Goal: Find specific page/section: Find specific page/section

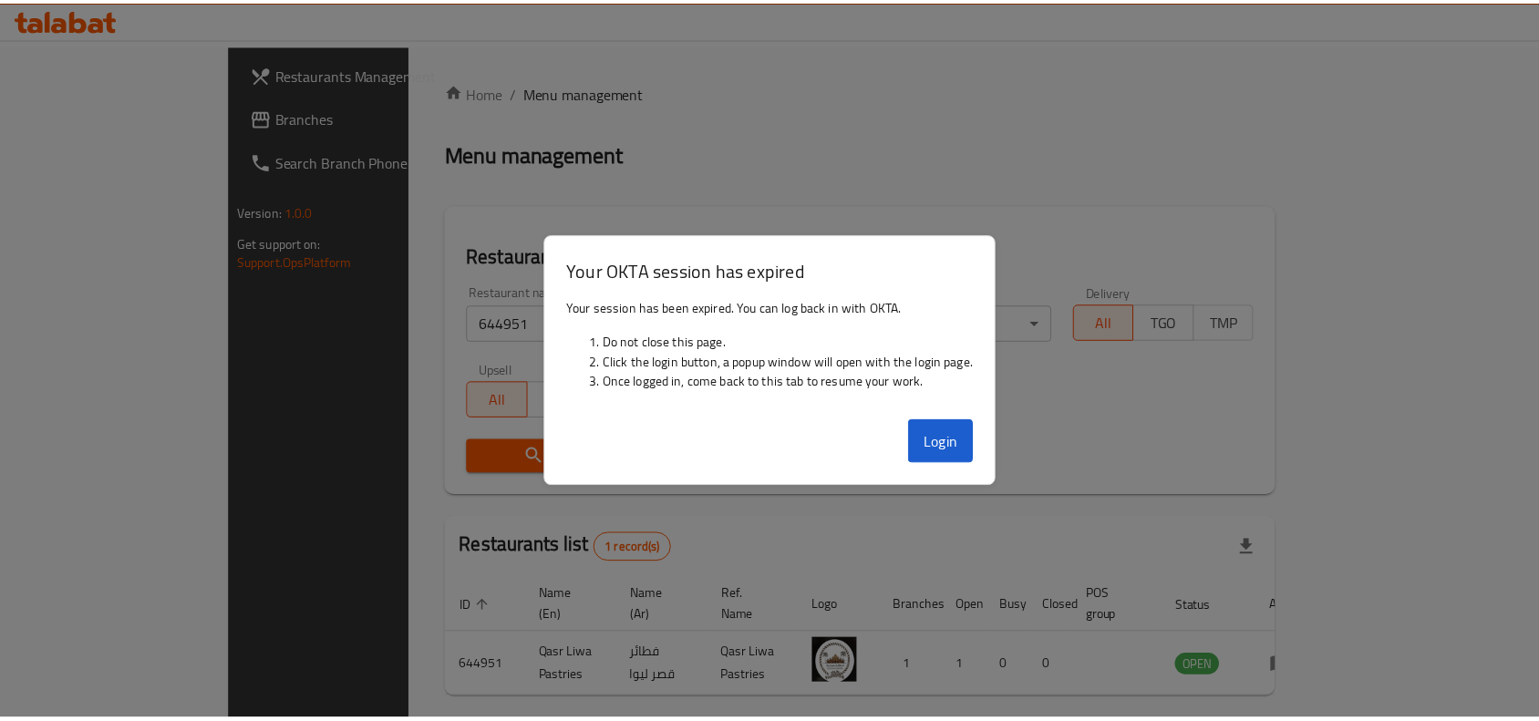
scroll to position [57, 0]
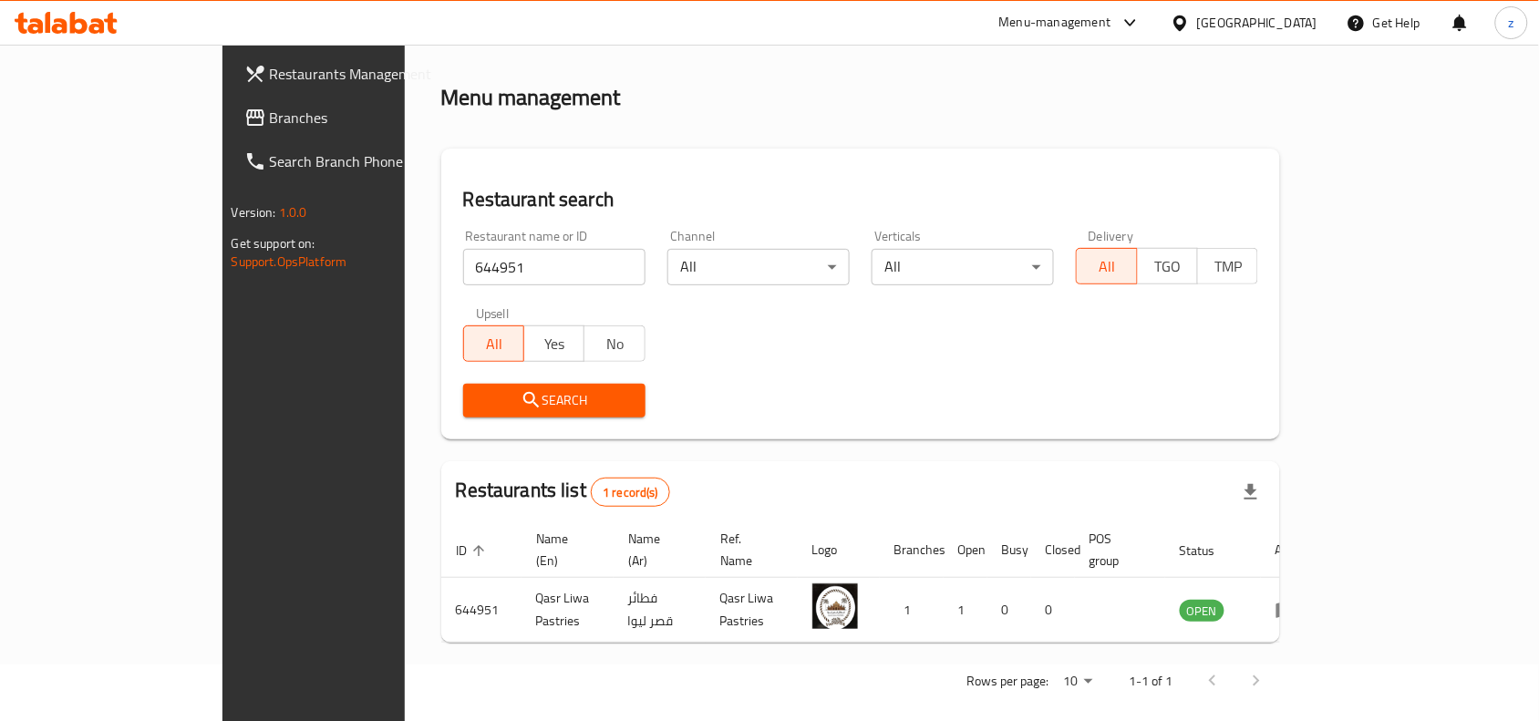
click at [826, 450] on div "Home / Menu management Menu management Restaurant search Restaurant name or ID …" at bounding box center [861, 365] width 840 height 680
click at [230, 132] on link "Branches" at bounding box center [355, 118] width 250 height 44
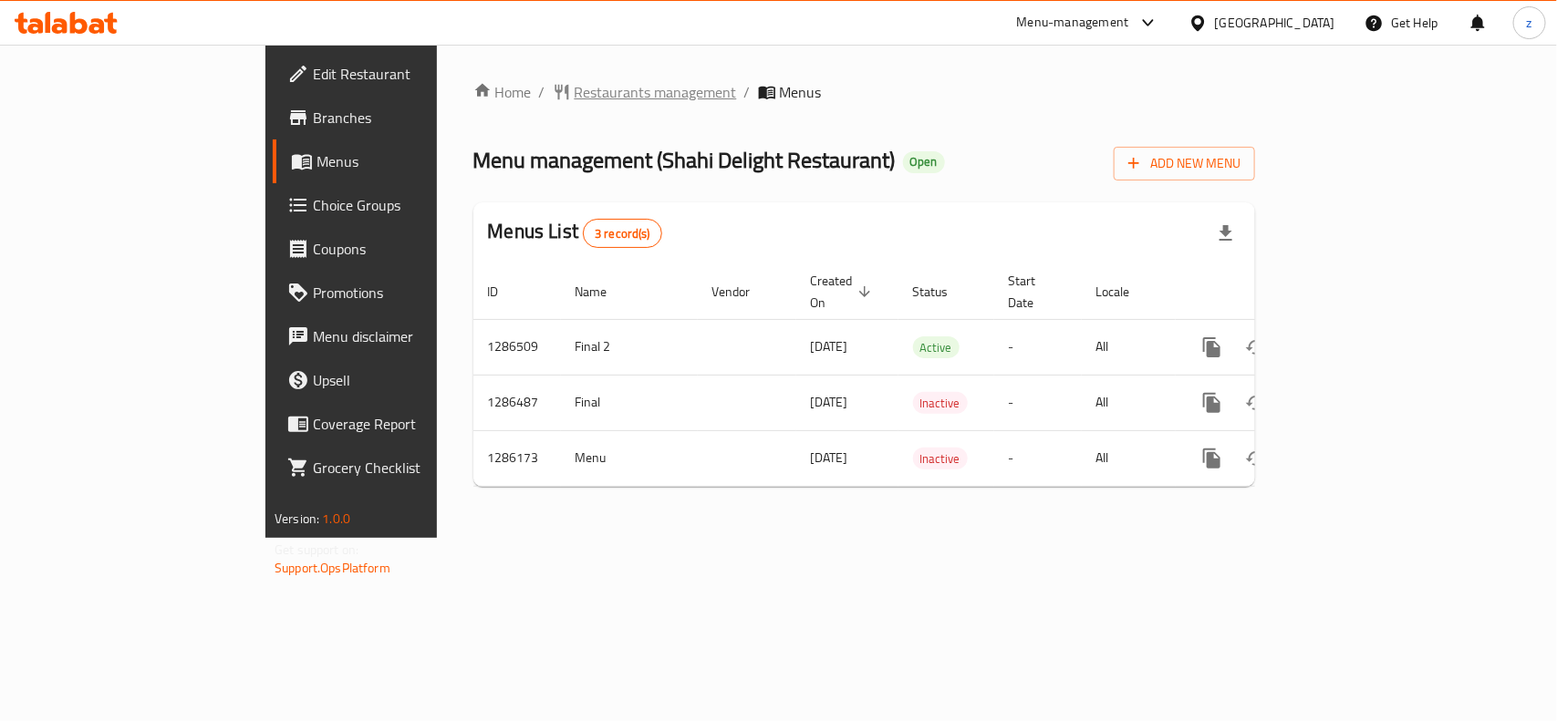
click at [575, 94] on span "Restaurants management" at bounding box center [656, 92] width 162 height 22
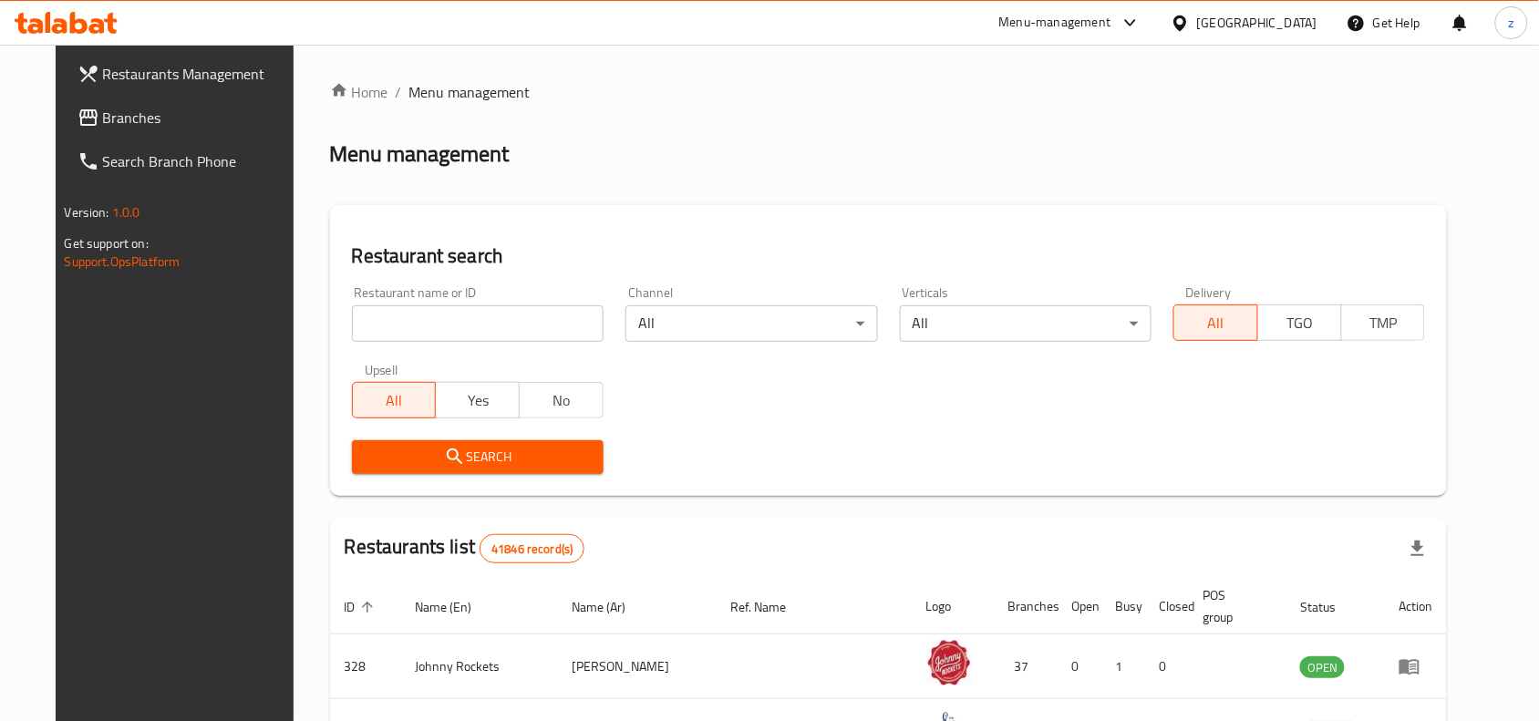
click at [492, 321] on input "search" at bounding box center [478, 323] width 252 height 36
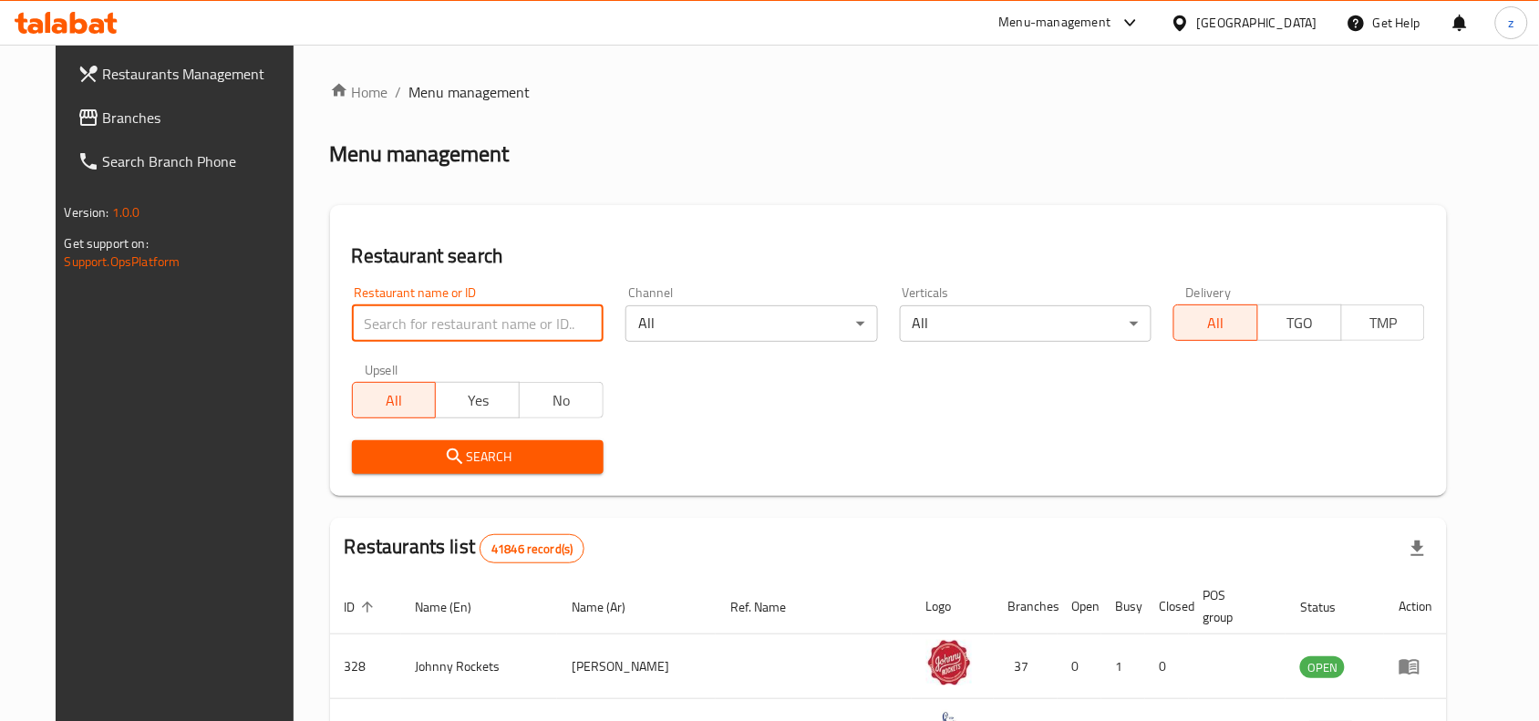
paste input "696108"
type input "696108"
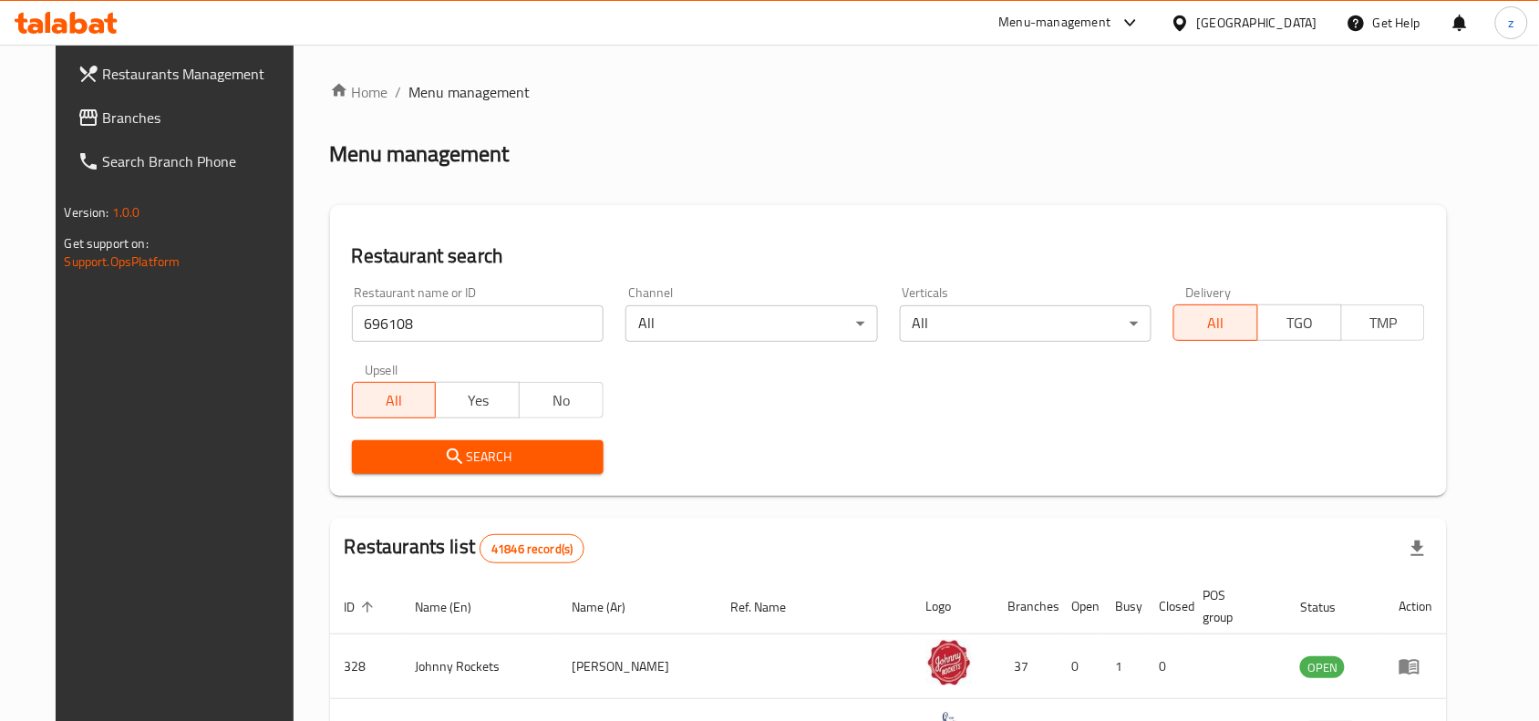
click at [735, 152] on div "Menu management" at bounding box center [889, 154] width 1118 height 29
click at [561, 454] on span "Search" at bounding box center [478, 457] width 223 height 23
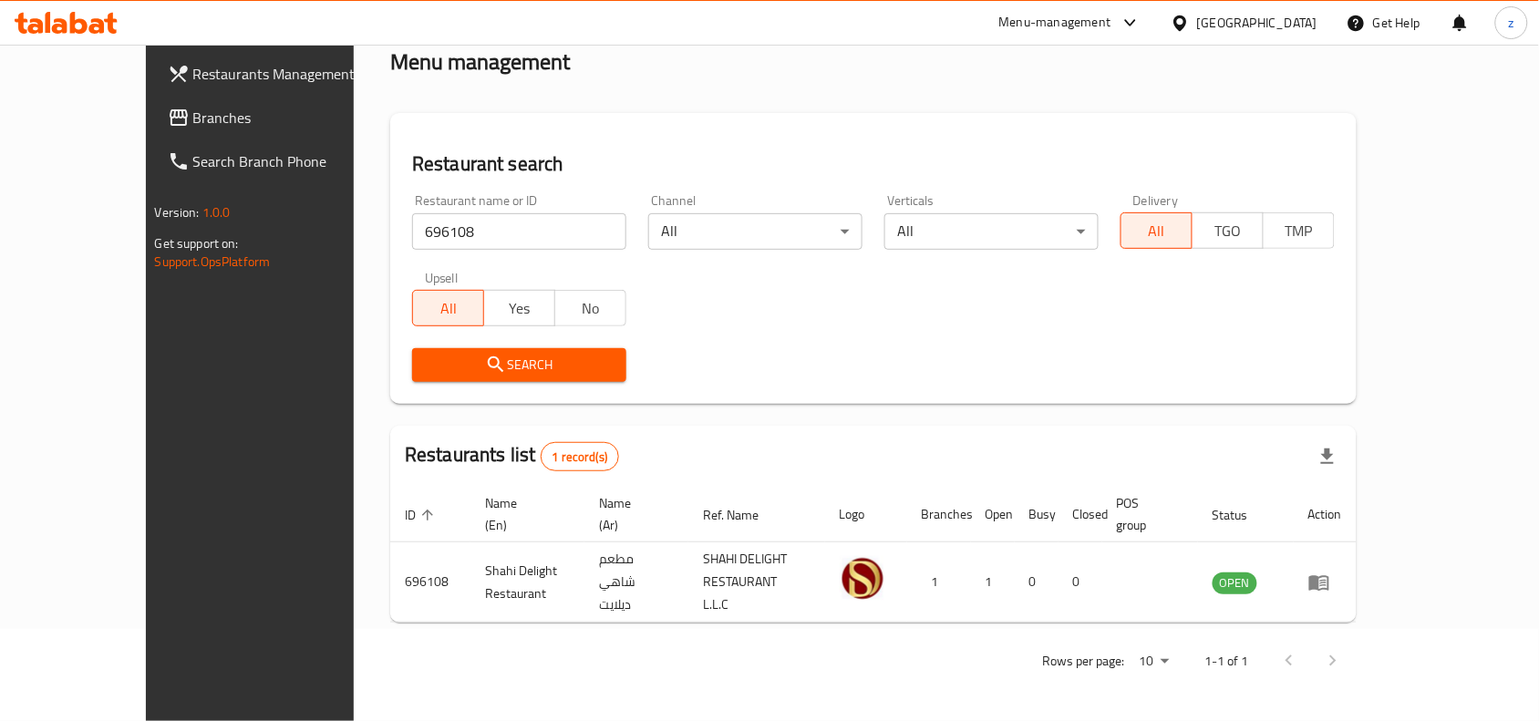
scroll to position [57, 0]
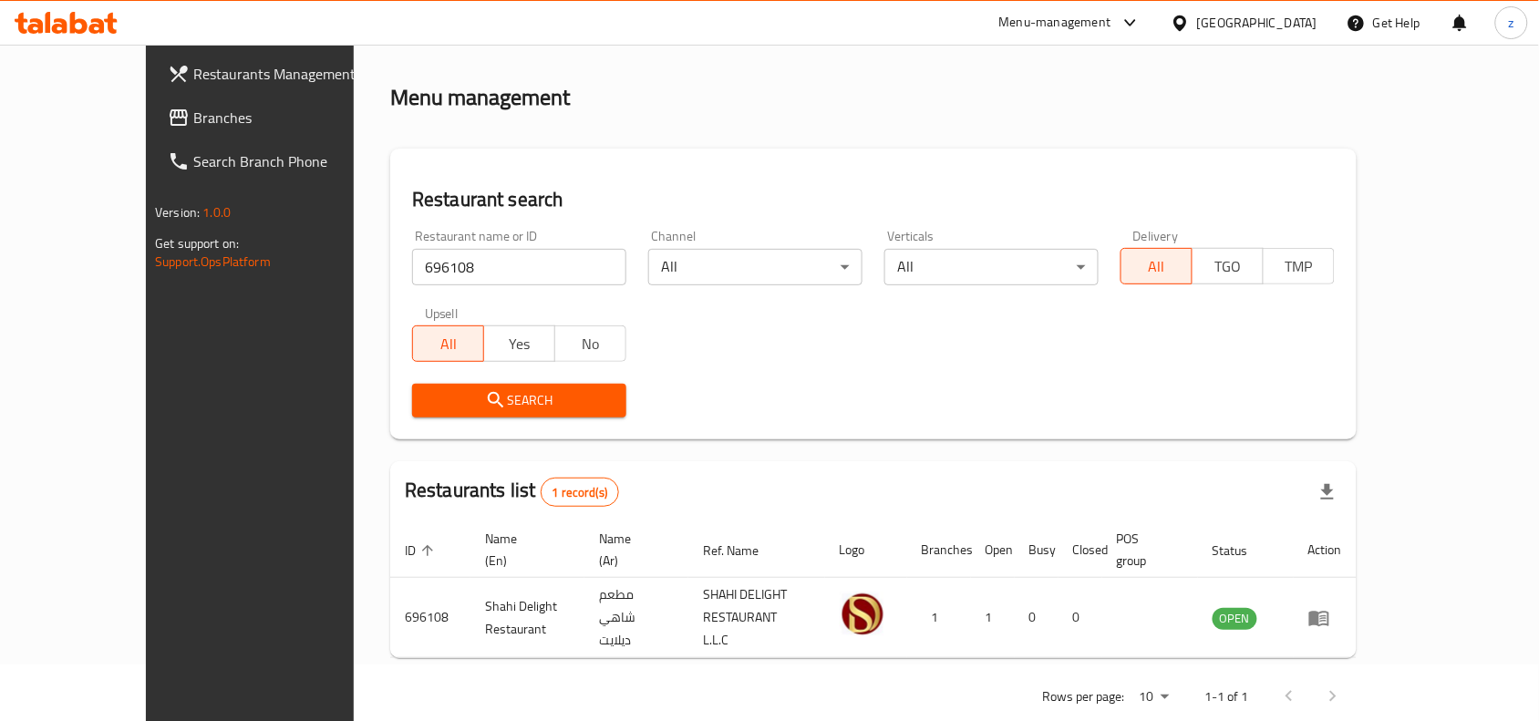
click at [1151, 167] on div "Restaurant search Restaurant name or ID 696108 Restaurant name or ID Channel Al…" at bounding box center [873, 294] width 967 height 291
click at [193, 107] on span "Branches" at bounding box center [290, 118] width 195 height 22
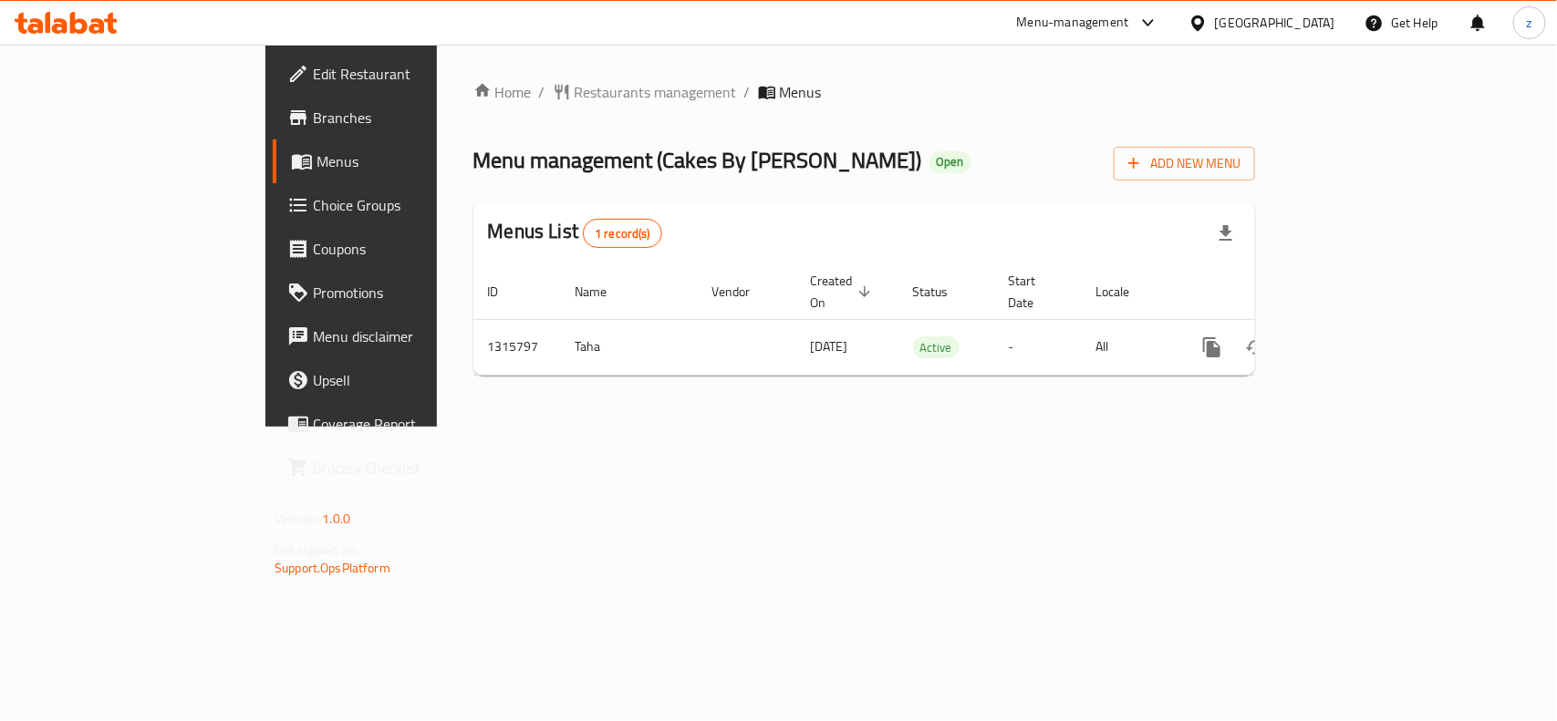
click at [575, 98] on span "Restaurants management" at bounding box center [656, 92] width 162 height 22
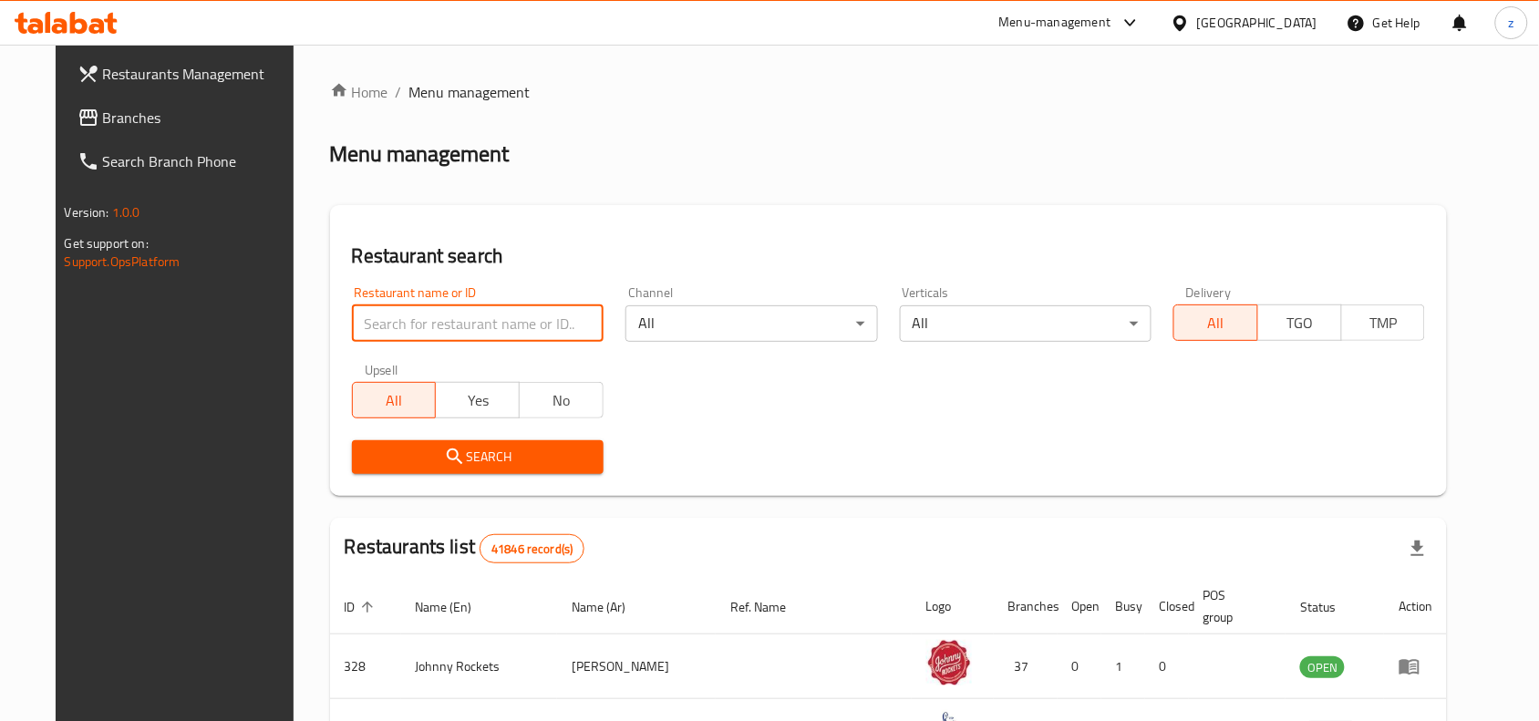
click at [427, 320] on input "search" at bounding box center [478, 323] width 252 height 36
paste input "707352"
type input "707352"
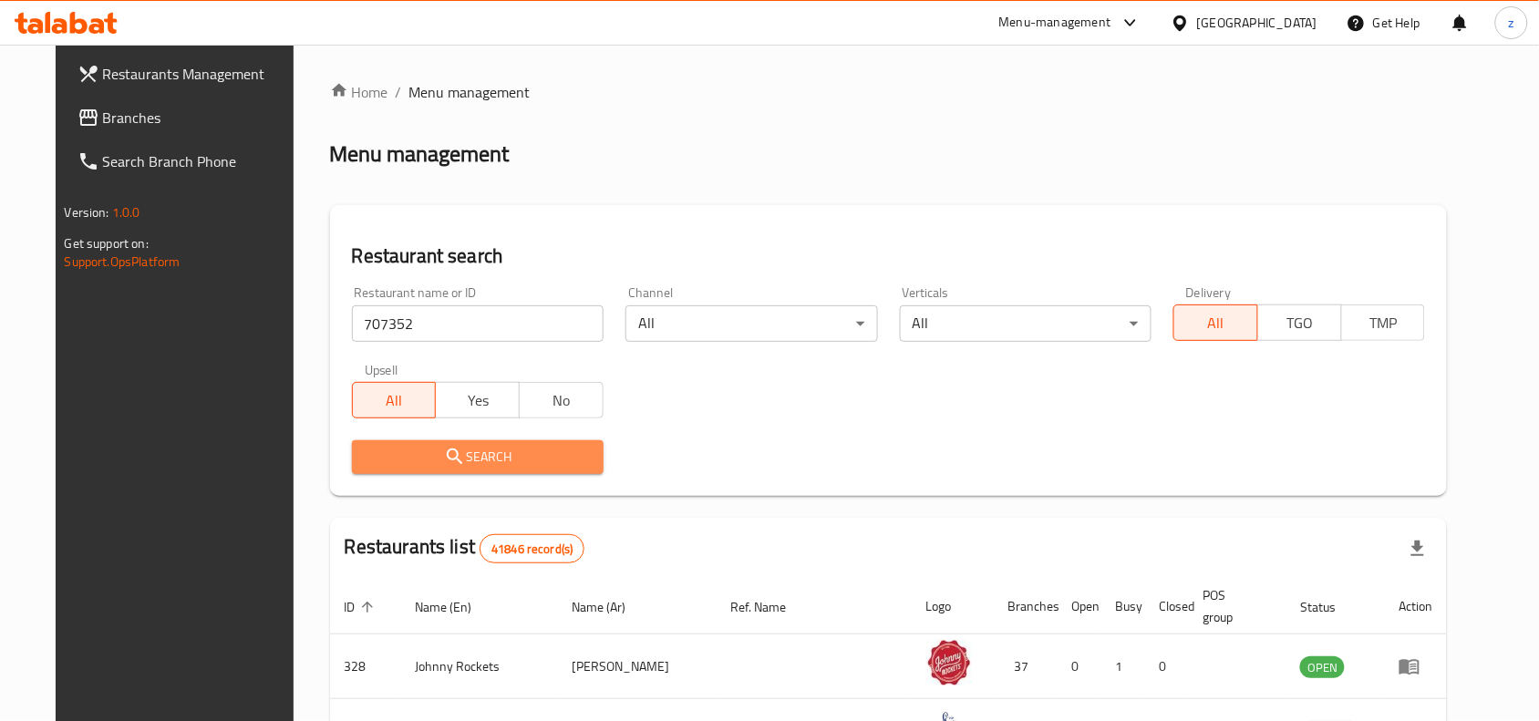
click at [504, 459] on span "Search" at bounding box center [478, 457] width 223 height 23
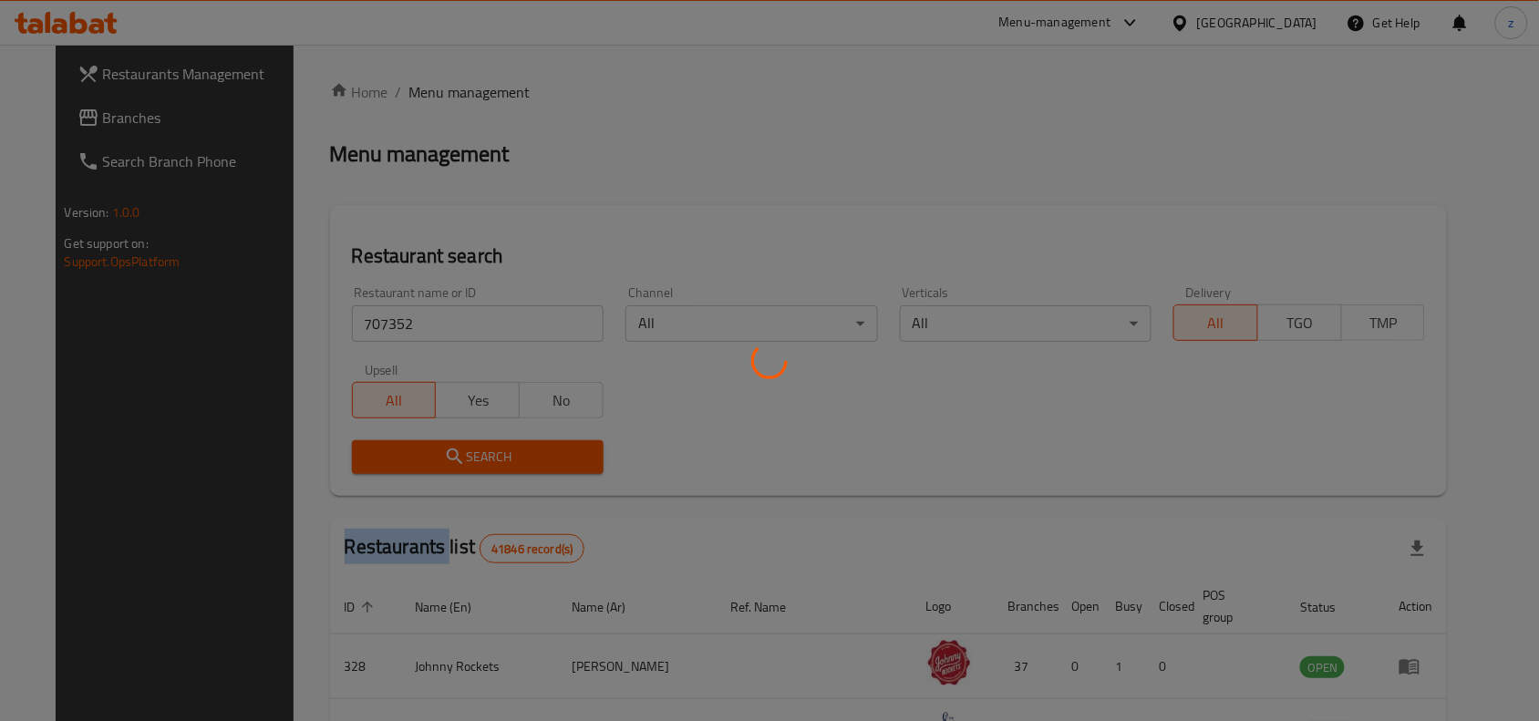
click at [504, 459] on div at bounding box center [769, 360] width 1539 height 721
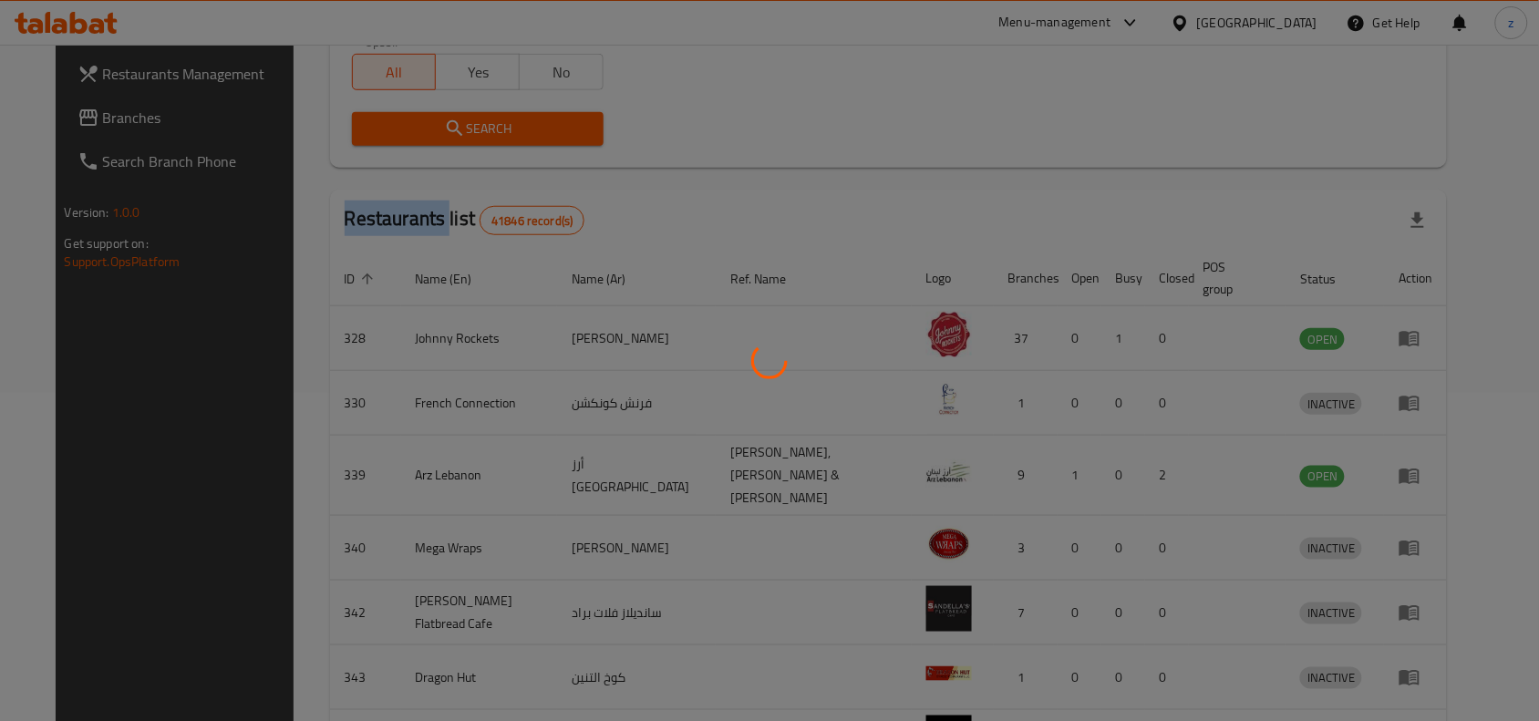
scroll to position [57, 0]
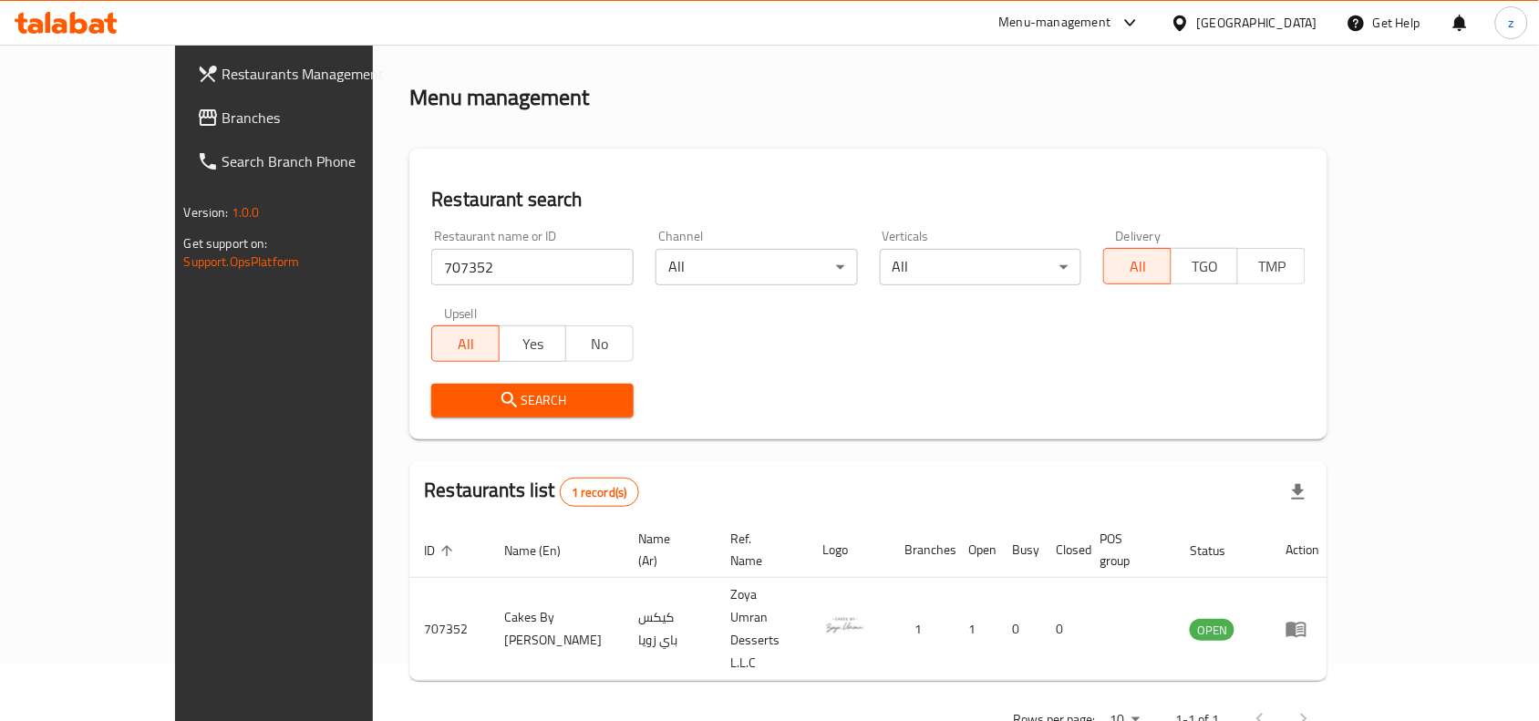
click at [217, 490] on div "Restaurants Management Branches Search Branch Phone Version: 1.0.0 Get support …" at bounding box center [303, 405] width 257 height 721
click at [223, 123] on span "Branches" at bounding box center [320, 118] width 195 height 22
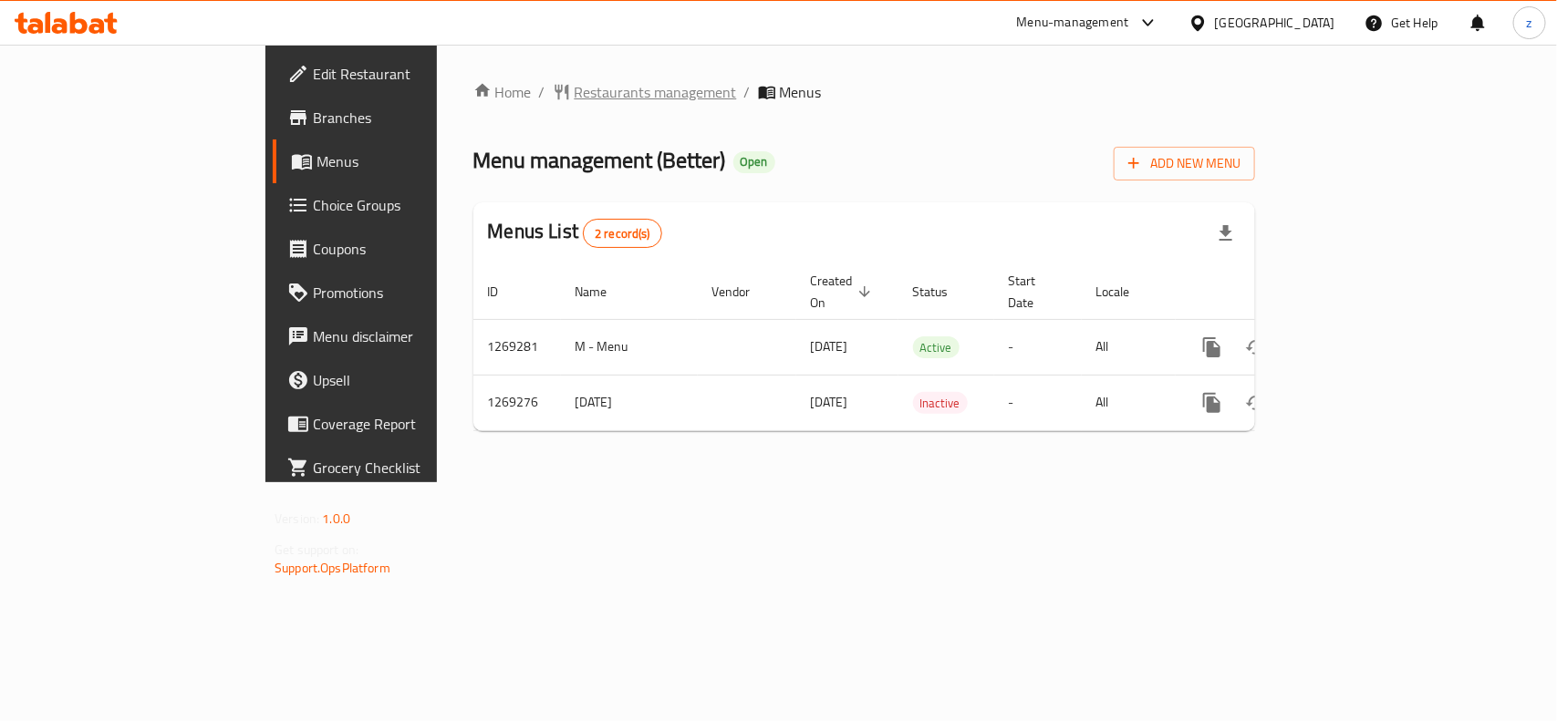
click at [575, 93] on span "Restaurants management" at bounding box center [656, 92] width 162 height 22
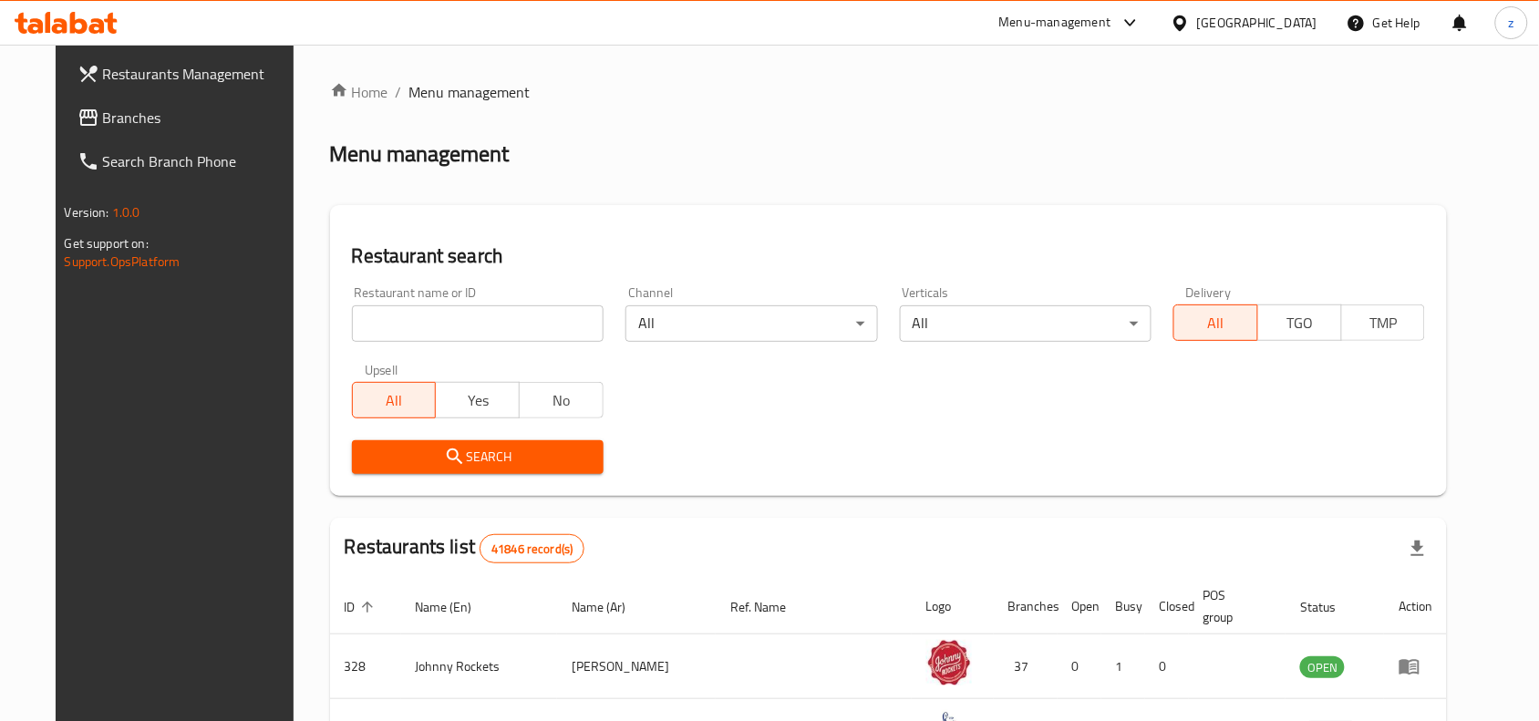
click at [503, 324] on input "search" at bounding box center [478, 323] width 252 height 36
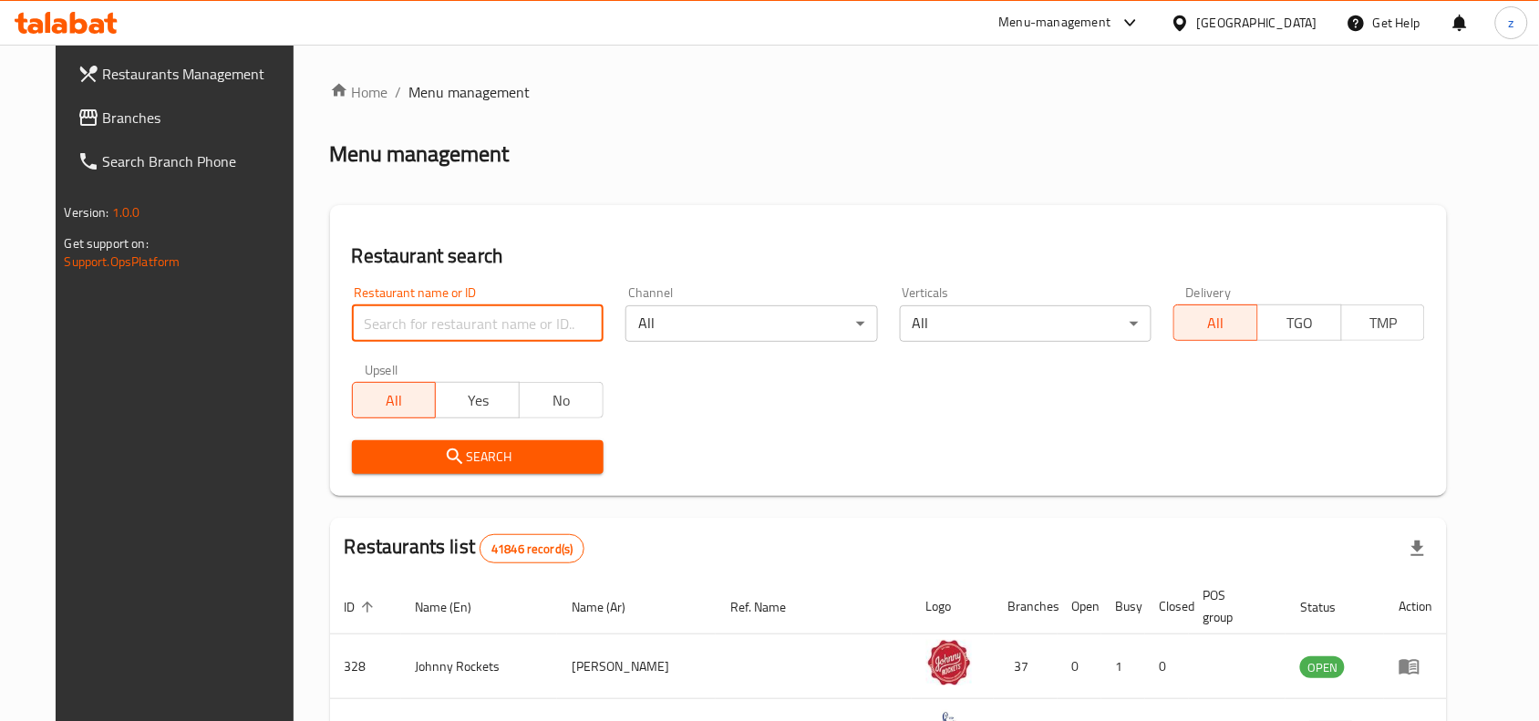
paste input "688506"
type input "688506"
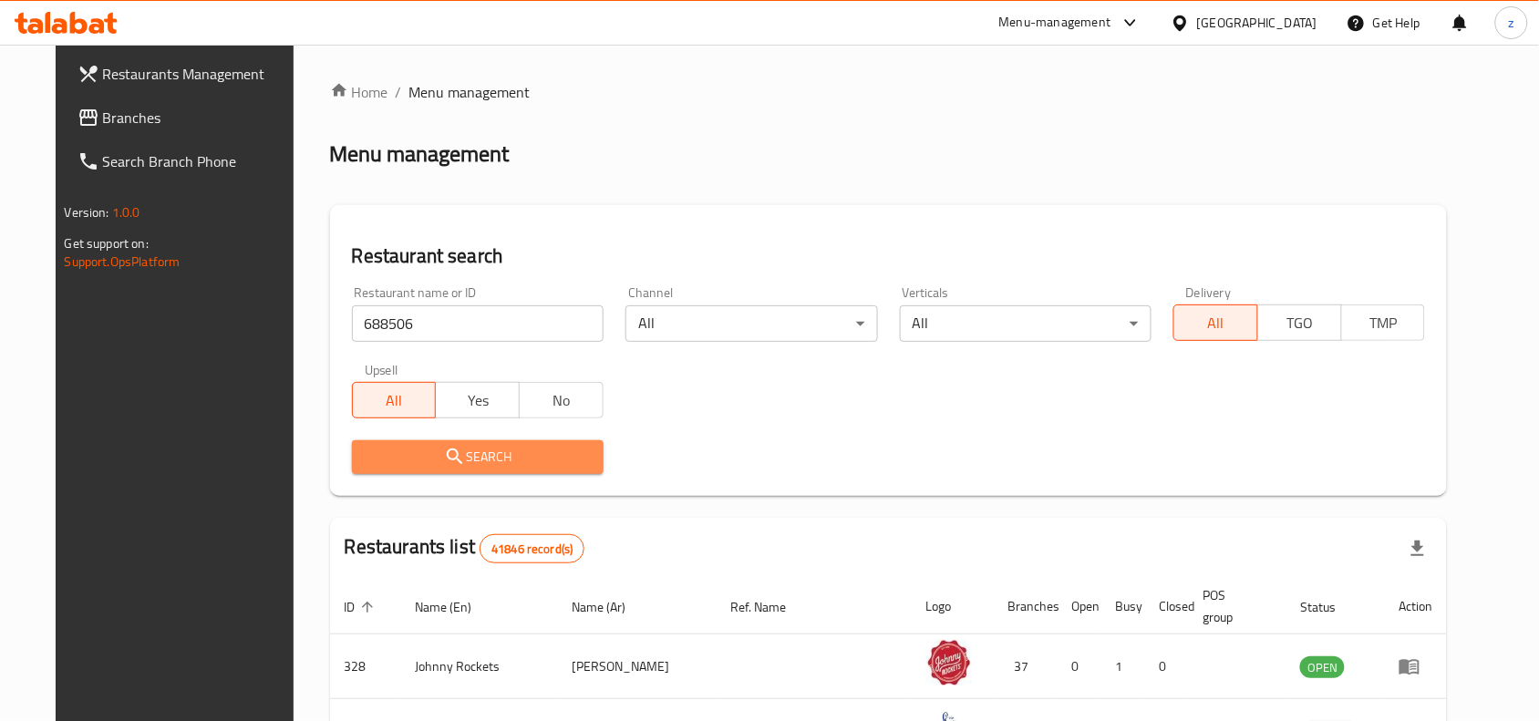
click at [518, 450] on span "Search" at bounding box center [478, 457] width 223 height 23
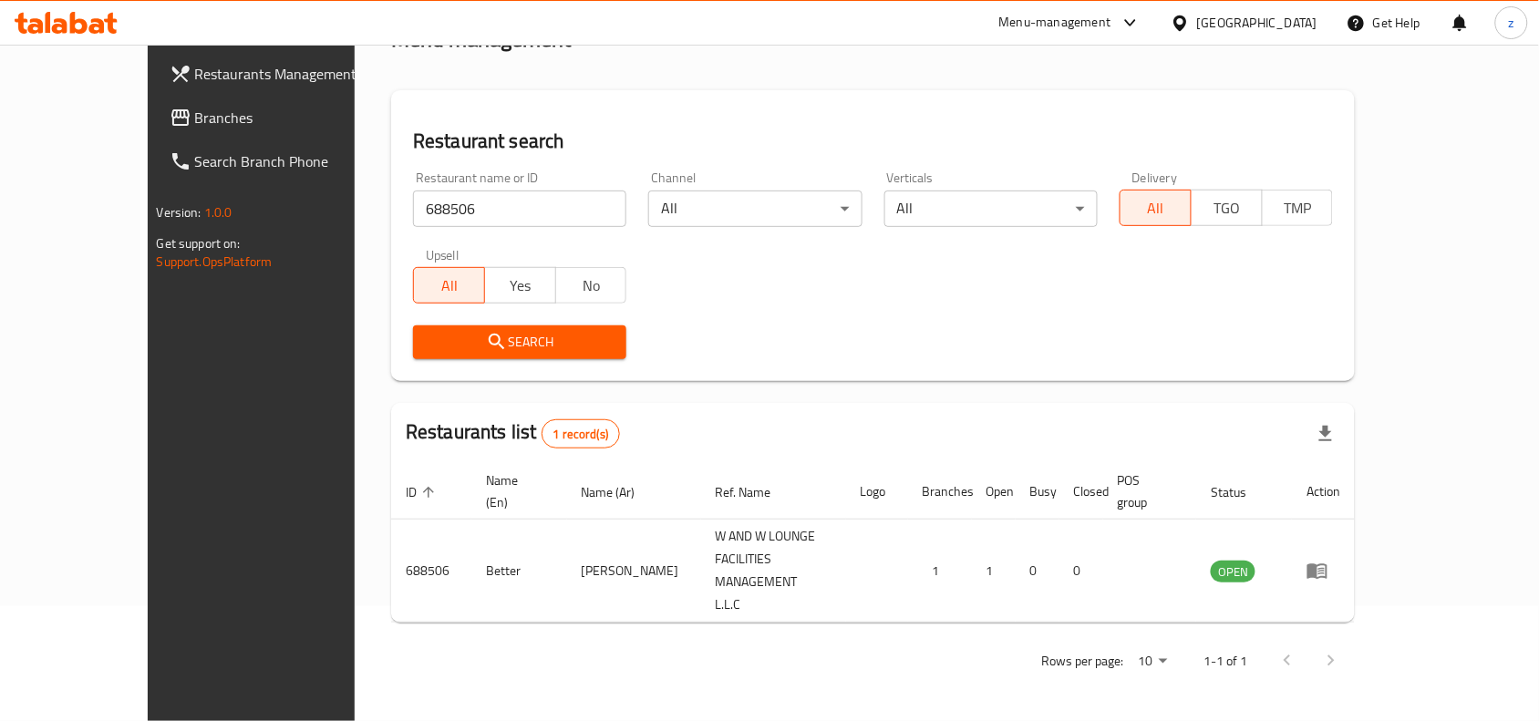
scroll to position [57, 0]
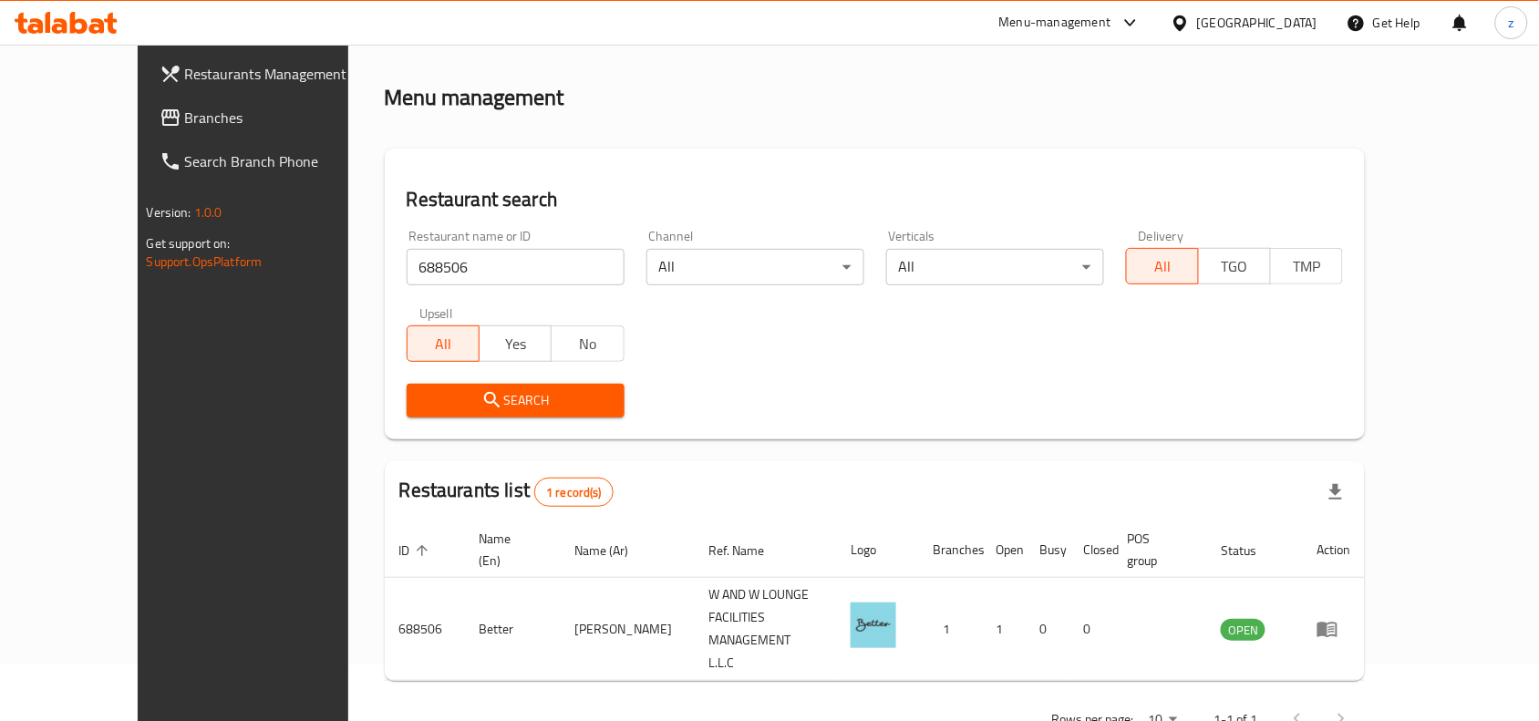
click at [795, 330] on div "Restaurant name or ID 688506 Restaurant name or ID Channel All ​ Verticals All …" at bounding box center [875, 324] width 959 height 210
click at [185, 107] on span "Branches" at bounding box center [282, 118] width 195 height 22
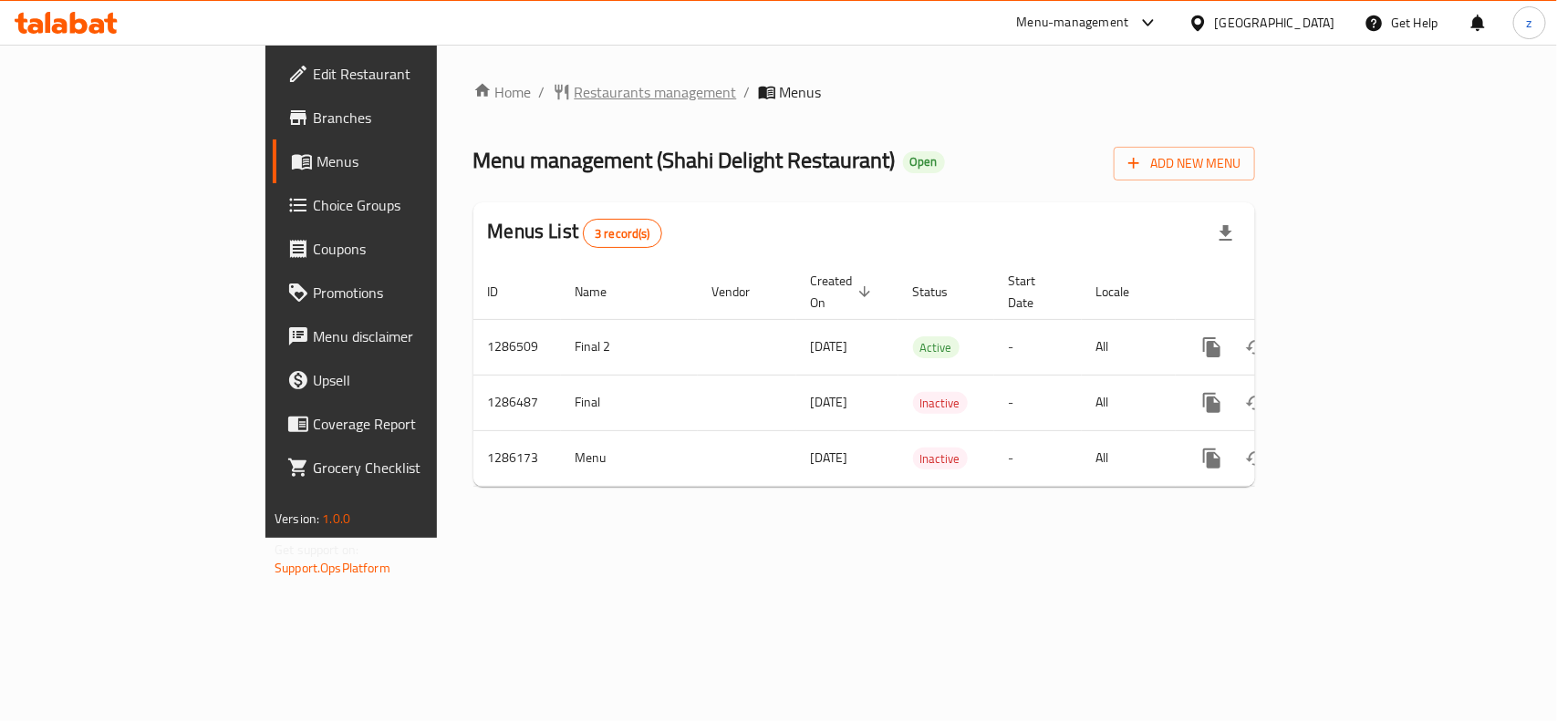
click at [575, 93] on span "Restaurants management" at bounding box center [656, 92] width 162 height 22
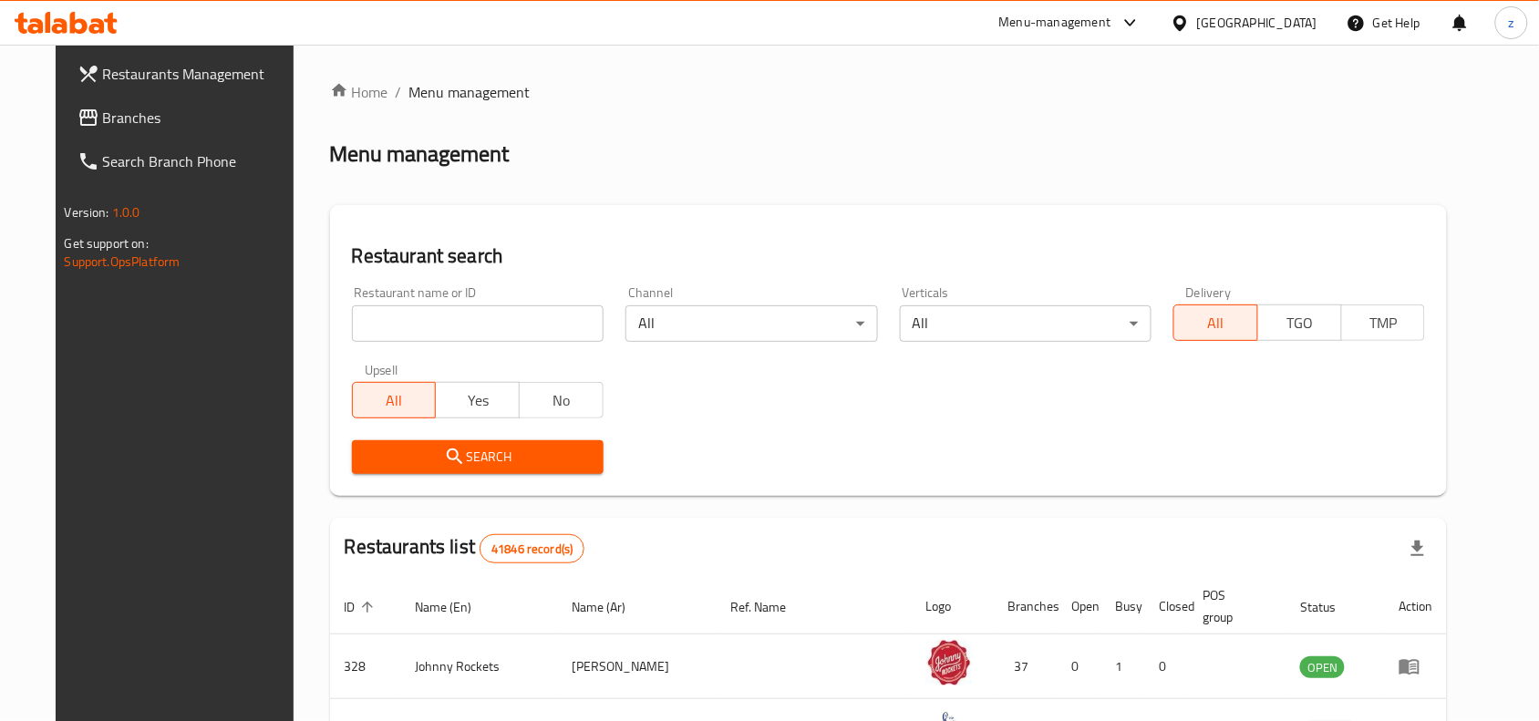
click at [516, 316] on input "search" at bounding box center [478, 323] width 252 height 36
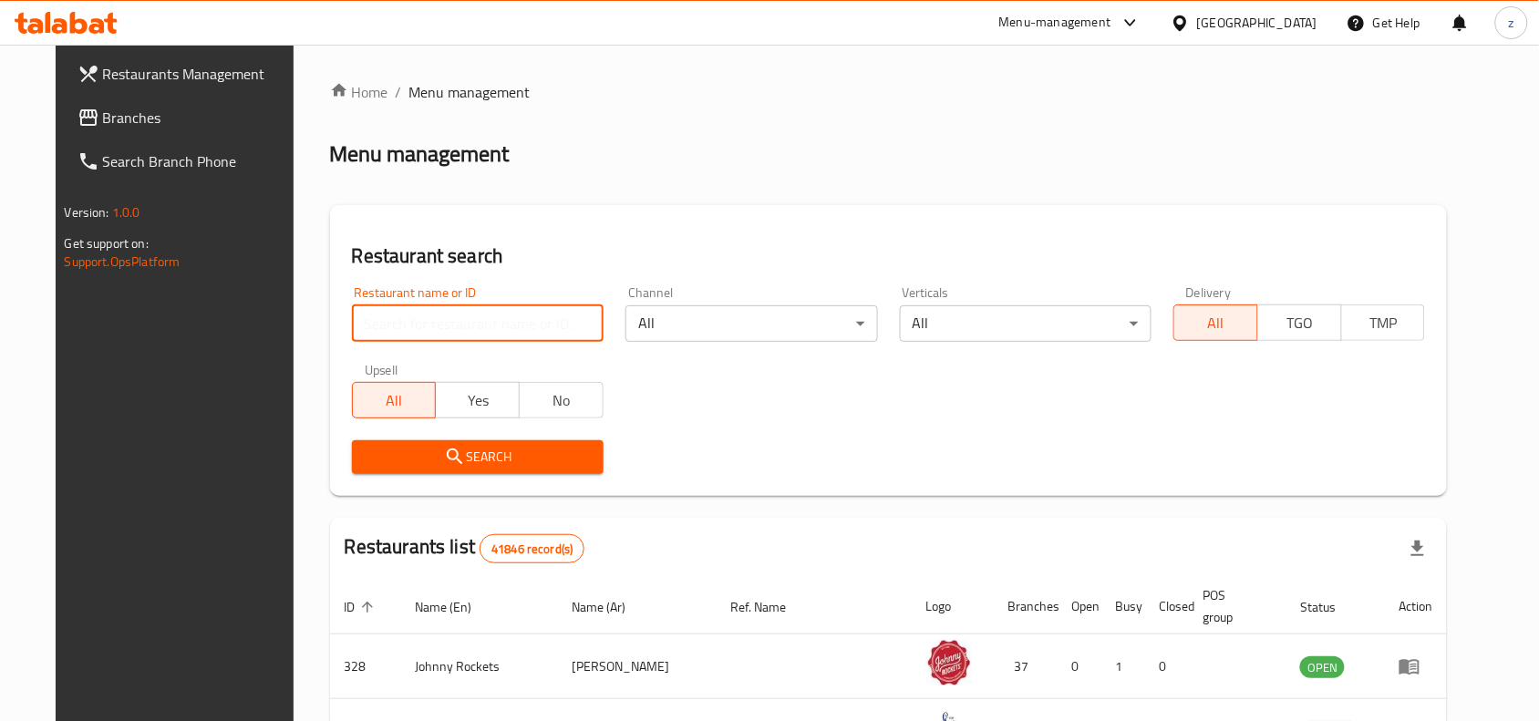
paste input "696108"
type input "696108"
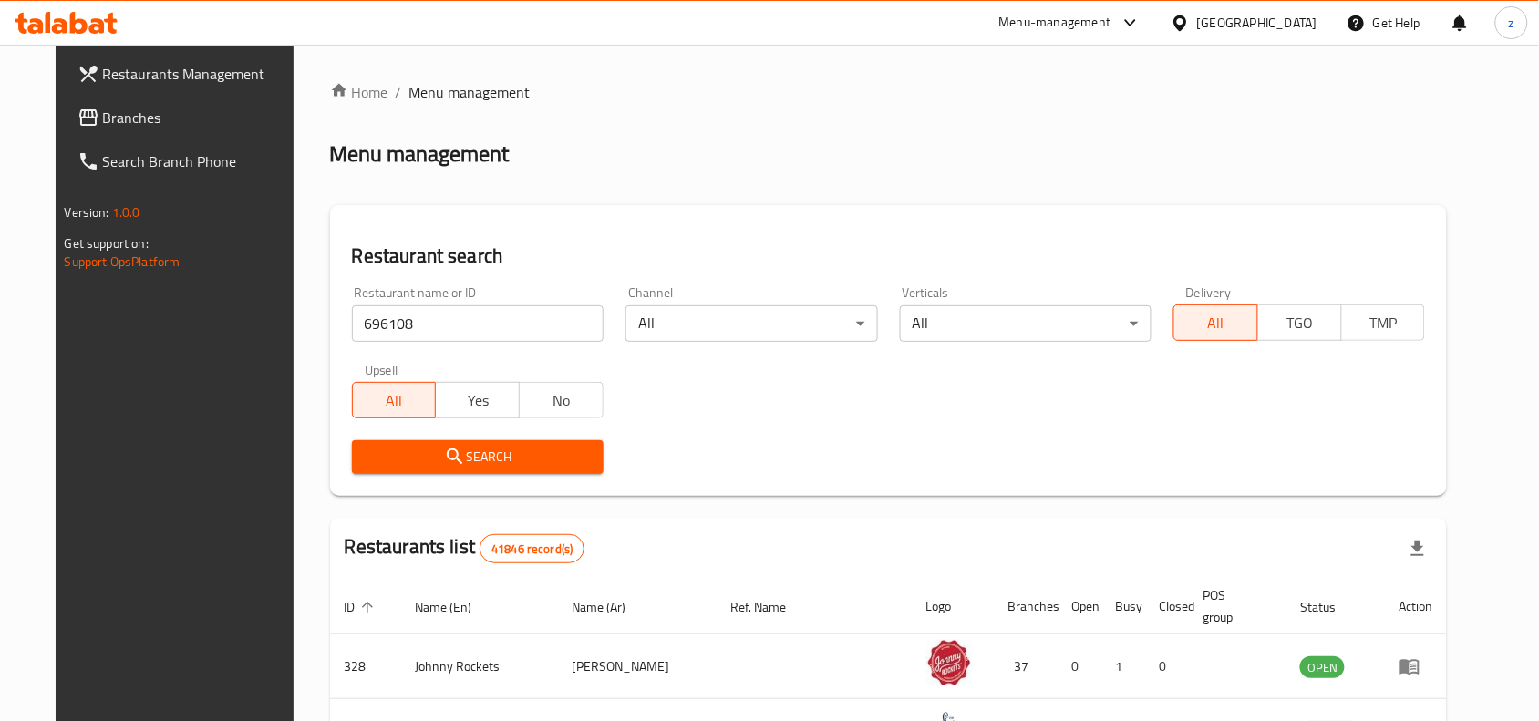
click at [502, 470] on button "Search" at bounding box center [478, 457] width 252 height 34
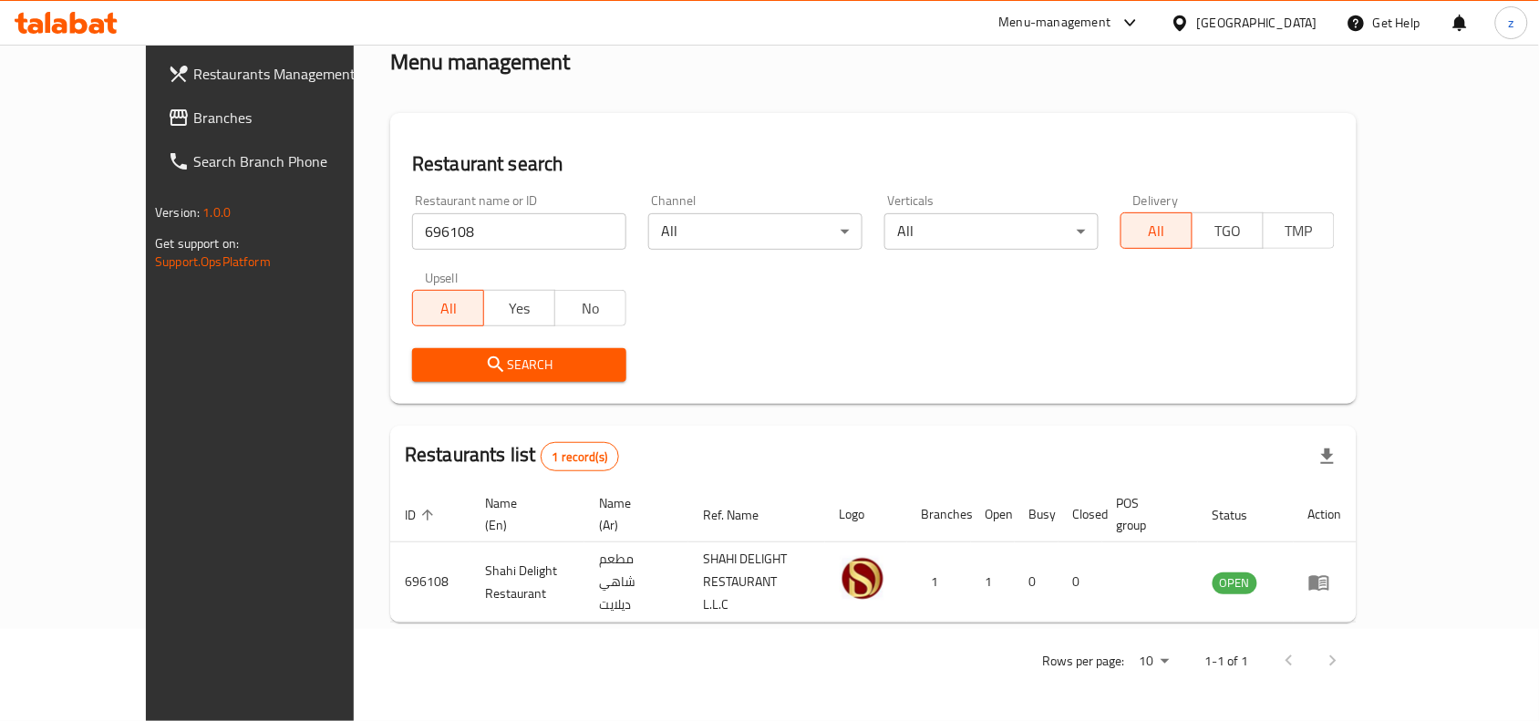
scroll to position [57, 0]
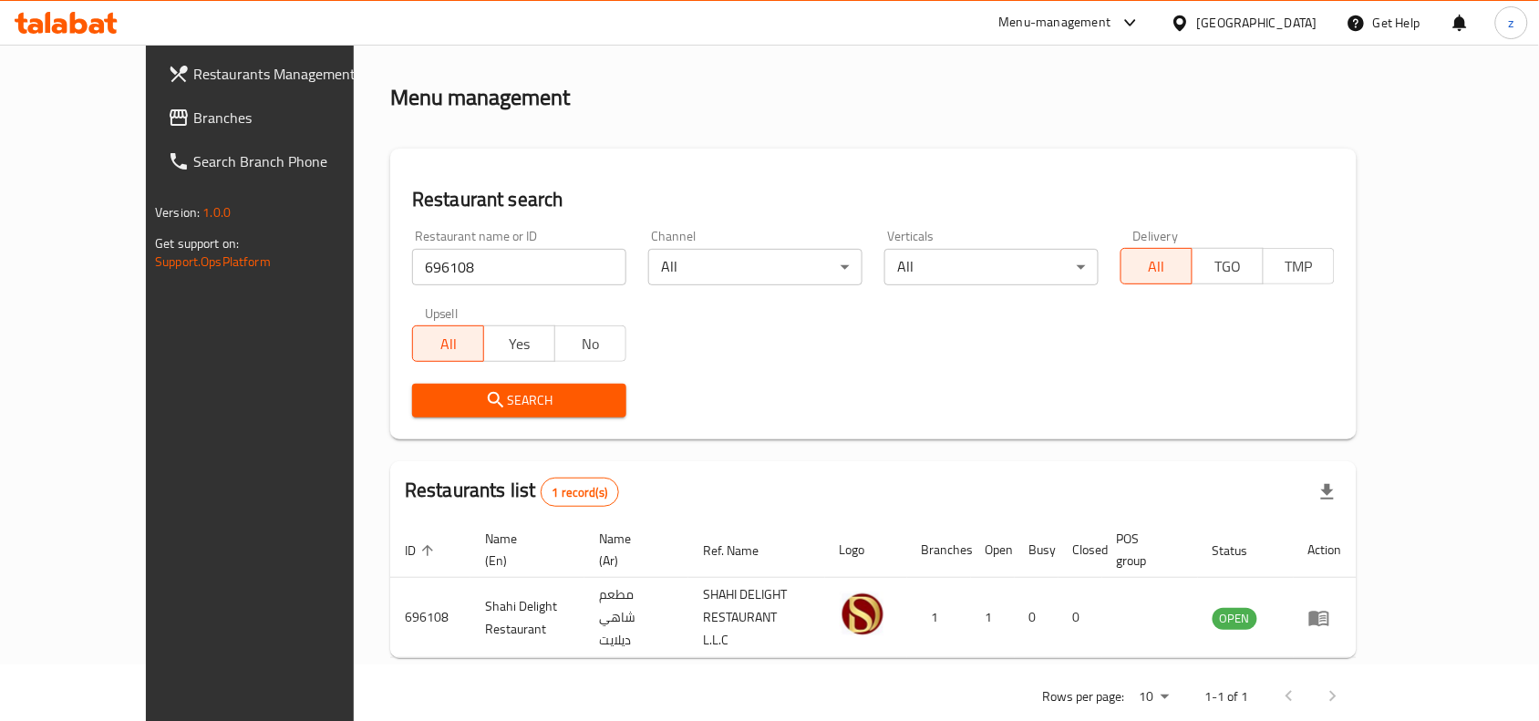
click at [193, 116] on span "Branches" at bounding box center [290, 118] width 195 height 22
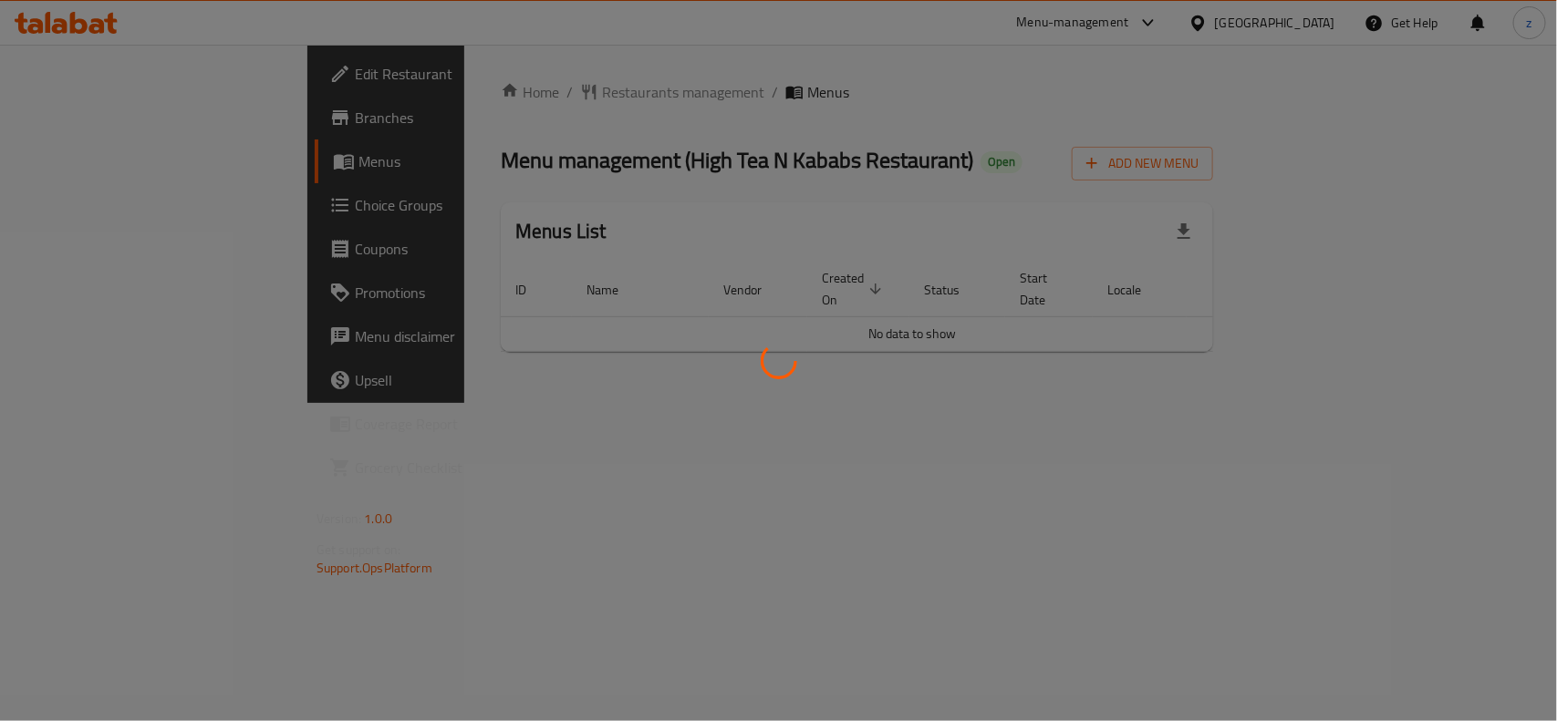
click at [468, 97] on div at bounding box center [778, 360] width 1557 height 721
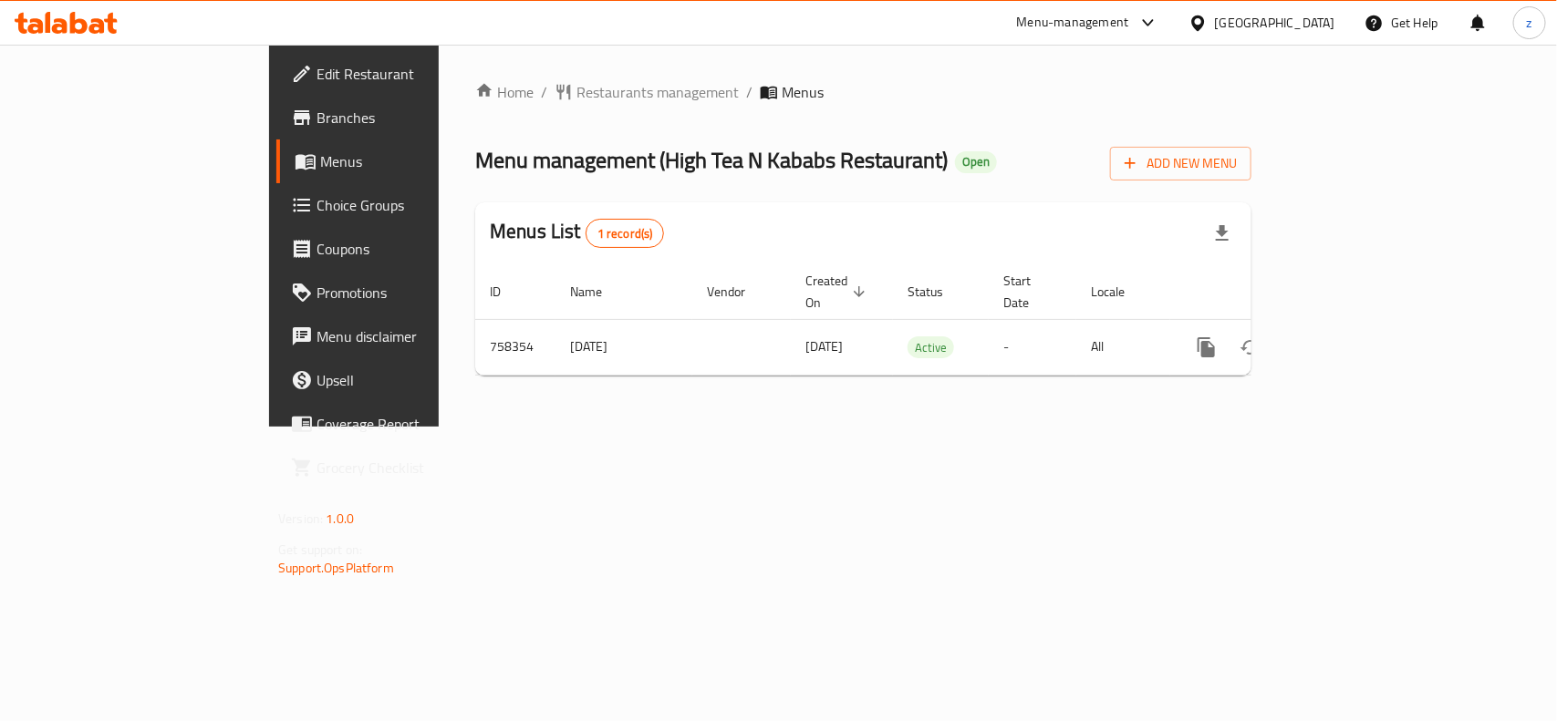
click at [576, 97] on span "Restaurants management" at bounding box center [657, 92] width 162 height 22
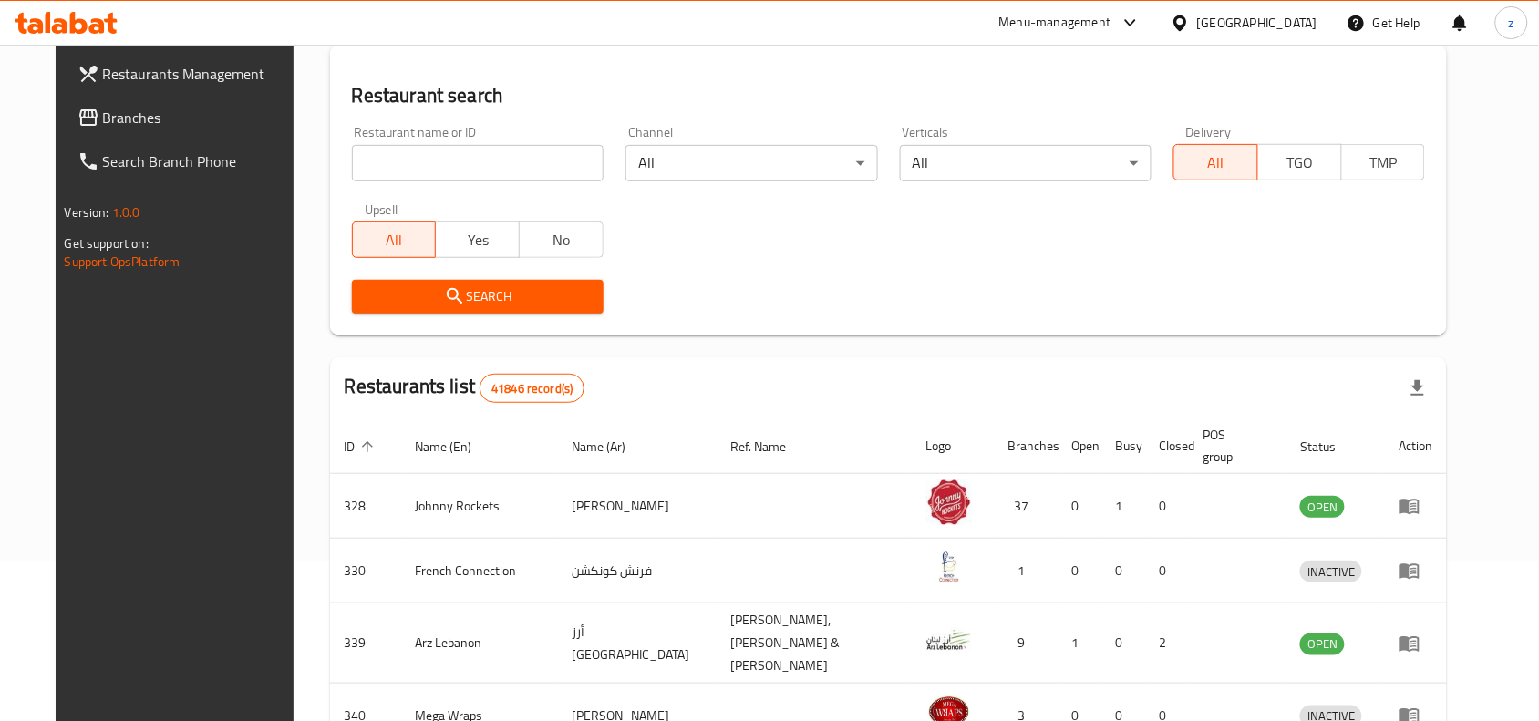
scroll to position [24, 0]
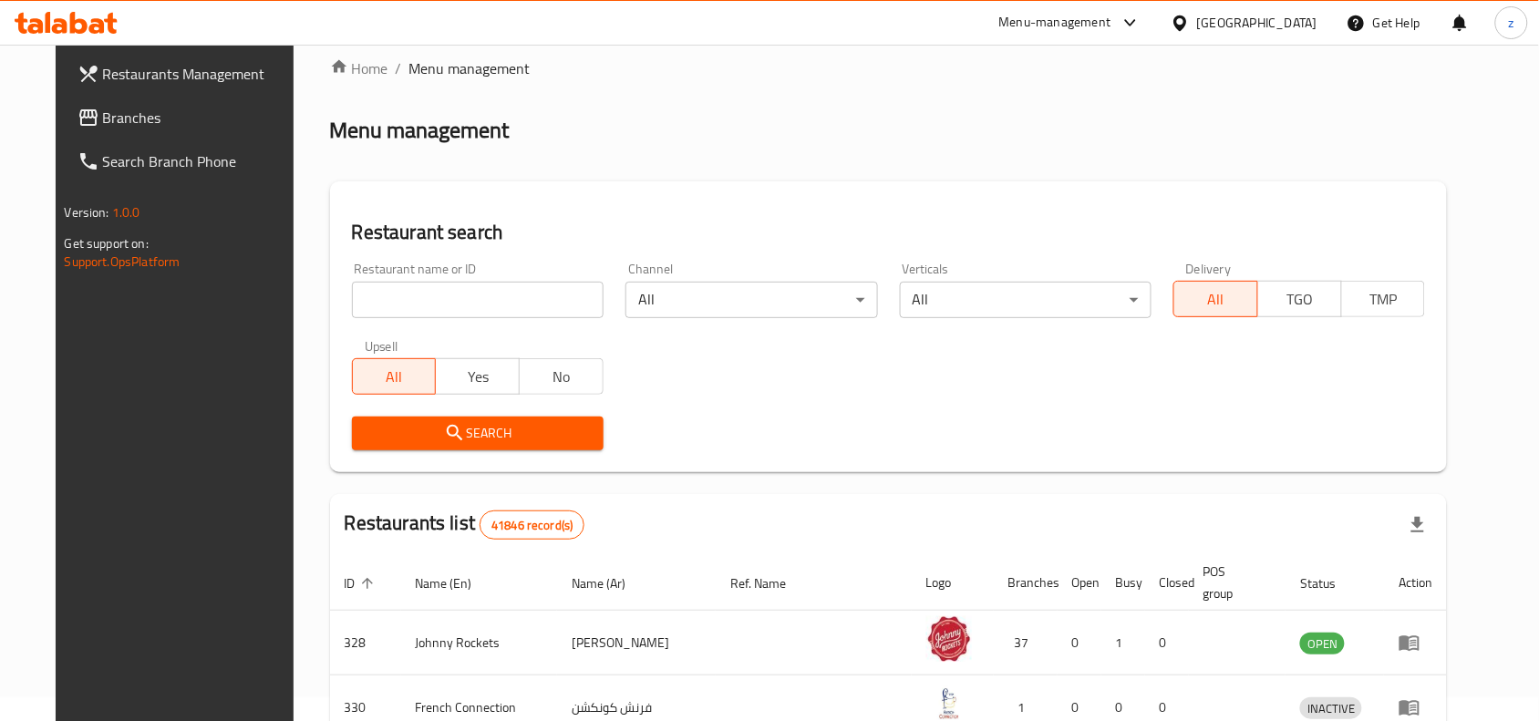
click at [465, 349] on div "All Yes No" at bounding box center [478, 367] width 252 height 55
click at [421, 301] on input "search" at bounding box center [478, 300] width 252 height 36
paste input "649966"
type input "649966"
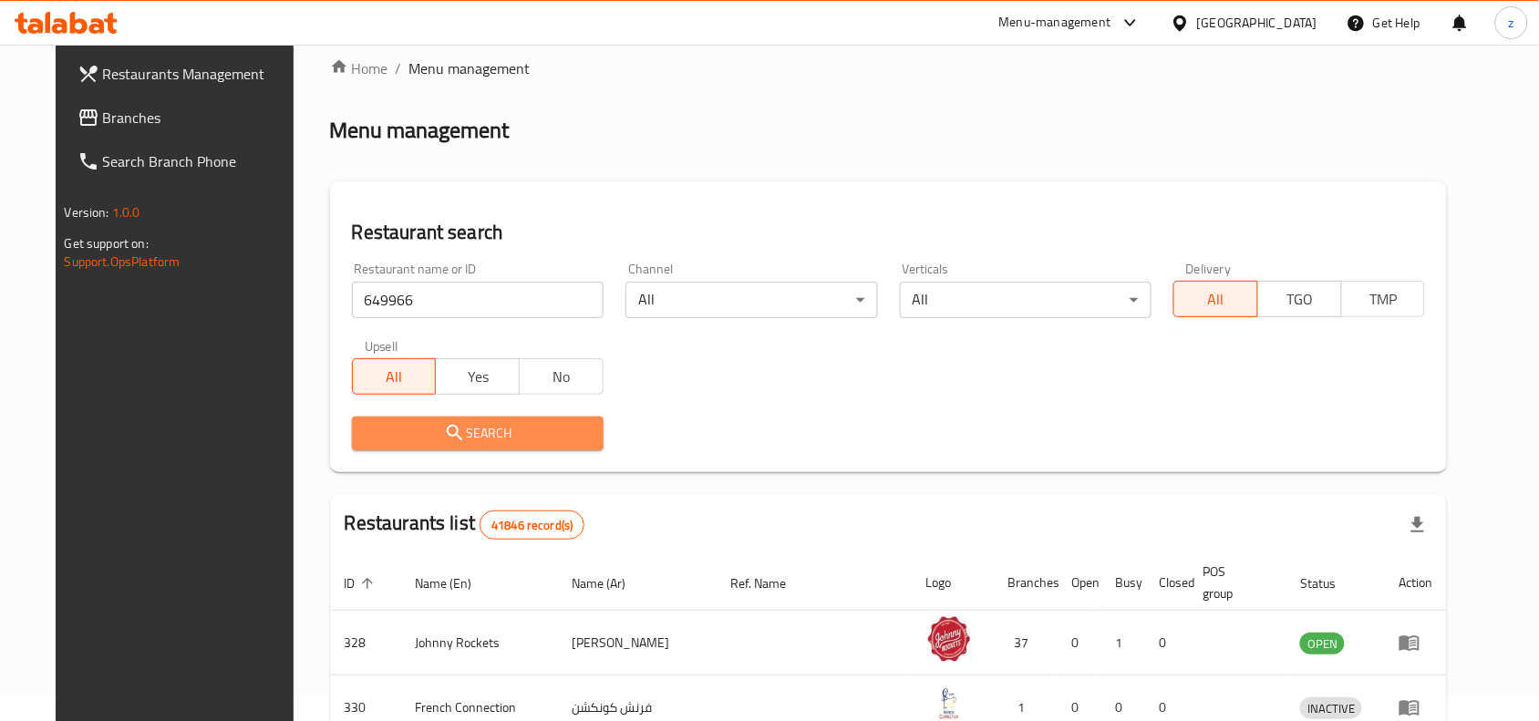
click at [481, 426] on span "Search" at bounding box center [478, 433] width 223 height 23
click at [481, 426] on div at bounding box center [769, 360] width 1539 height 721
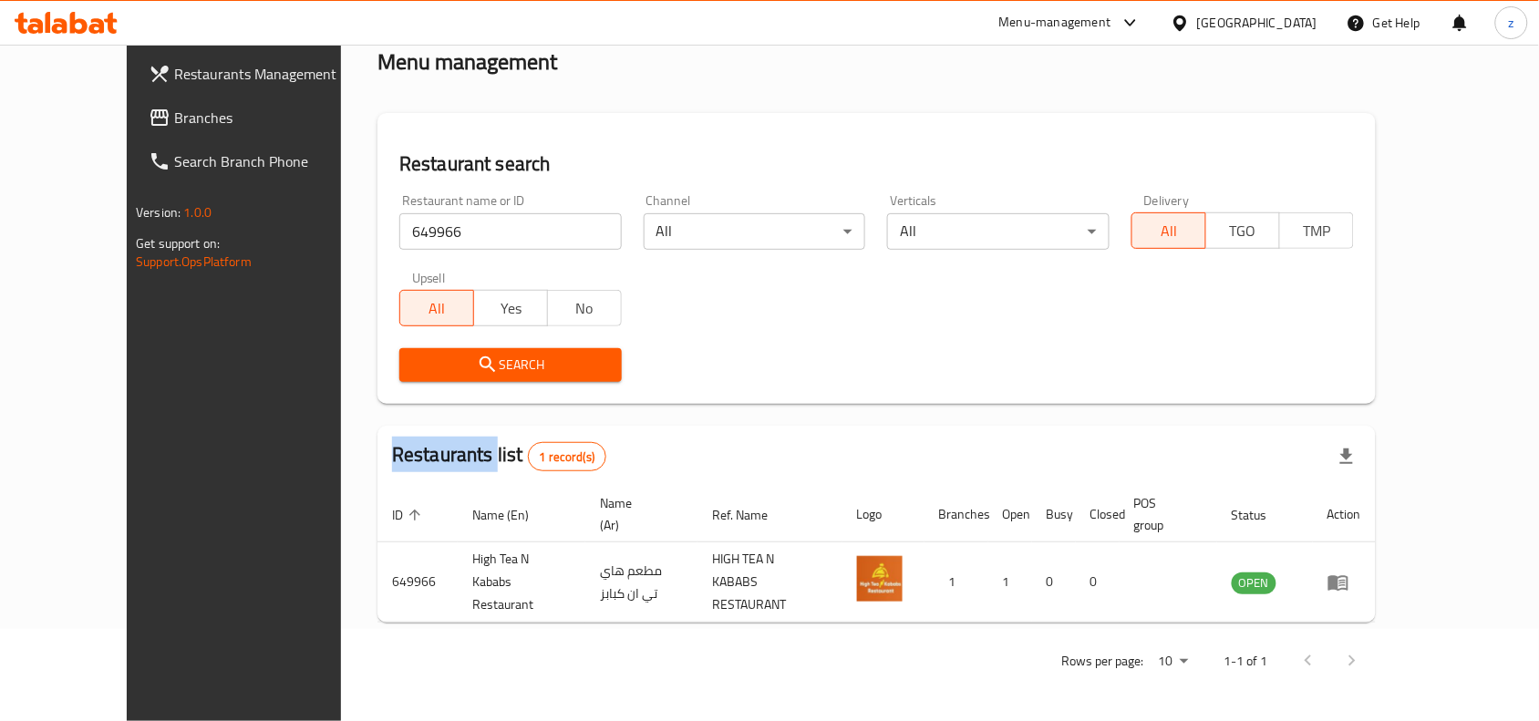
scroll to position [78, 0]
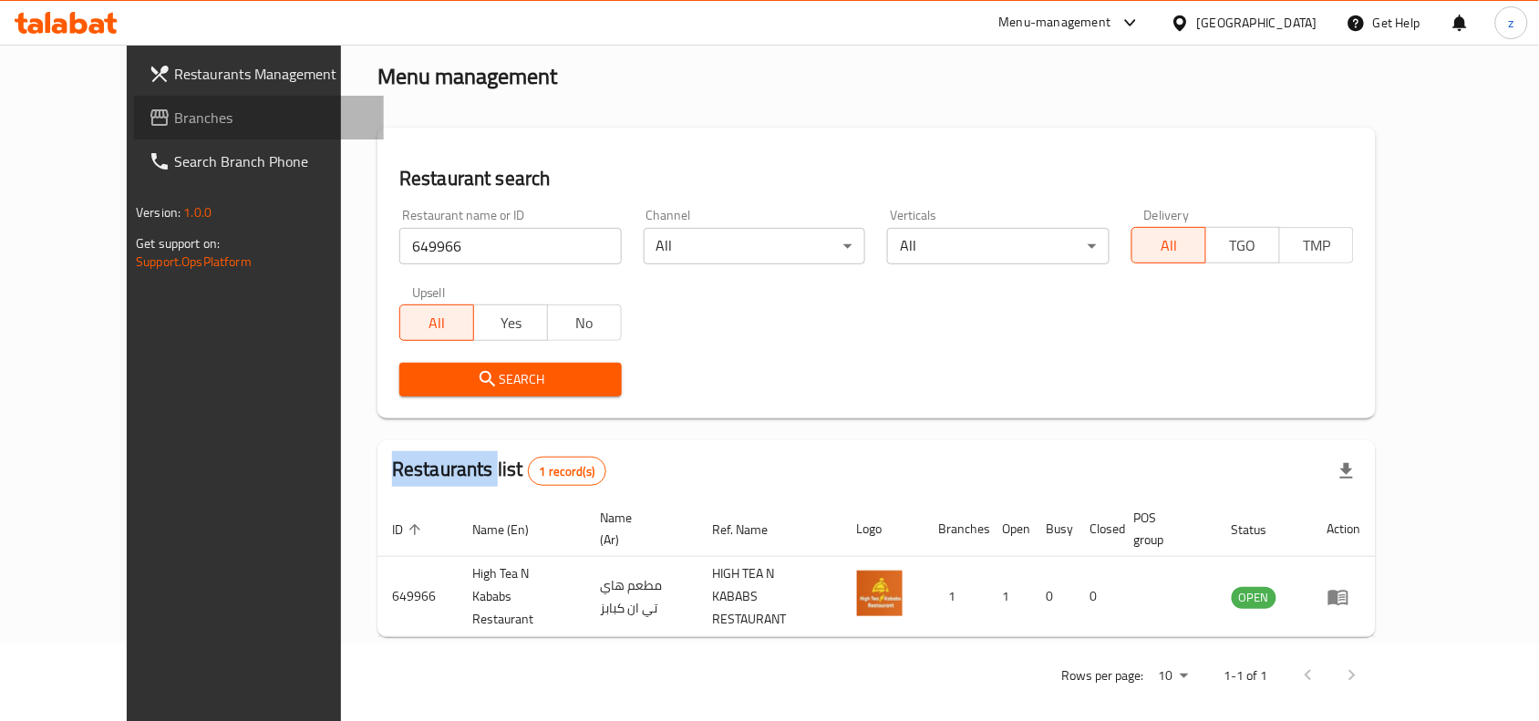
click at [174, 121] on span "Branches" at bounding box center [271, 118] width 195 height 22
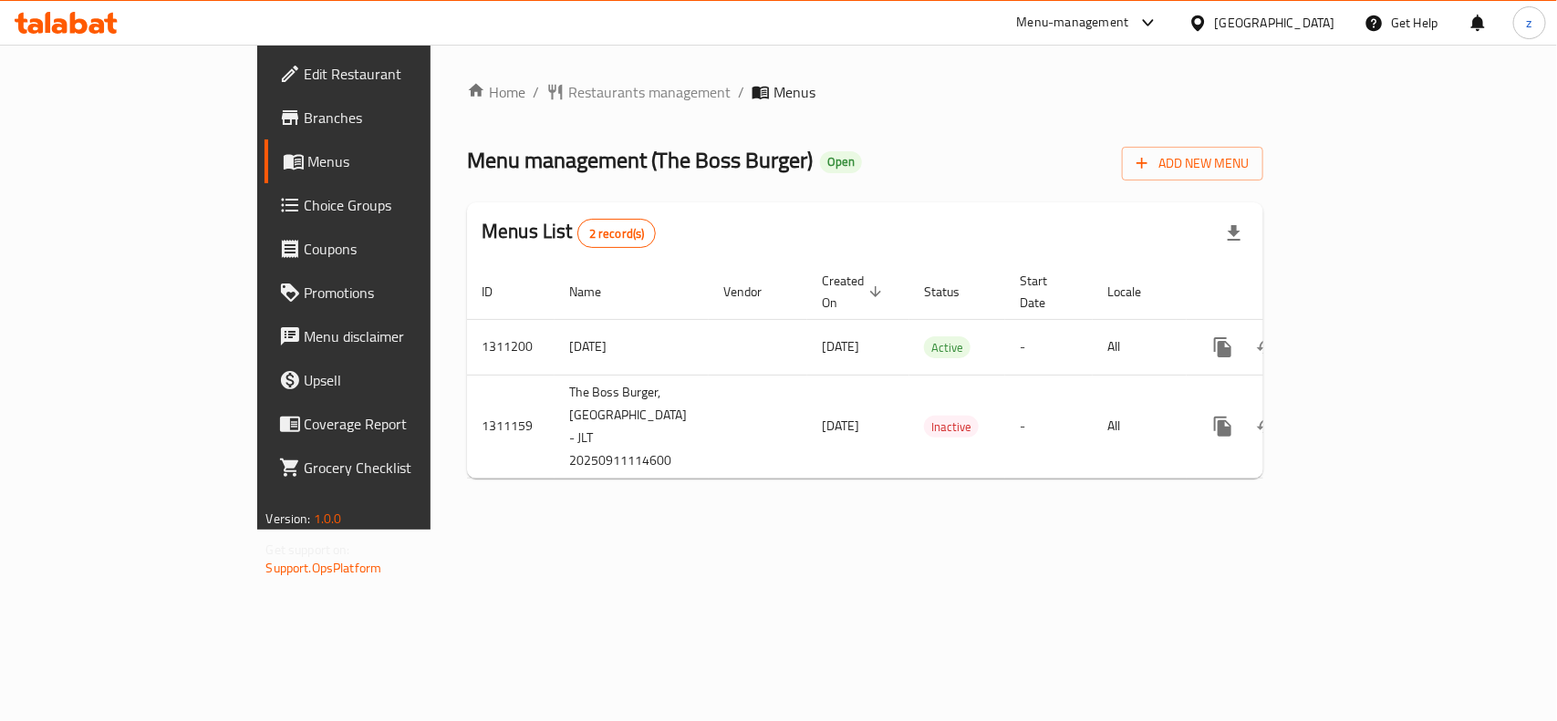
click at [568, 93] on span "Restaurants management" at bounding box center [649, 92] width 162 height 22
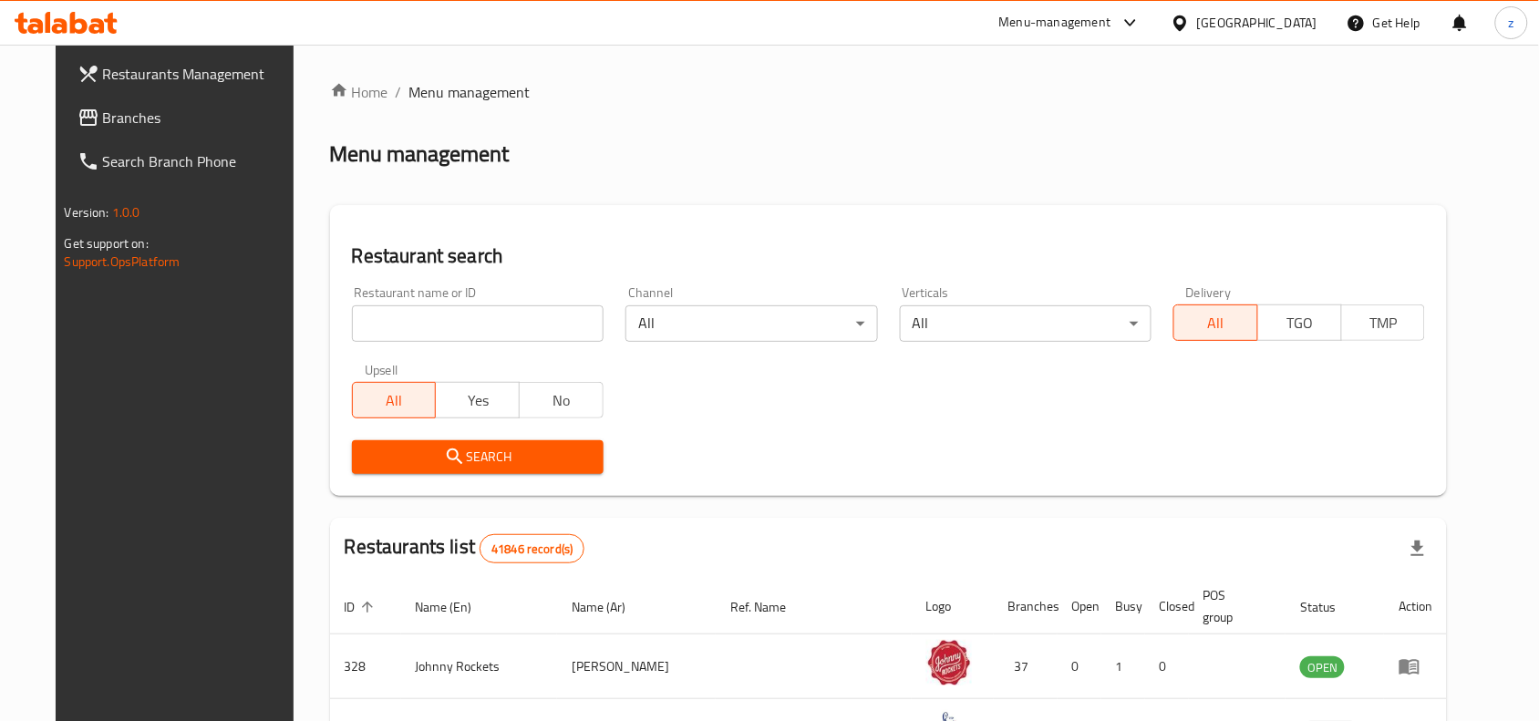
click at [438, 320] on input "search" at bounding box center [478, 323] width 252 height 36
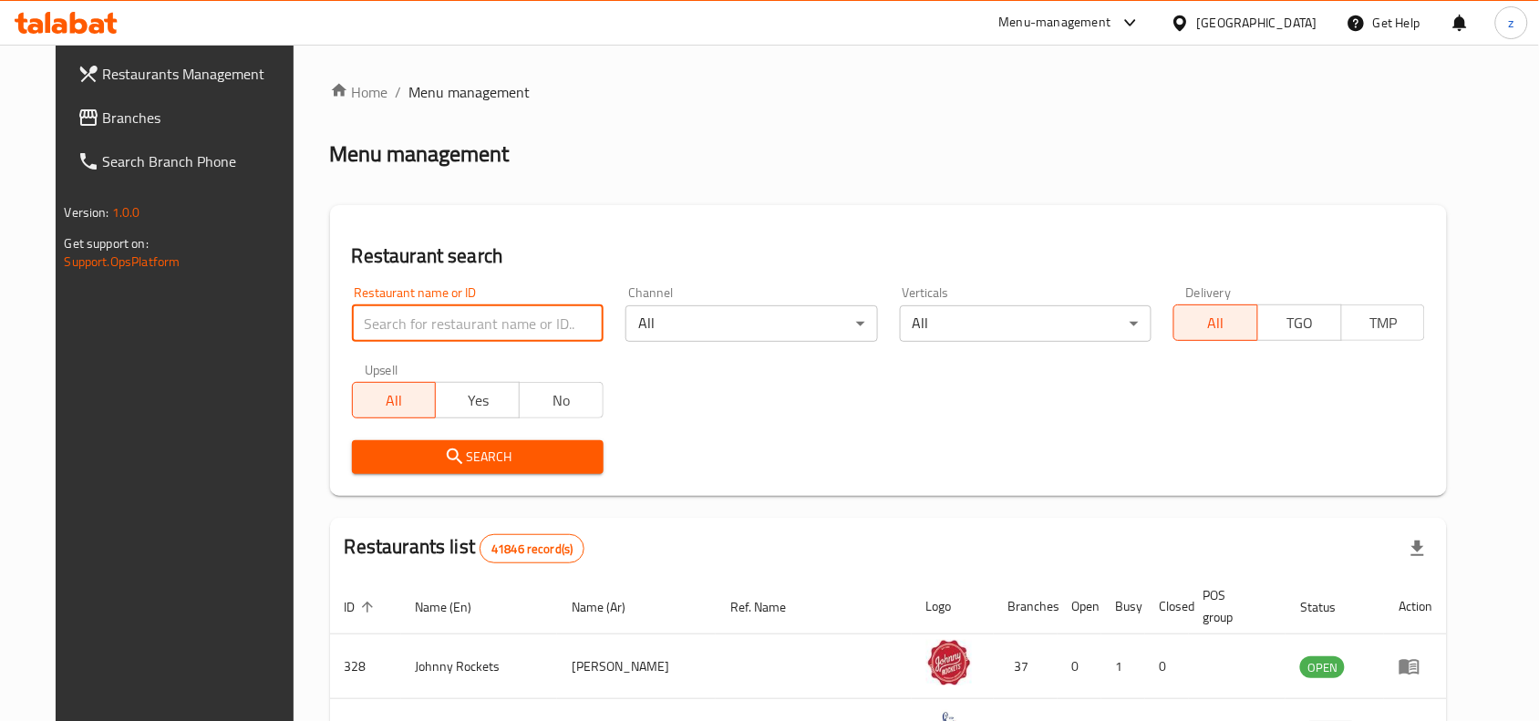
paste input "705735"
type input "705735"
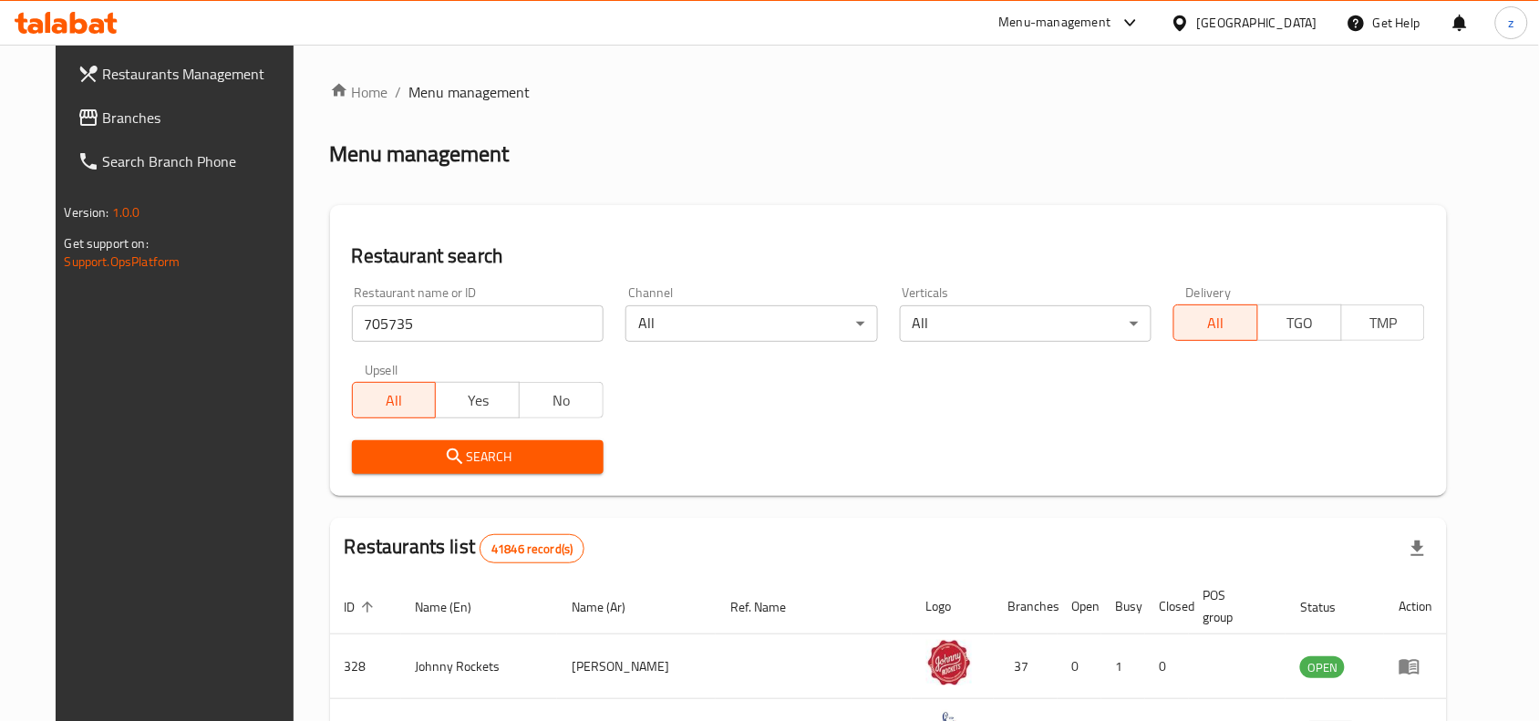
click at [508, 458] on span "Search" at bounding box center [478, 457] width 223 height 23
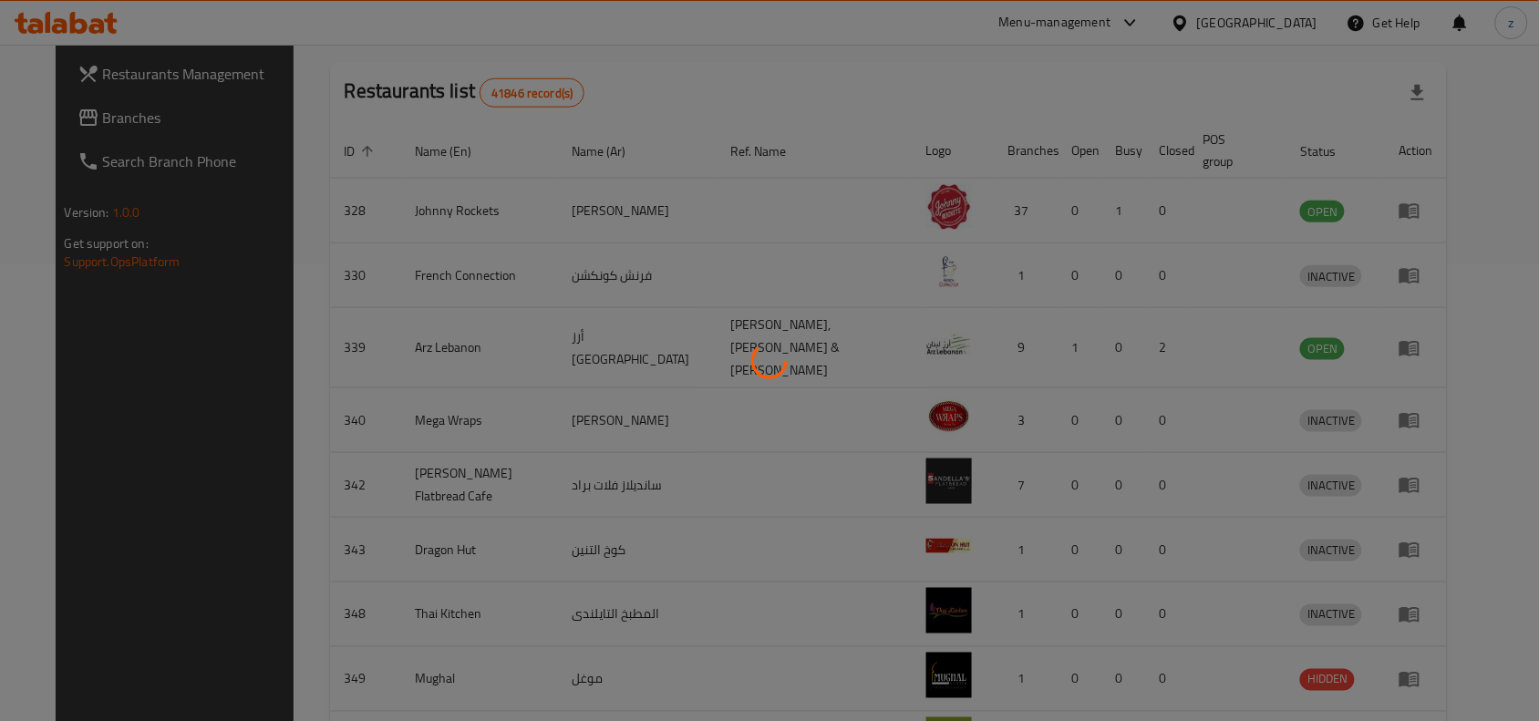
scroll to position [57, 0]
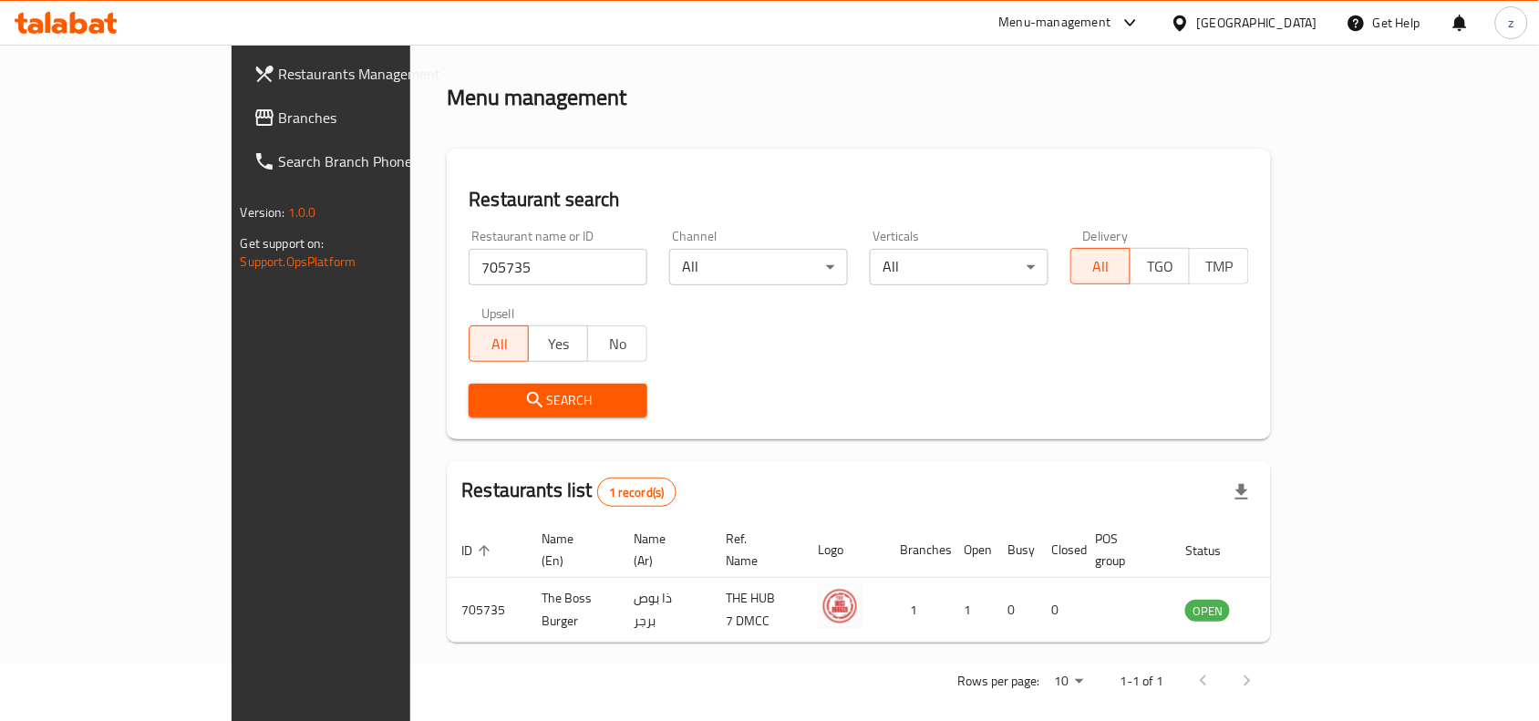
click at [254, 126] on icon at bounding box center [265, 118] width 22 height 22
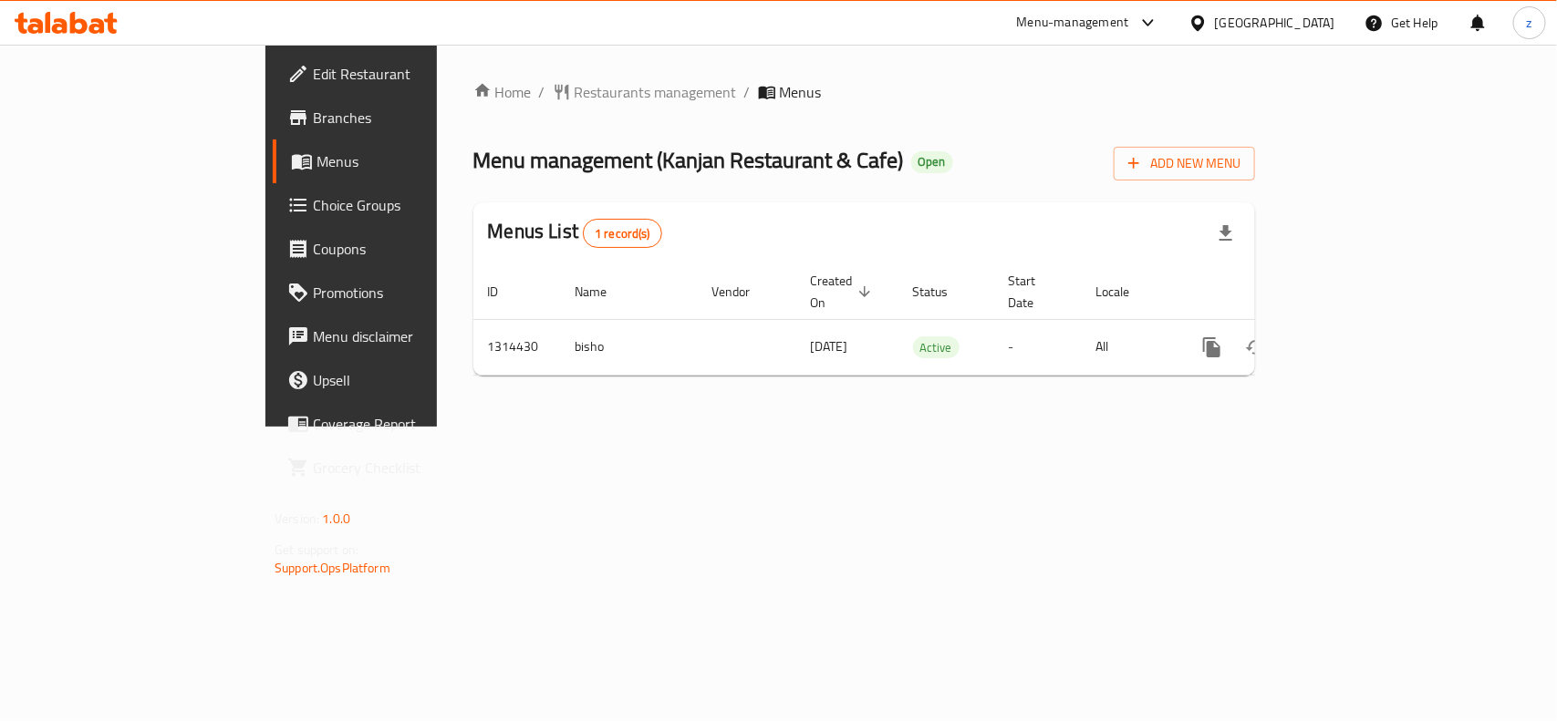
click at [575, 97] on span "Restaurants management" at bounding box center [656, 92] width 162 height 22
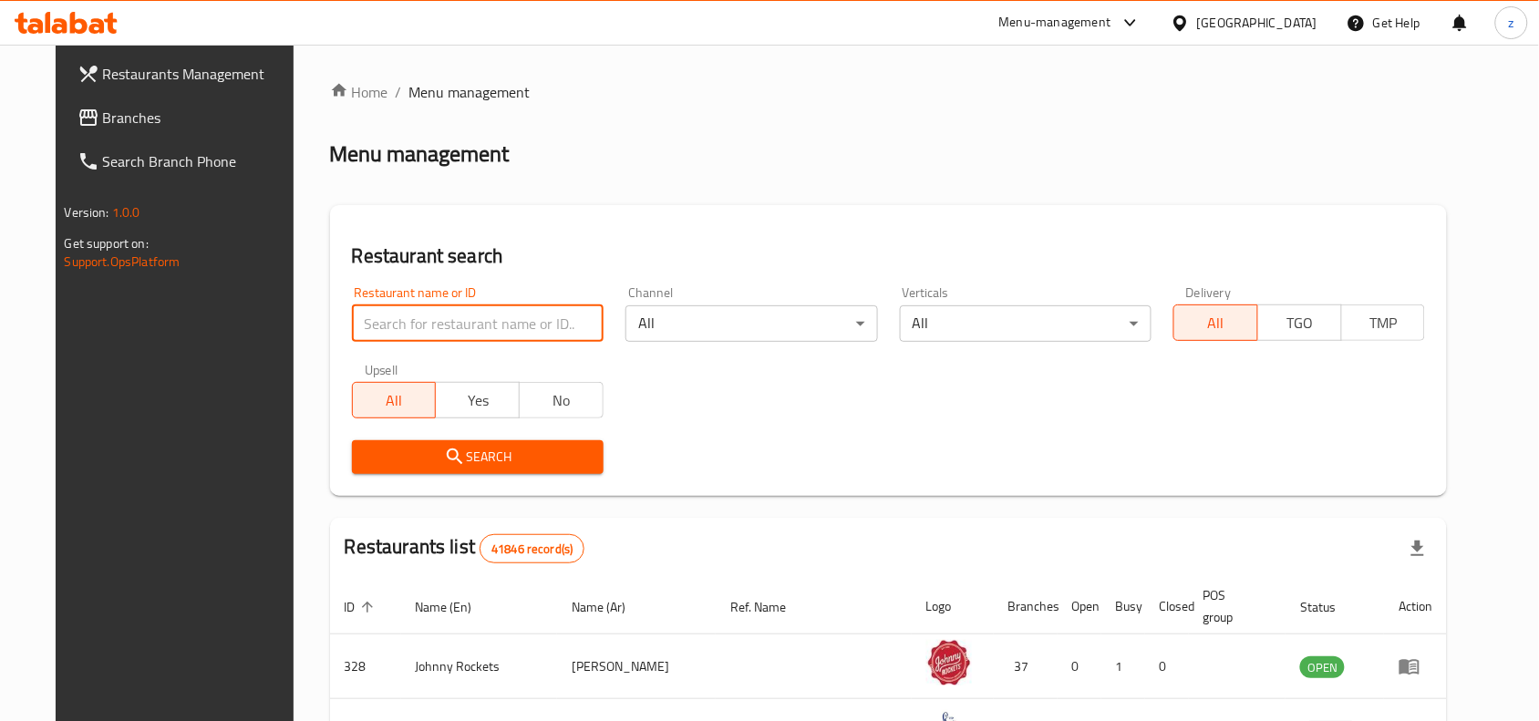
click at [395, 322] on input "search" at bounding box center [478, 323] width 252 height 36
paste input "706665"
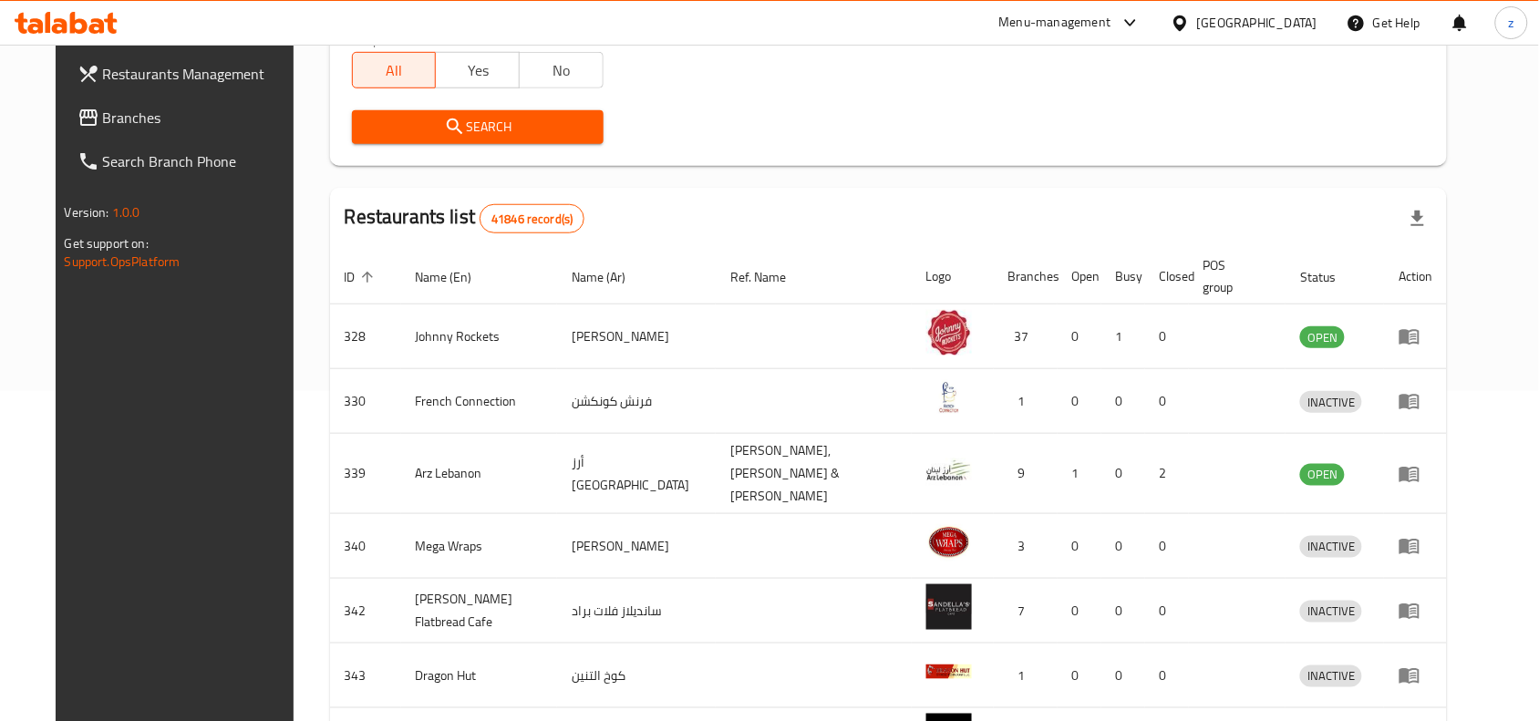
scroll to position [342, 0]
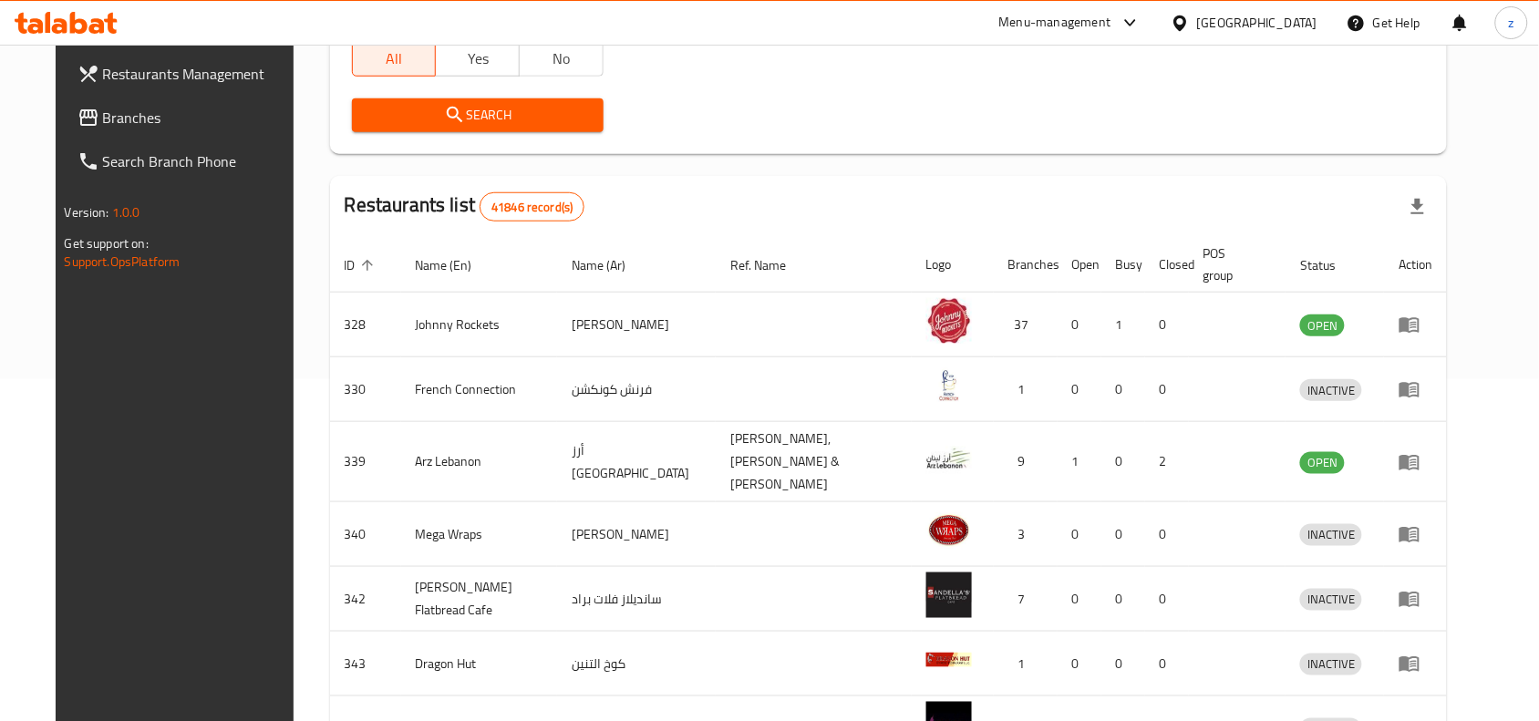
type input "706665"
drag, startPoint x: 376, startPoint y: 110, endPoint x: 363, endPoint y: 119, distance: 15.7
click at [367, 119] on span "Search" at bounding box center [478, 115] width 223 height 23
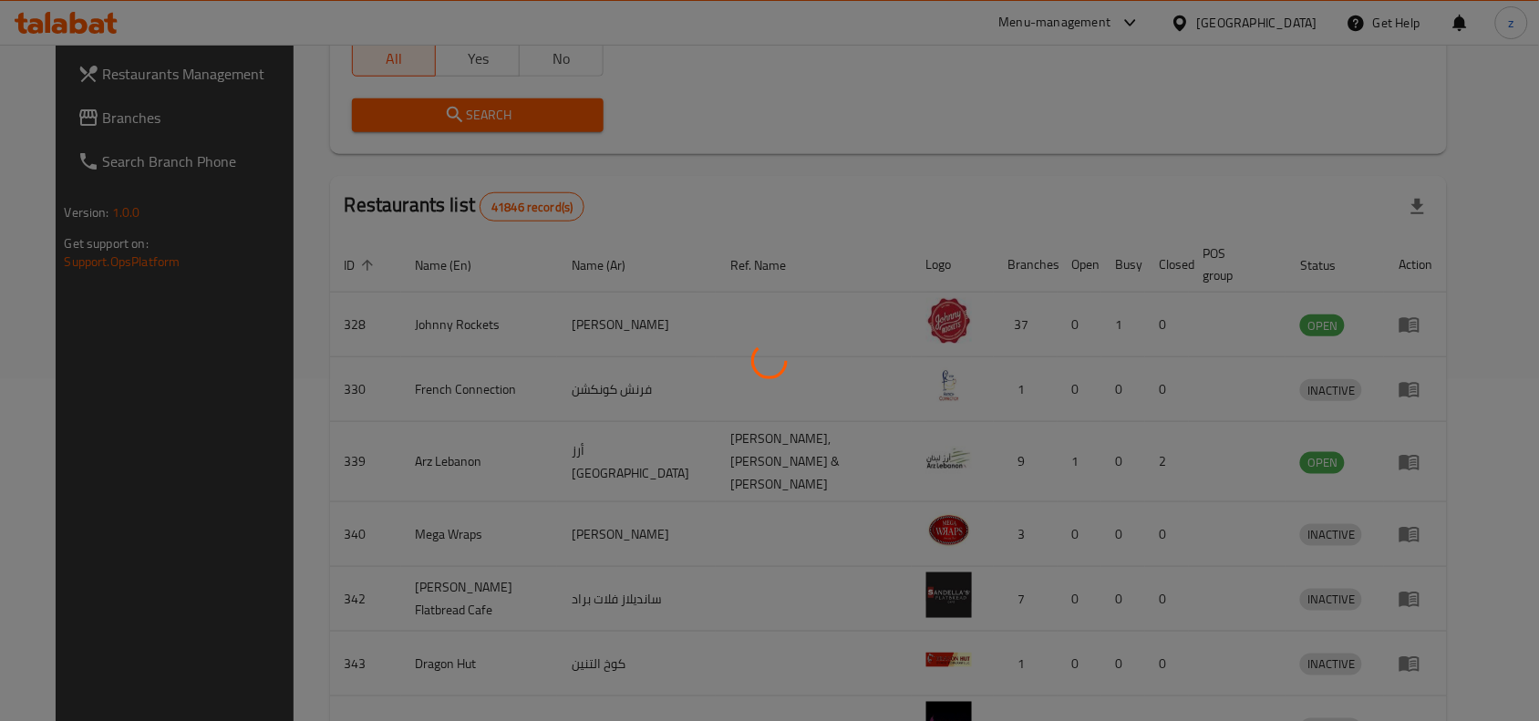
click at [363, 119] on div at bounding box center [769, 360] width 1539 height 721
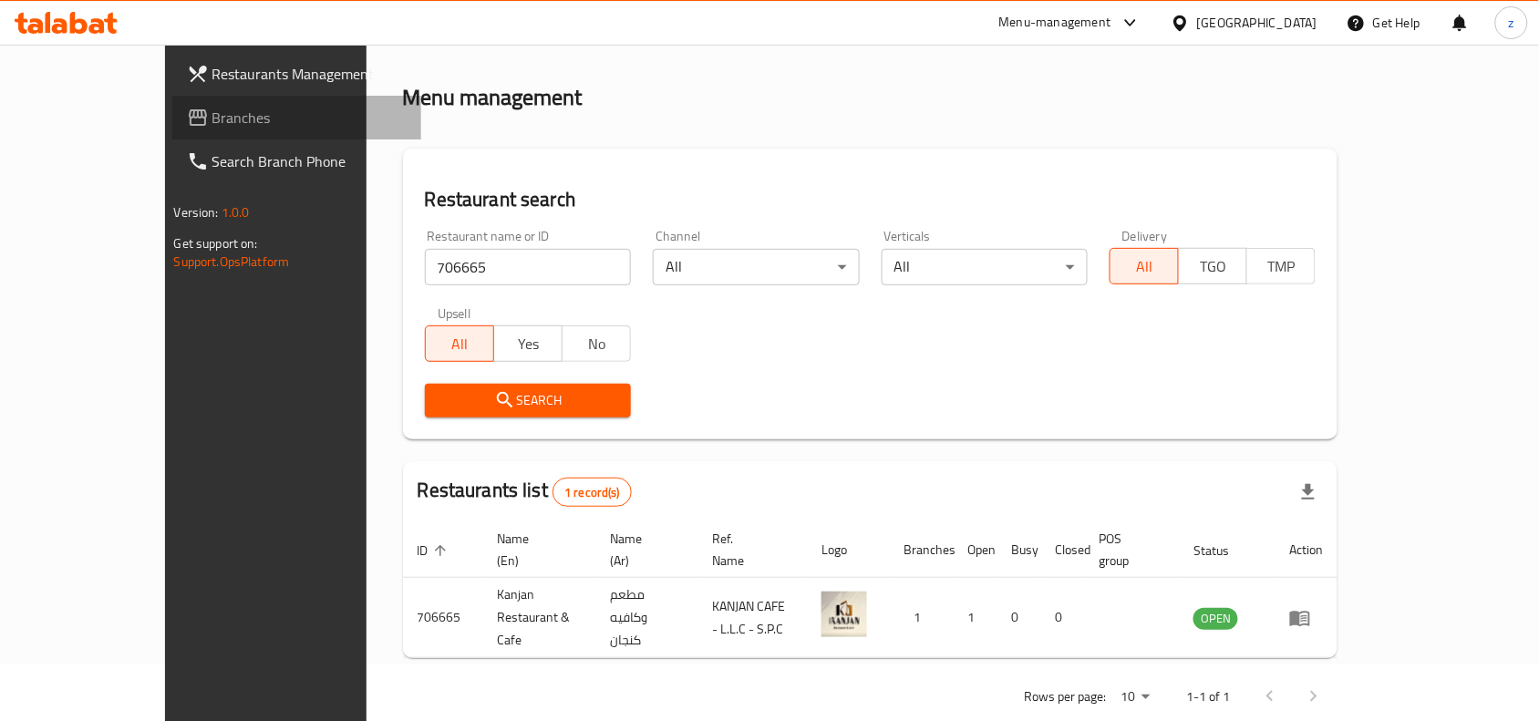
click at [187, 119] on icon at bounding box center [198, 118] width 22 height 22
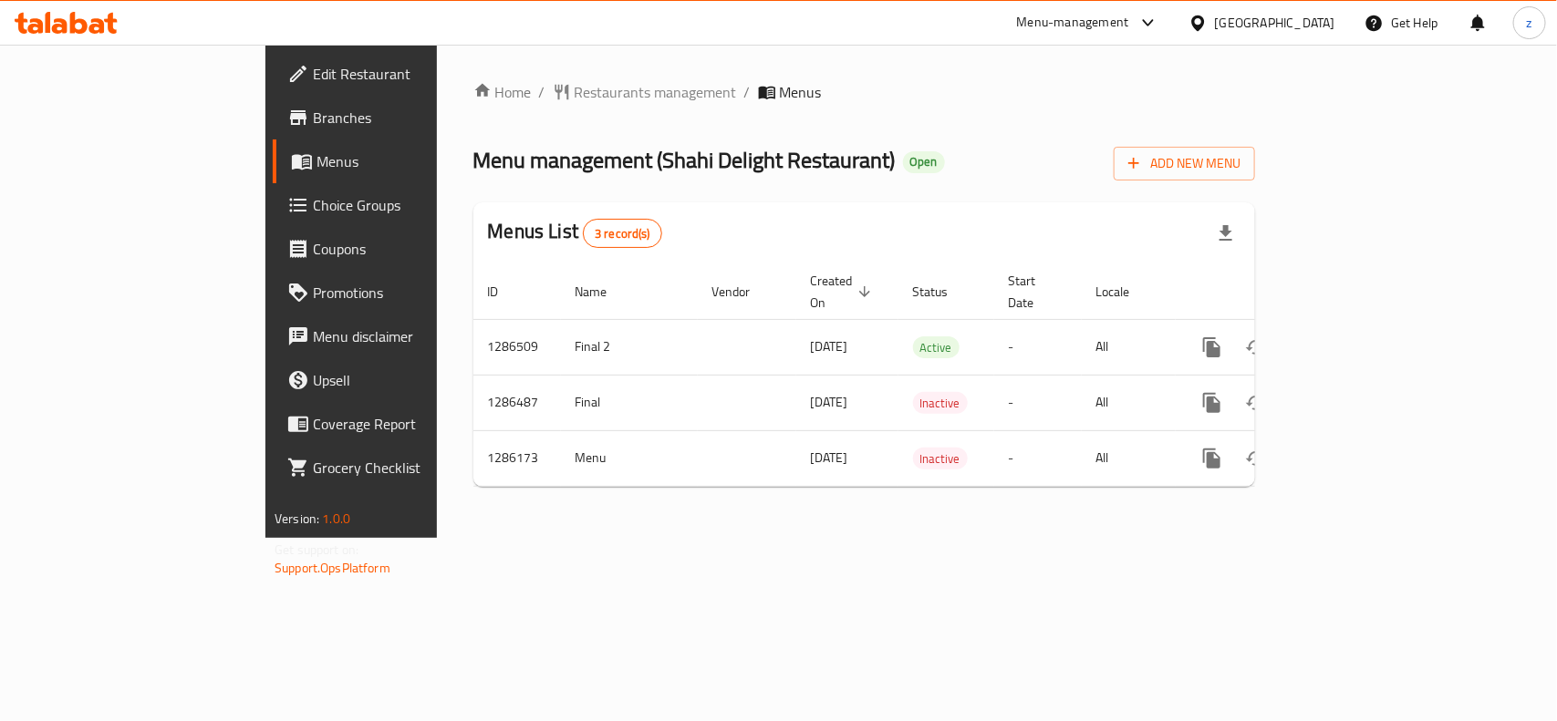
click at [484, 105] on div "Home / Restaurants management / Menus Menu management ( Shahi Delight Restauran…" at bounding box center [864, 291] width 782 height 420
click at [575, 93] on span "Restaurants management" at bounding box center [656, 92] width 162 height 22
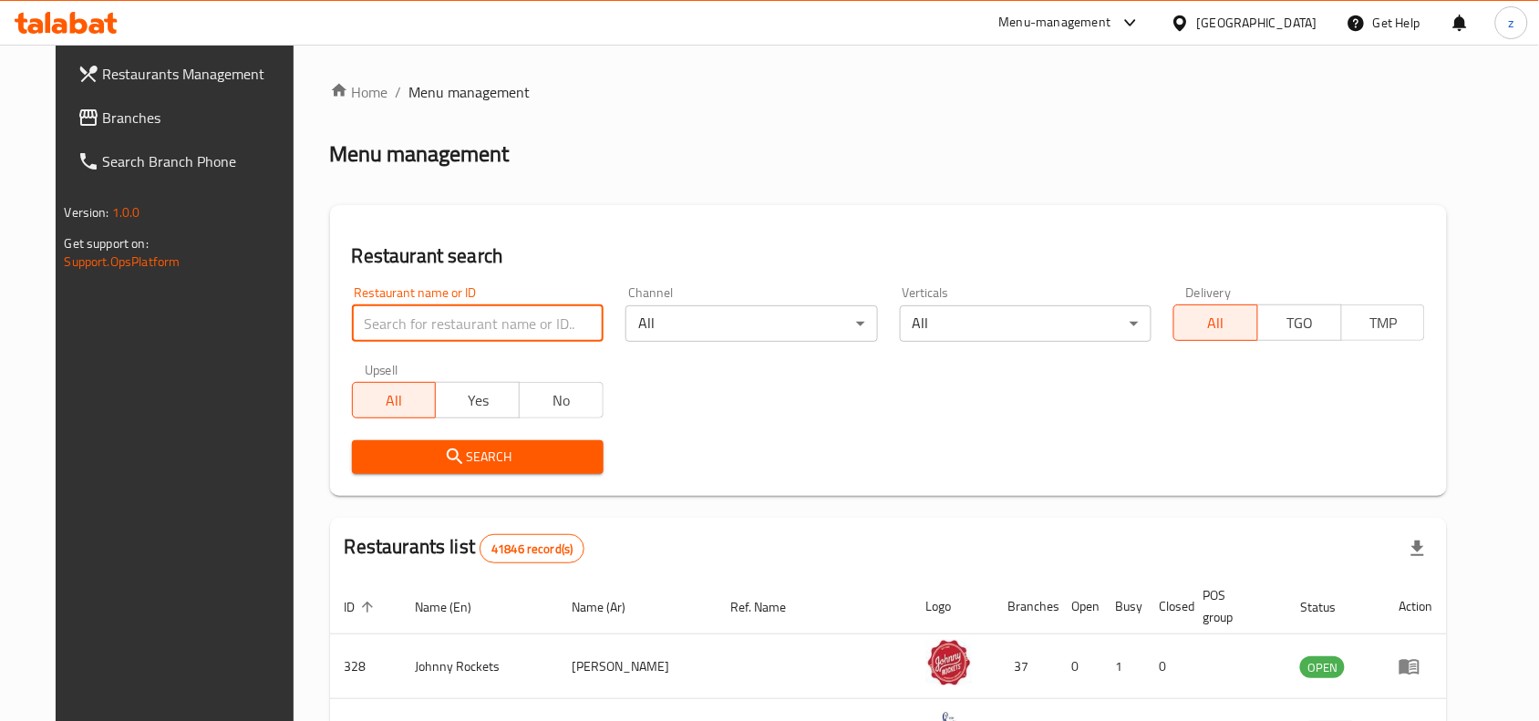
click at [498, 316] on input "search" at bounding box center [478, 323] width 252 height 36
paste input "696108"
type input "696108"
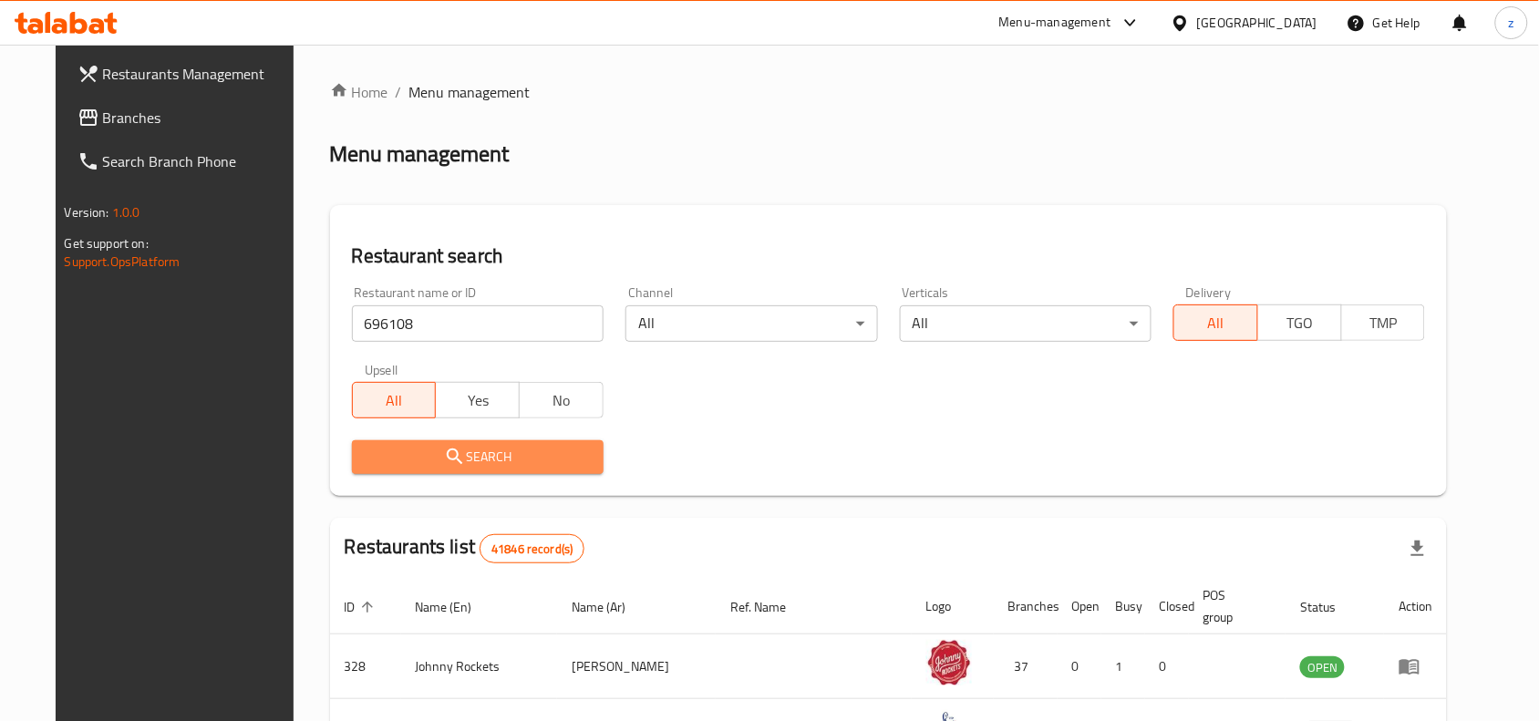
click at [503, 446] on span "Search" at bounding box center [478, 457] width 223 height 23
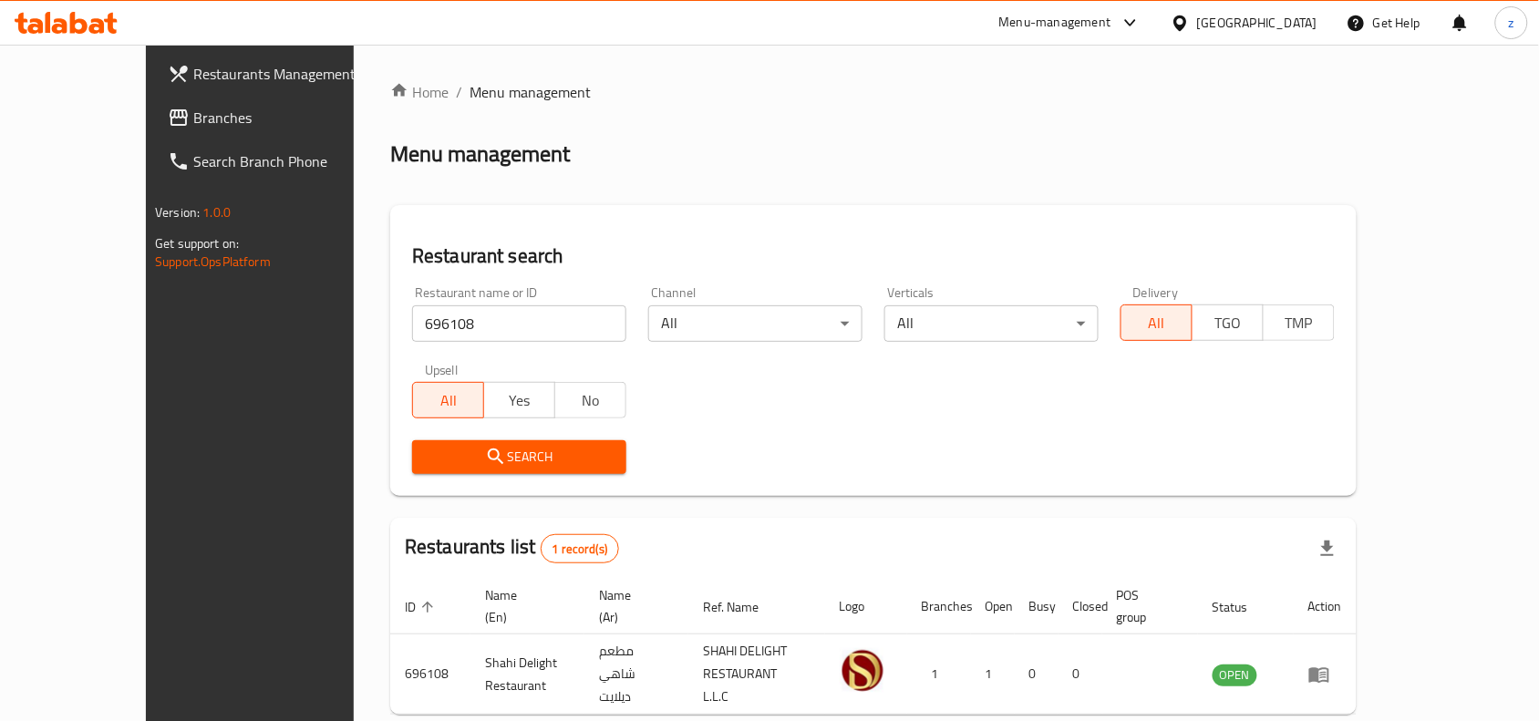
click at [999, 416] on div "Restaurant name or ID 696108 Restaurant name or ID Channel All ​ Verticals All …" at bounding box center [873, 380] width 945 height 210
click at [193, 126] on span "Branches" at bounding box center [290, 118] width 195 height 22
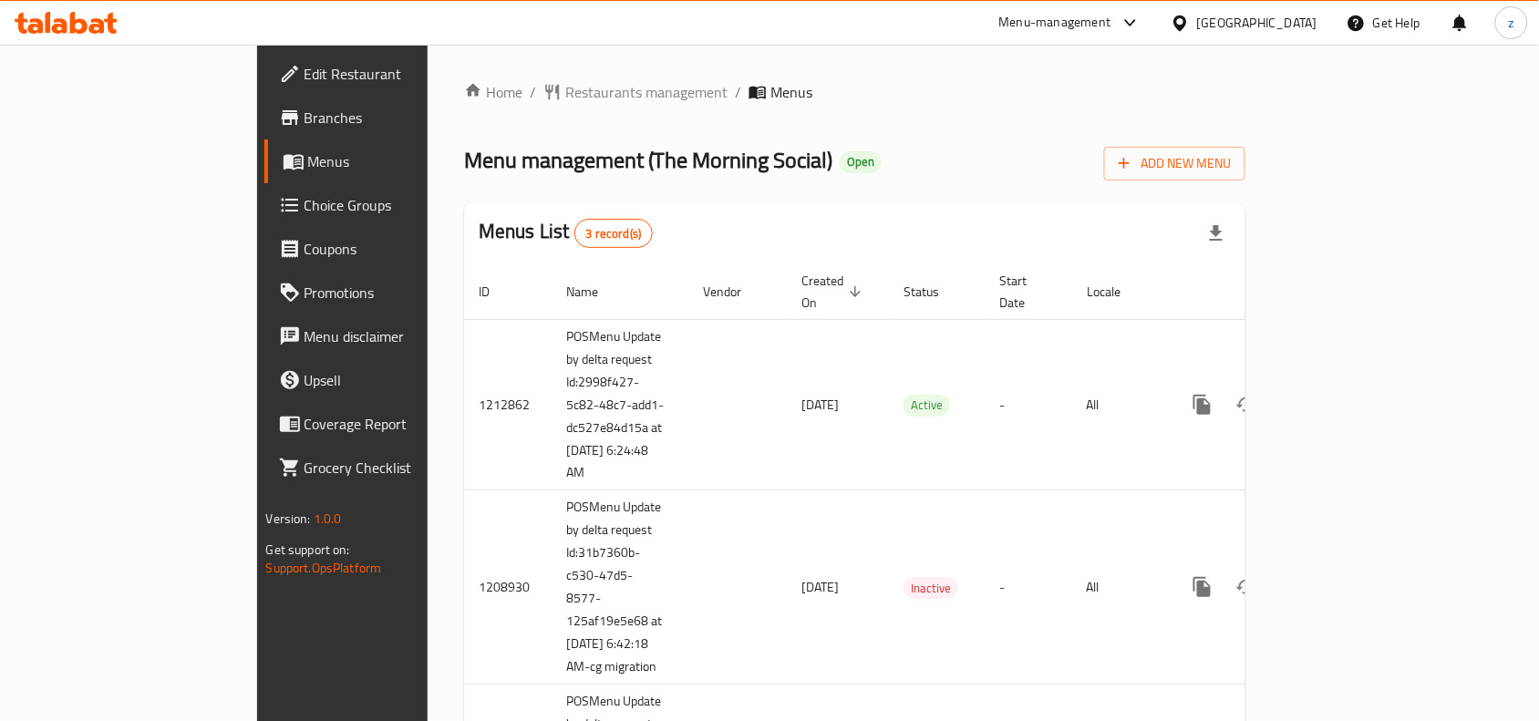
click at [565, 93] on span "Restaurants management" at bounding box center [646, 92] width 162 height 22
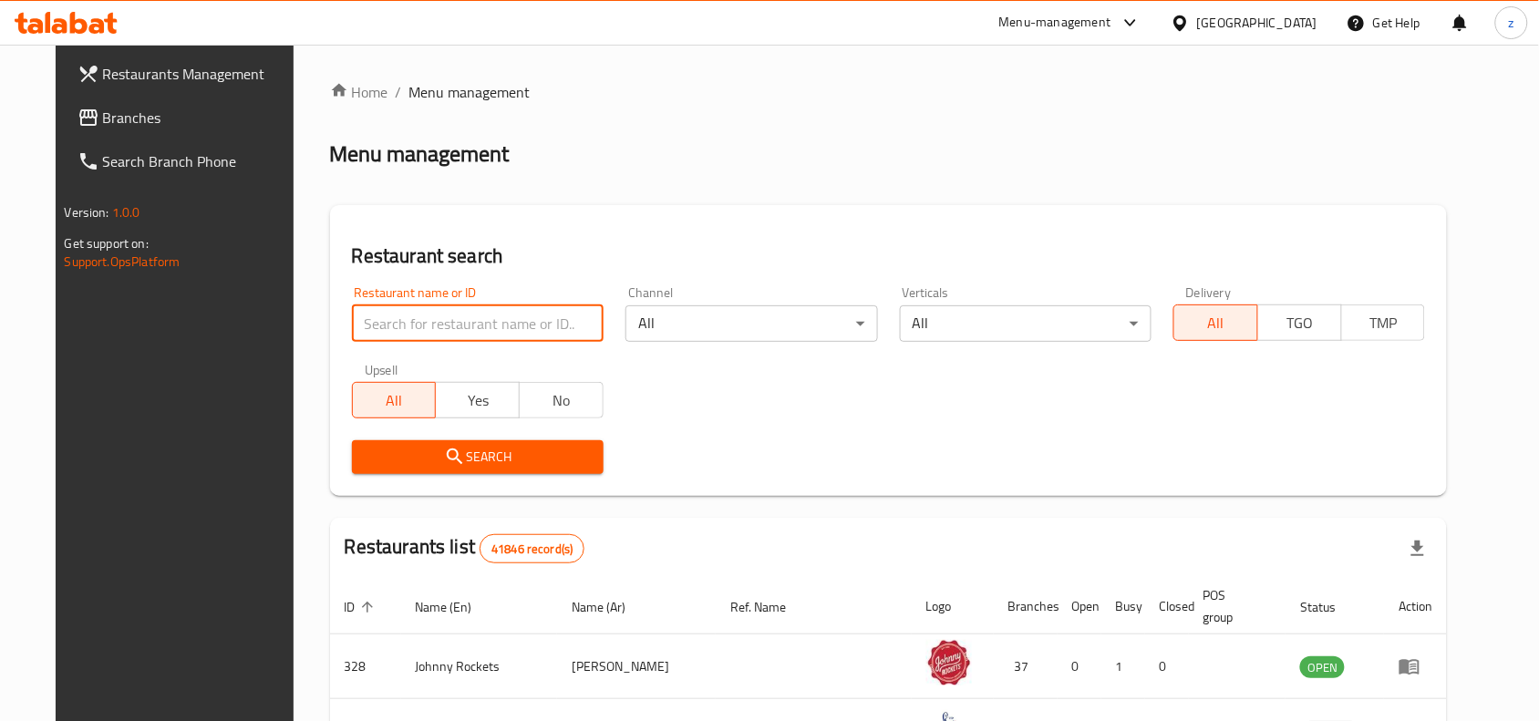
click at [468, 319] on input "search" at bounding box center [478, 323] width 252 height 36
paste input "633740"
type input "633740"
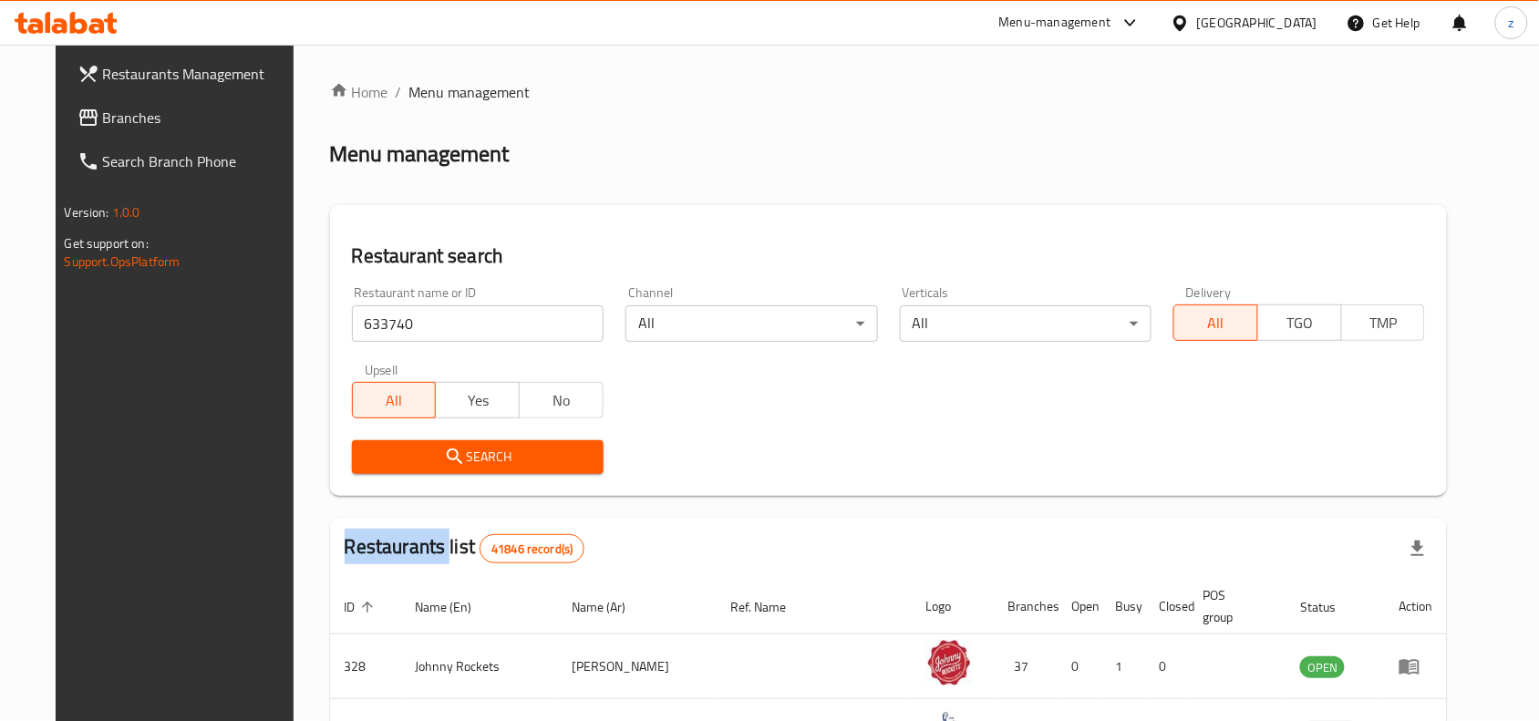
click at [536, 474] on div "Search" at bounding box center [478, 458] width 274 height 56
click at [532, 461] on span "Search" at bounding box center [478, 457] width 223 height 23
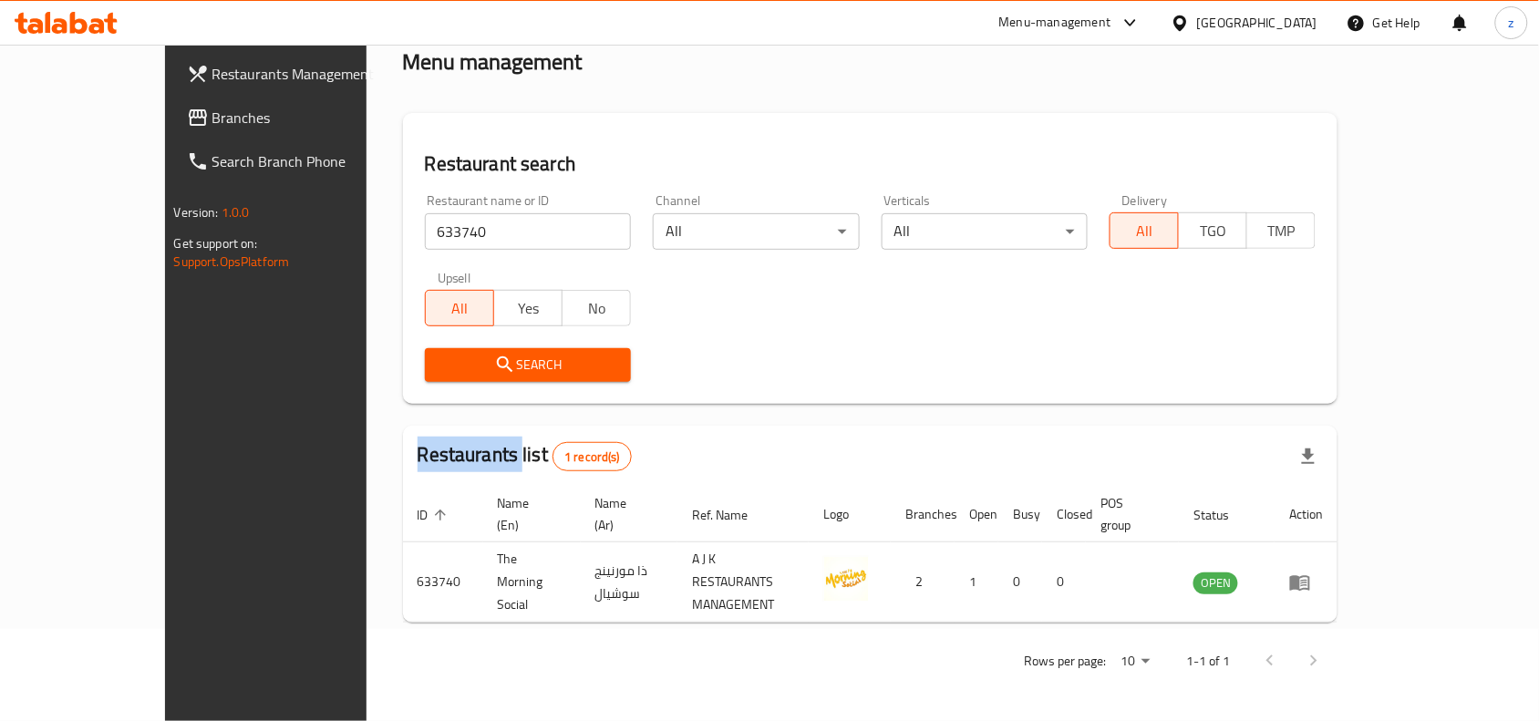
scroll to position [57, 0]
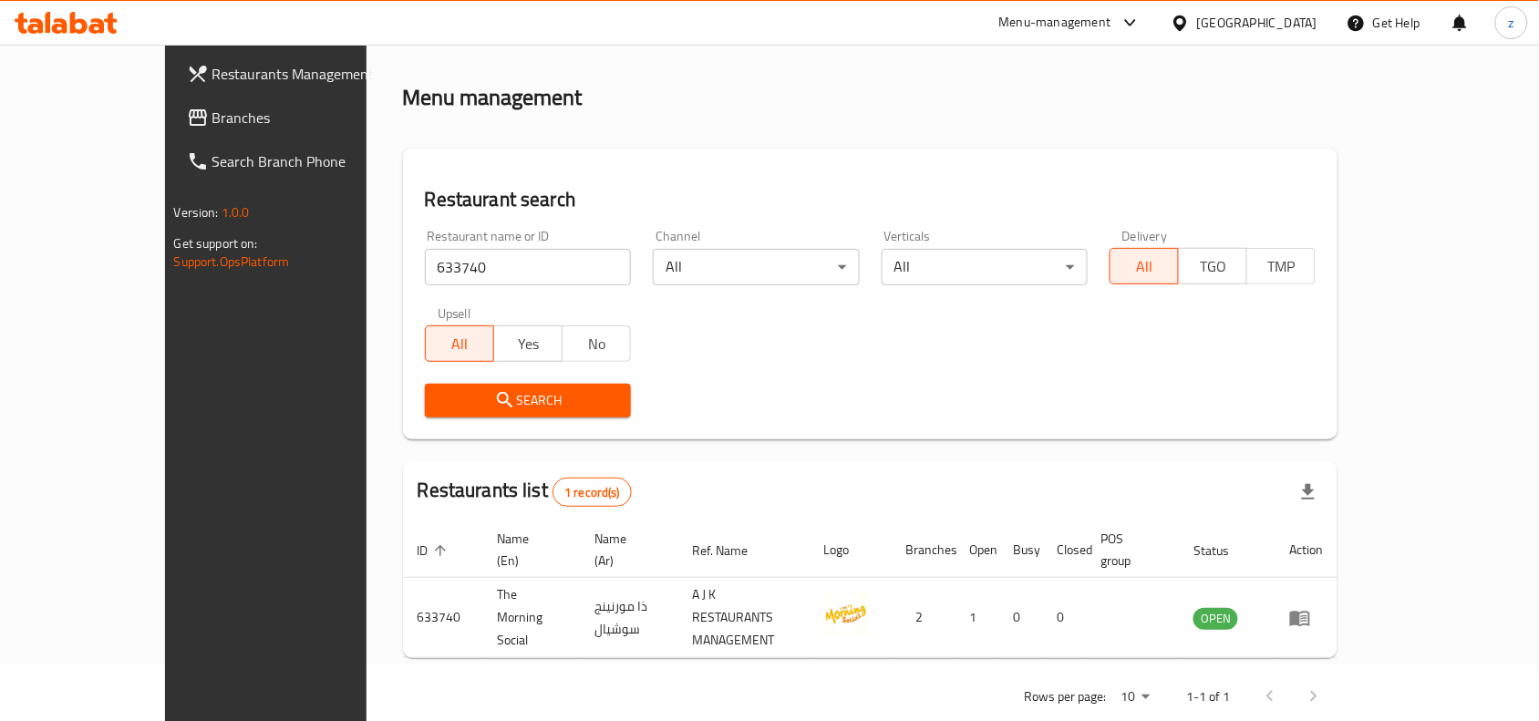
click at [831, 673] on div "Rows per page: 10 1-1 of 1" at bounding box center [871, 696] width 936 height 47
click at [212, 107] on span "Branches" at bounding box center [309, 118] width 195 height 22
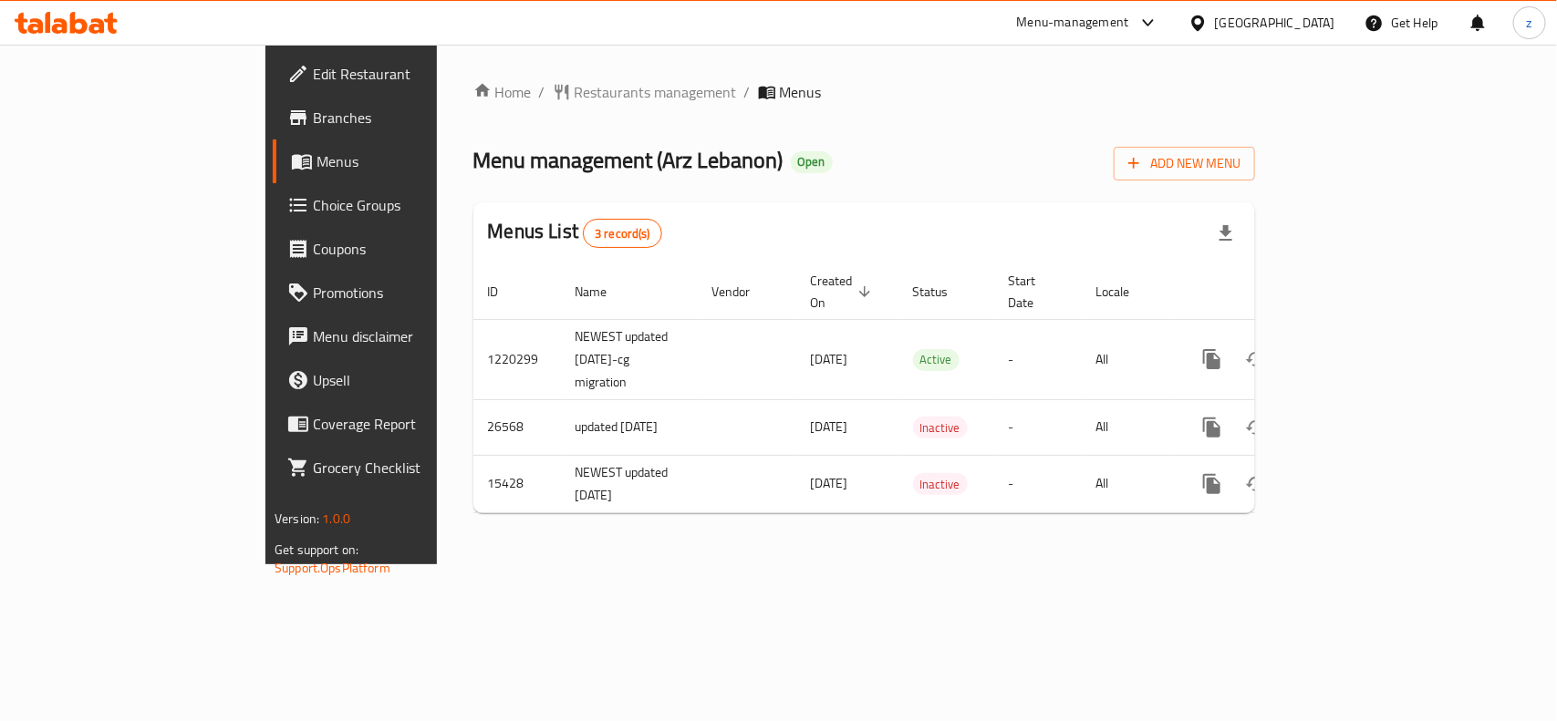
click at [575, 93] on span "Restaurants management" at bounding box center [656, 92] width 162 height 22
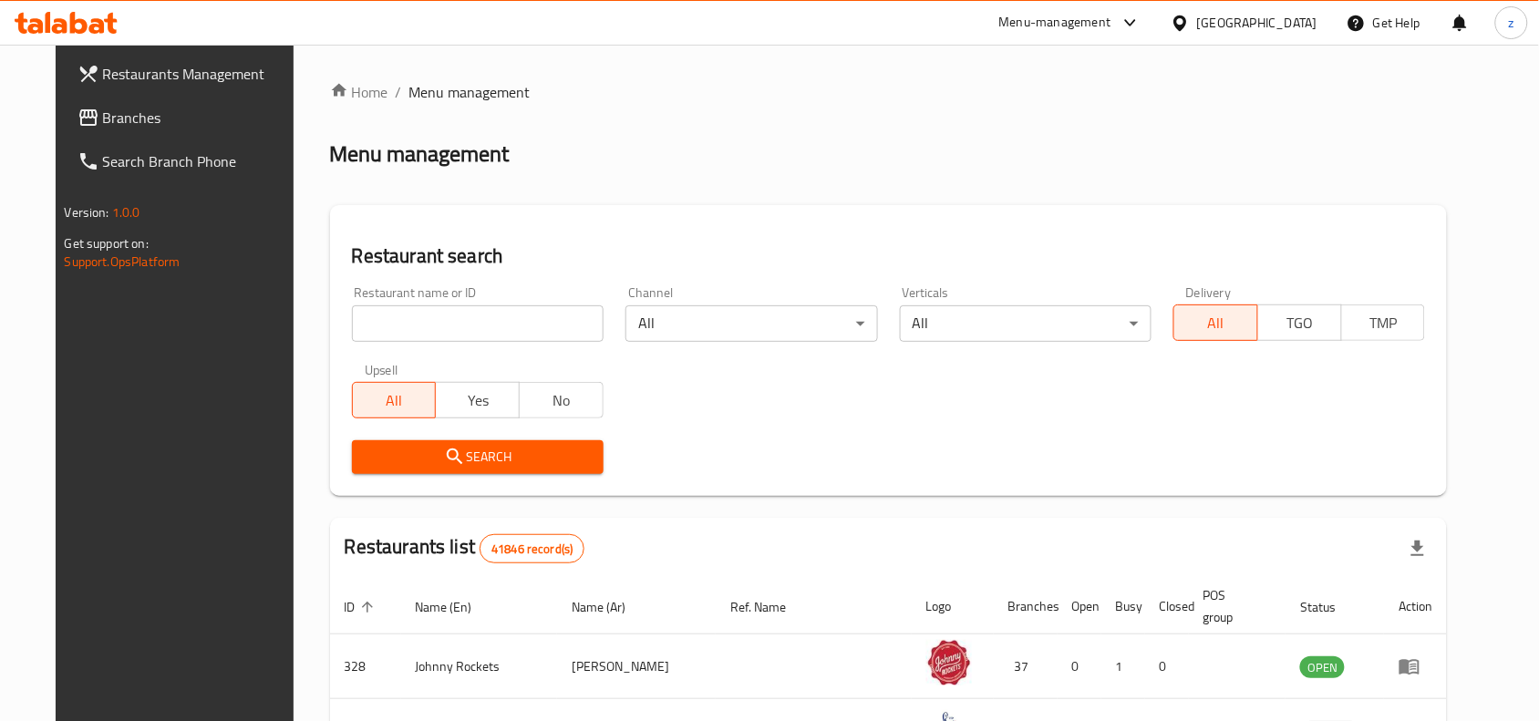
click at [429, 303] on div "Restaurant name or ID Restaurant name or ID" at bounding box center [478, 314] width 252 height 56
click at [433, 322] on input "search" at bounding box center [478, 323] width 252 height 36
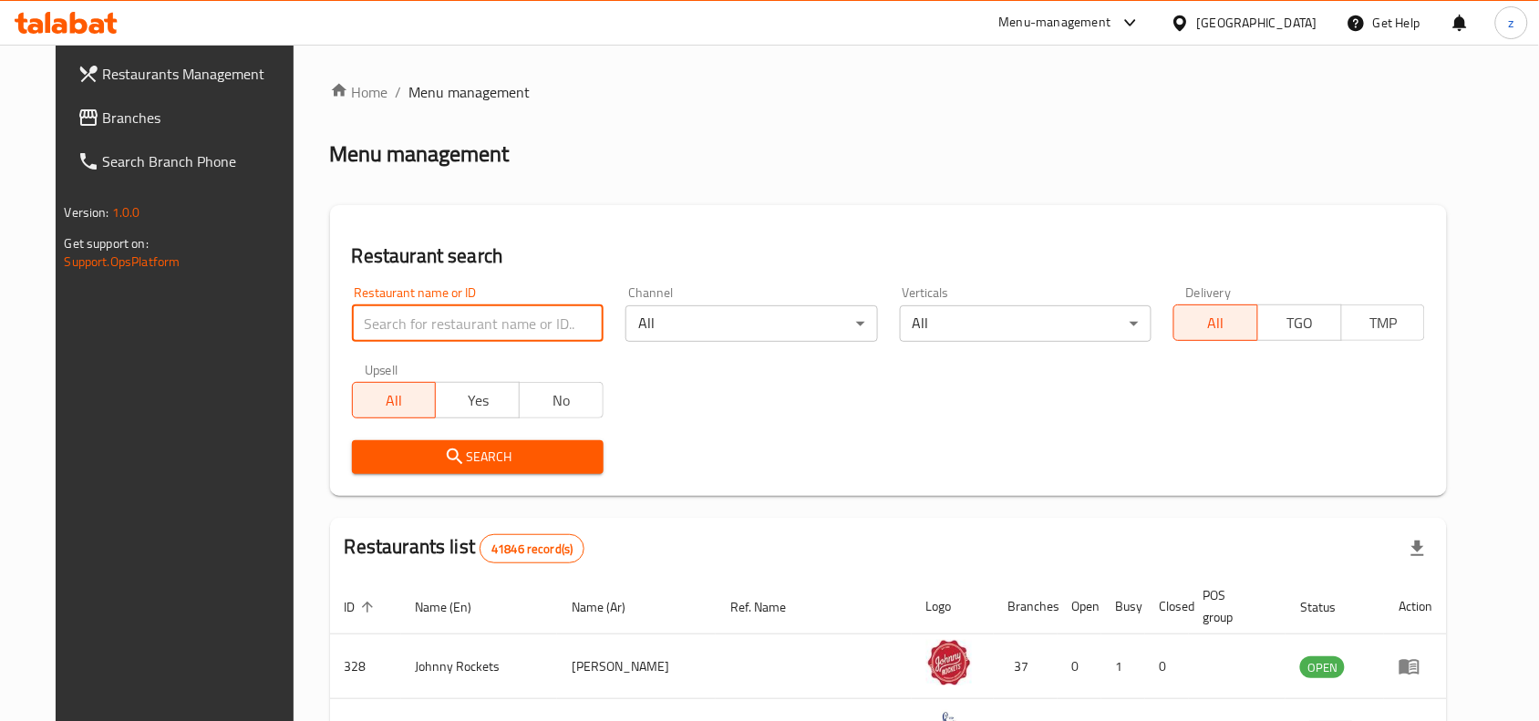
paste input "2879"
type input "2879"
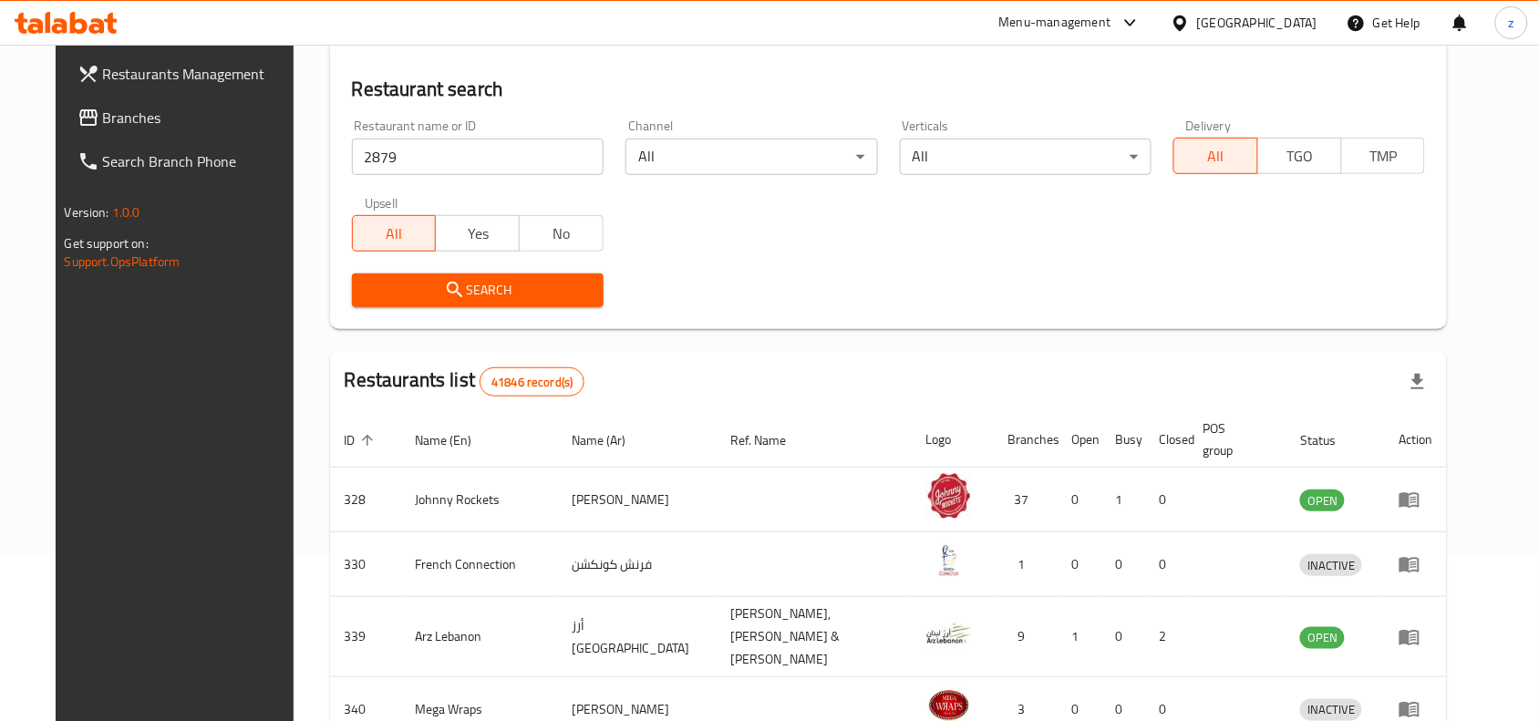
scroll to position [228, 0]
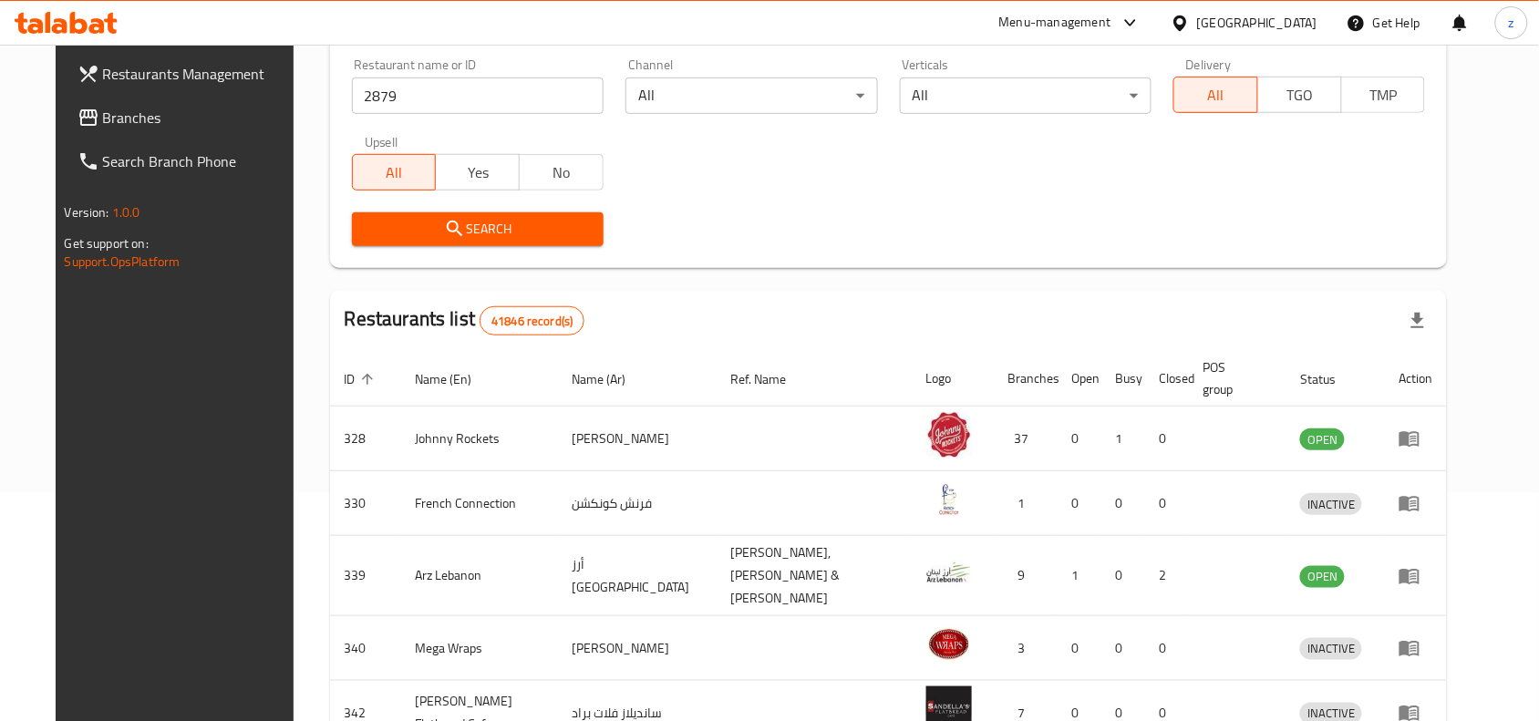
click at [502, 242] on button "Search" at bounding box center [478, 229] width 252 height 34
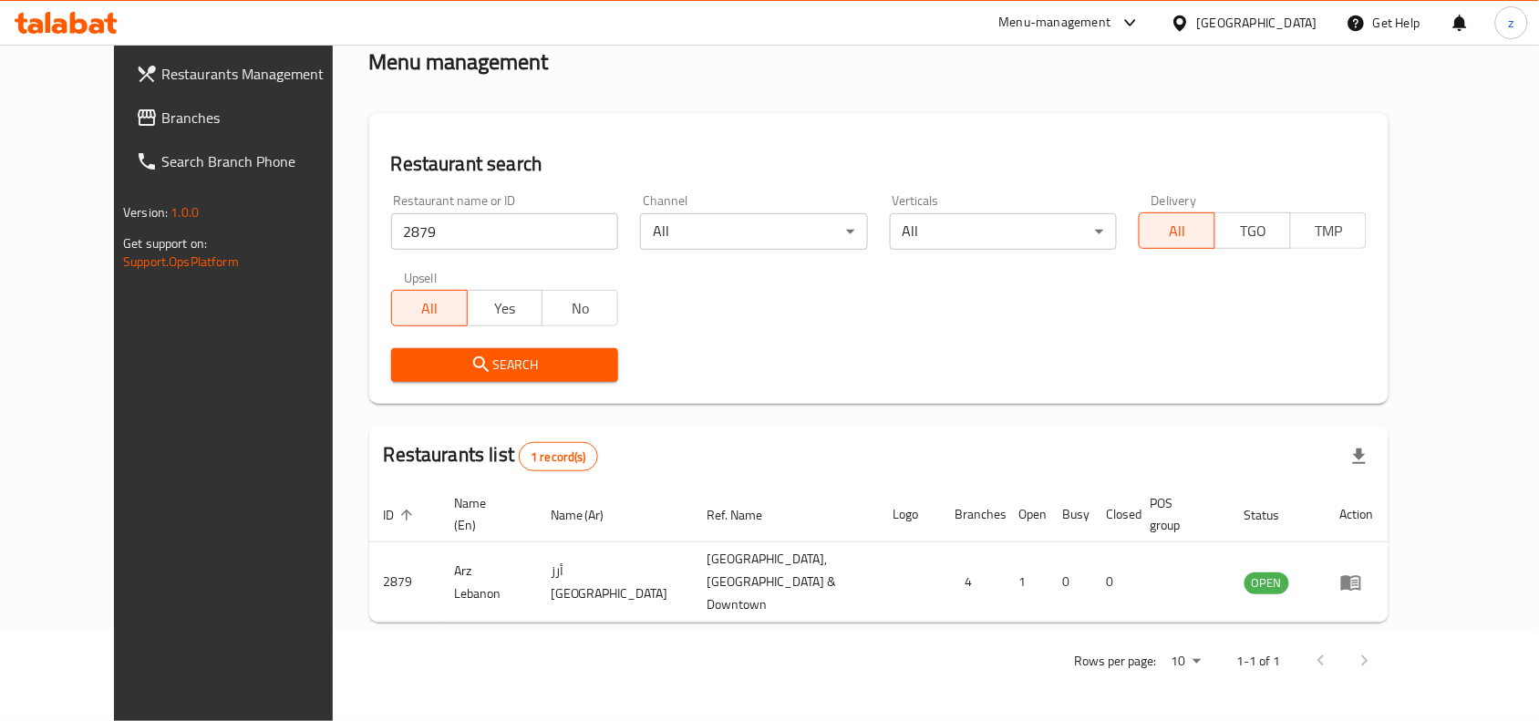
scroll to position [57, 0]
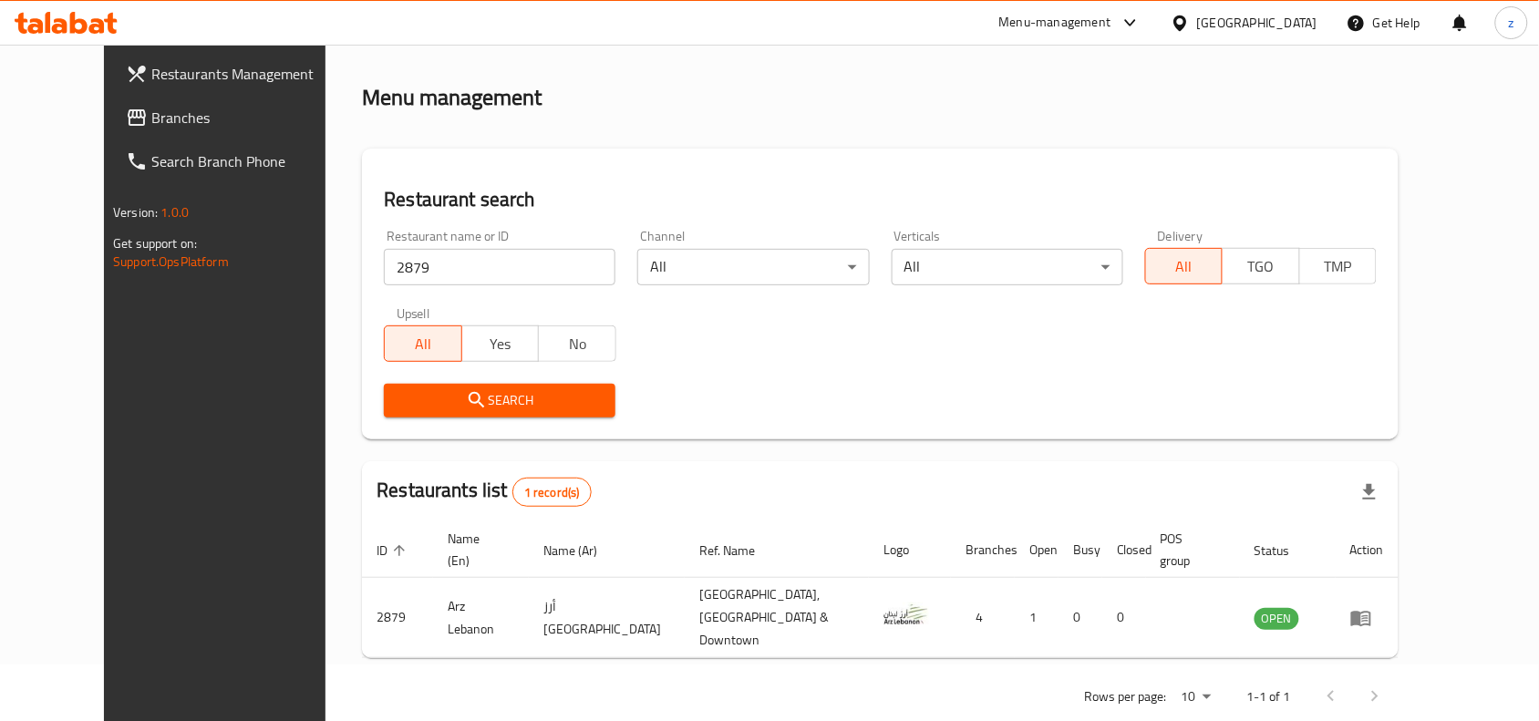
click at [1263, 6] on div "[GEOGRAPHIC_DATA]" at bounding box center [1244, 23] width 176 height 44
click at [1237, 29] on div "[GEOGRAPHIC_DATA]" at bounding box center [1257, 23] width 120 height 20
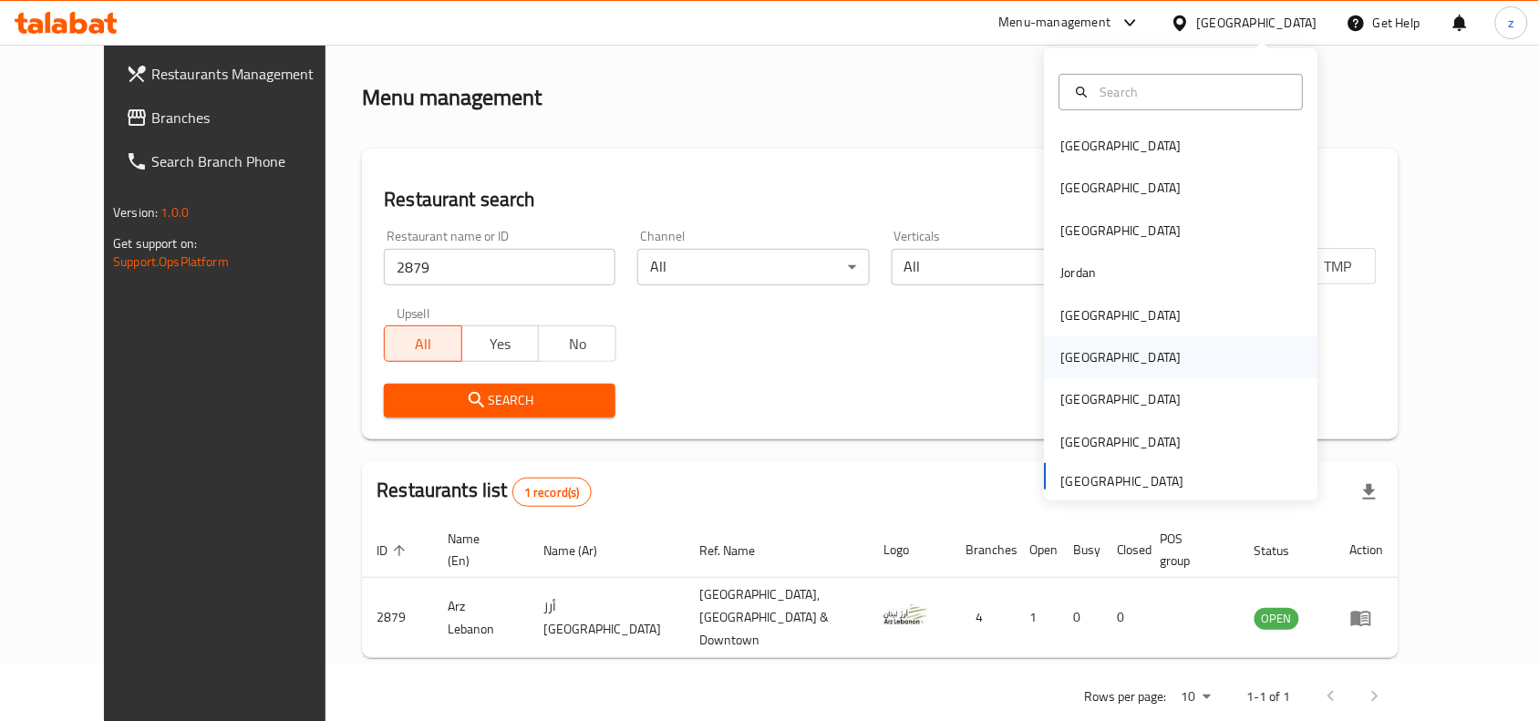
click at [1063, 365] on div "[GEOGRAPHIC_DATA]" at bounding box center [1121, 357] width 120 height 20
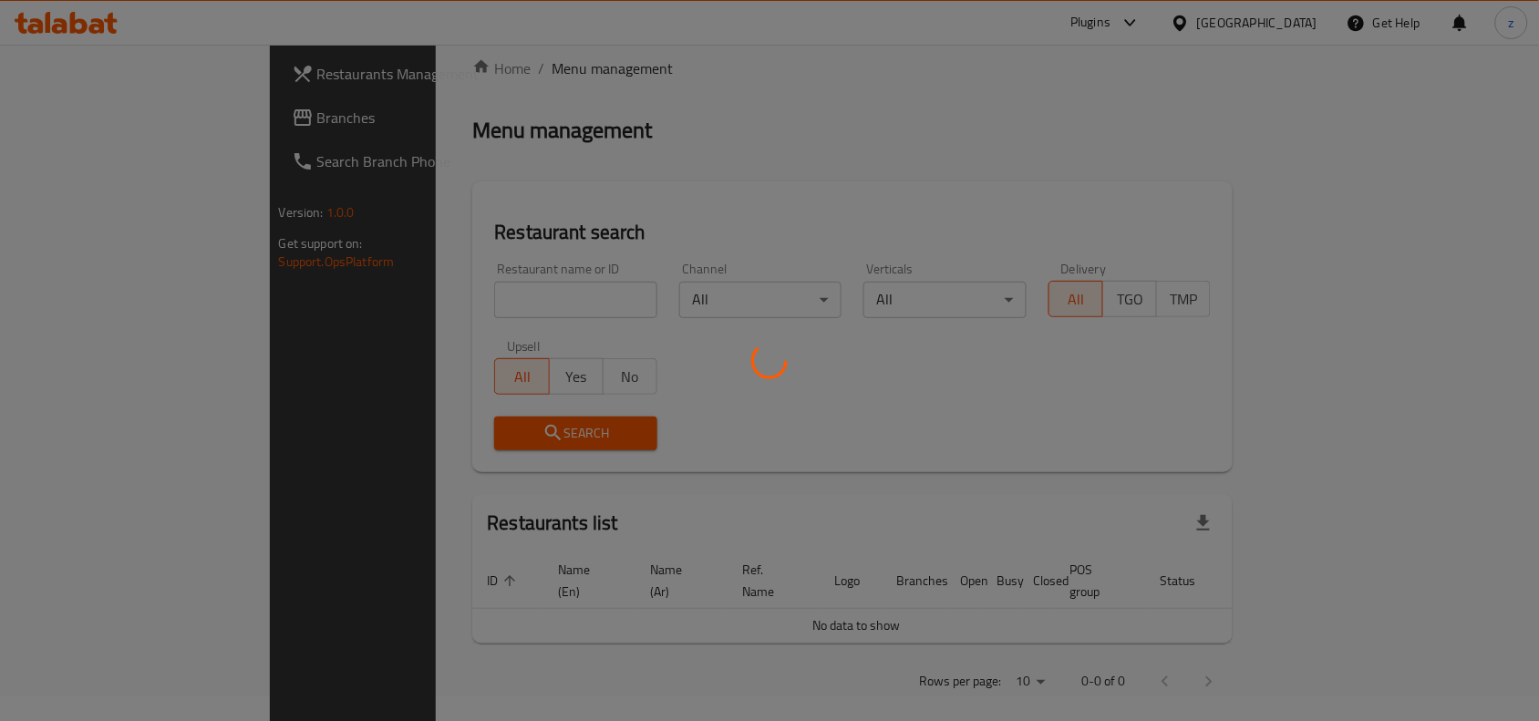
scroll to position [57, 0]
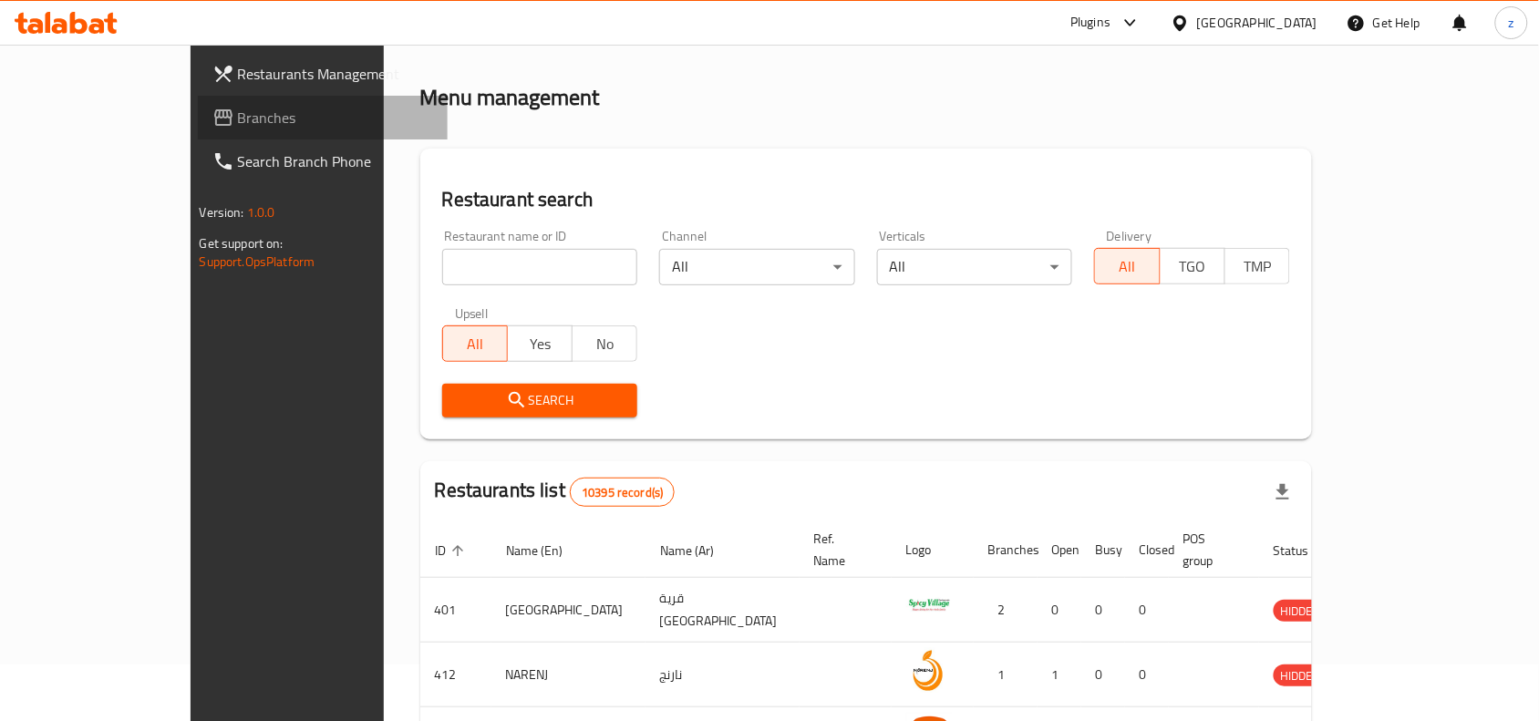
click at [238, 126] on span "Branches" at bounding box center [335, 118] width 195 height 22
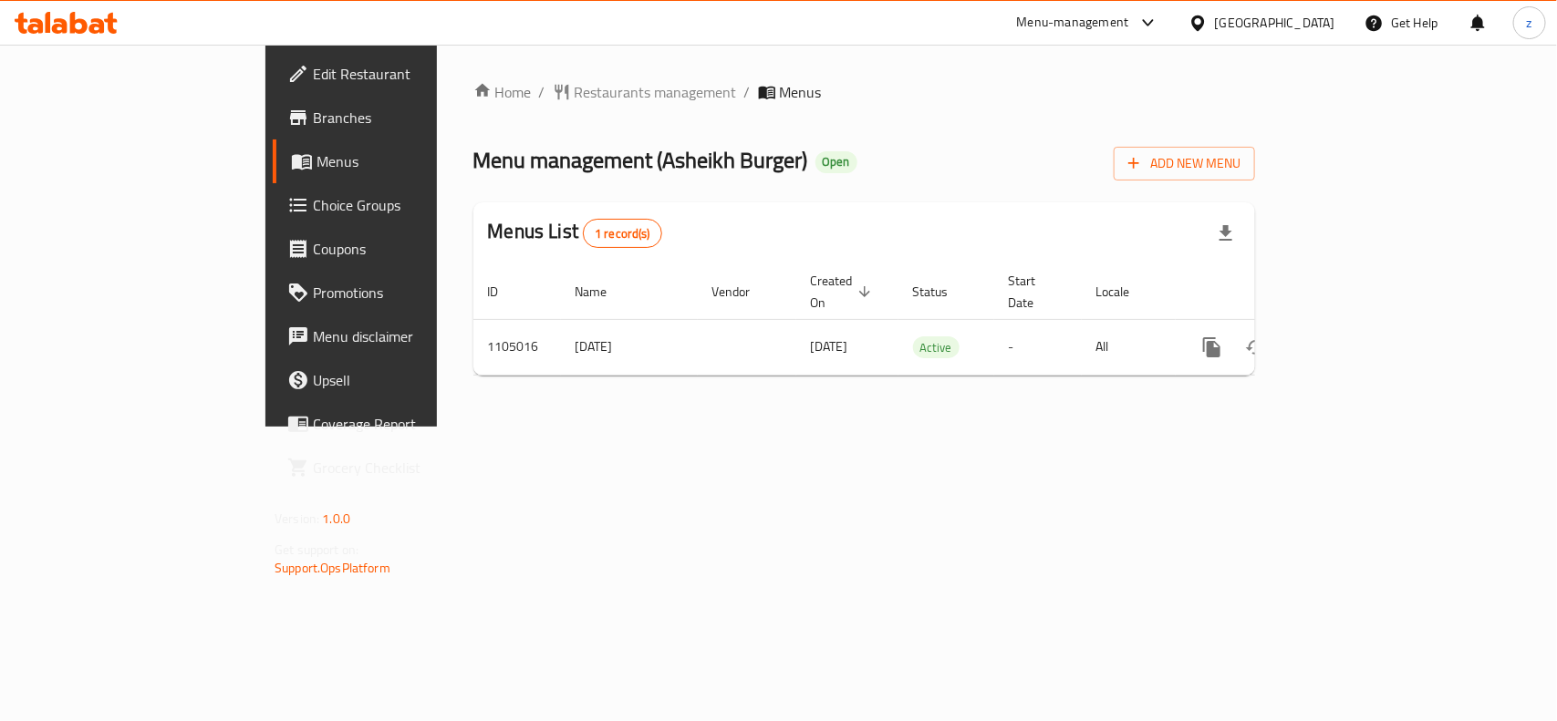
click at [575, 94] on span "Restaurants management" at bounding box center [656, 92] width 162 height 22
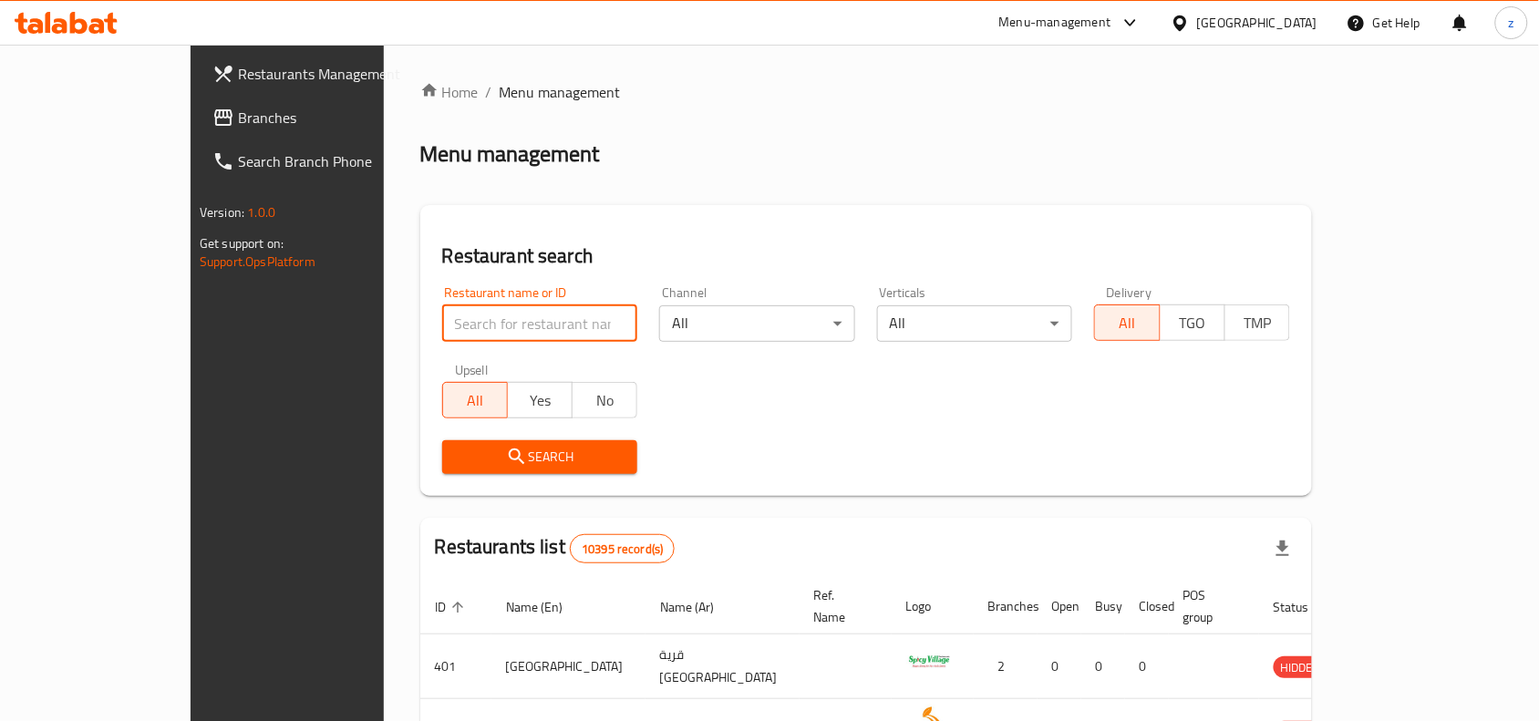
click at [471, 321] on input "search" at bounding box center [540, 323] width 196 height 36
paste input "665379"
type input "665379"
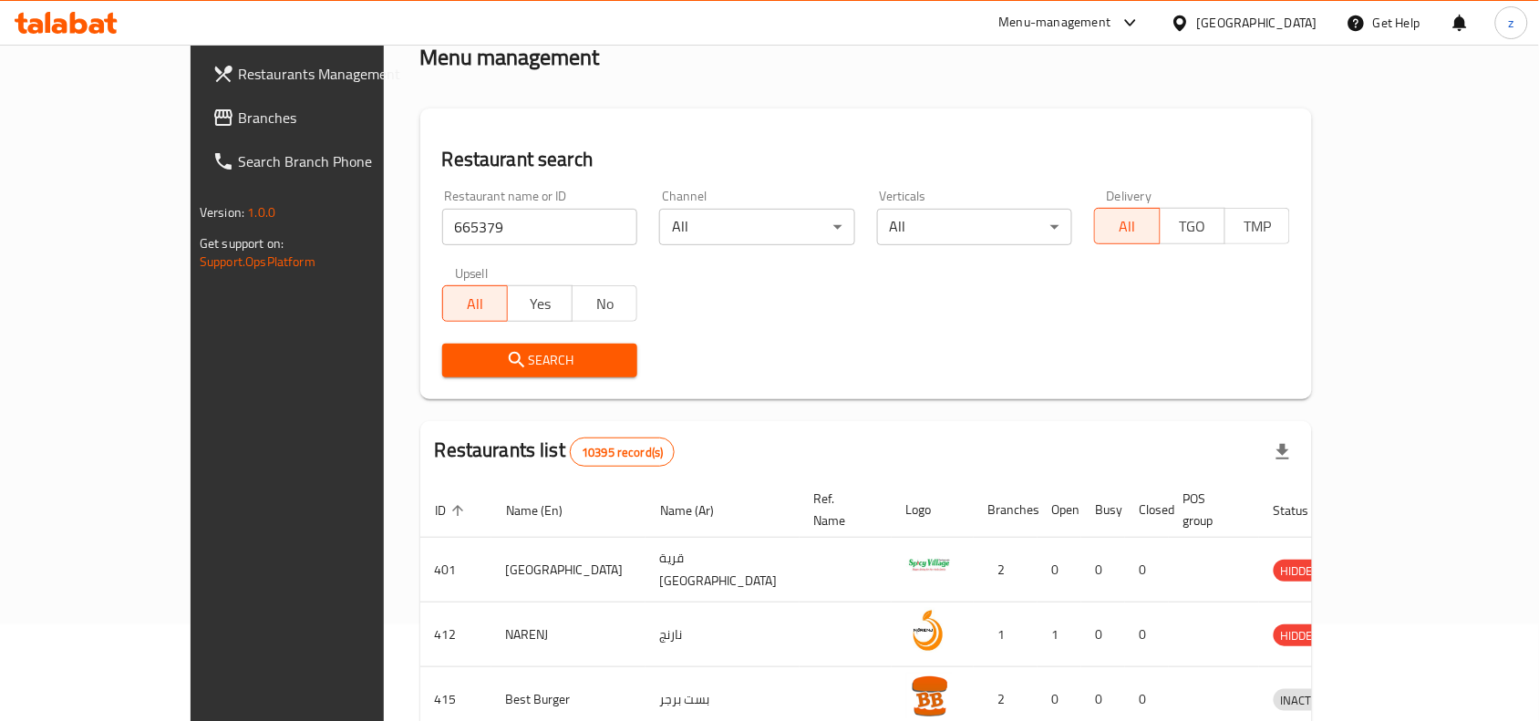
scroll to position [228, 0]
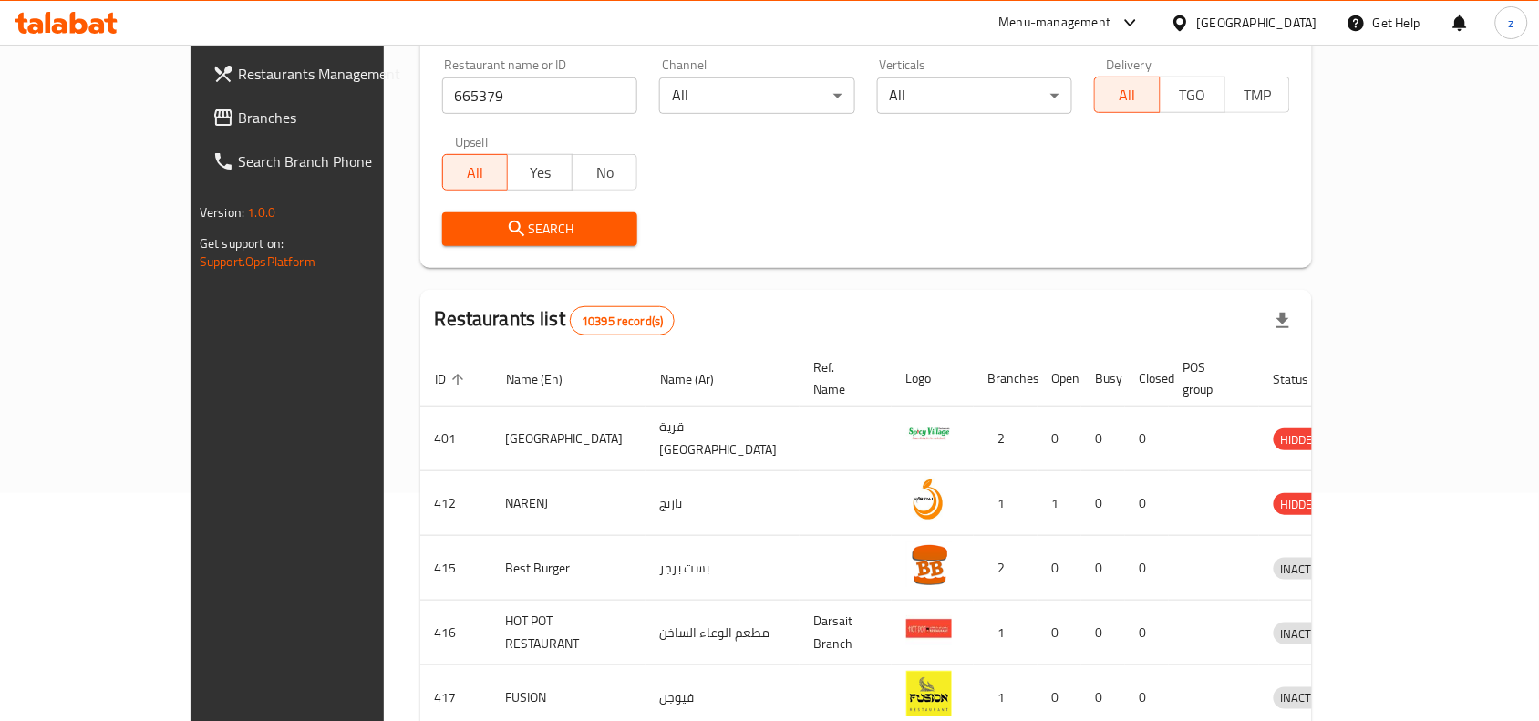
click at [490, 240] on button "Search" at bounding box center [540, 229] width 196 height 34
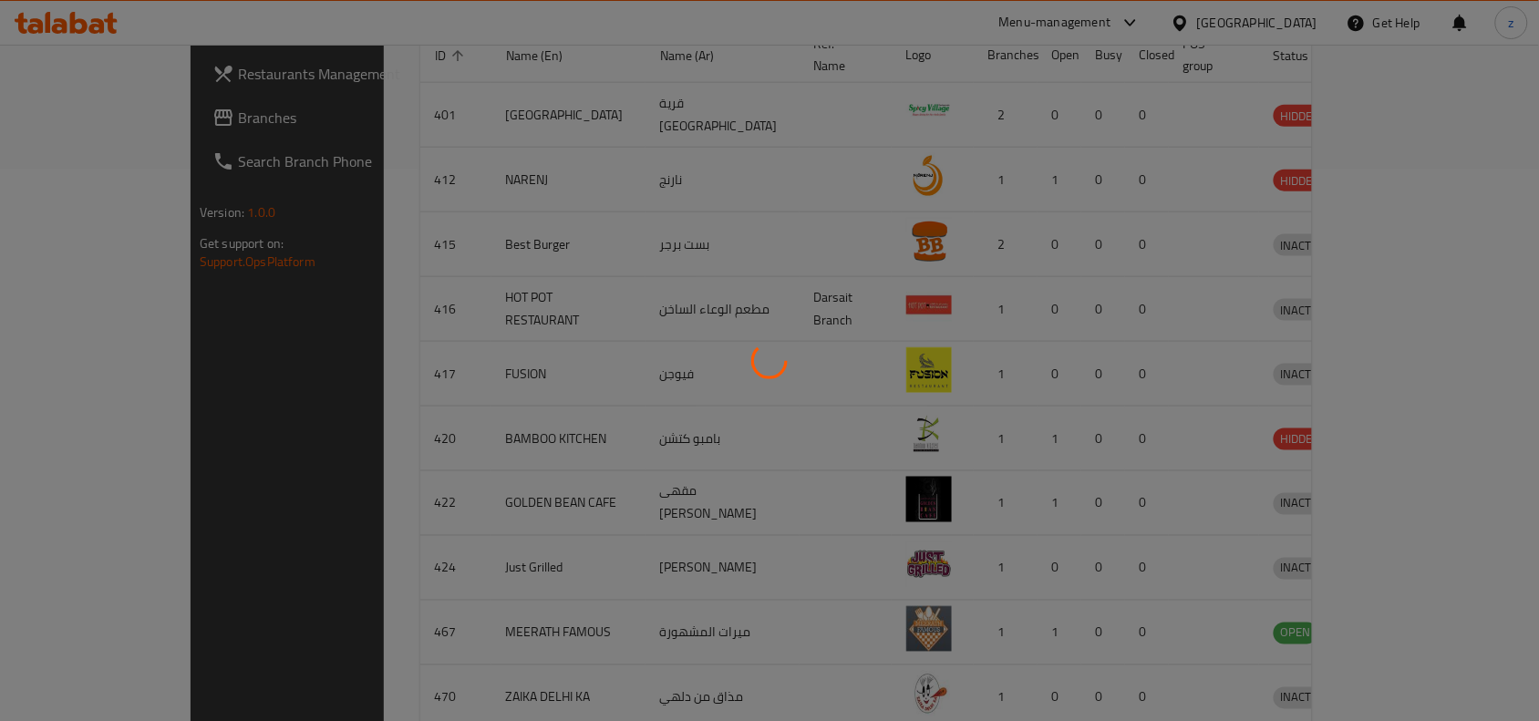
scroll to position [57, 0]
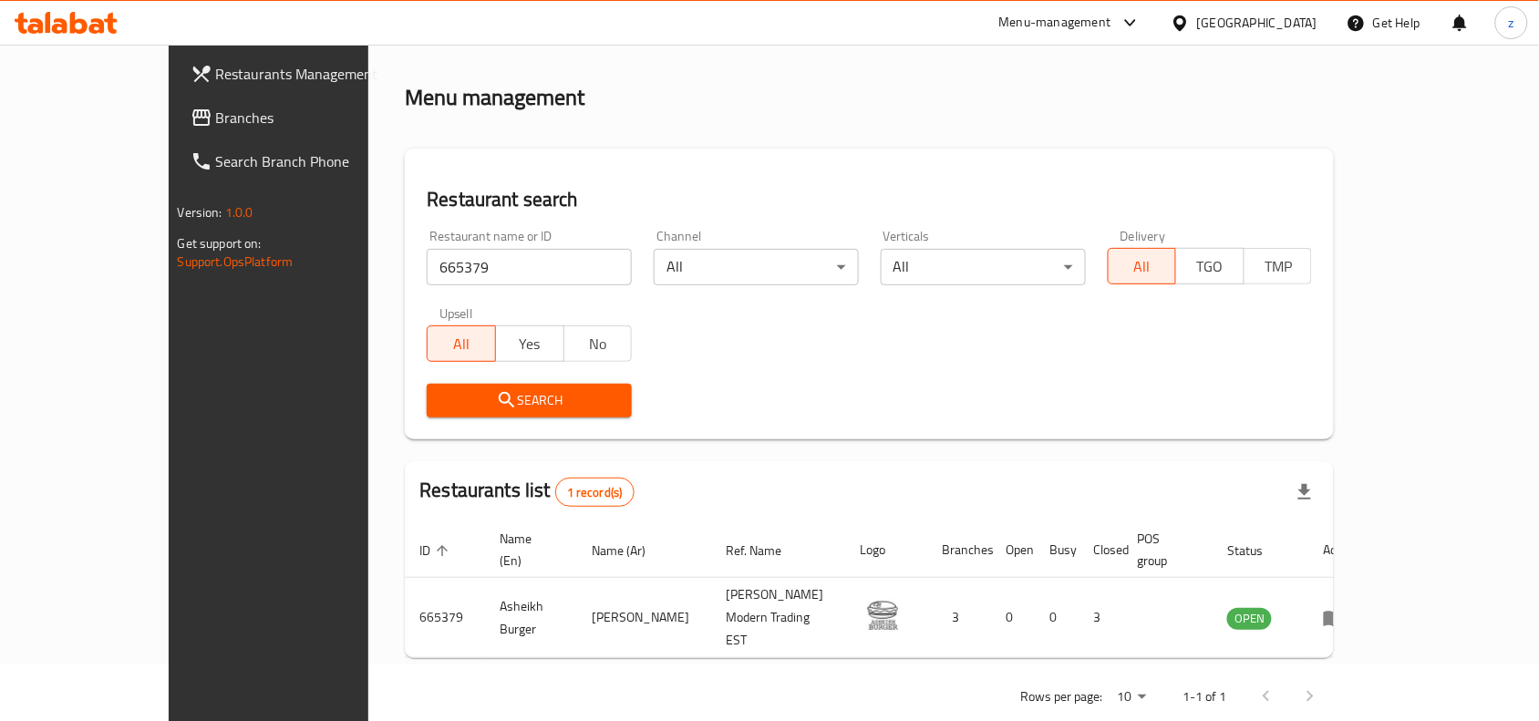
click at [1065, 429] on div "Restaurant search Restaurant name or ID 665379 Restaurant name or ID Channel Al…" at bounding box center [869, 294] width 929 height 291
click at [1290, 27] on div "Oman" at bounding box center [1257, 23] width 120 height 20
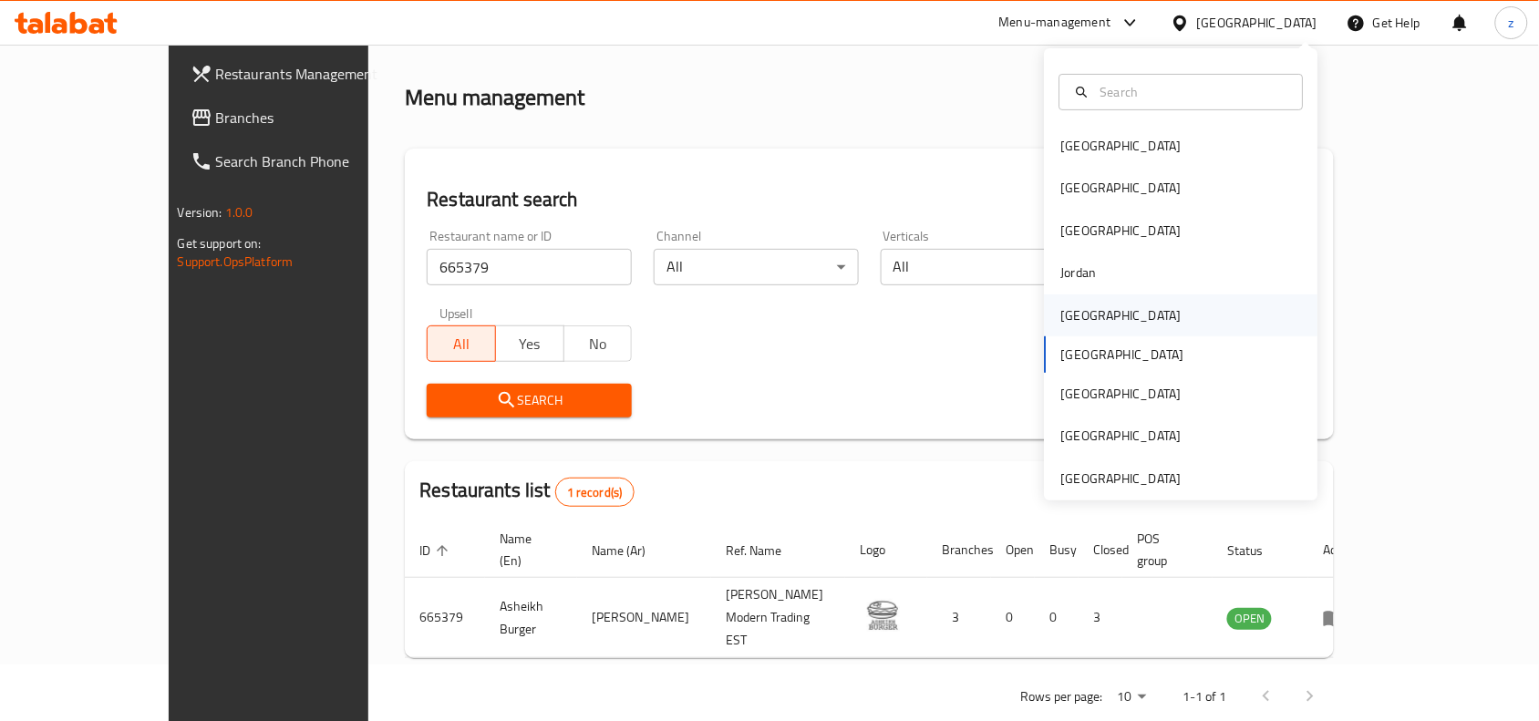
click at [1061, 310] on div "Kuwait" at bounding box center [1121, 315] width 120 height 20
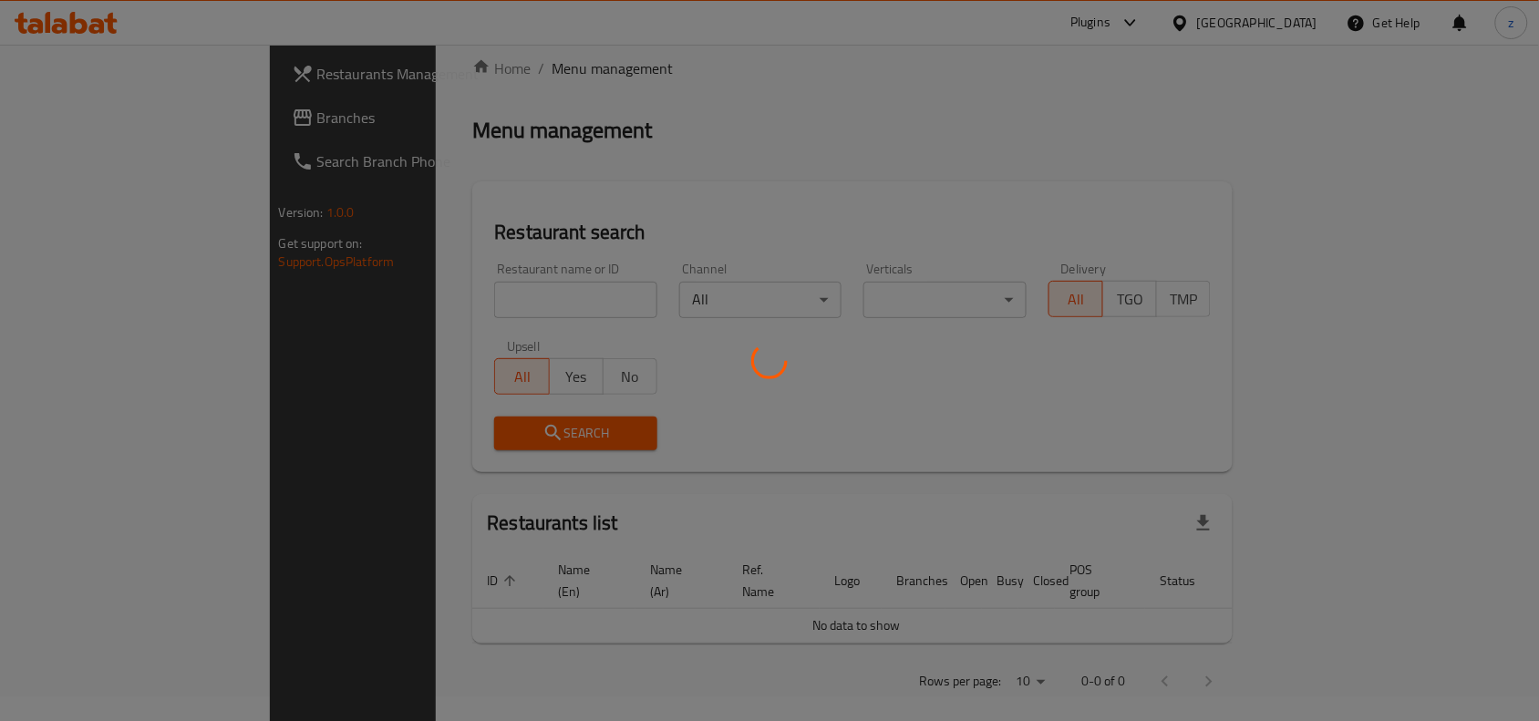
scroll to position [57, 0]
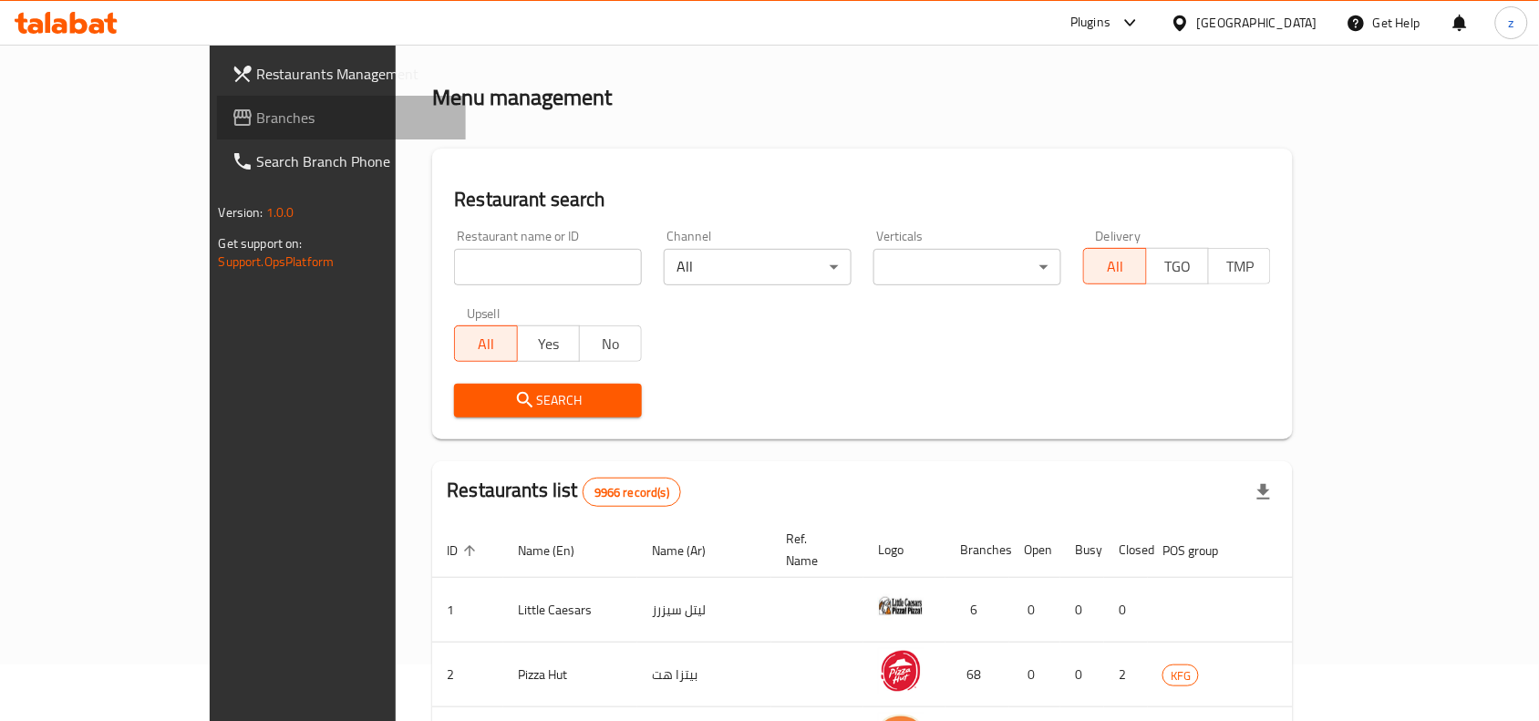
click at [257, 124] on span "Branches" at bounding box center [354, 118] width 195 height 22
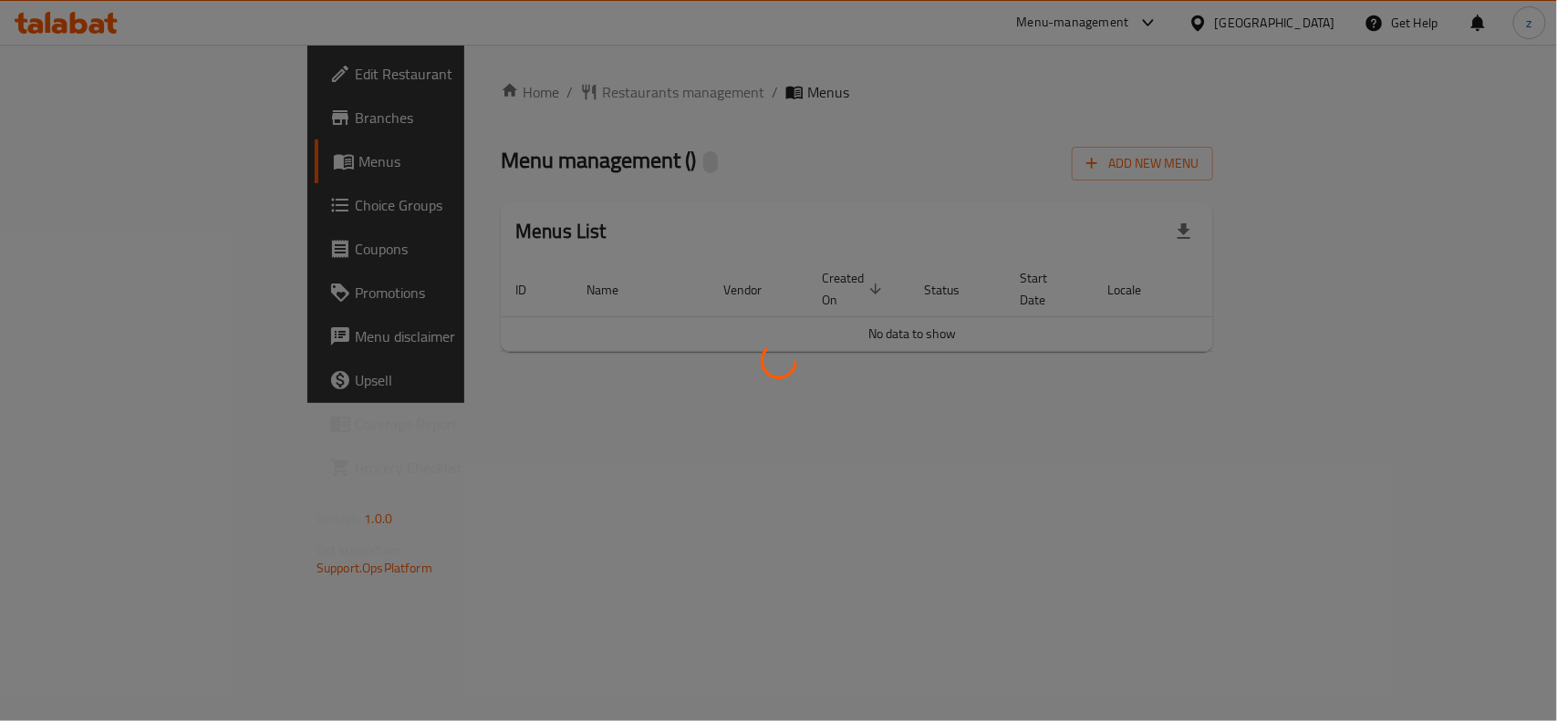
click at [518, 91] on div at bounding box center [778, 360] width 1557 height 721
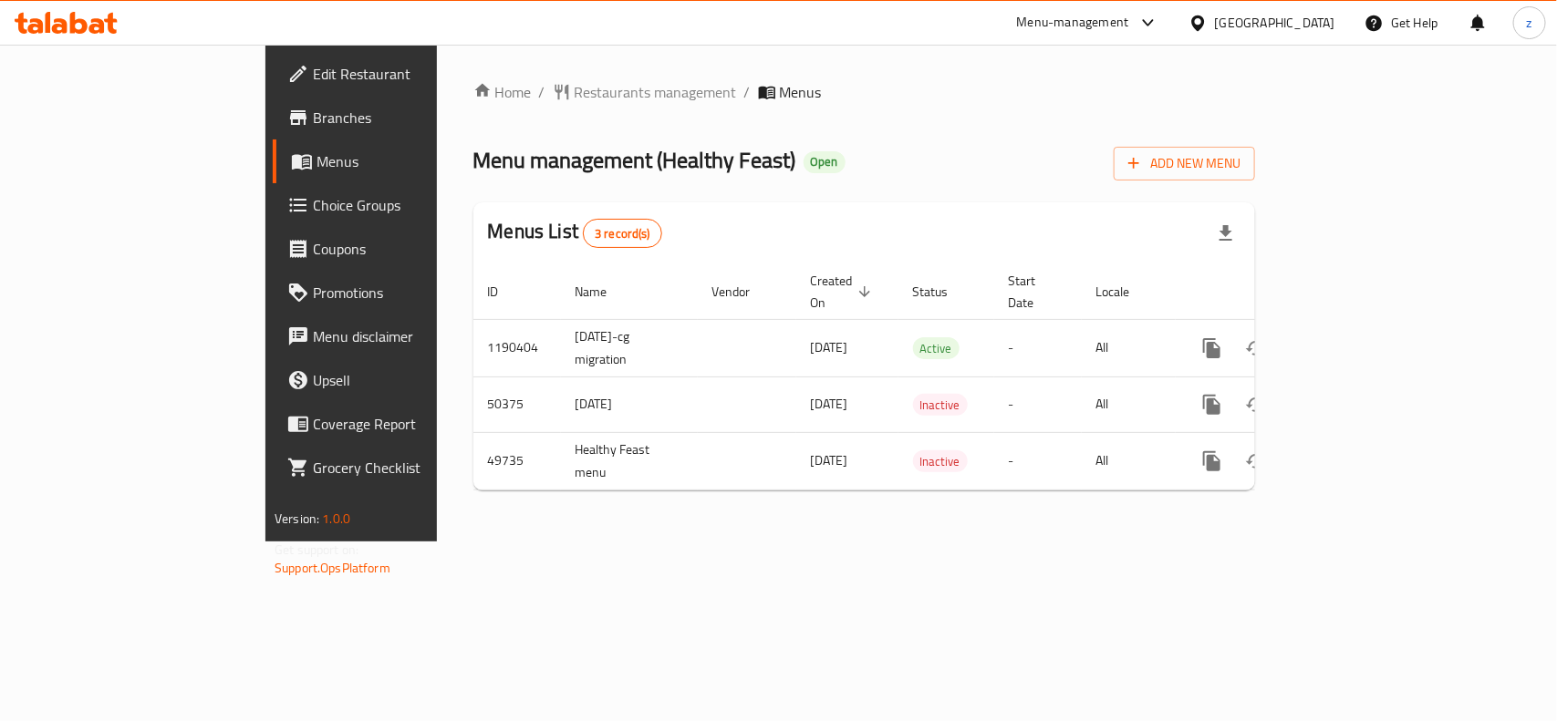
click at [575, 91] on span "Restaurants management" at bounding box center [656, 92] width 162 height 22
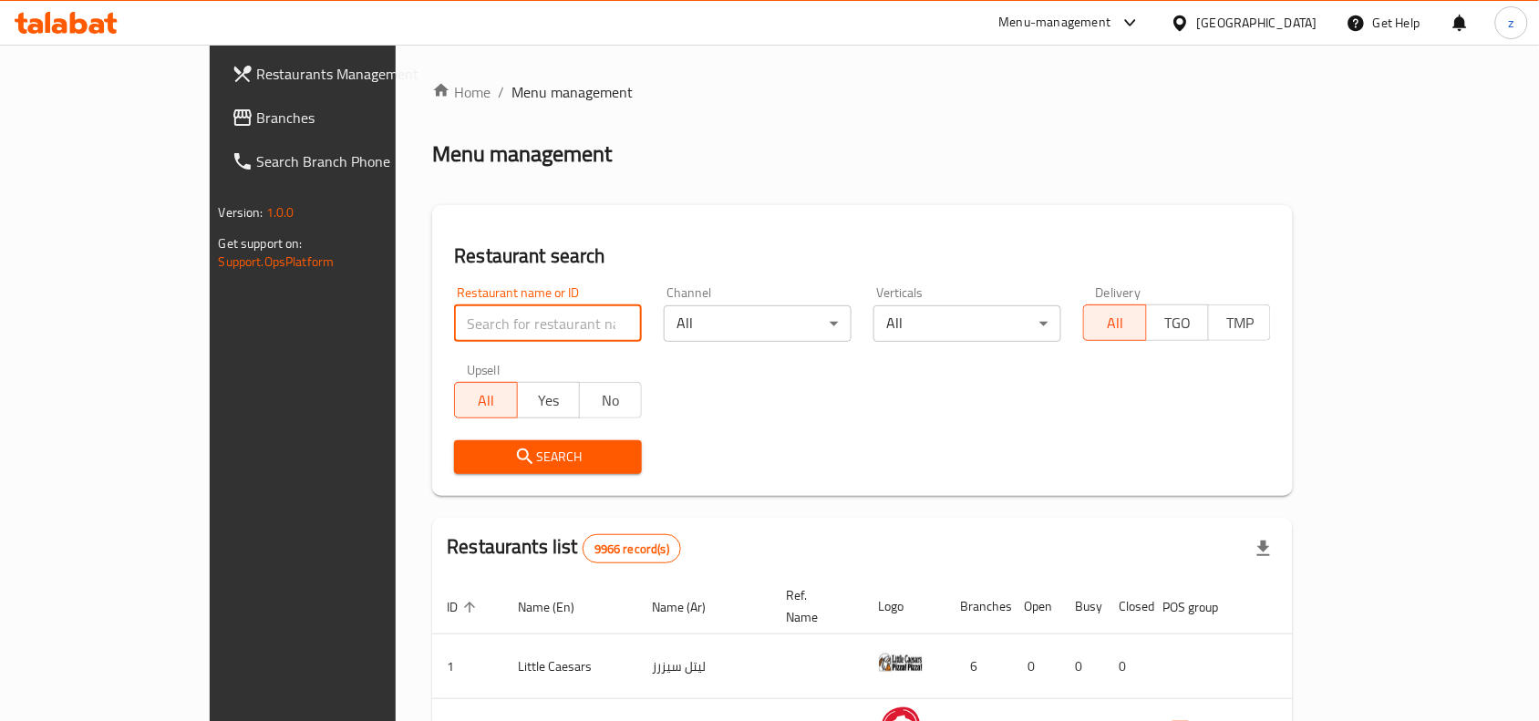
click at [456, 321] on input "search" at bounding box center [548, 323] width 188 height 36
paste input "24942"
type input "24942"
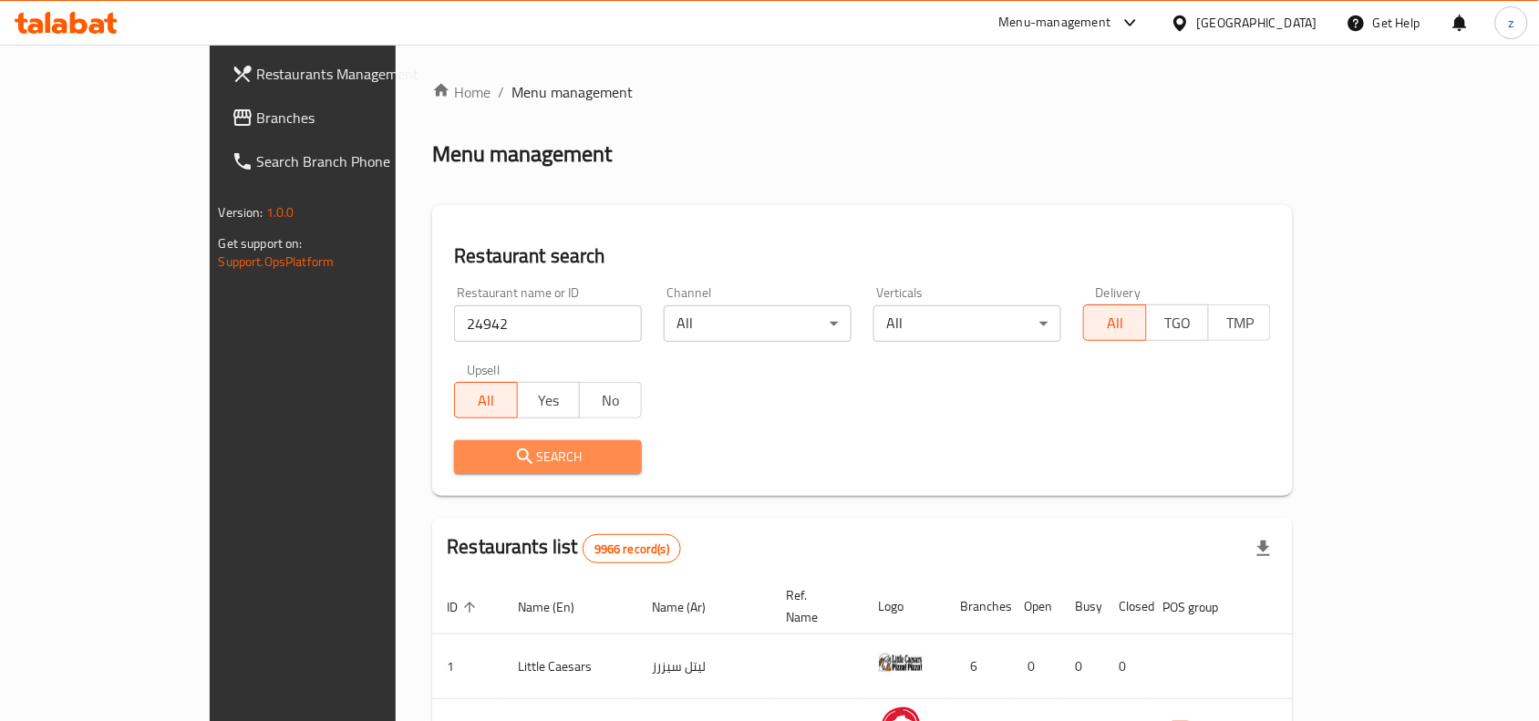
click at [471, 447] on span "Search" at bounding box center [548, 457] width 159 height 23
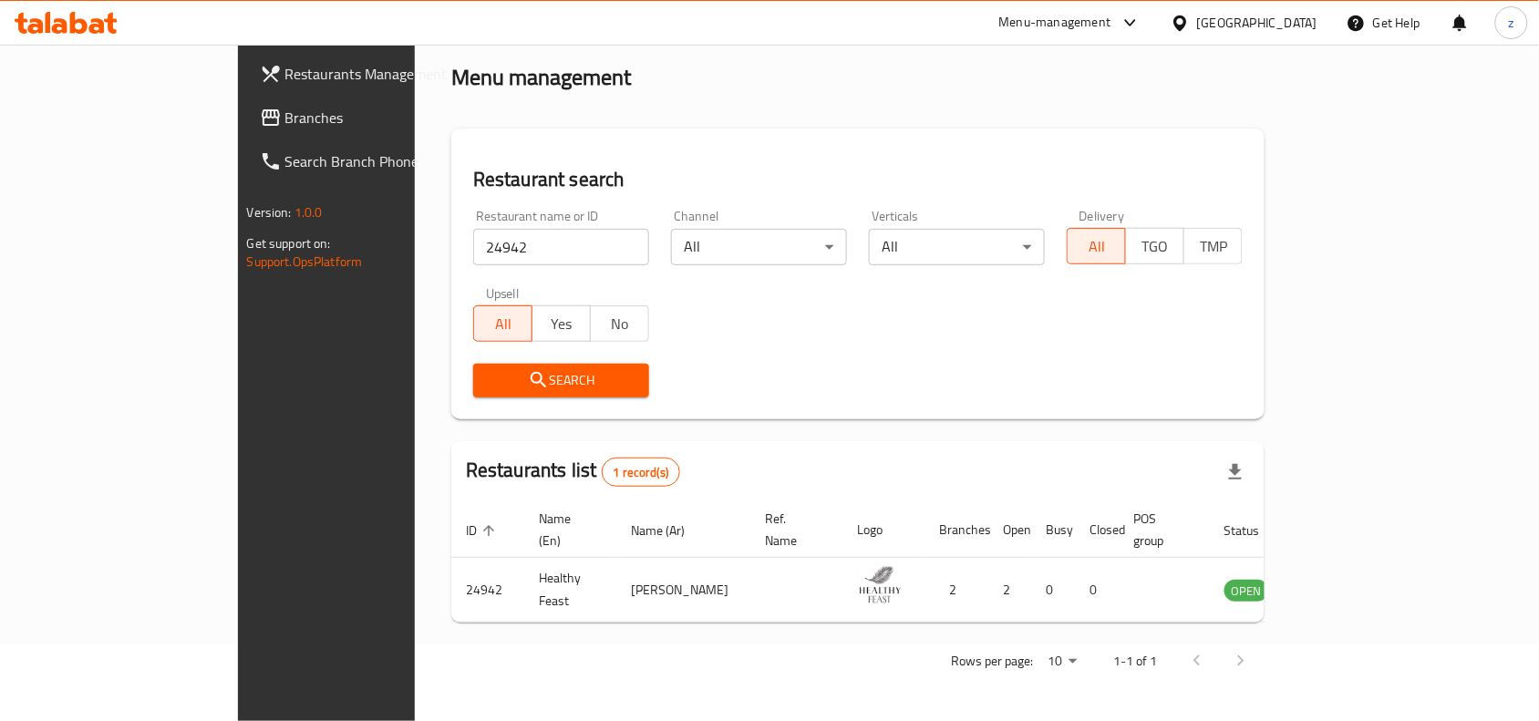
scroll to position [57, 0]
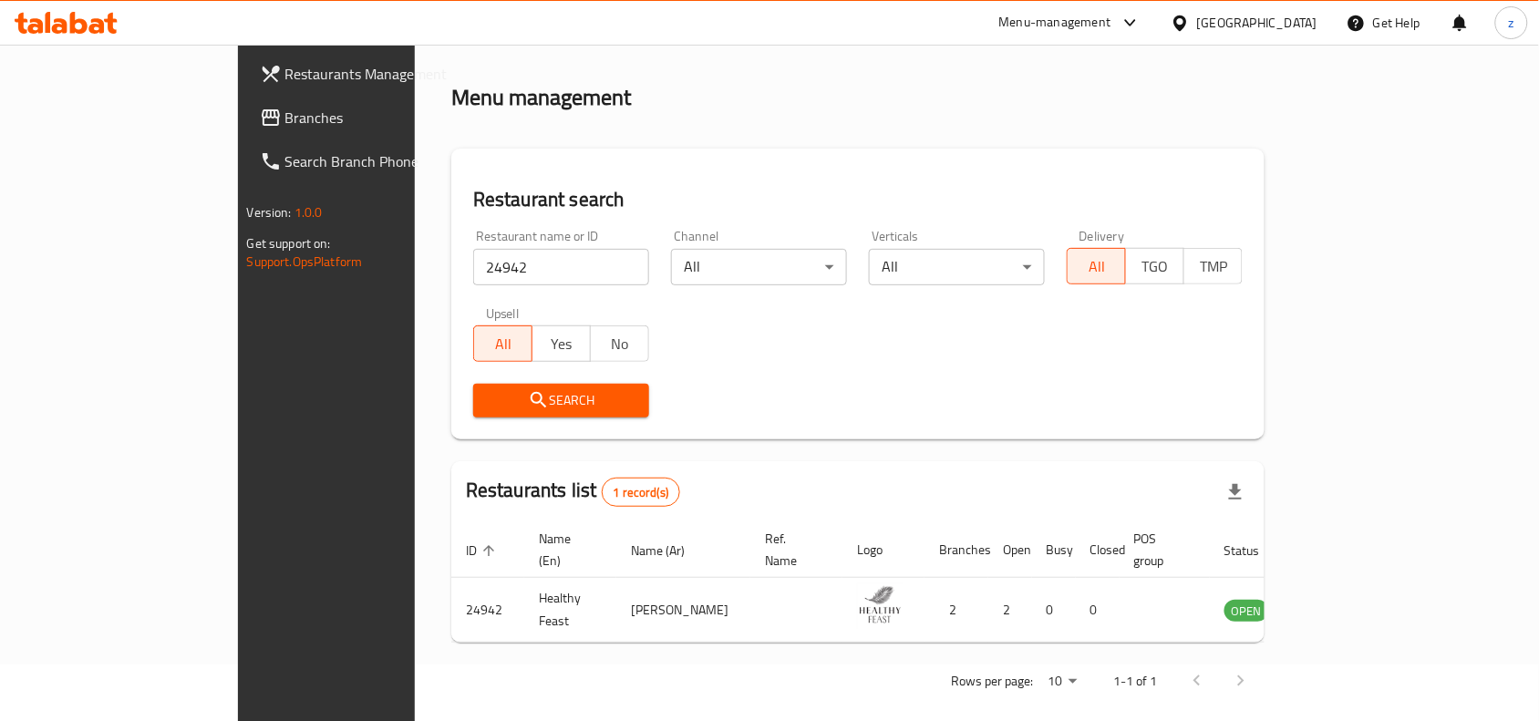
click at [1072, 695] on div "Home / Menu management Menu management Restaurant search Restaurant name or ID …" at bounding box center [858, 364] width 886 height 753
click at [1301, 6] on div "[GEOGRAPHIC_DATA]" at bounding box center [1244, 23] width 176 height 44
click at [1190, 18] on icon at bounding box center [1180, 23] width 19 height 19
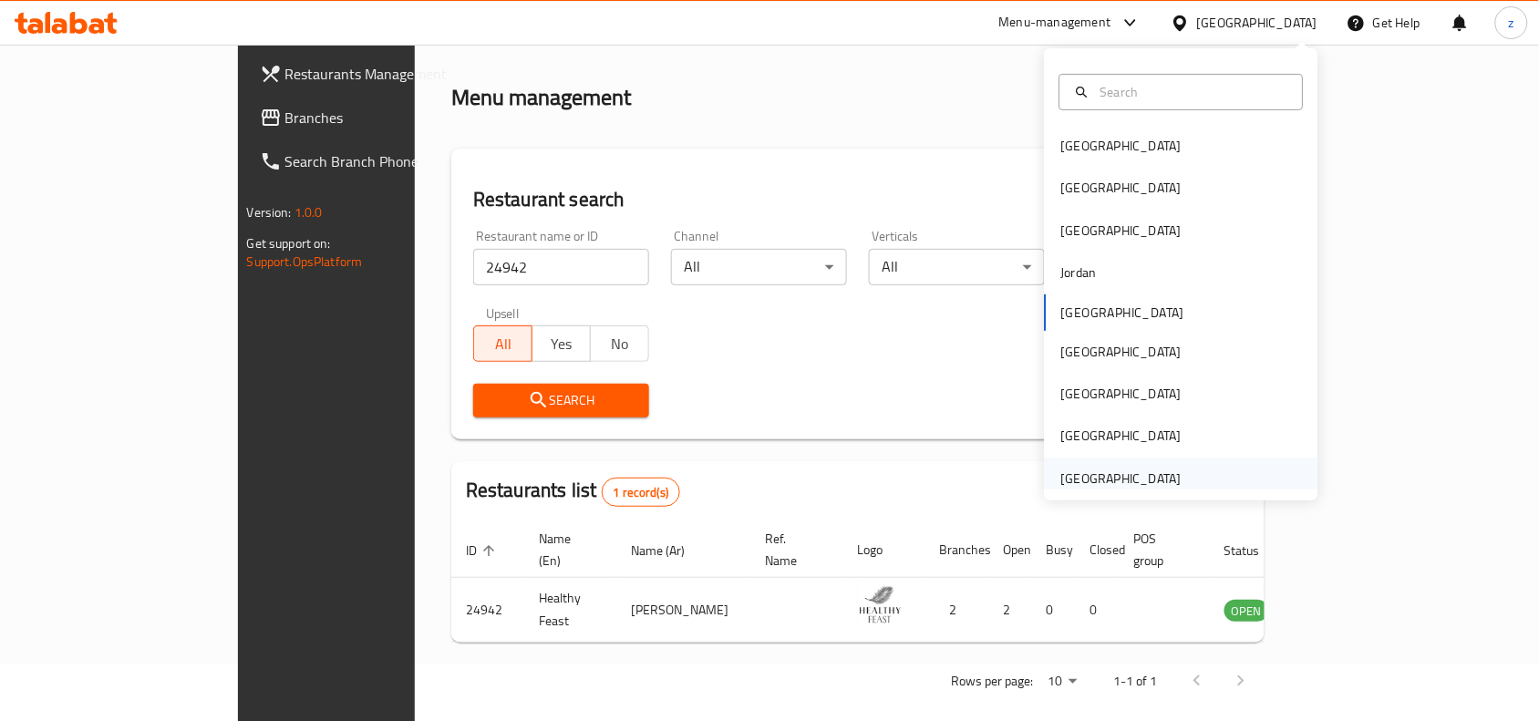
click at [1156, 471] on div "[GEOGRAPHIC_DATA]" at bounding box center [1121, 479] width 120 height 20
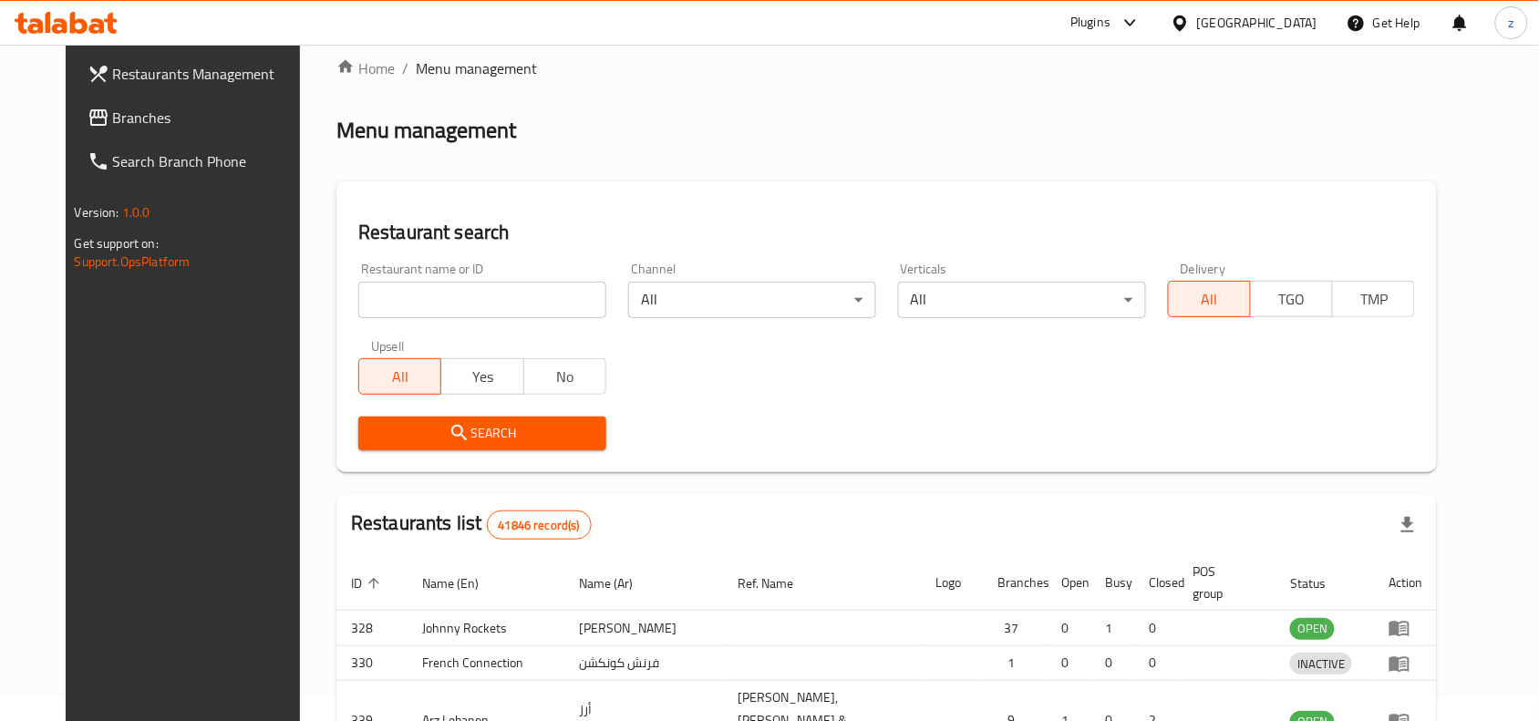
scroll to position [57, 0]
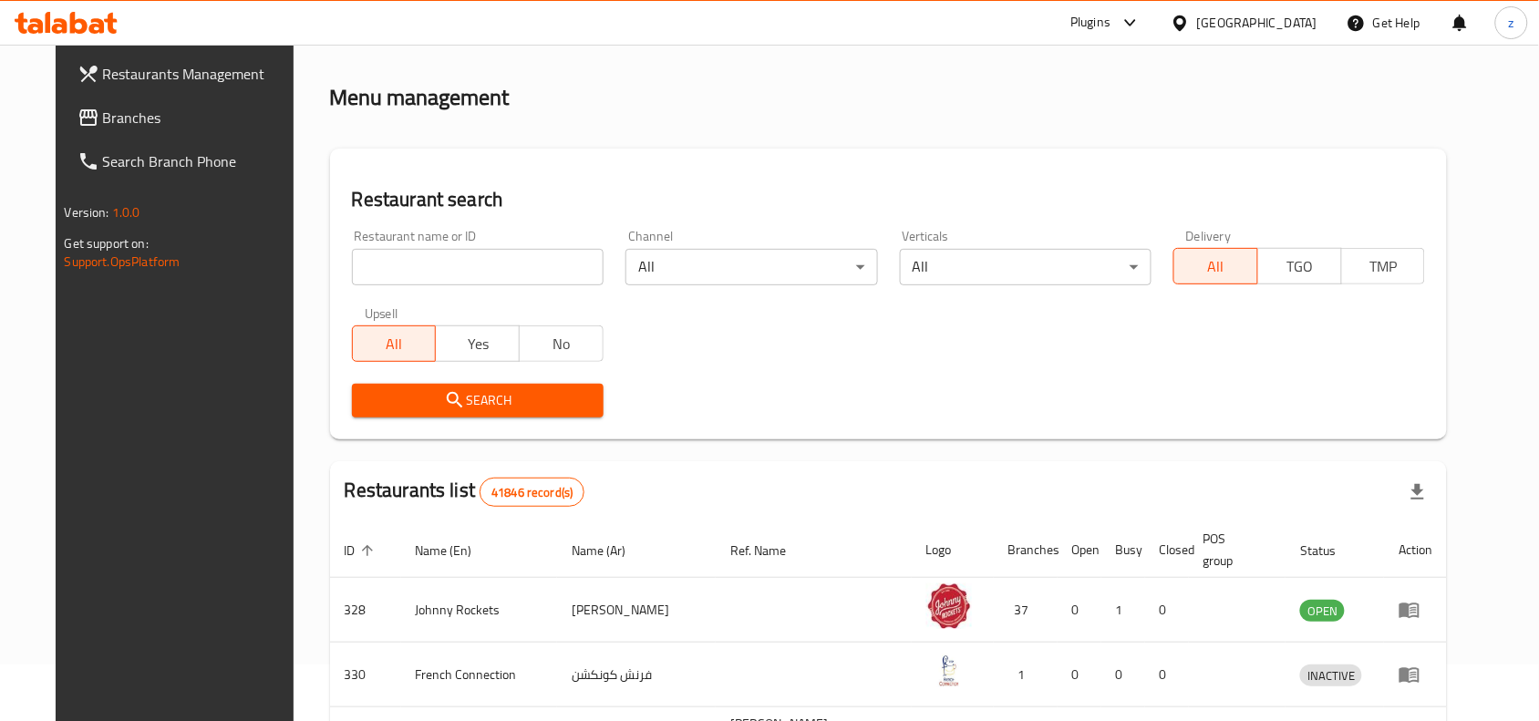
click at [103, 115] on span "Branches" at bounding box center [200, 118] width 195 height 22
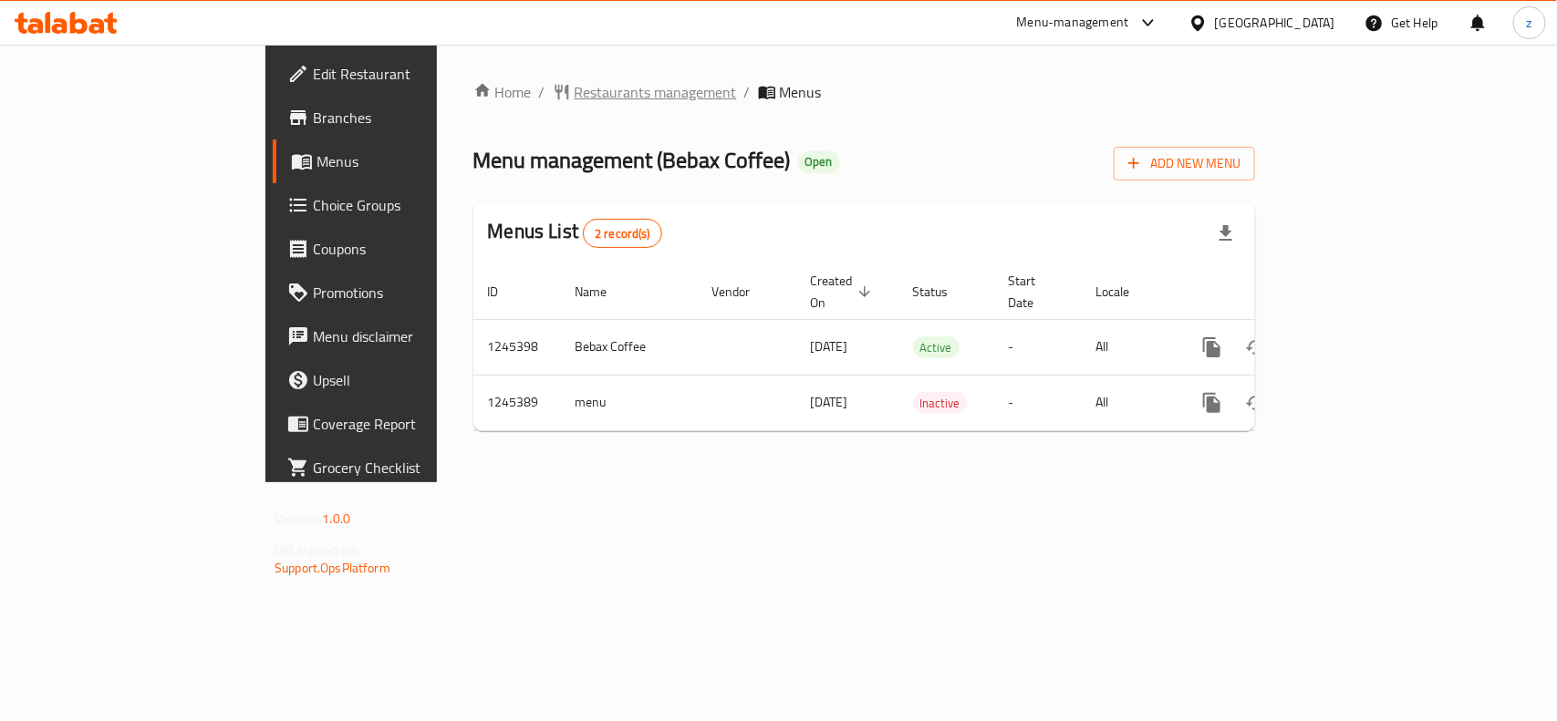
click at [575, 89] on span "Restaurants management" at bounding box center [656, 92] width 162 height 22
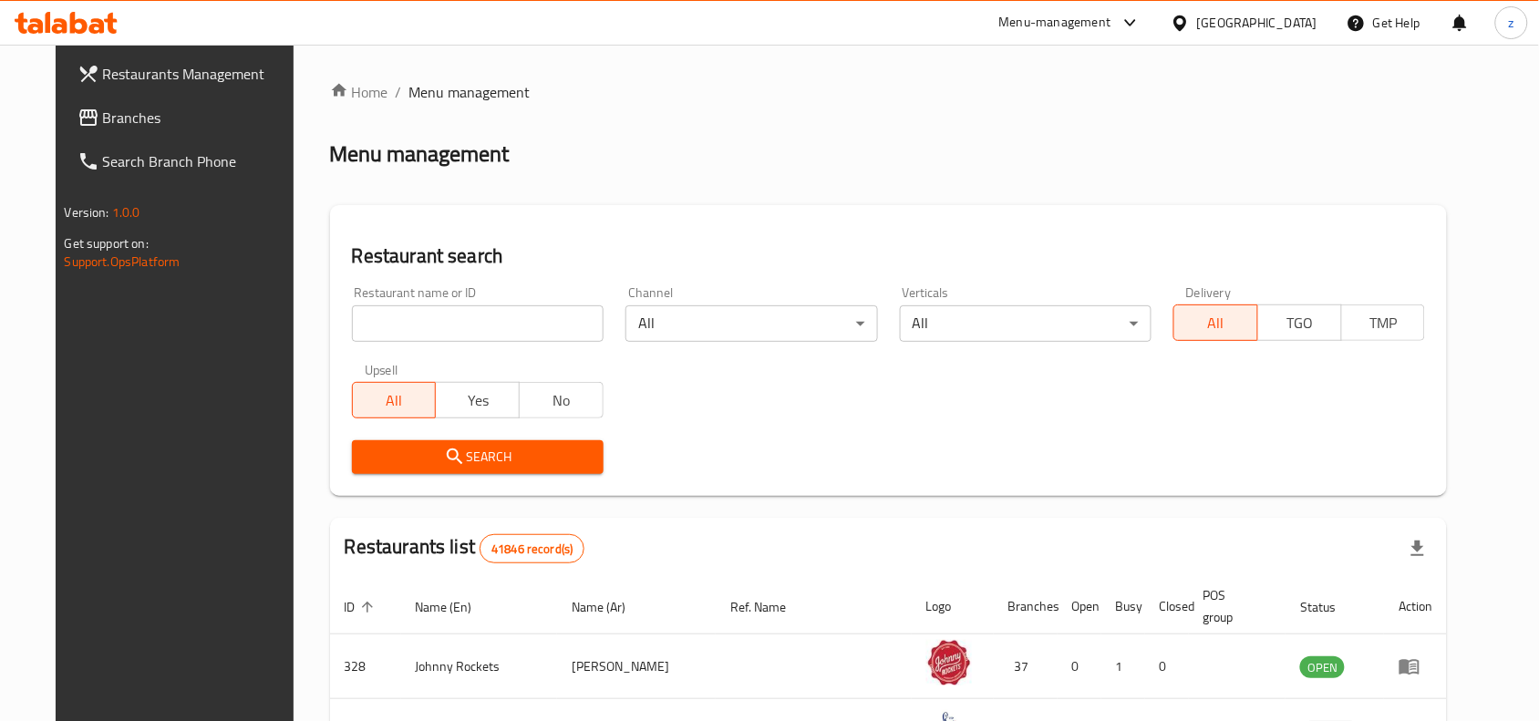
click at [444, 324] on input "search" at bounding box center [478, 323] width 252 height 36
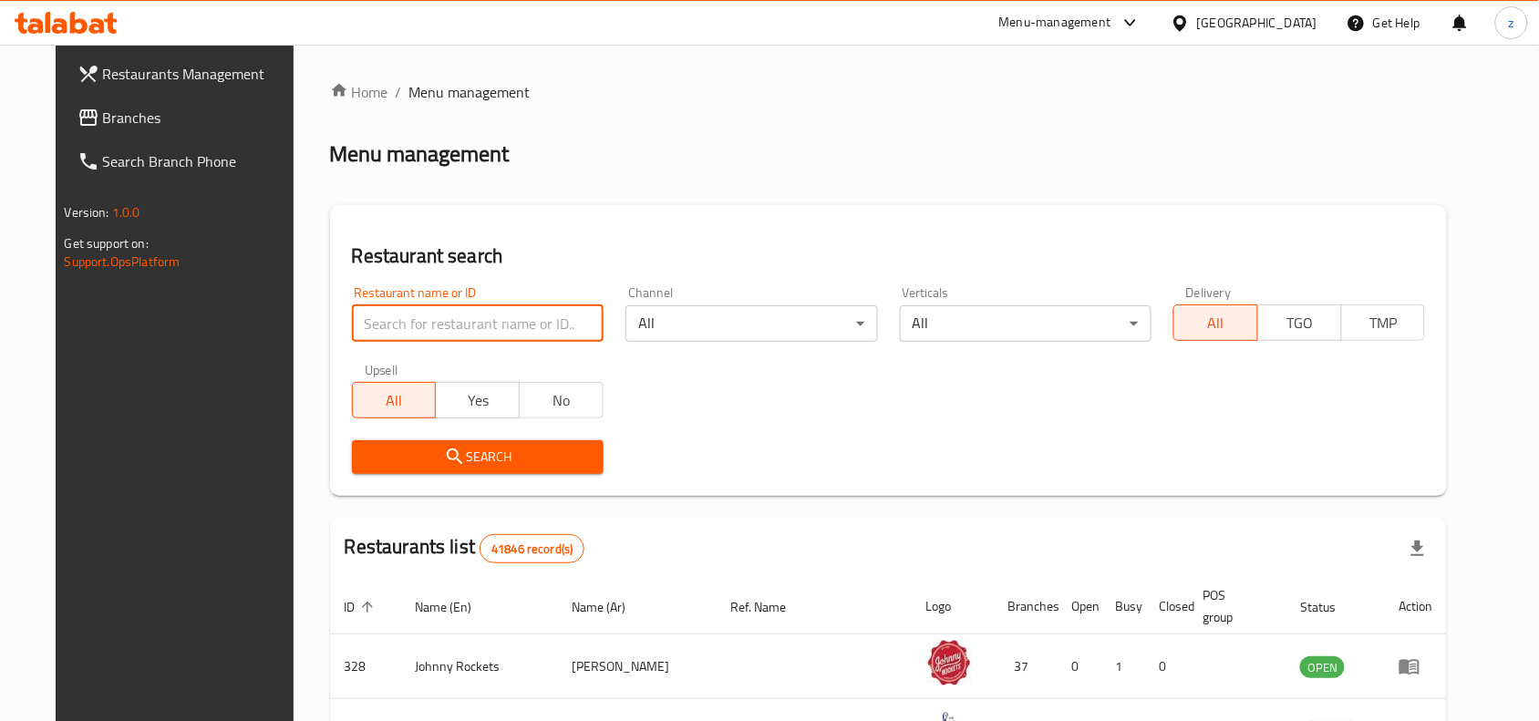
paste input "682549"
type input "682549"
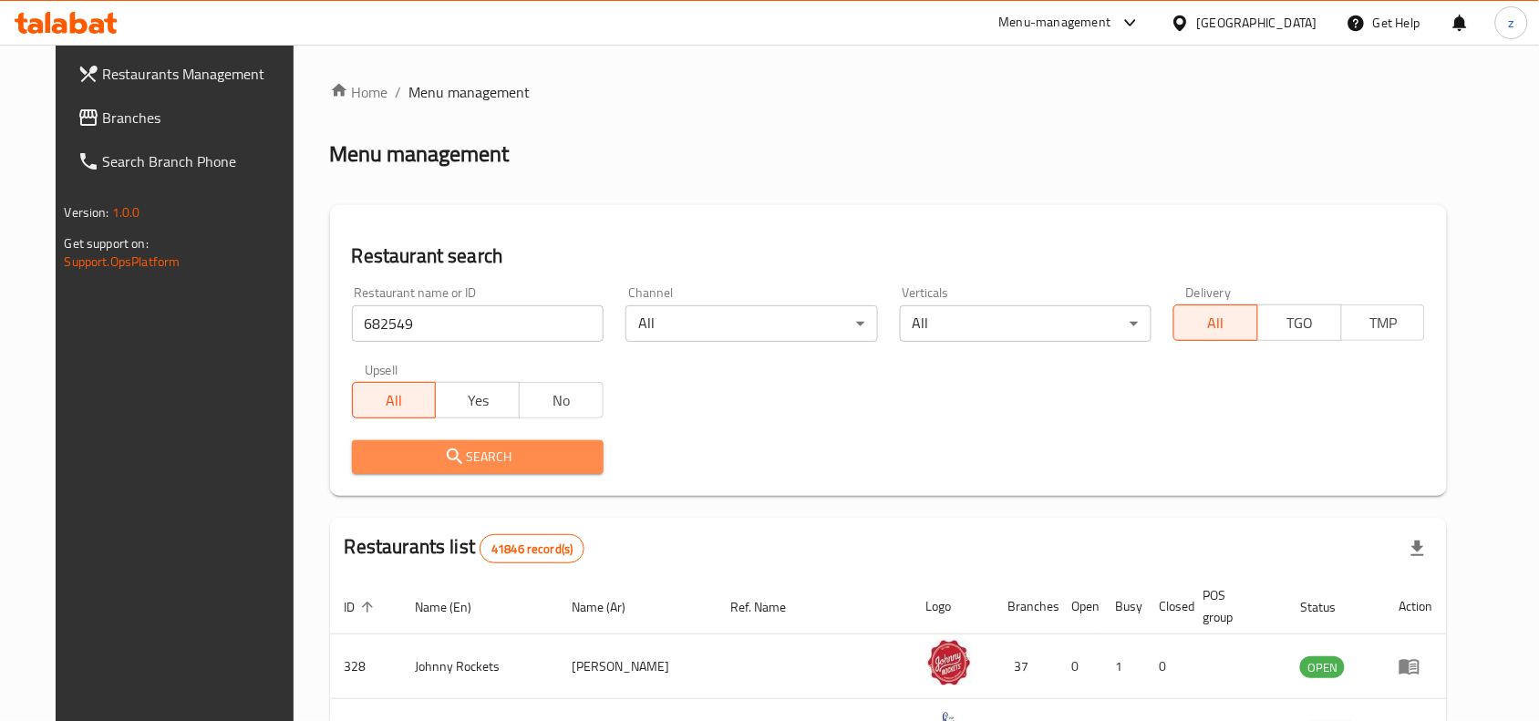
click at [467, 448] on span "Search" at bounding box center [478, 457] width 223 height 23
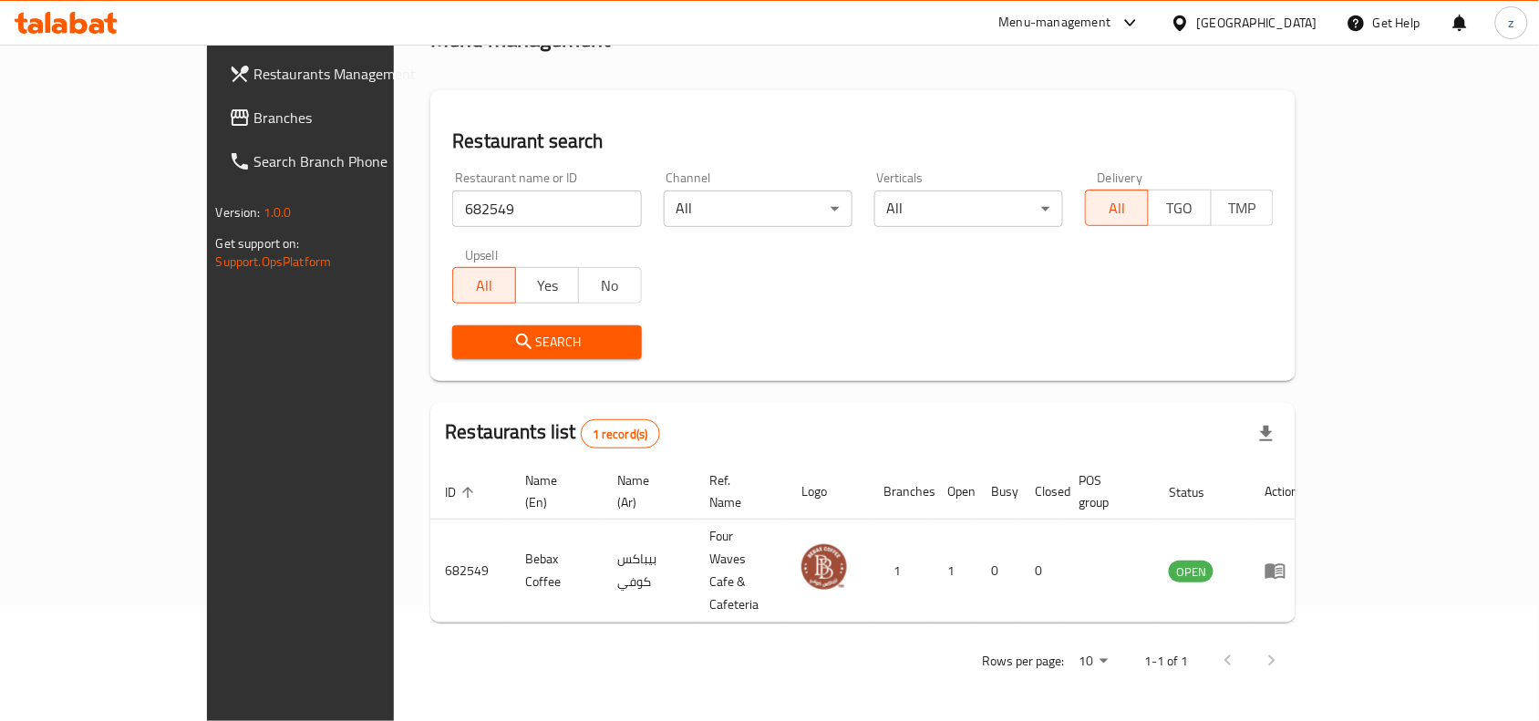
scroll to position [57, 0]
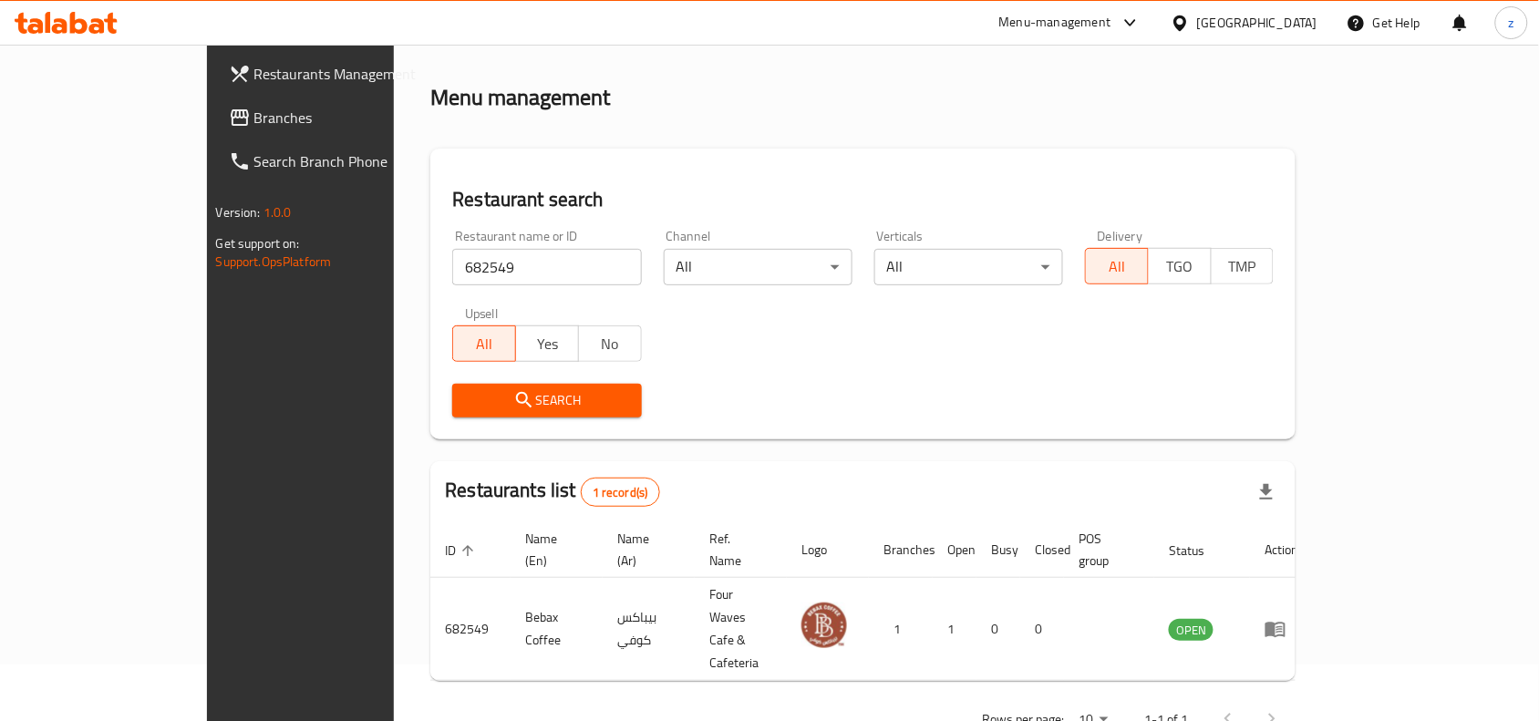
click at [1237, 634] on div "Home / Menu management Menu management Restaurant search Restaurant name or ID …" at bounding box center [862, 384] width 865 height 719
click at [1237, 7] on div "[GEOGRAPHIC_DATA]" at bounding box center [1244, 23] width 176 height 44
click at [254, 117] on span "Branches" at bounding box center [351, 118] width 195 height 22
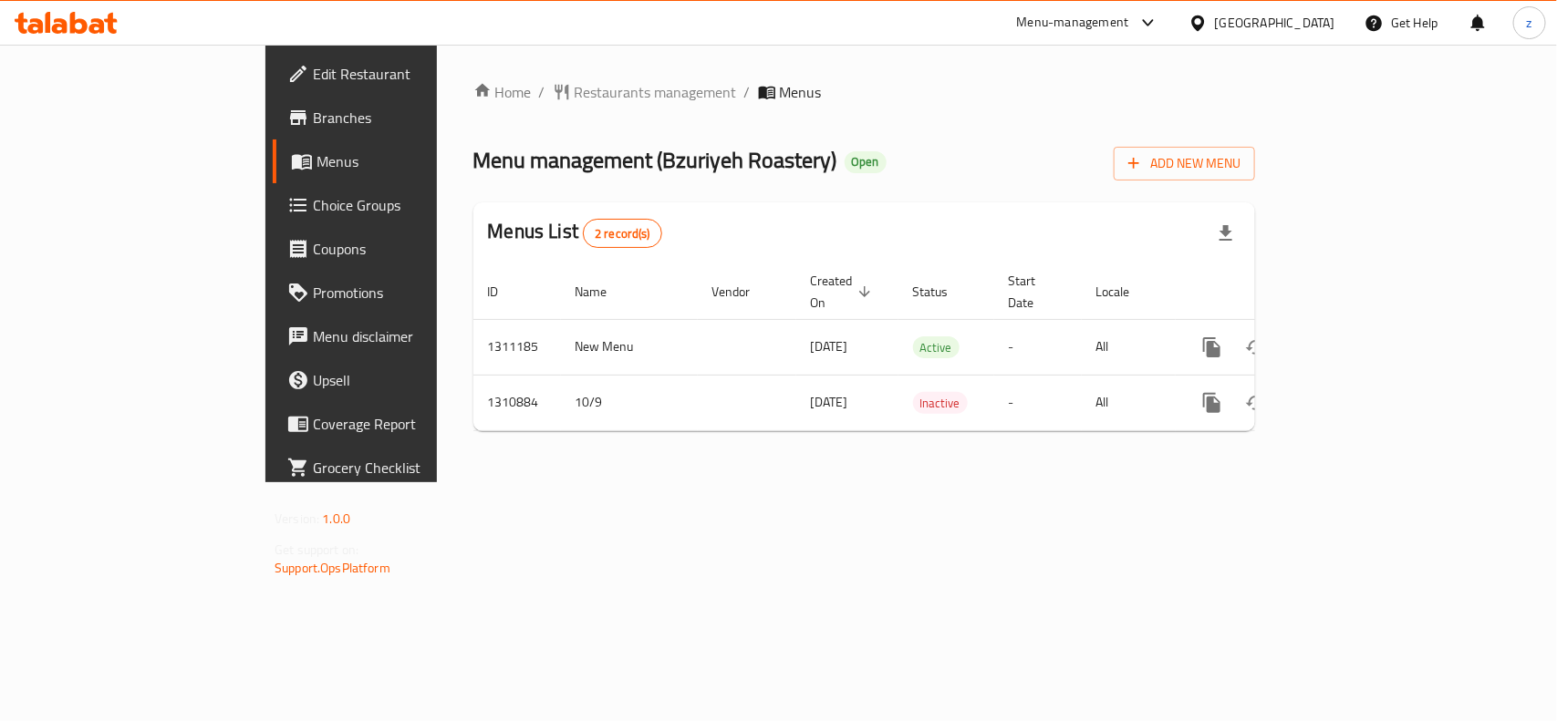
click at [575, 88] on span "Restaurants management" at bounding box center [656, 92] width 162 height 22
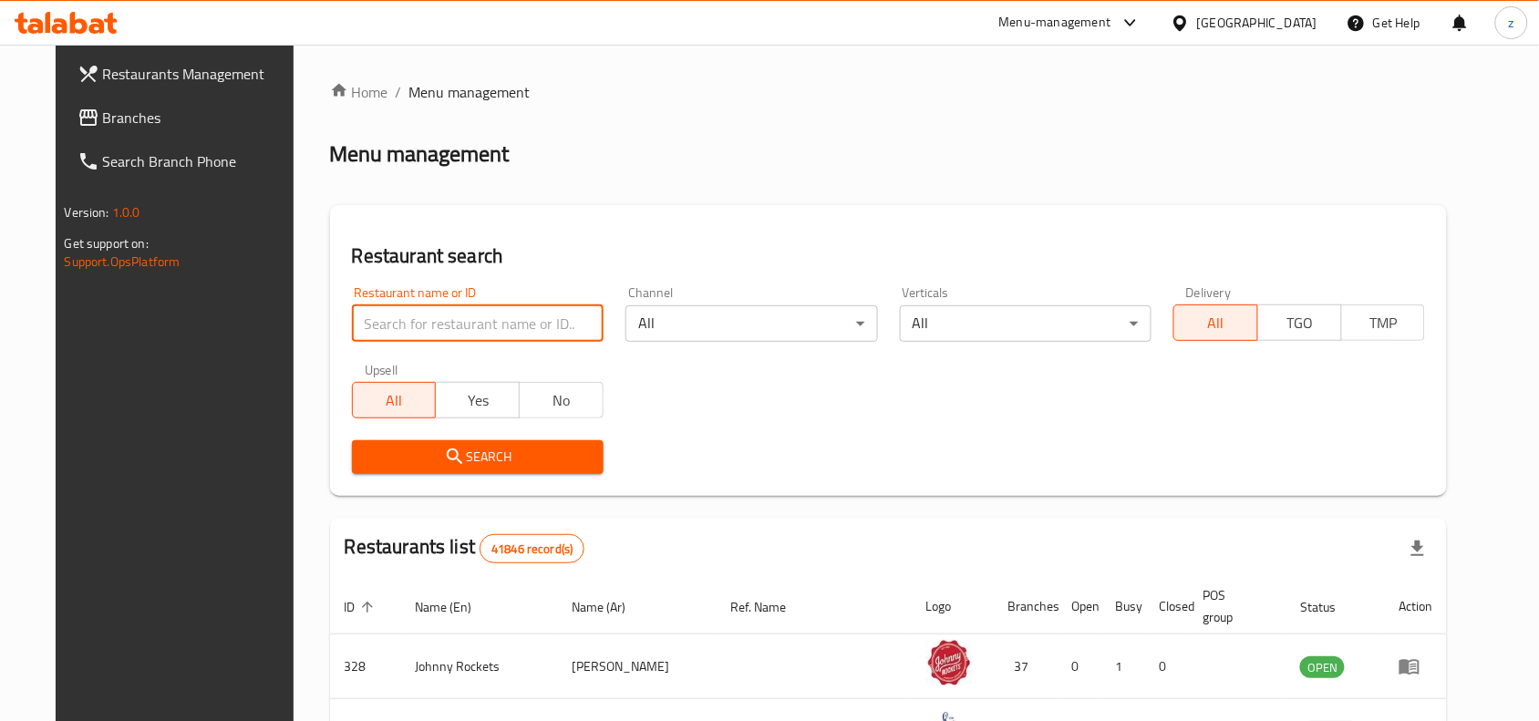
click at [424, 320] on input "search" at bounding box center [478, 323] width 252 height 36
paste input "705650"
type input "705650"
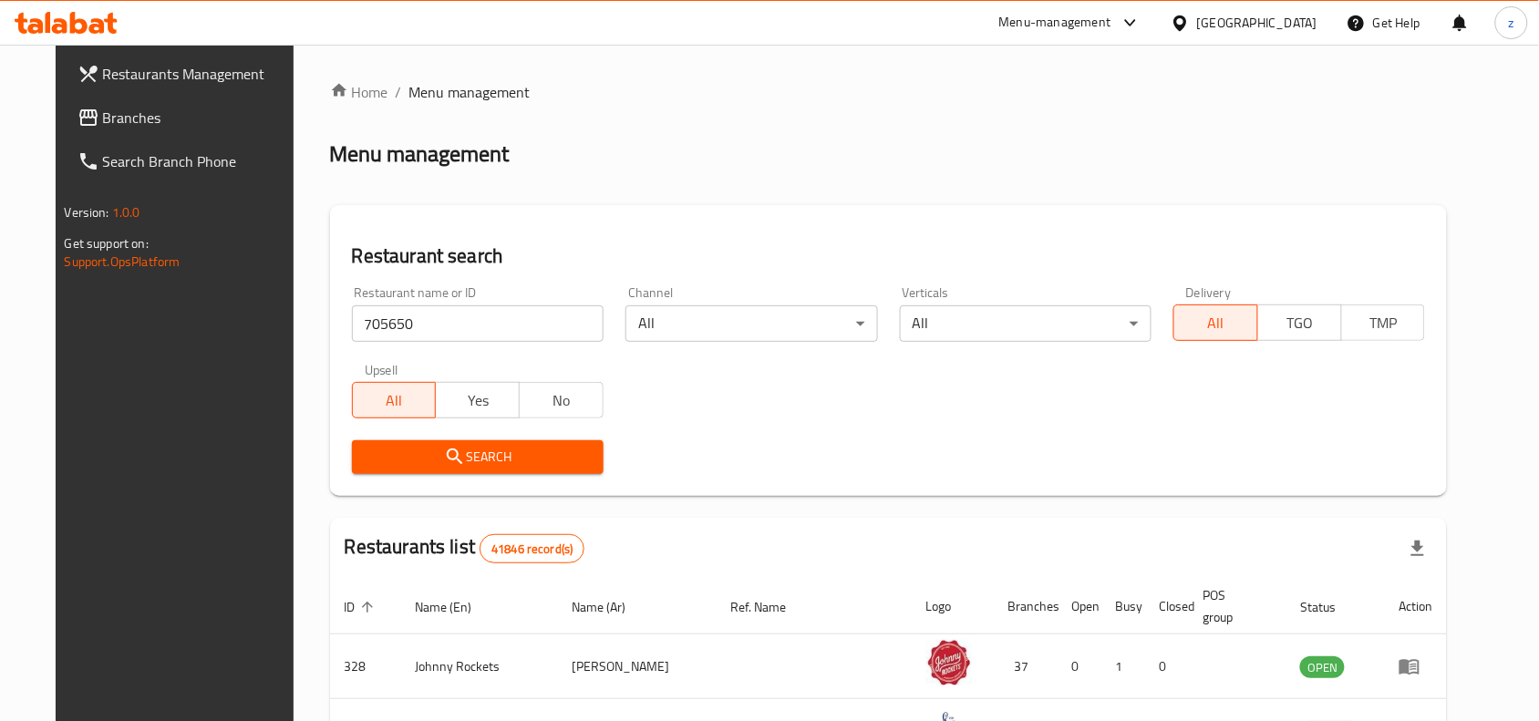
click at [481, 452] on span "Search" at bounding box center [478, 457] width 223 height 23
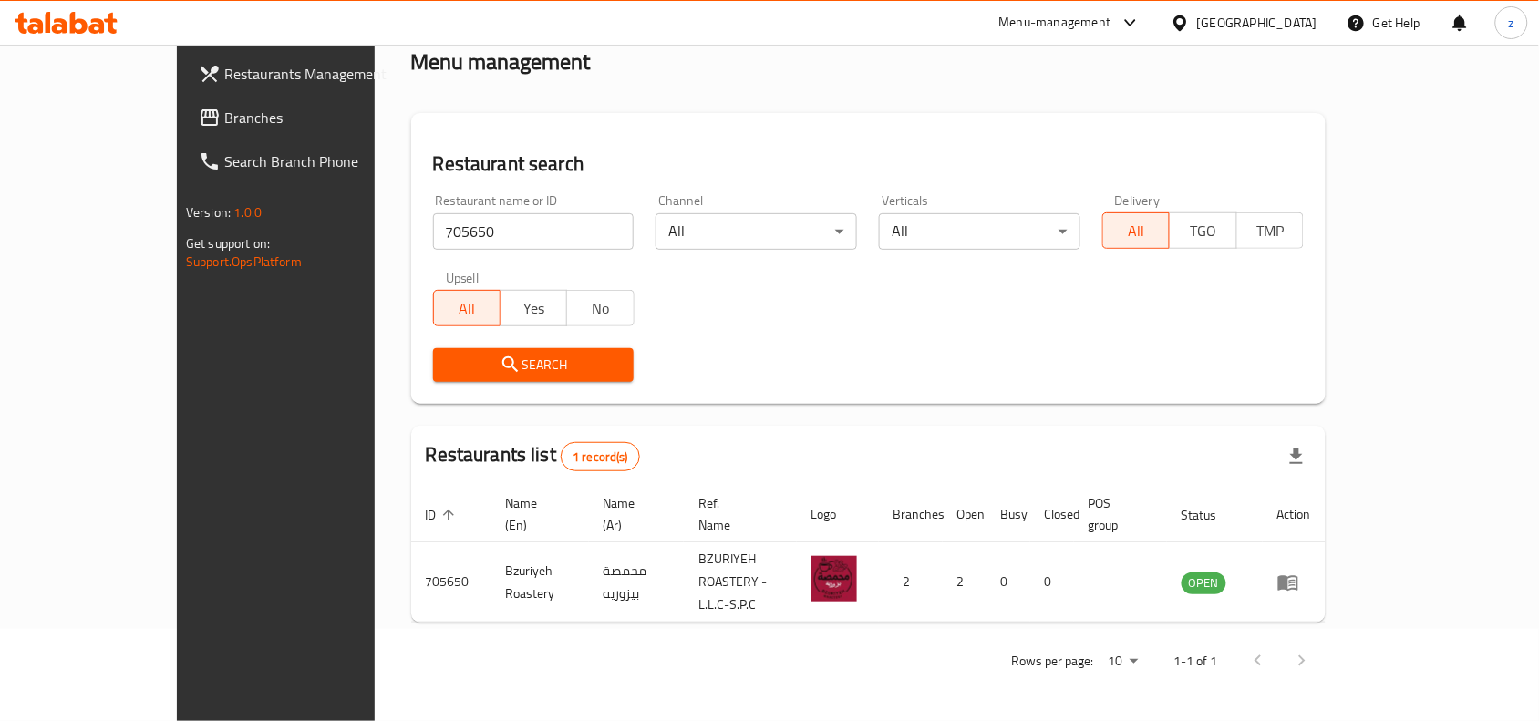
scroll to position [57, 0]
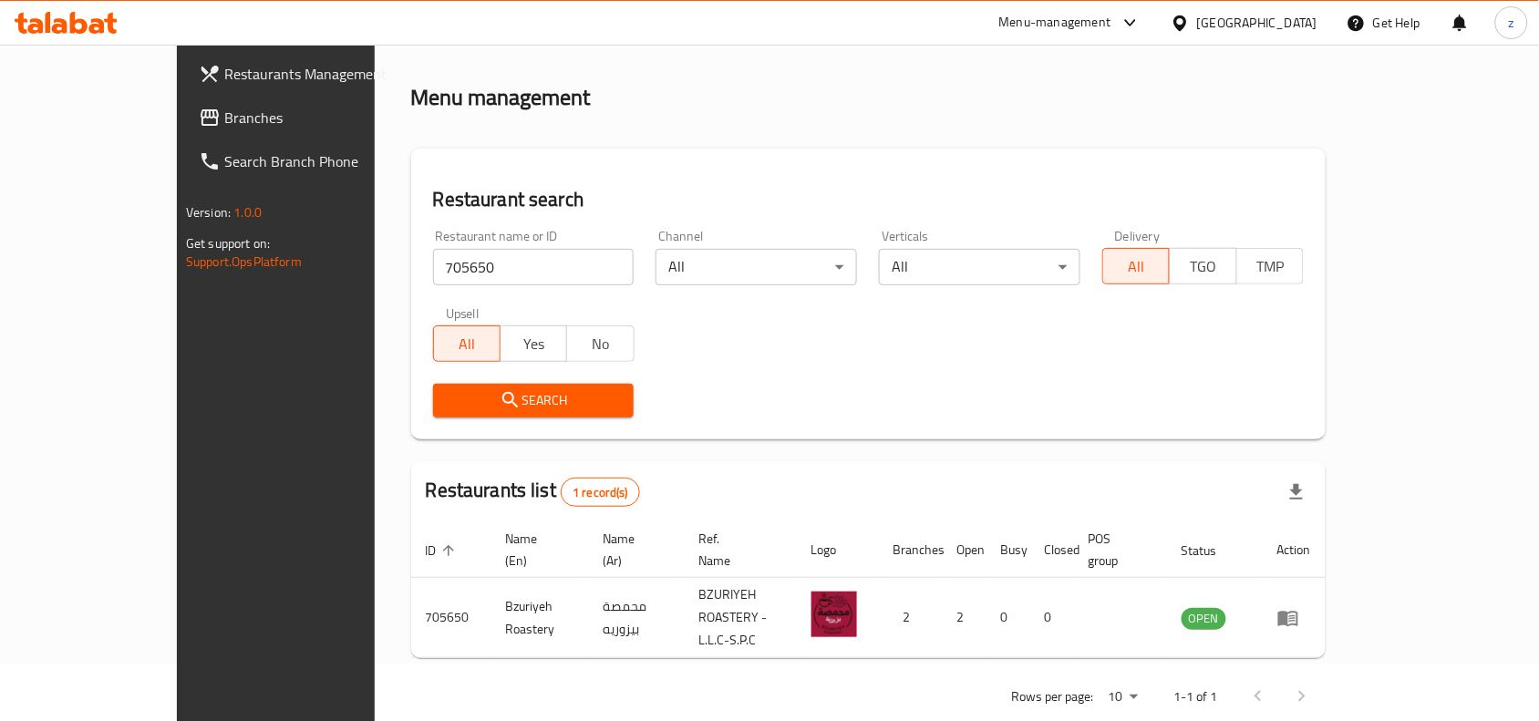
click at [1097, 673] on div "Rows per page: 10 1-1 of 1" at bounding box center [868, 696] width 915 height 47
click at [163, 142] on div "Search Branch Phone" at bounding box center [298, 162] width 271 height 44
click at [184, 132] on link "Branches" at bounding box center [309, 118] width 250 height 44
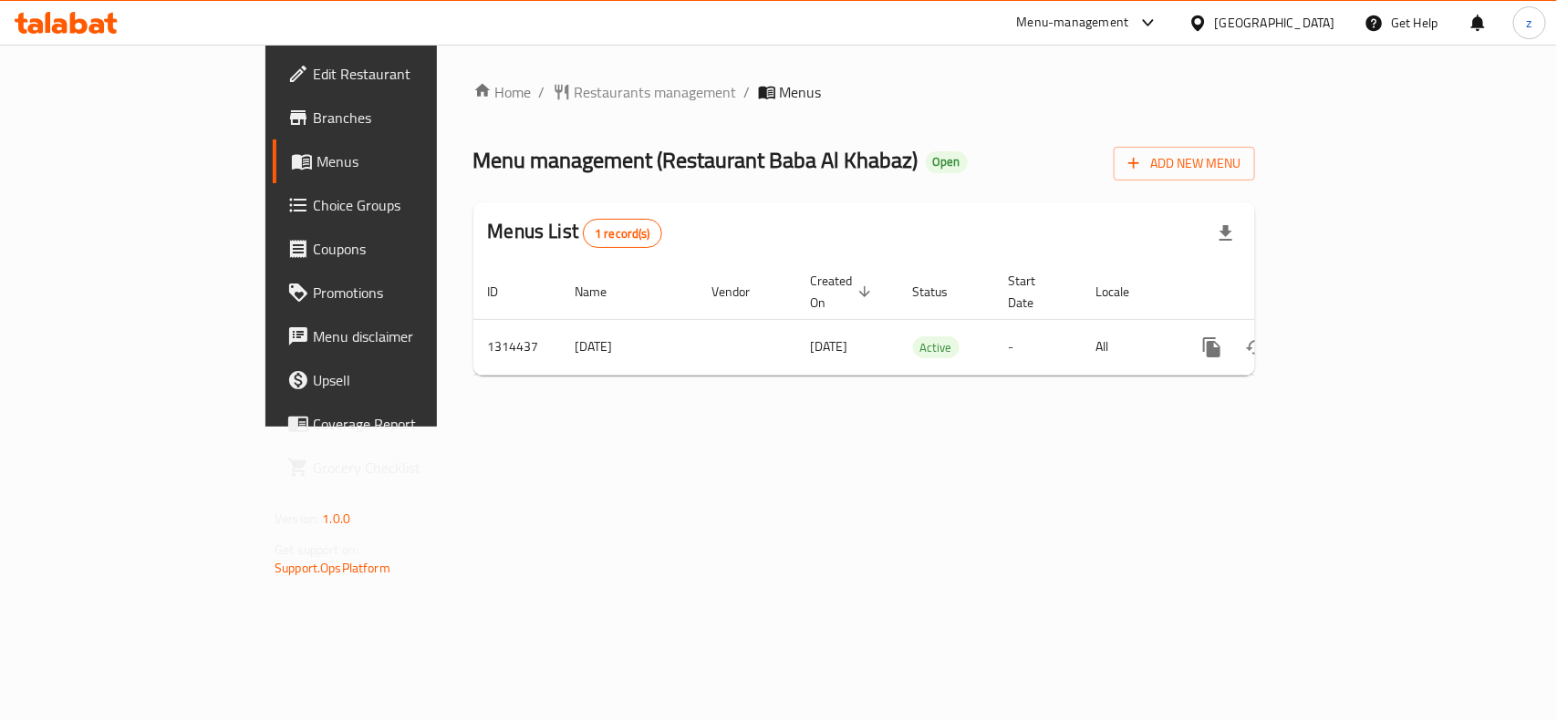
click at [575, 96] on span "Restaurants management" at bounding box center [656, 92] width 162 height 22
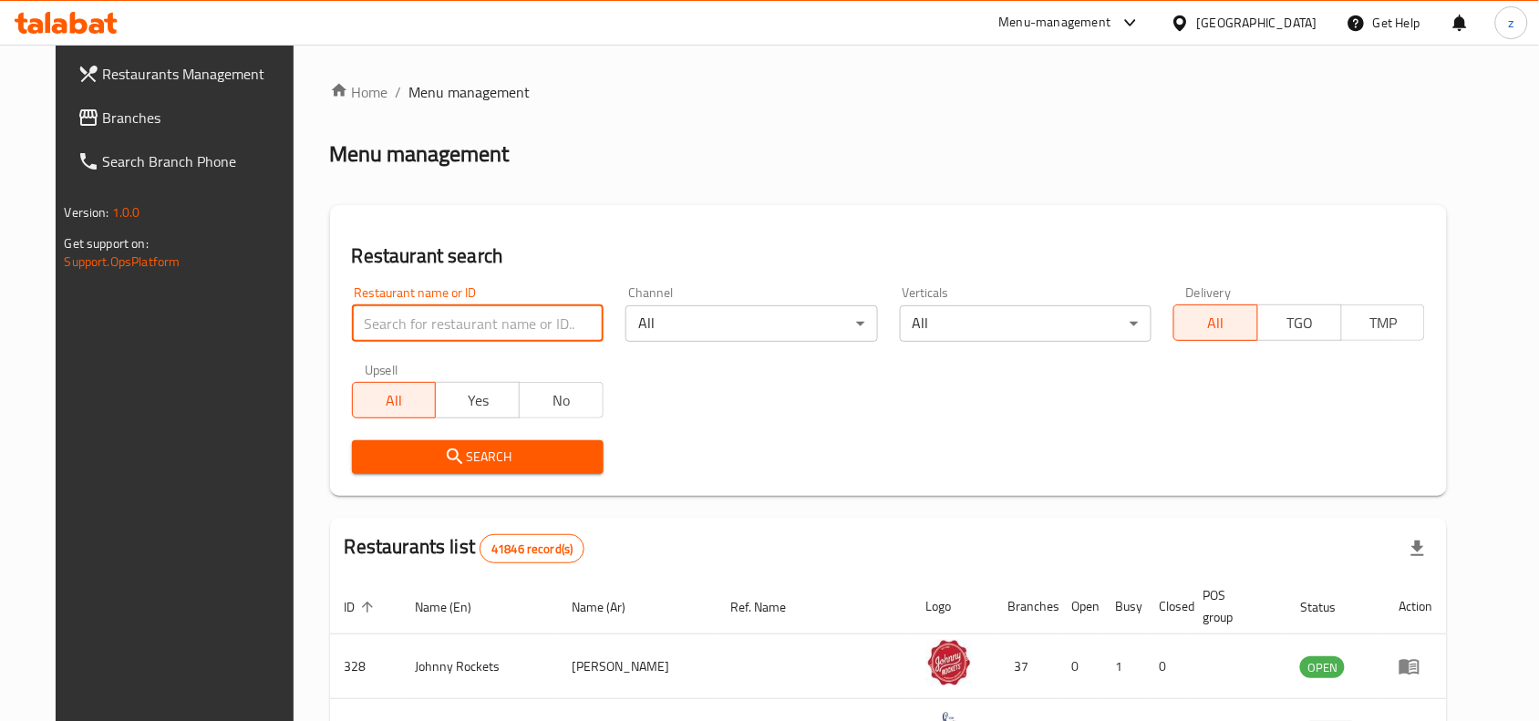
click at [461, 310] on input "search" at bounding box center [478, 323] width 252 height 36
paste input "706947"
type input "706947"
click at [503, 459] on span "Search" at bounding box center [478, 457] width 223 height 23
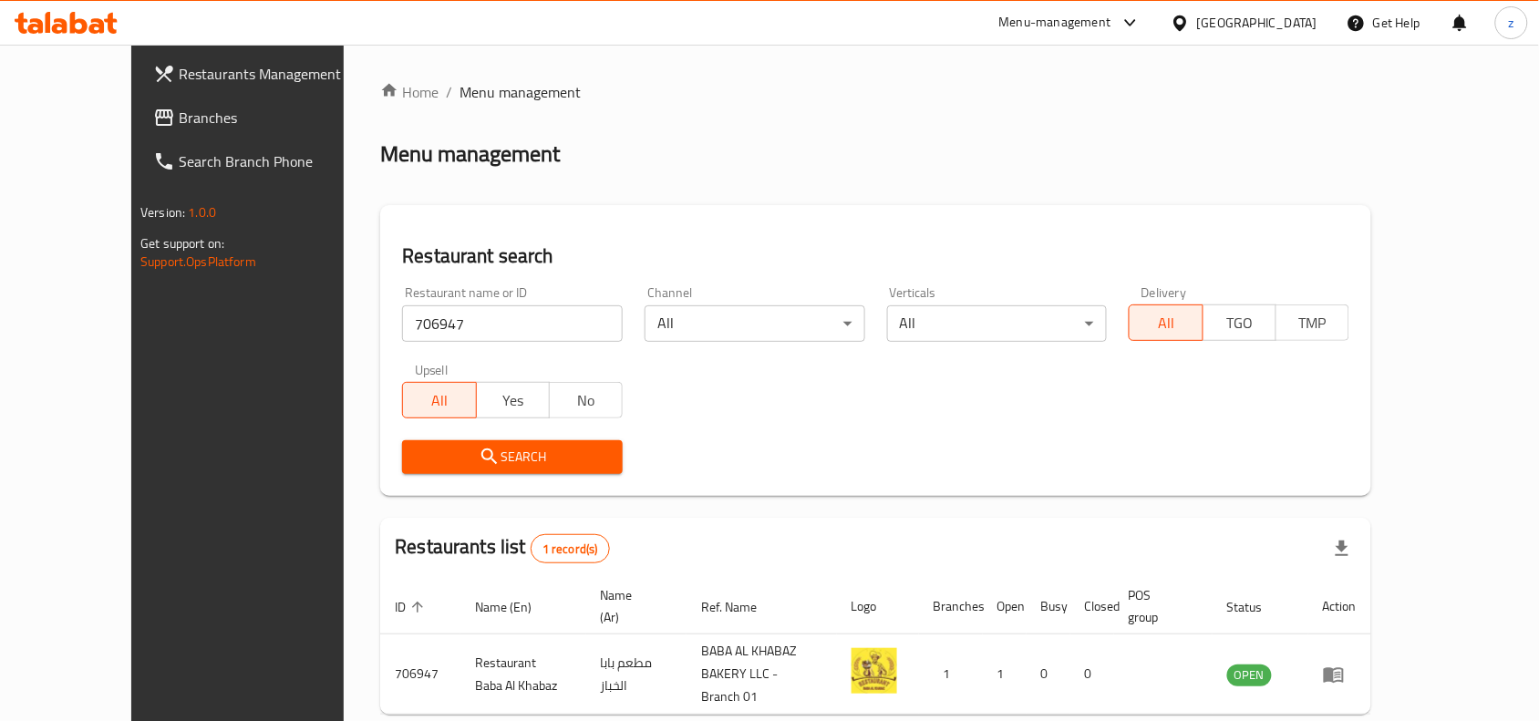
click at [179, 109] on span "Branches" at bounding box center [276, 118] width 195 height 22
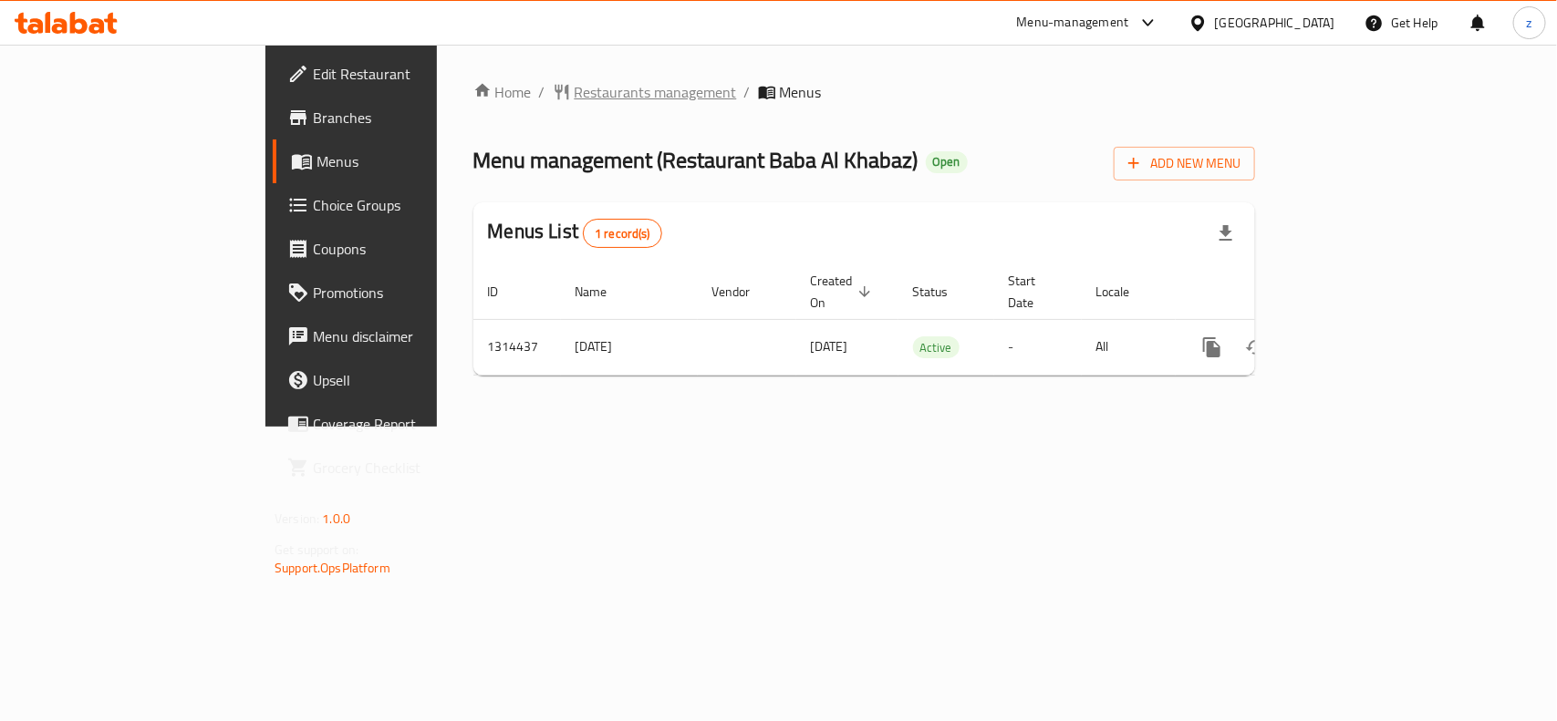
click at [575, 94] on span "Restaurants management" at bounding box center [656, 92] width 162 height 22
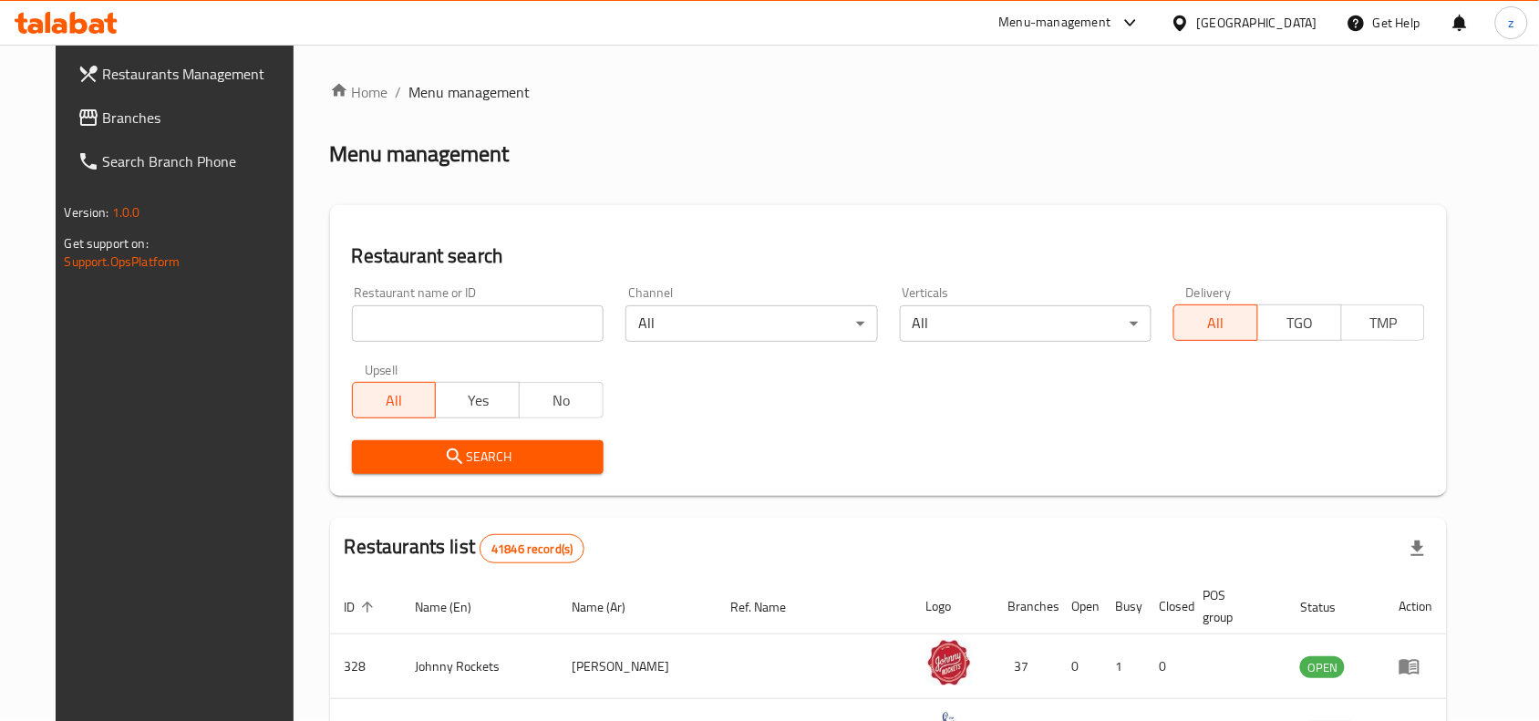
click at [422, 326] on input "search" at bounding box center [478, 323] width 252 height 36
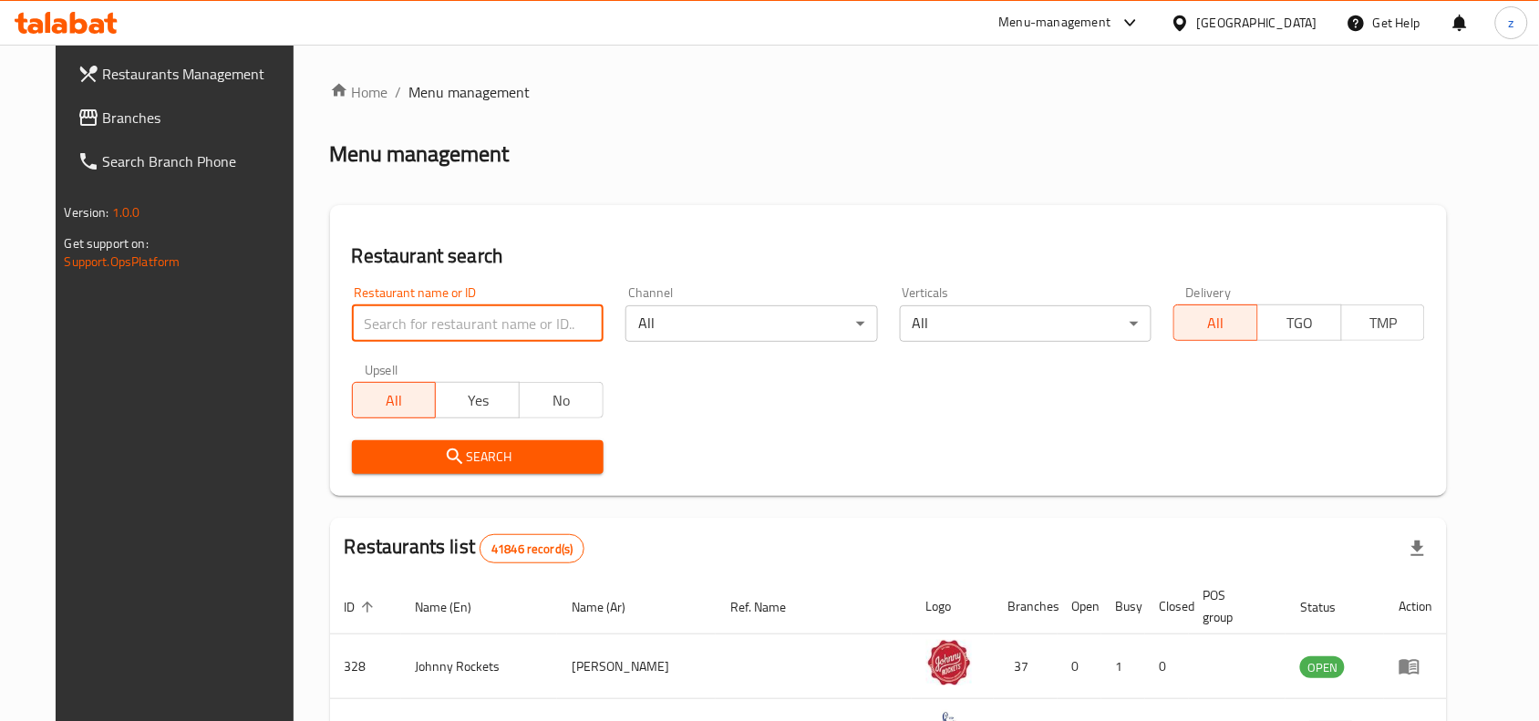
paste input "706947"
type input "706947"
click at [424, 424] on div "Upsell All Yes No" at bounding box center [478, 391] width 274 height 77
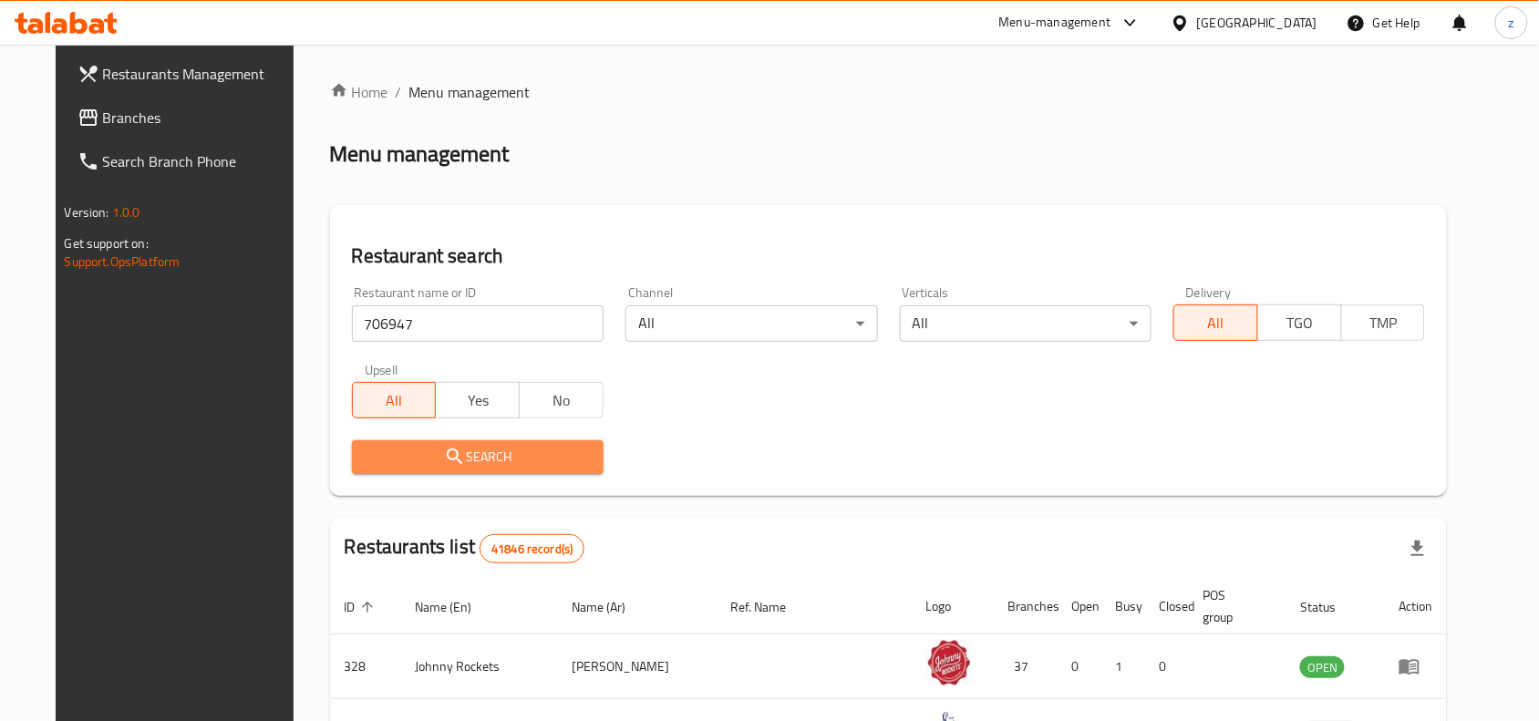
click at [433, 443] on button "Search" at bounding box center [478, 457] width 252 height 34
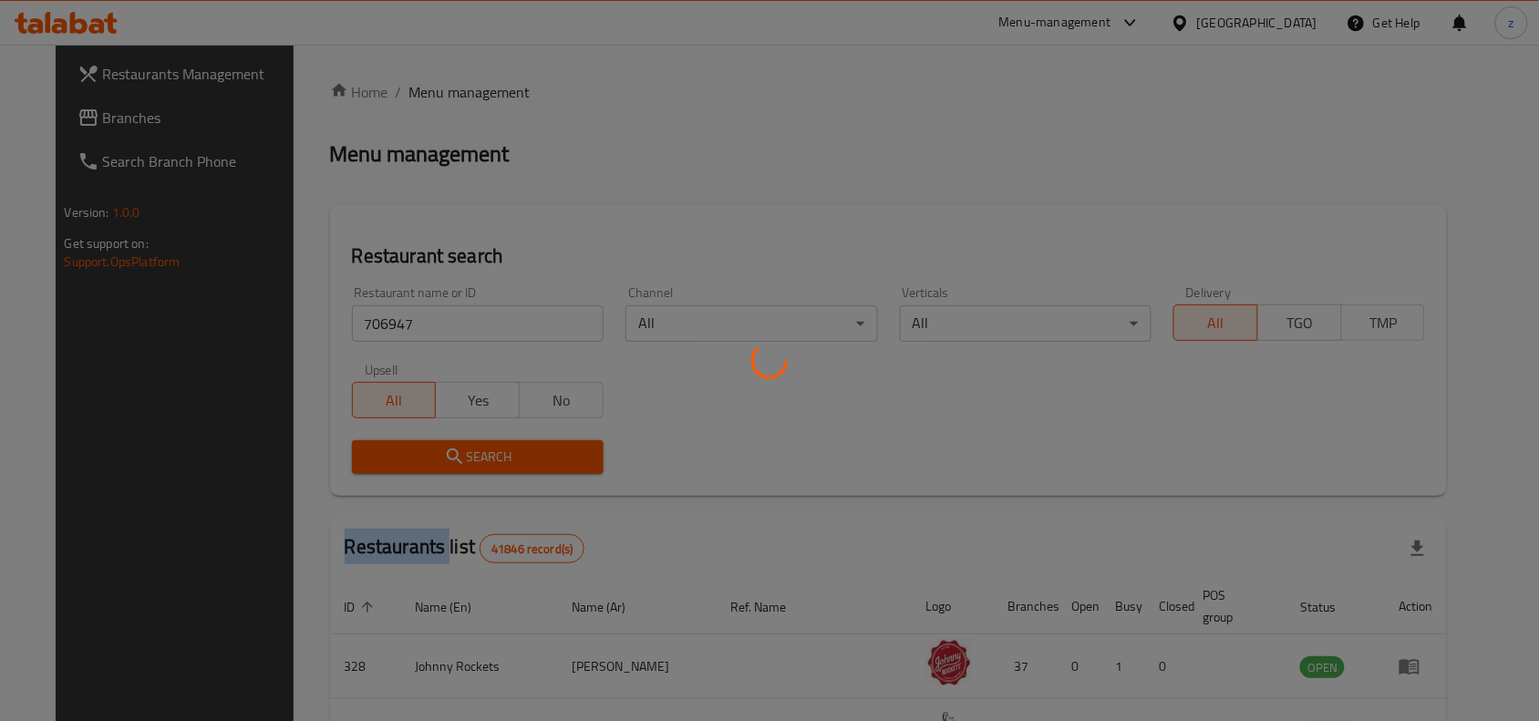
click at [433, 443] on div at bounding box center [769, 360] width 1539 height 721
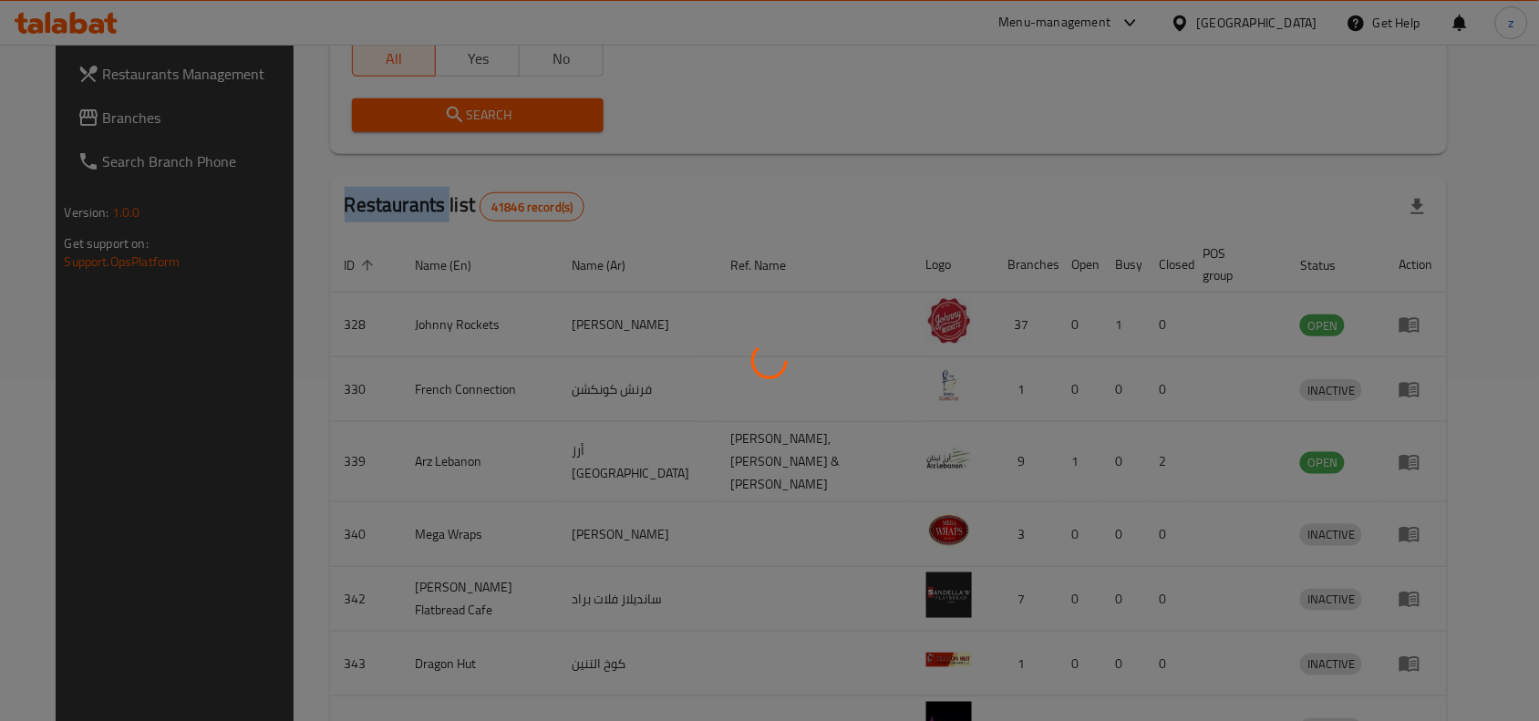
scroll to position [57, 0]
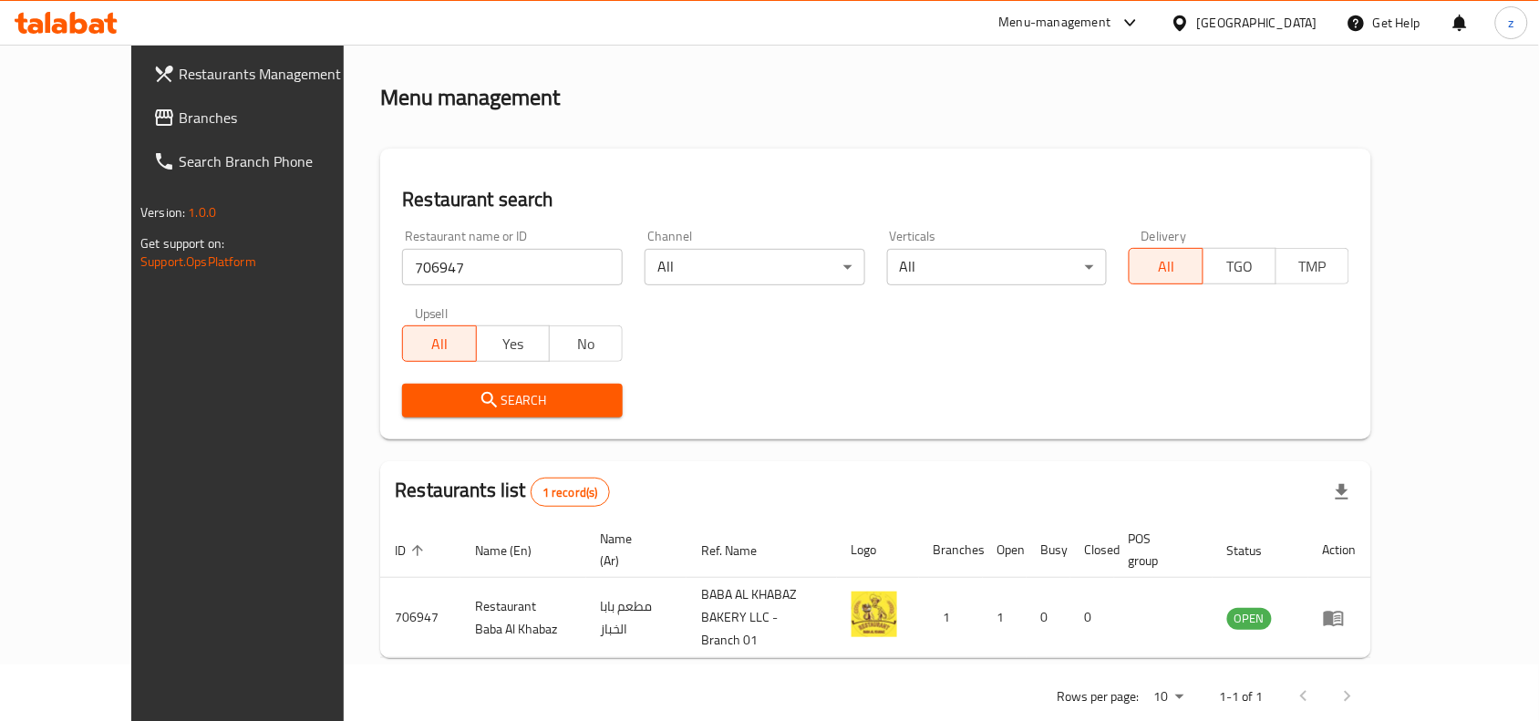
click at [1008, 192] on h2 "Restaurant search" at bounding box center [875, 199] width 947 height 27
click at [179, 112] on span "Branches" at bounding box center [276, 118] width 195 height 22
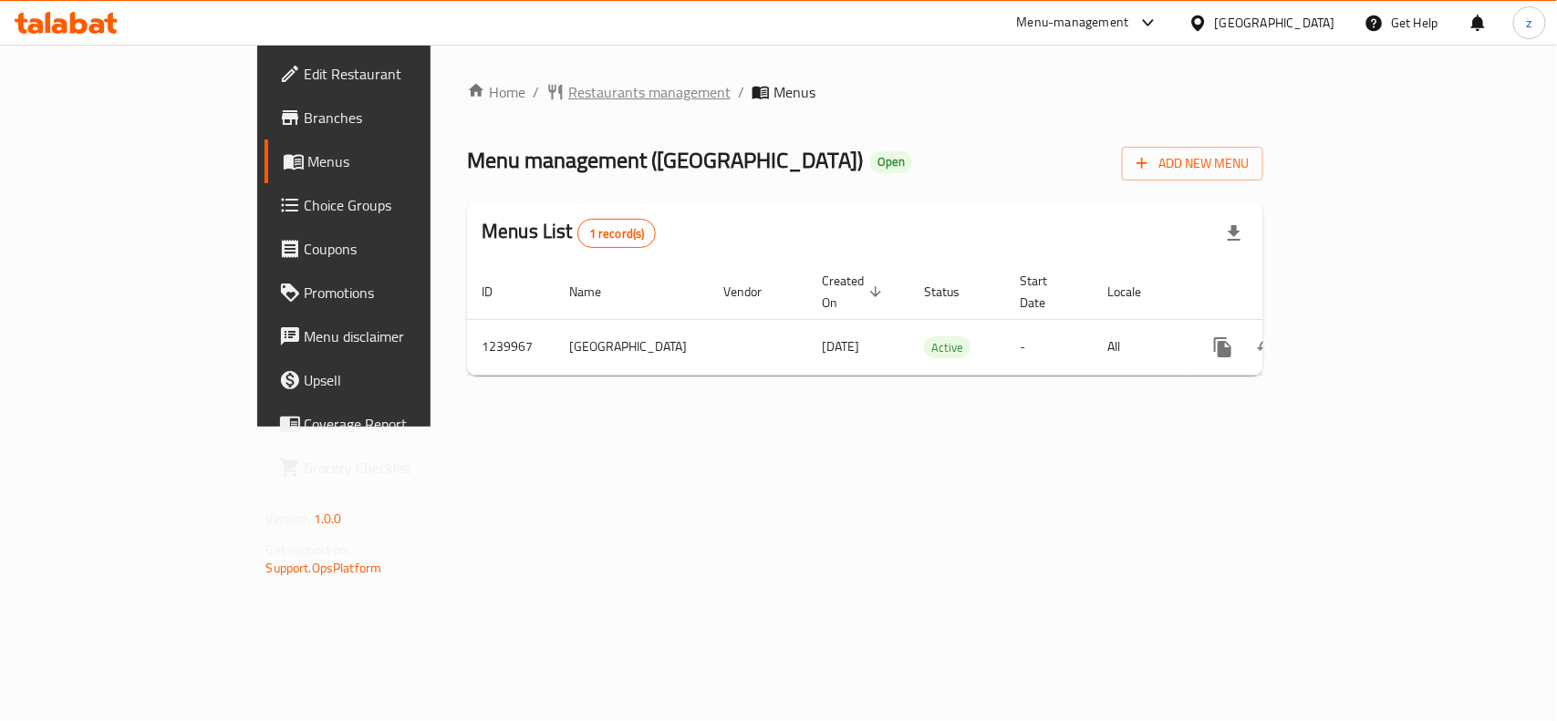
drag, startPoint x: 490, startPoint y: 96, endPoint x: 434, endPoint y: 96, distance: 55.6
click at [568, 96] on span "Restaurants management" at bounding box center [649, 92] width 162 height 22
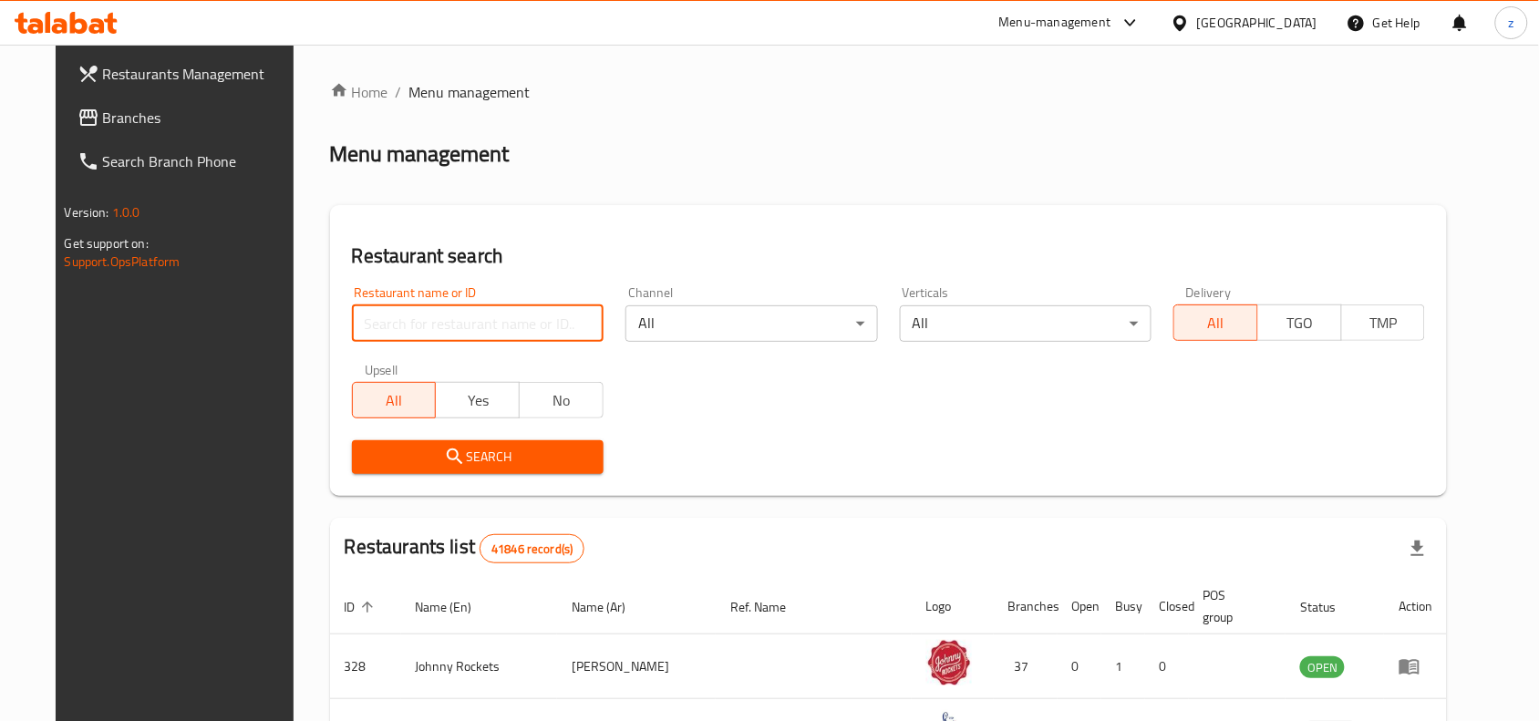
paste input "680168"
type input "680168"
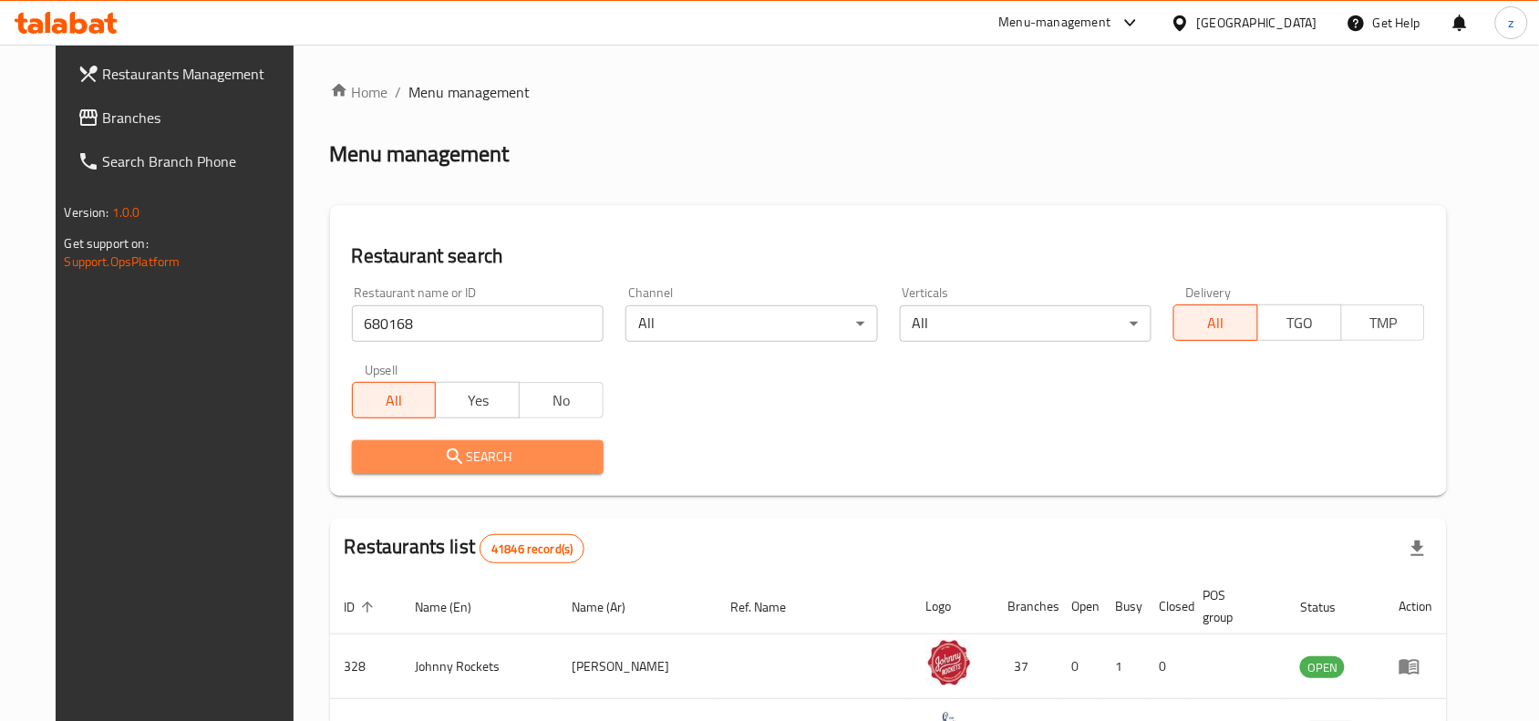
click at [466, 451] on span "Search" at bounding box center [478, 457] width 223 height 23
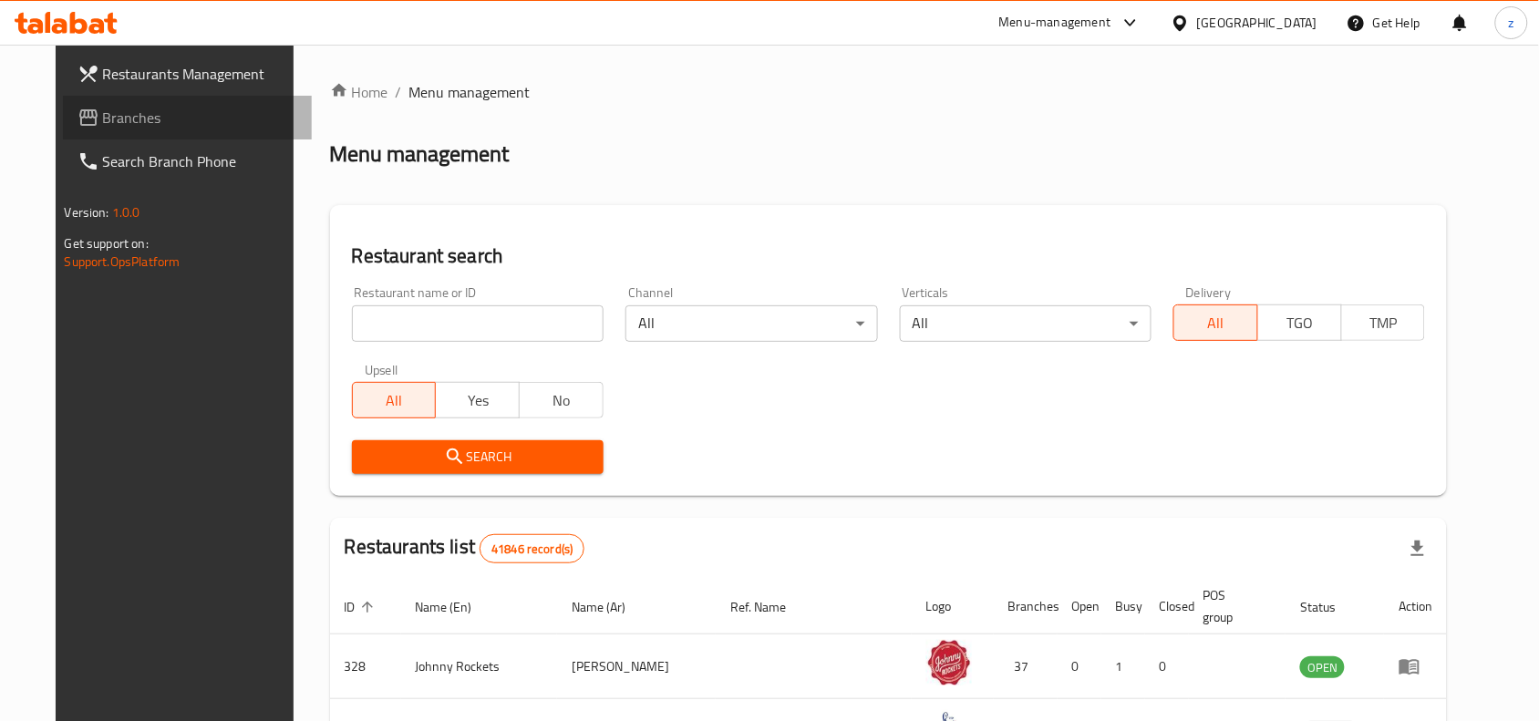
click at [103, 117] on span "Branches" at bounding box center [200, 118] width 195 height 22
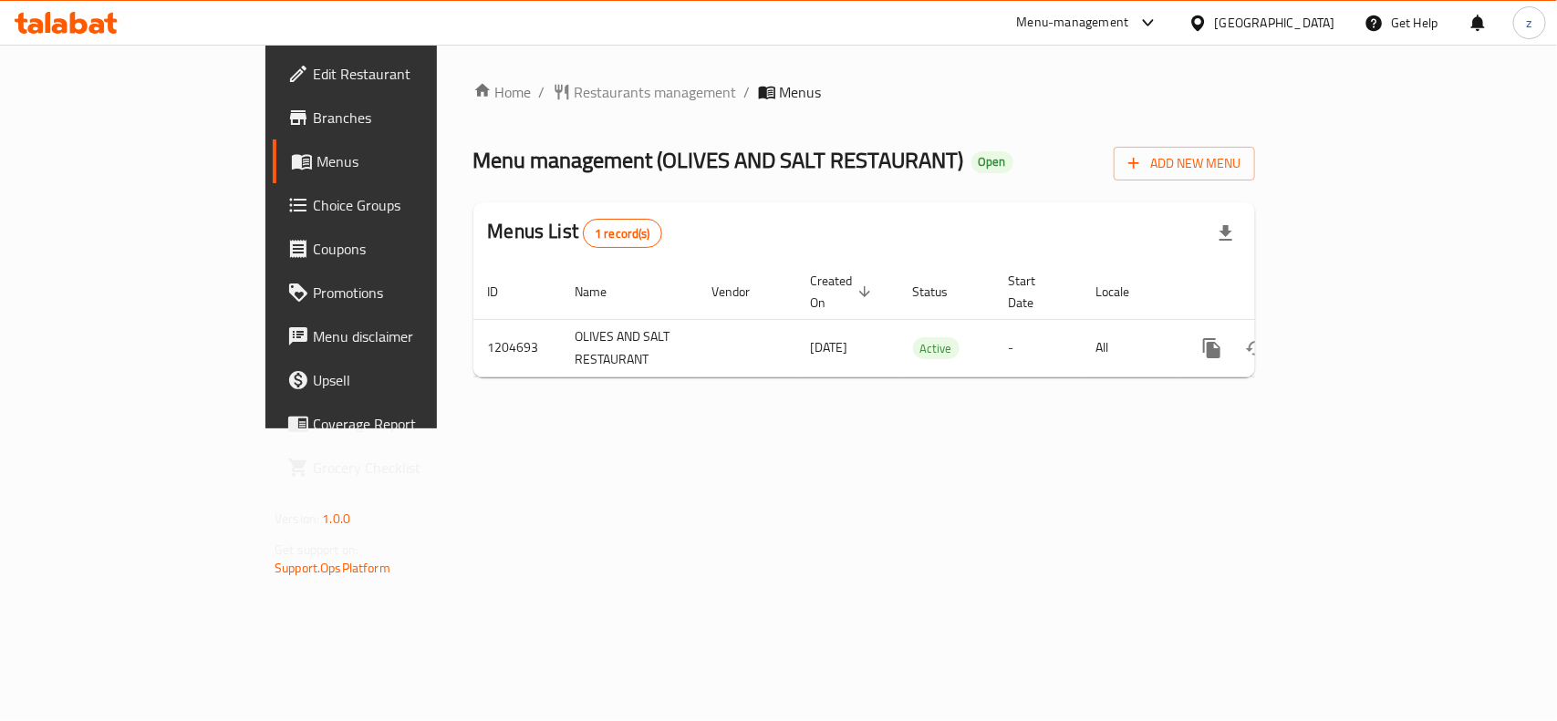
click at [575, 93] on span "Restaurants management" at bounding box center [656, 92] width 162 height 22
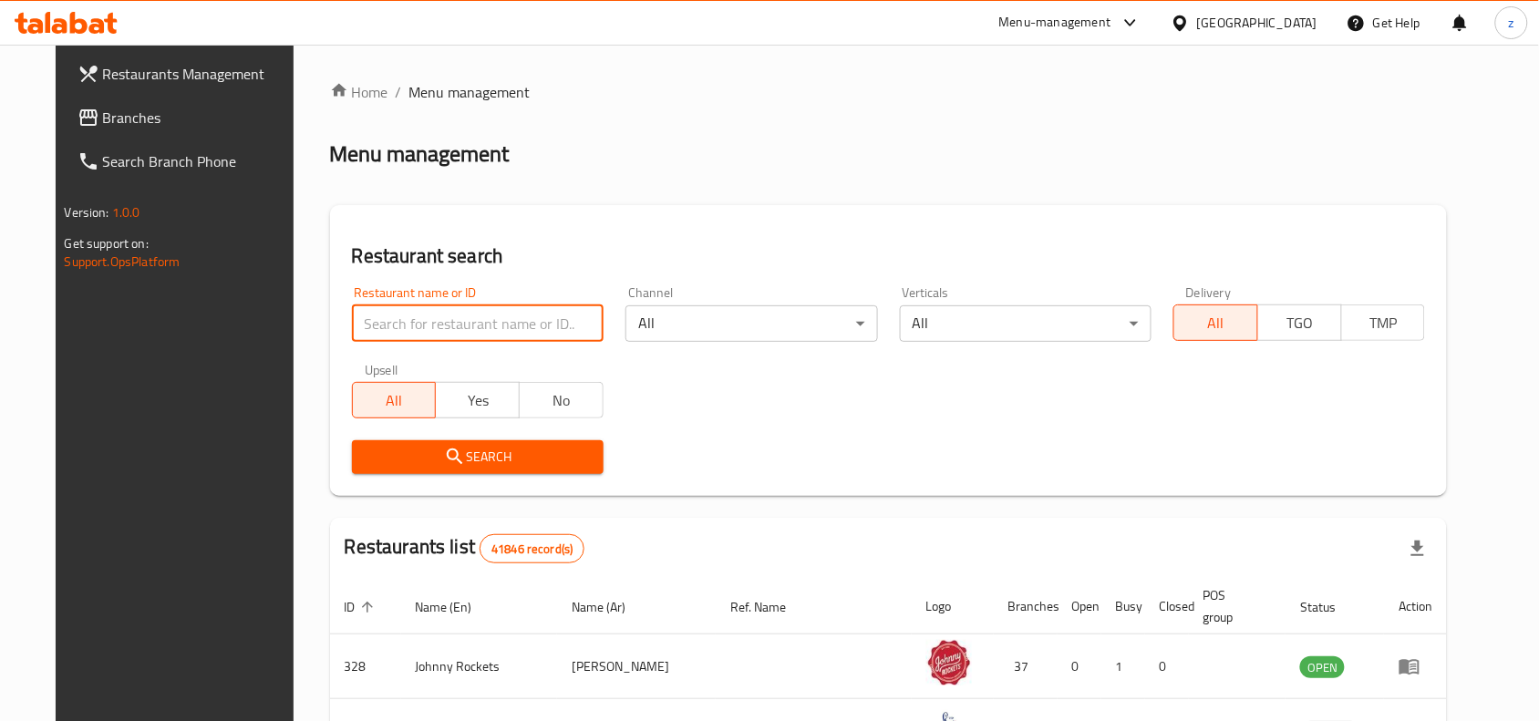
click at [490, 320] on input "search" at bounding box center [478, 323] width 252 height 36
paste input "669900"
type input "669900"
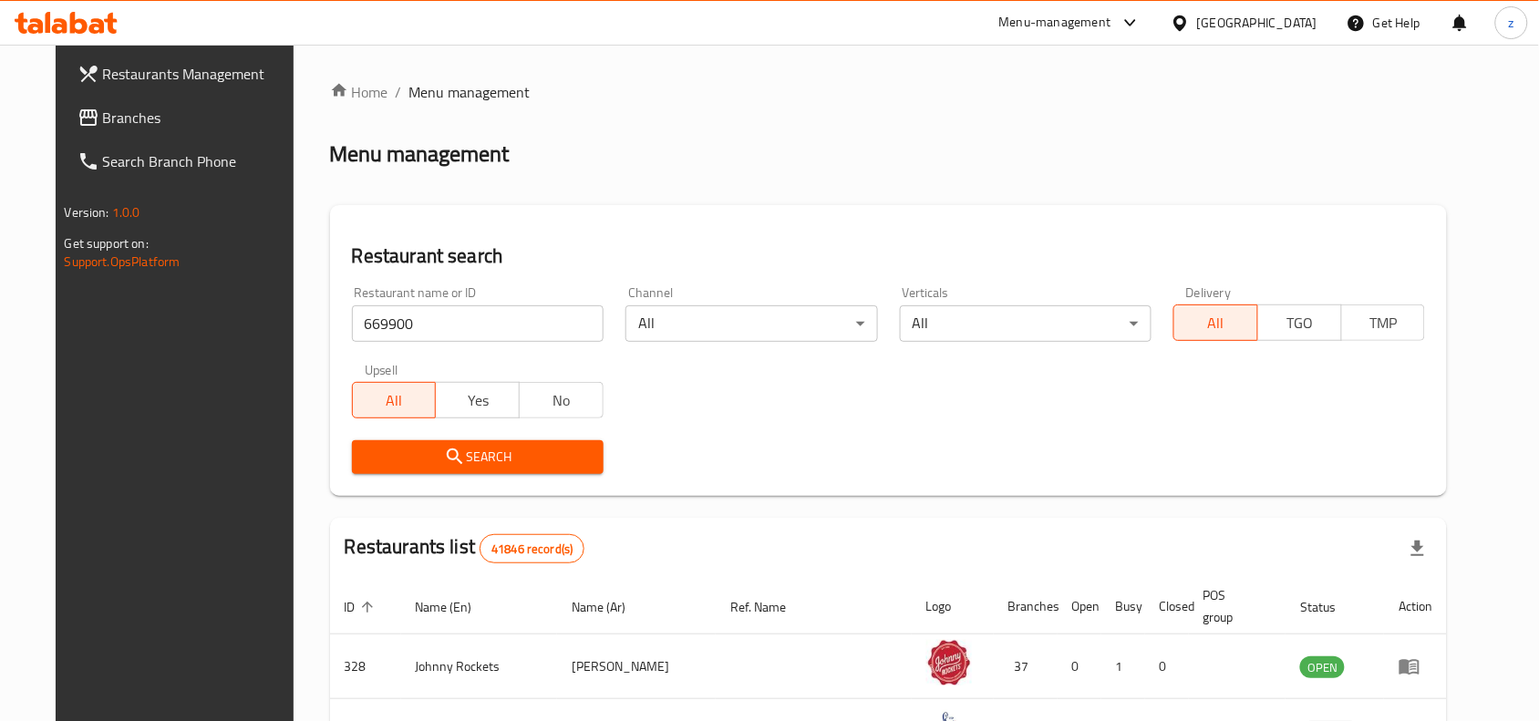
click at [507, 467] on span "Search" at bounding box center [478, 457] width 223 height 23
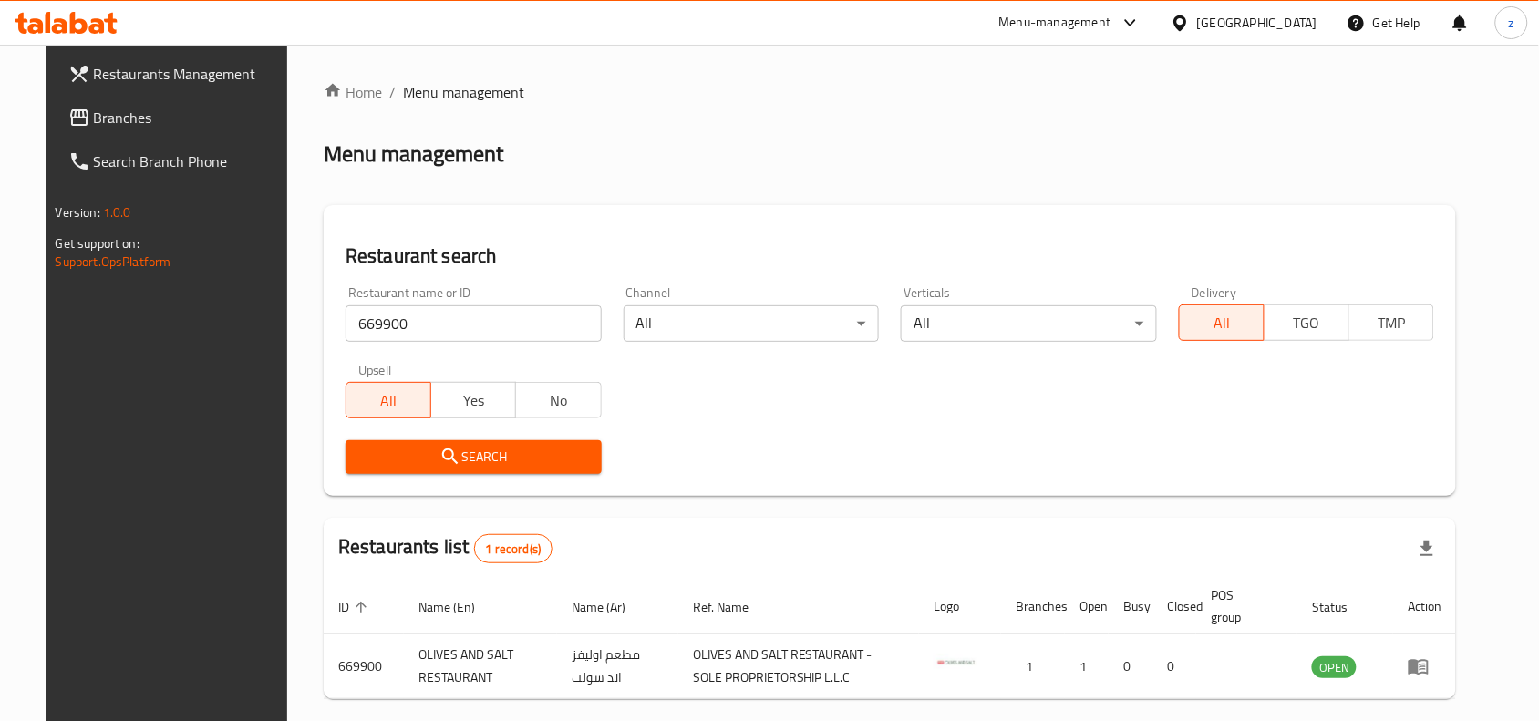
click at [699, 493] on div "Restaurant search Restaurant name or ID 669900 Restaurant name or ID Channel Al…" at bounding box center [890, 350] width 1133 height 291
click at [105, 119] on span "Branches" at bounding box center [191, 118] width 195 height 22
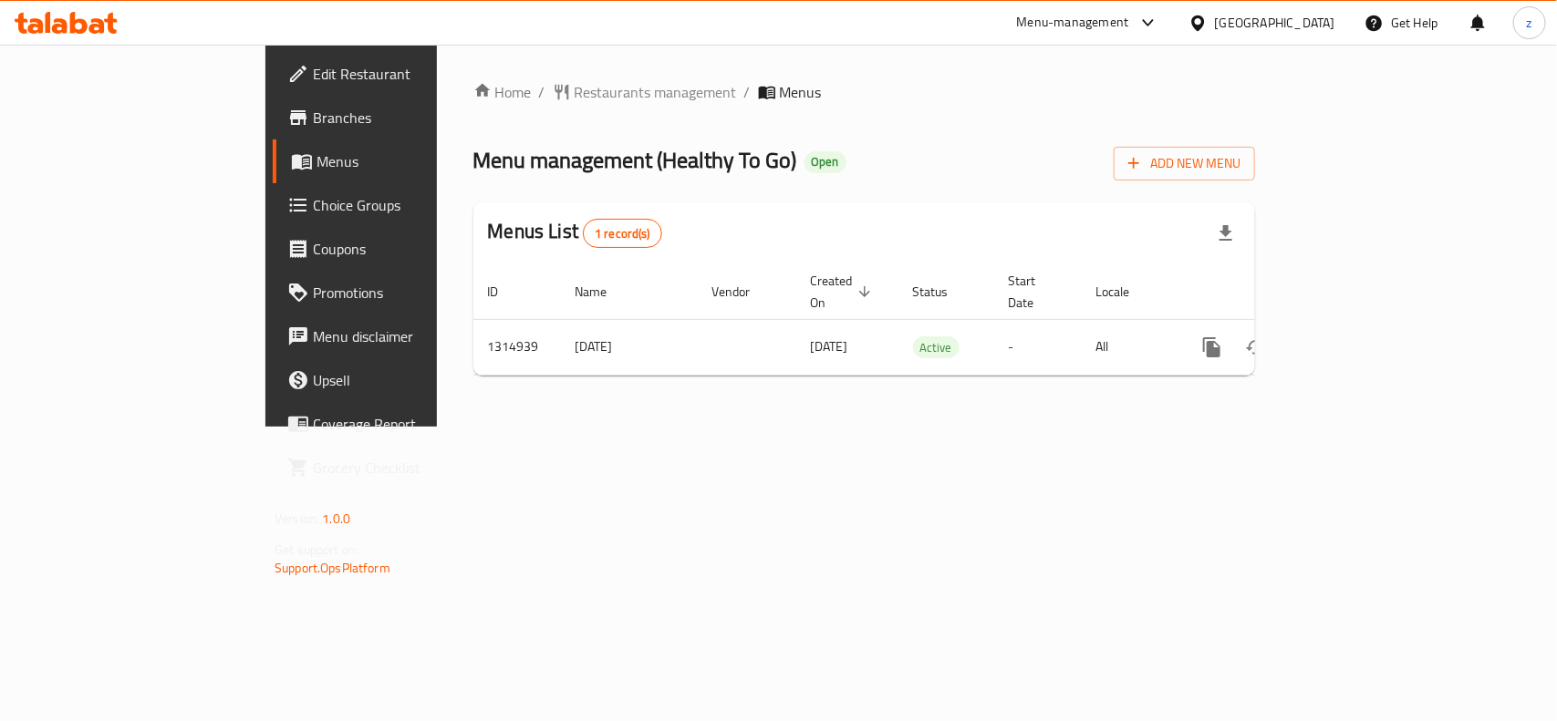
click at [575, 98] on span "Restaurants management" at bounding box center [656, 92] width 162 height 22
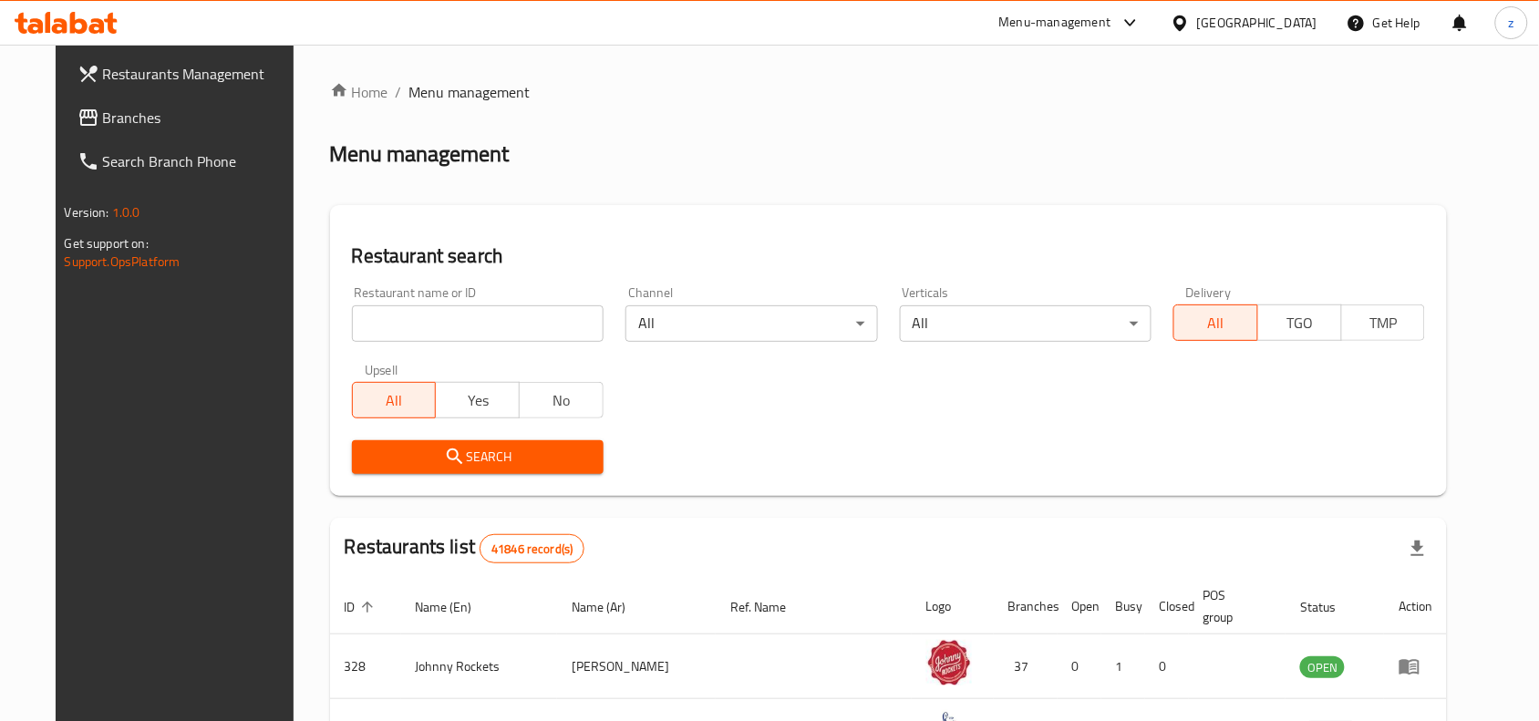
click at [520, 326] on input "search" at bounding box center [478, 323] width 252 height 36
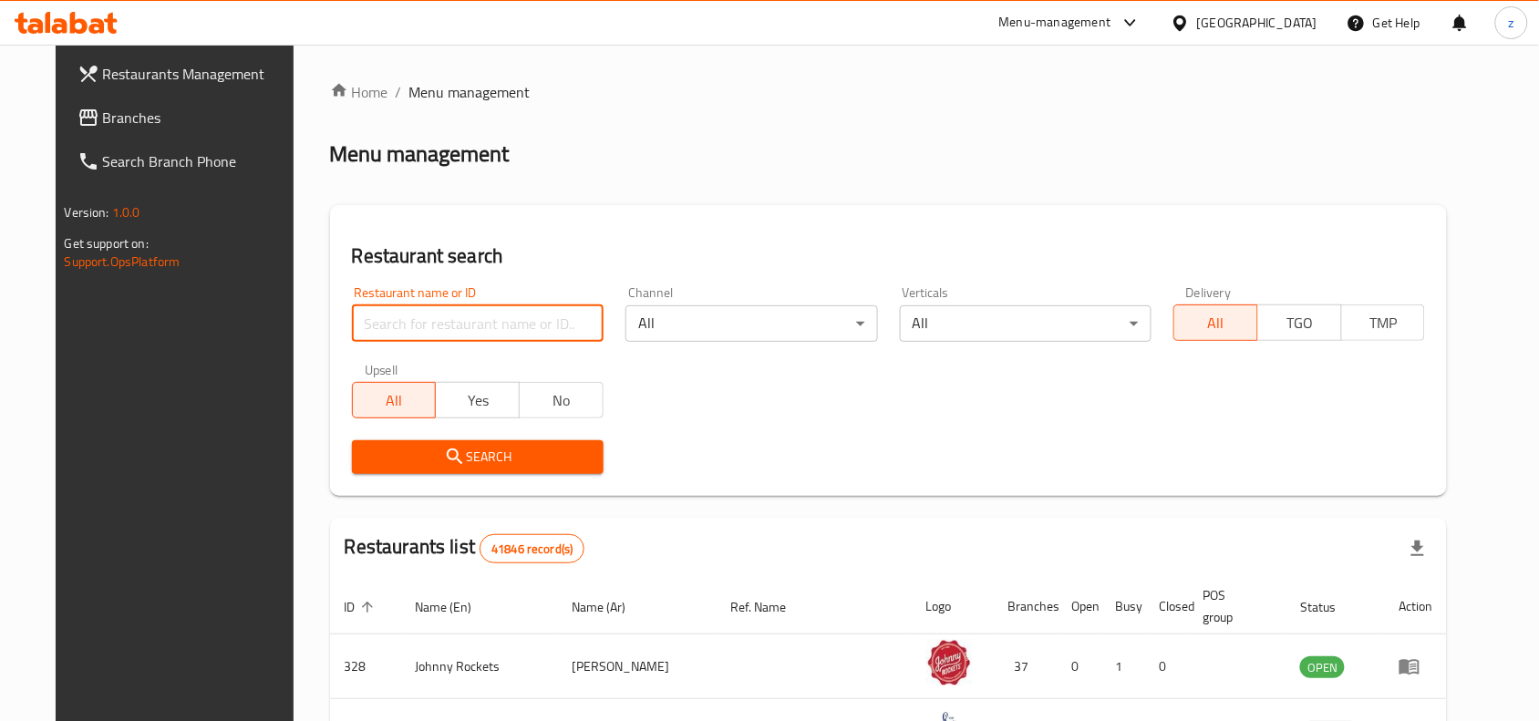
paste input "707121"
type input "707121"
click at [531, 442] on button "Search" at bounding box center [478, 457] width 252 height 34
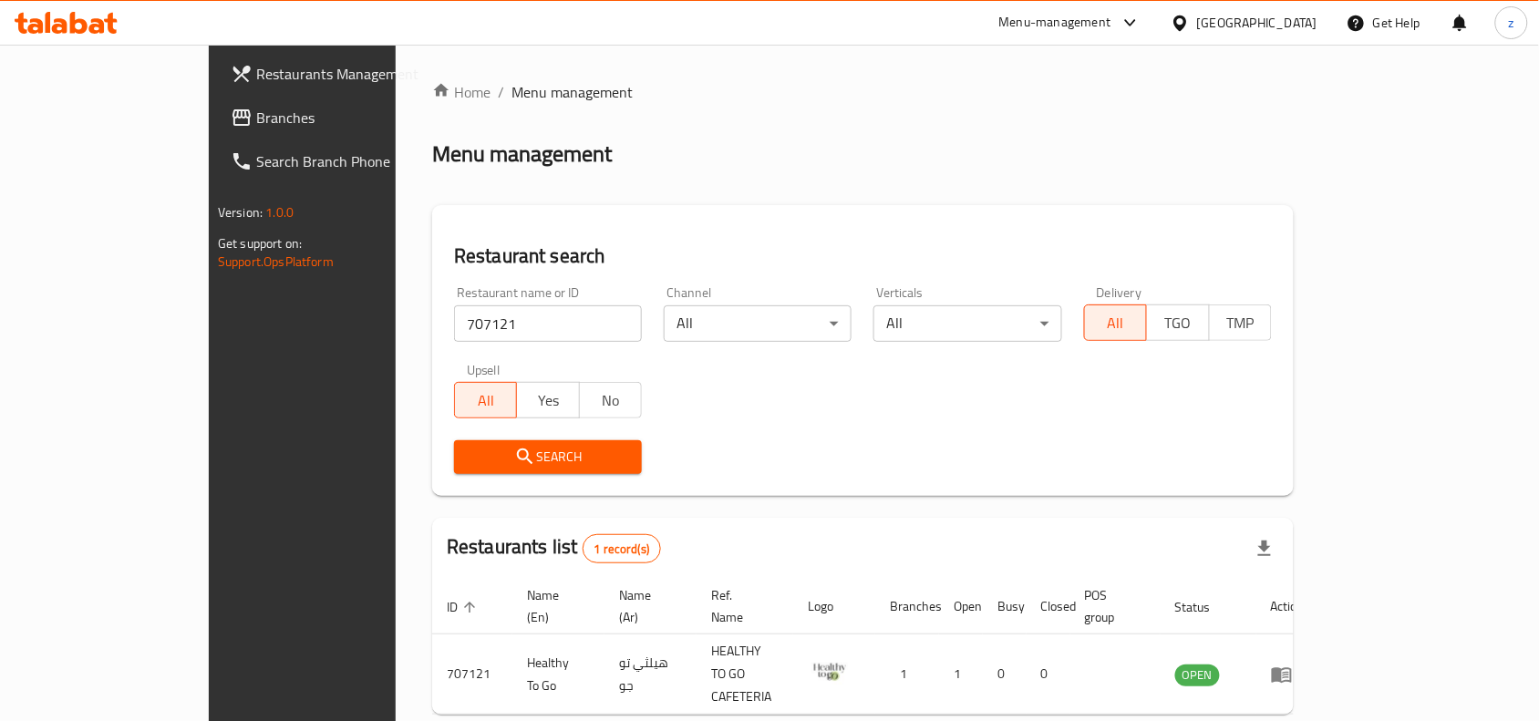
scroll to position [57, 0]
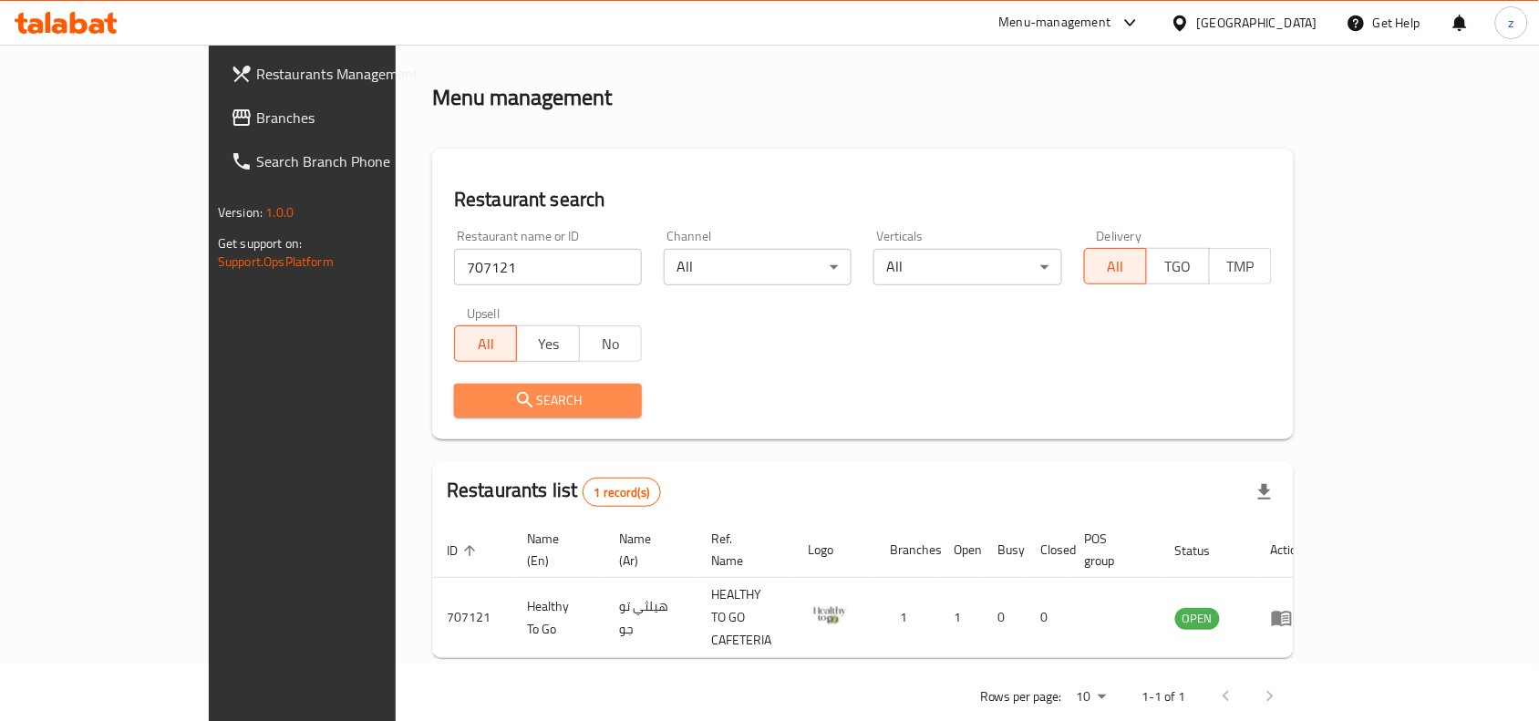
click at [508, 390] on span "Search" at bounding box center [548, 400] width 159 height 23
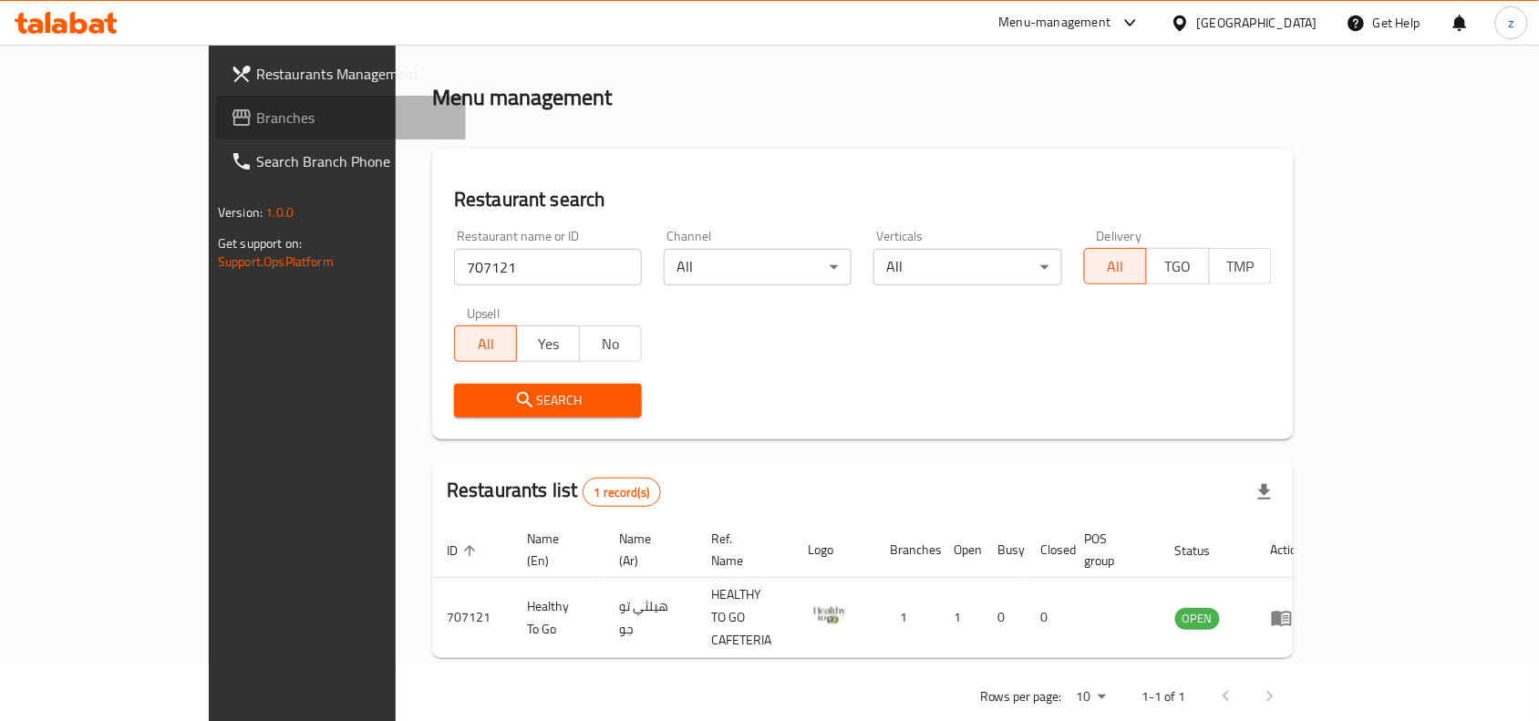
click at [256, 112] on span "Branches" at bounding box center [353, 118] width 195 height 22
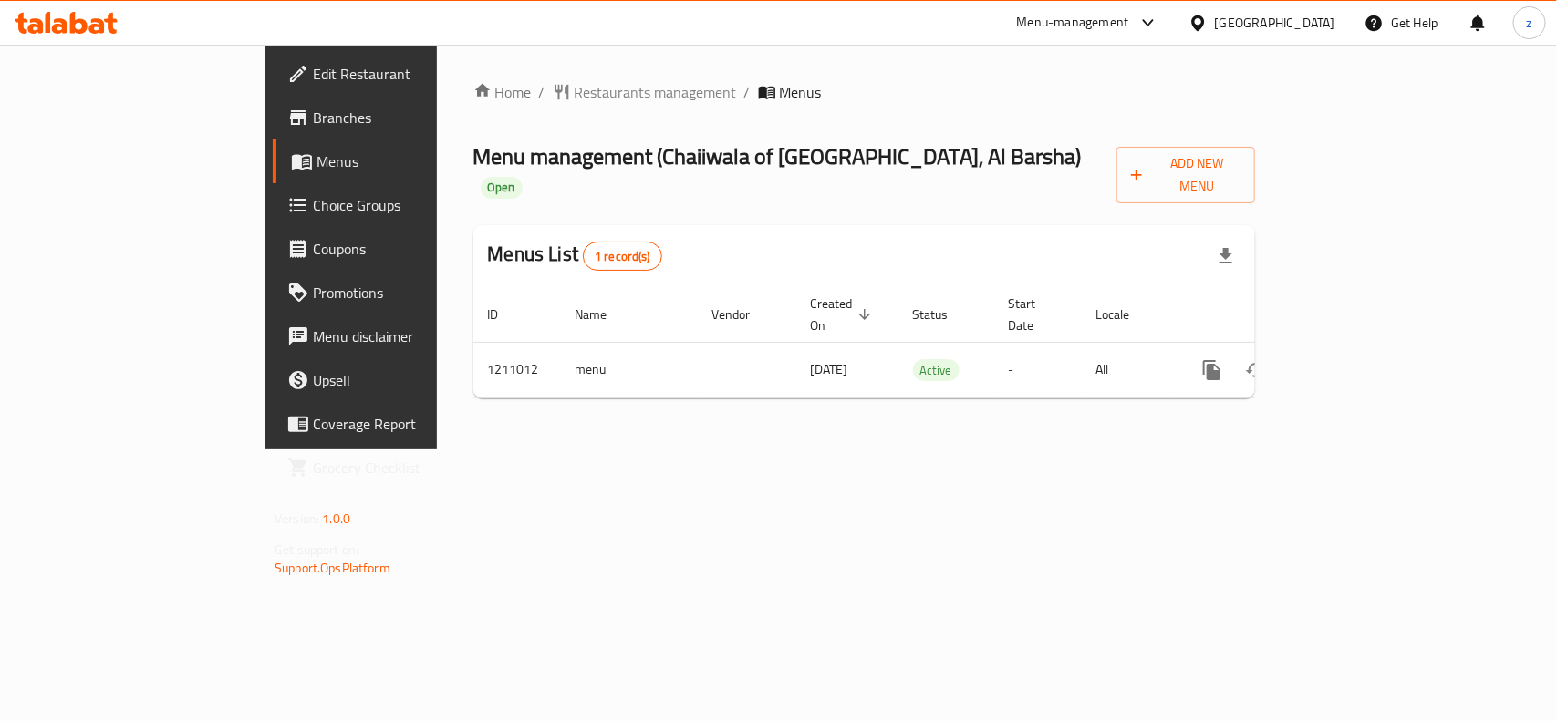
click at [575, 102] on span "Restaurants management" at bounding box center [656, 92] width 162 height 22
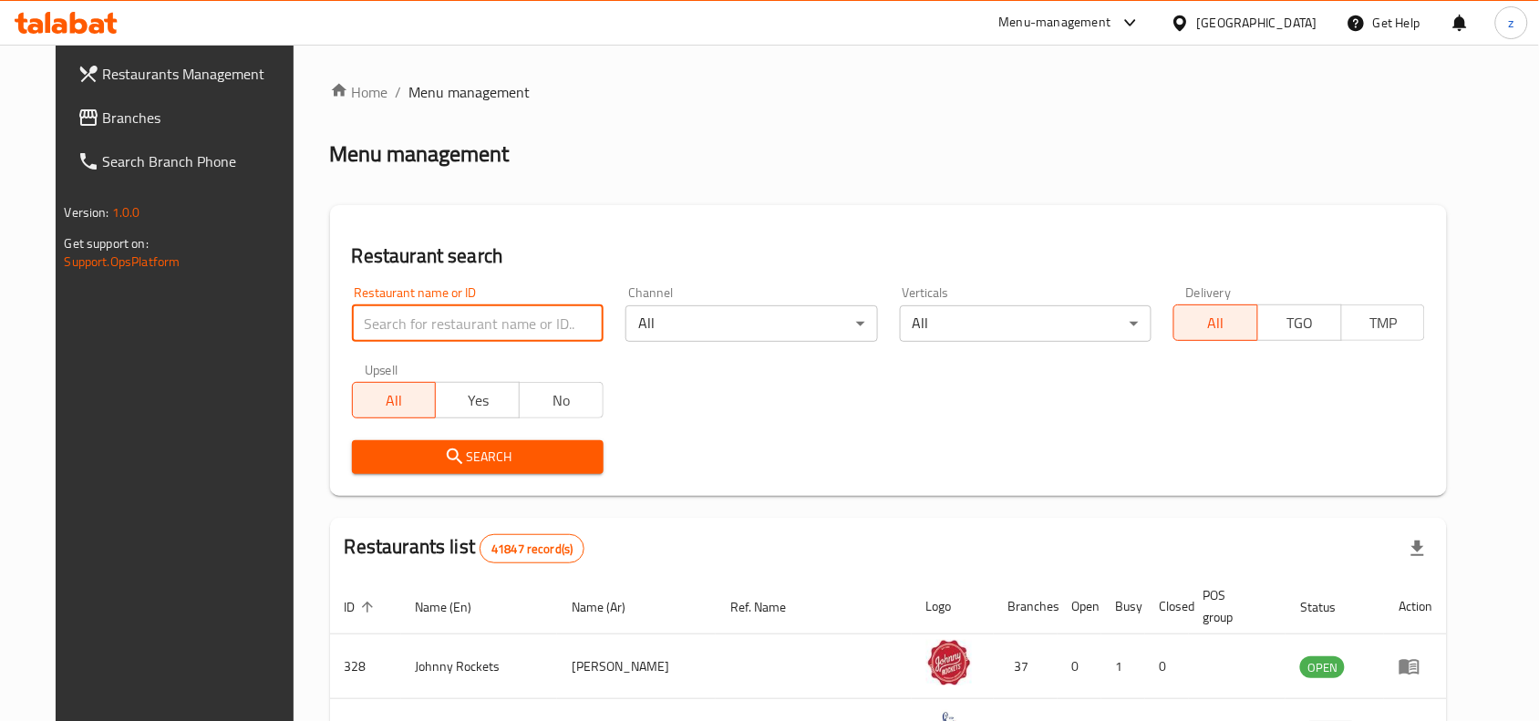
click at [476, 326] on input "search" at bounding box center [478, 323] width 252 height 36
paste input "719301"
type input "719301"
drag, startPoint x: 541, startPoint y: 434, endPoint x: 532, endPoint y: 453, distance: 21.2
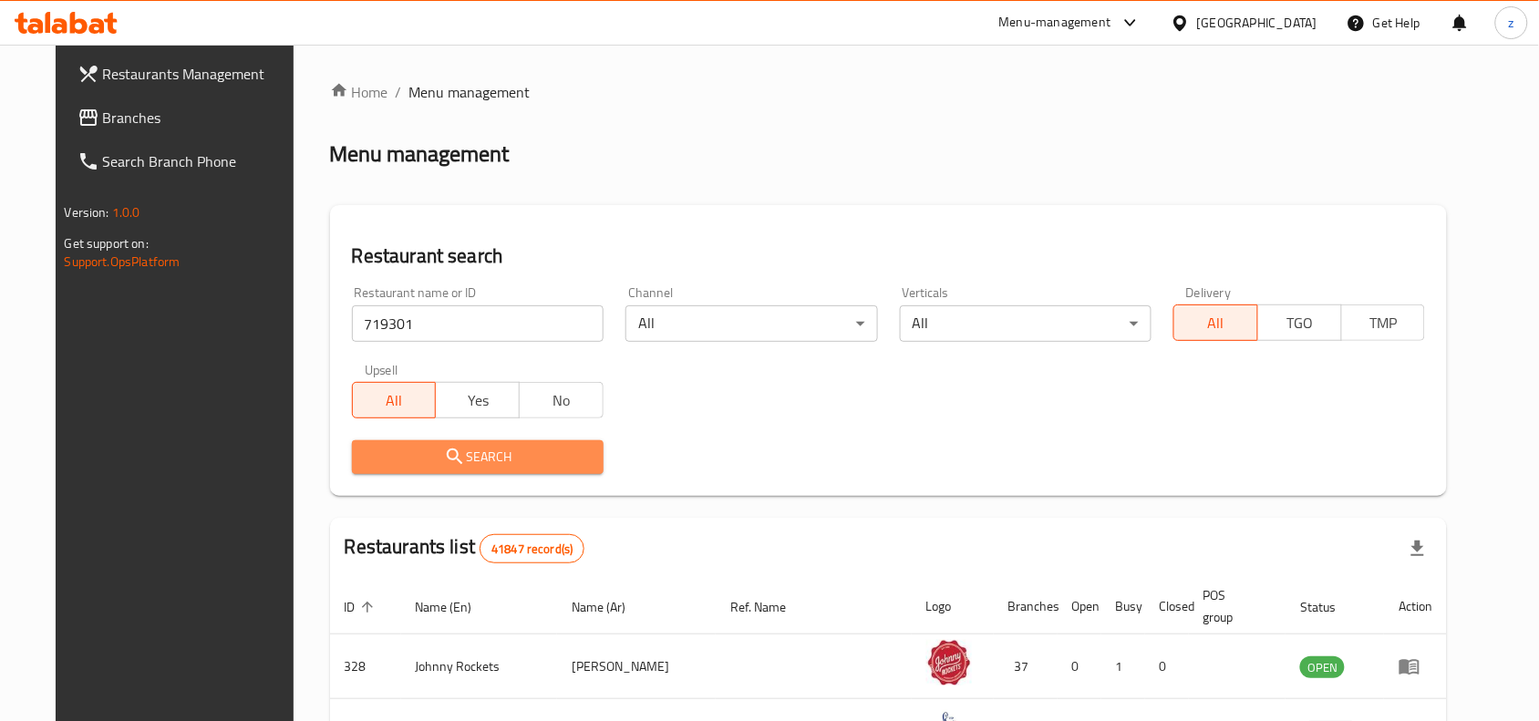
click at [532, 453] on span "Search" at bounding box center [478, 457] width 223 height 23
click at [532, 453] on div at bounding box center [769, 360] width 1539 height 721
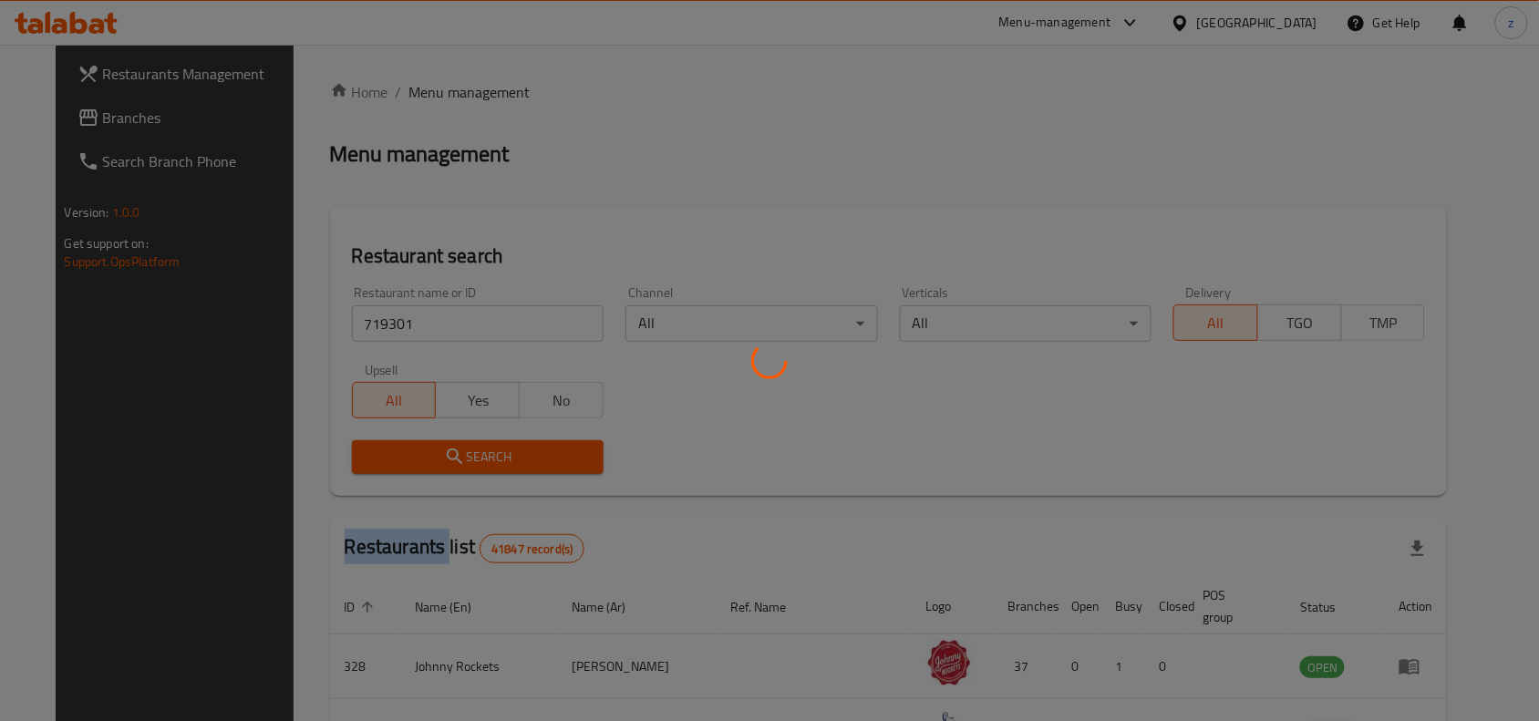
scroll to position [24, 0]
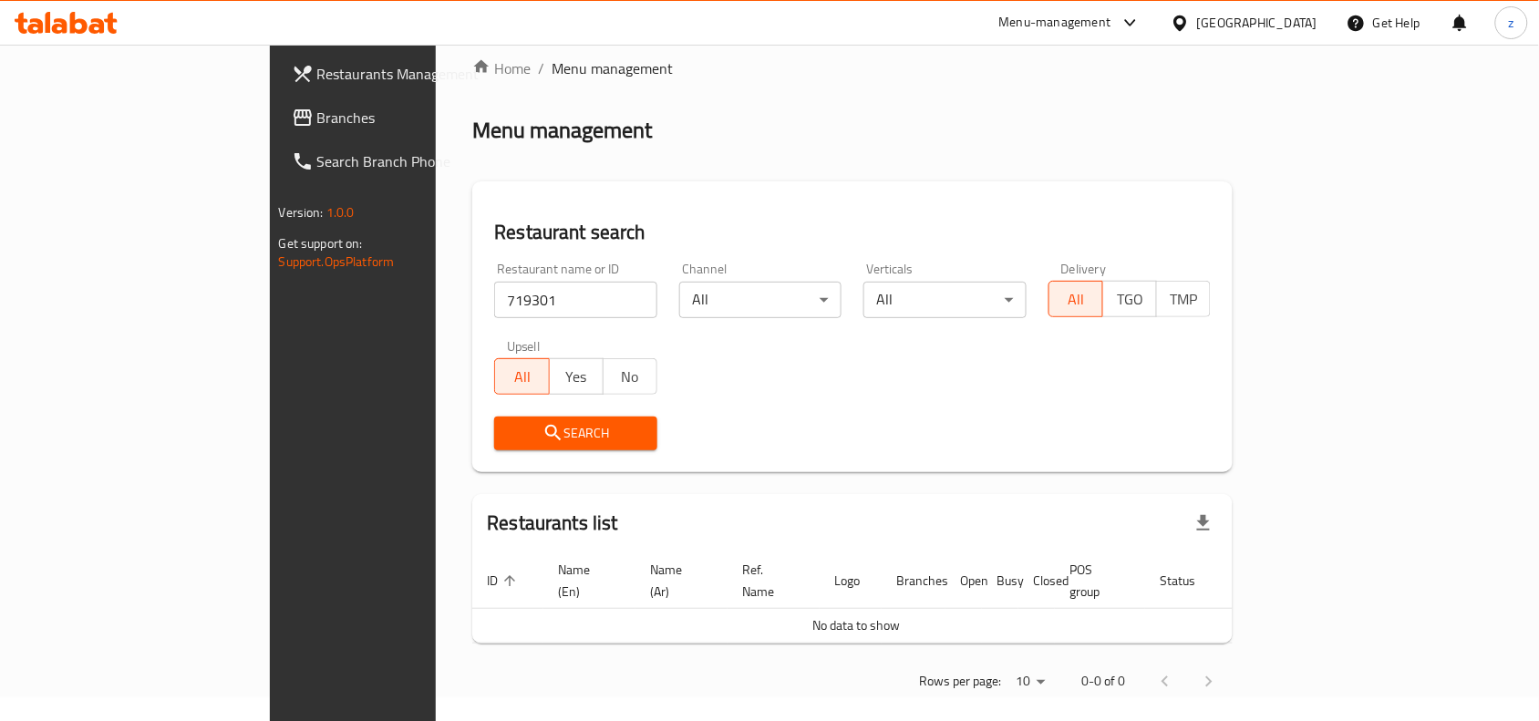
click at [909, 438] on div "Search" at bounding box center [852, 434] width 739 height 56
click at [882, 461] on div "Search" at bounding box center [852, 434] width 739 height 56
click at [317, 112] on span "Branches" at bounding box center [414, 118] width 195 height 22
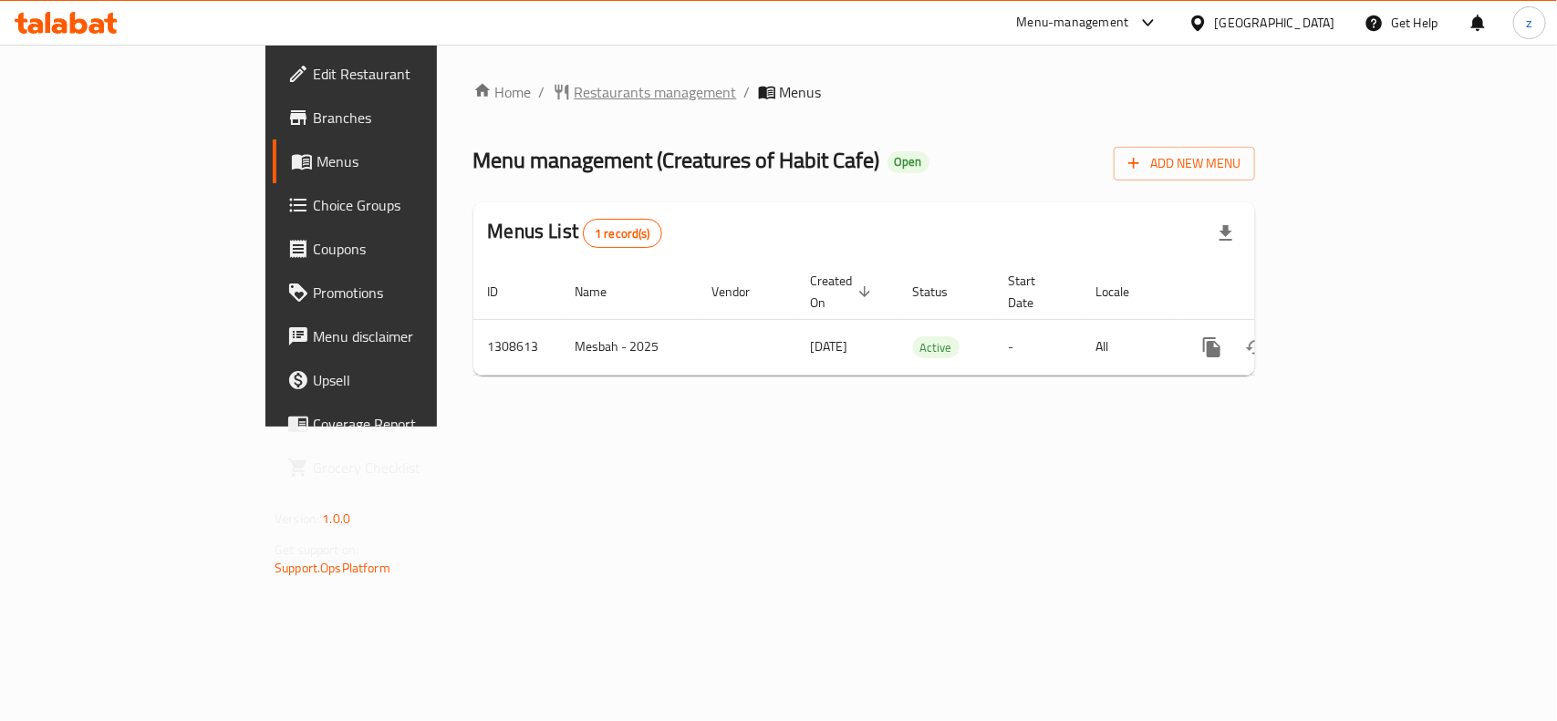
click at [575, 98] on span "Restaurants management" at bounding box center [656, 92] width 162 height 22
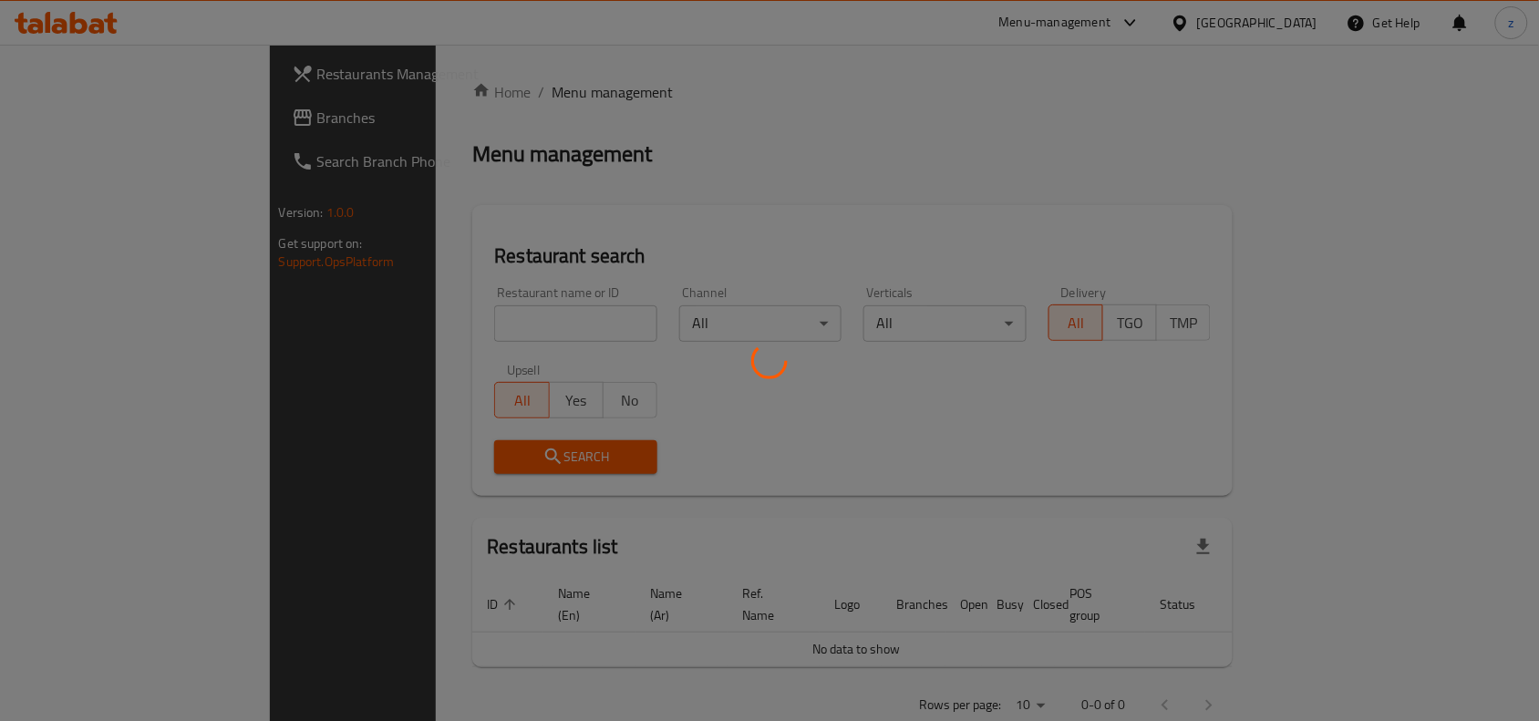
click at [493, 330] on div at bounding box center [769, 360] width 1539 height 721
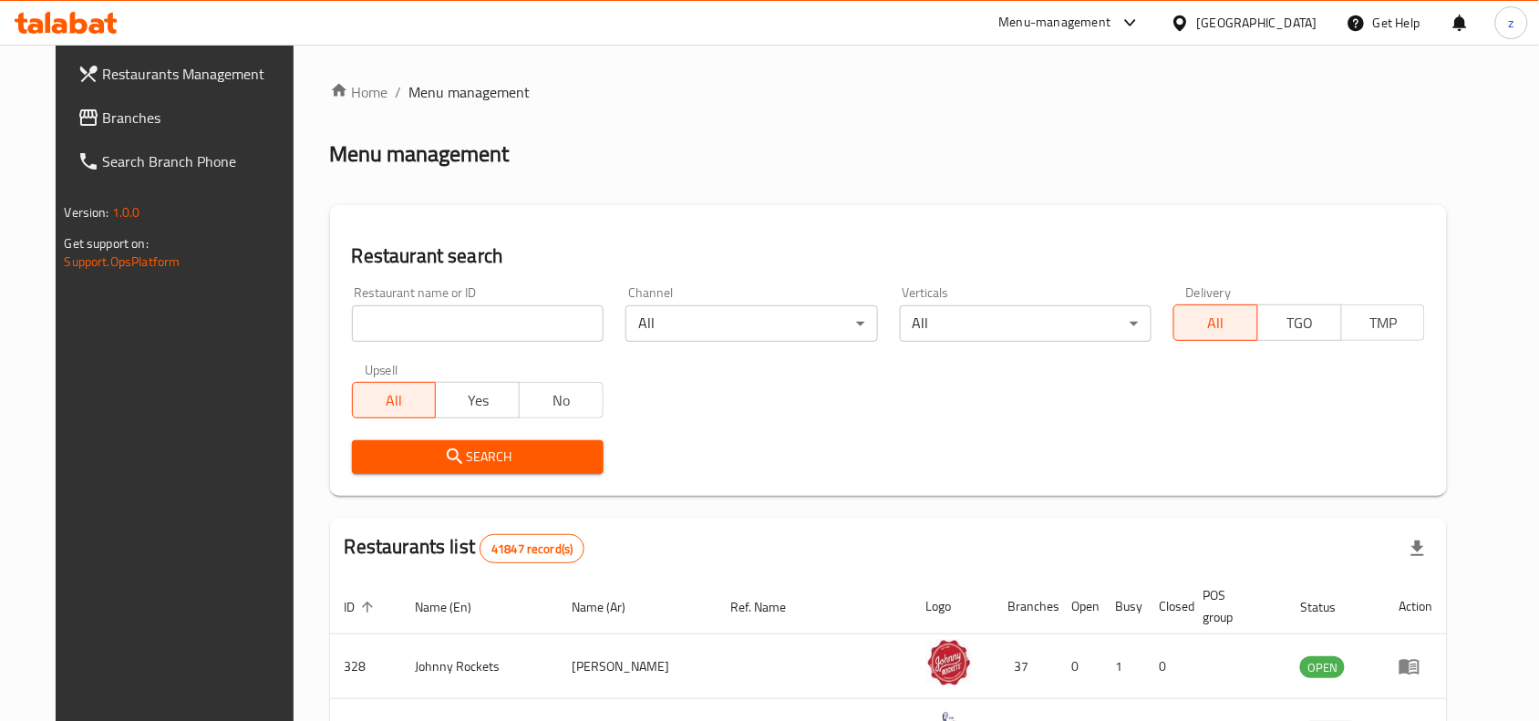
click at [500, 320] on input "search" at bounding box center [478, 323] width 252 height 36
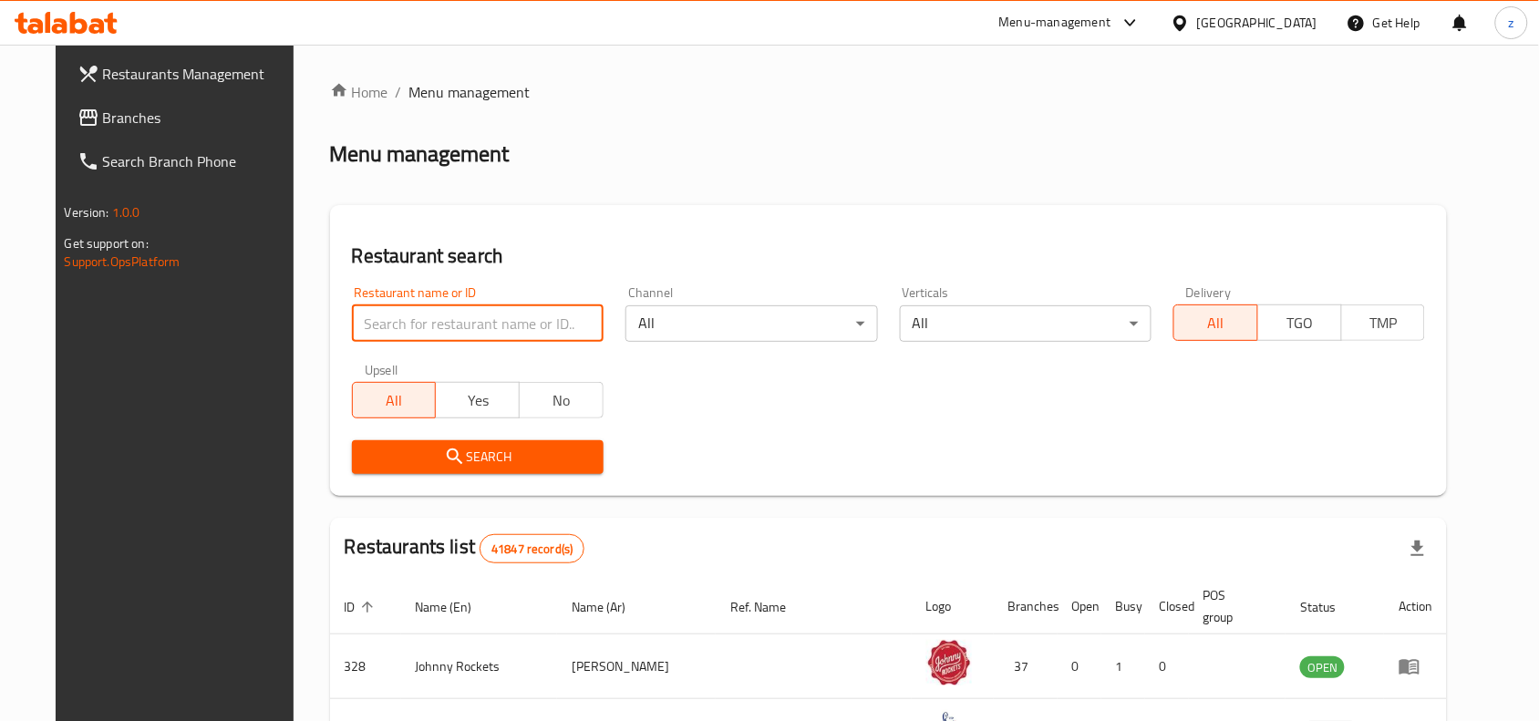
paste input "704759"
type input "704759"
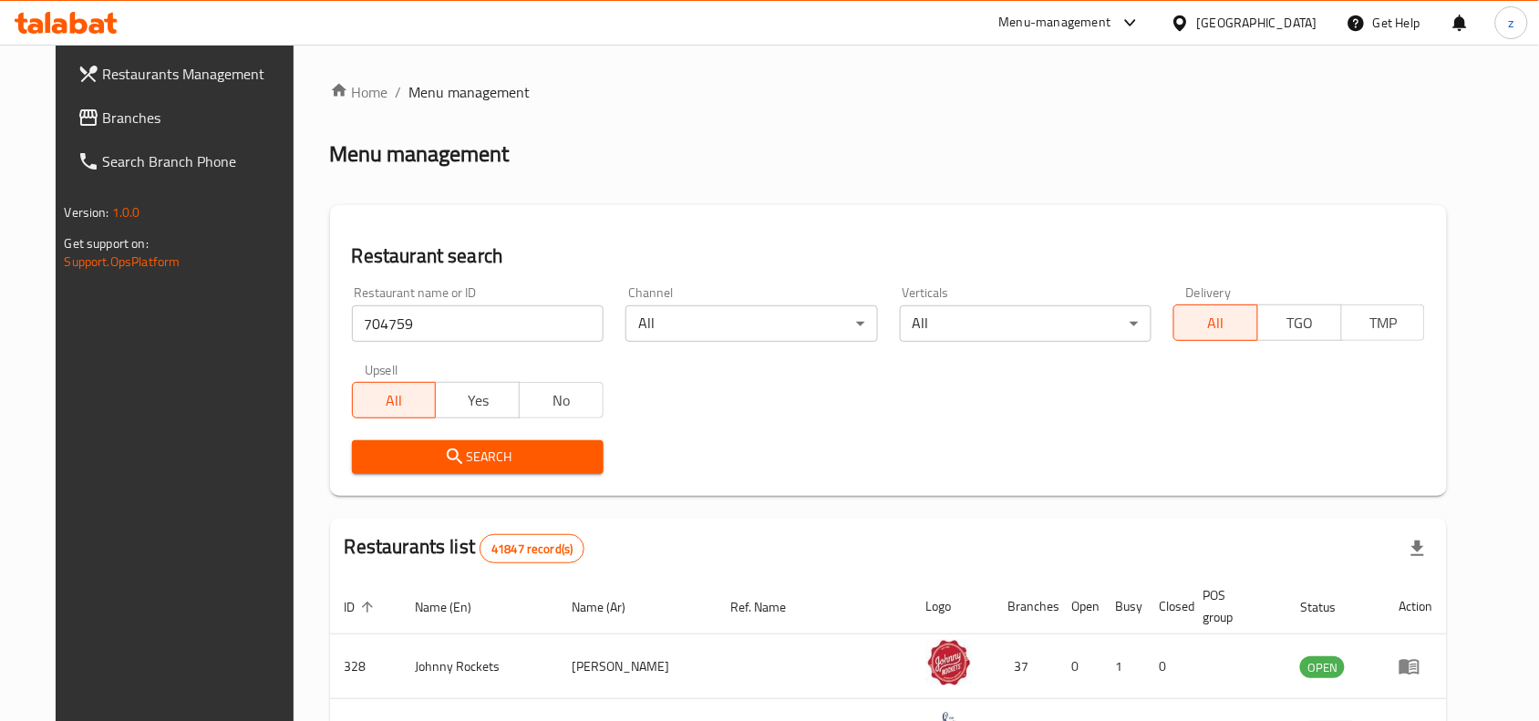
click at [513, 459] on span "Search" at bounding box center [478, 457] width 223 height 23
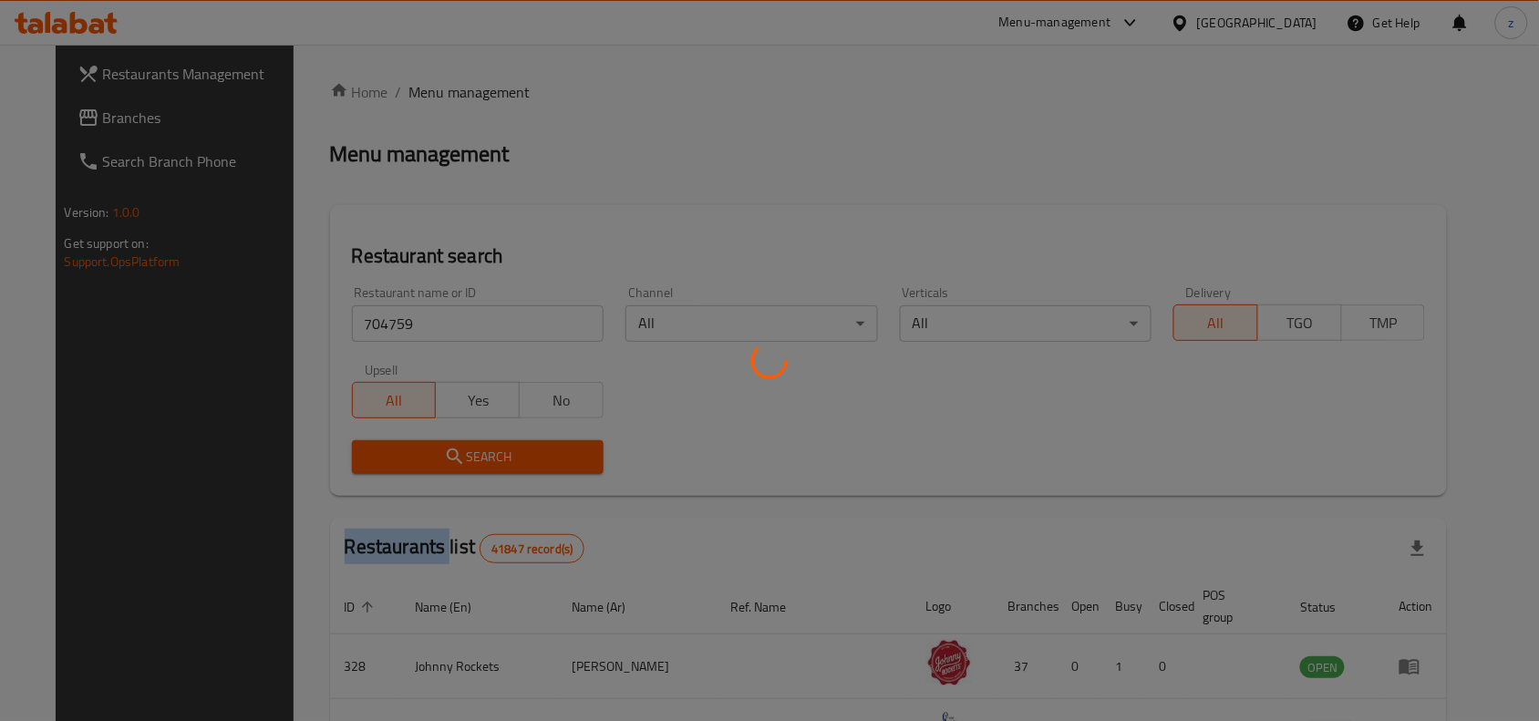
click at [513, 459] on div at bounding box center [769, 360] width 1539 height 721
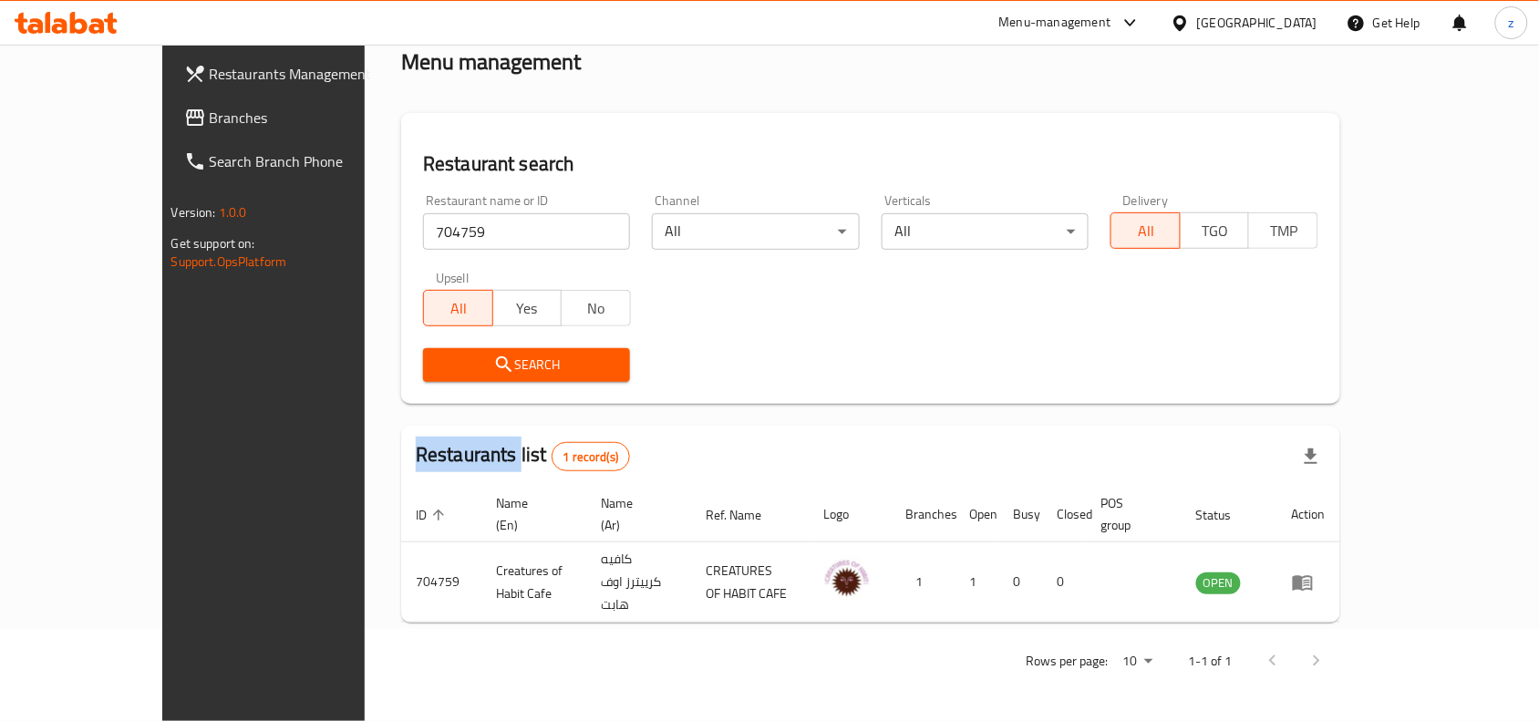
scroll to position [57, 0]
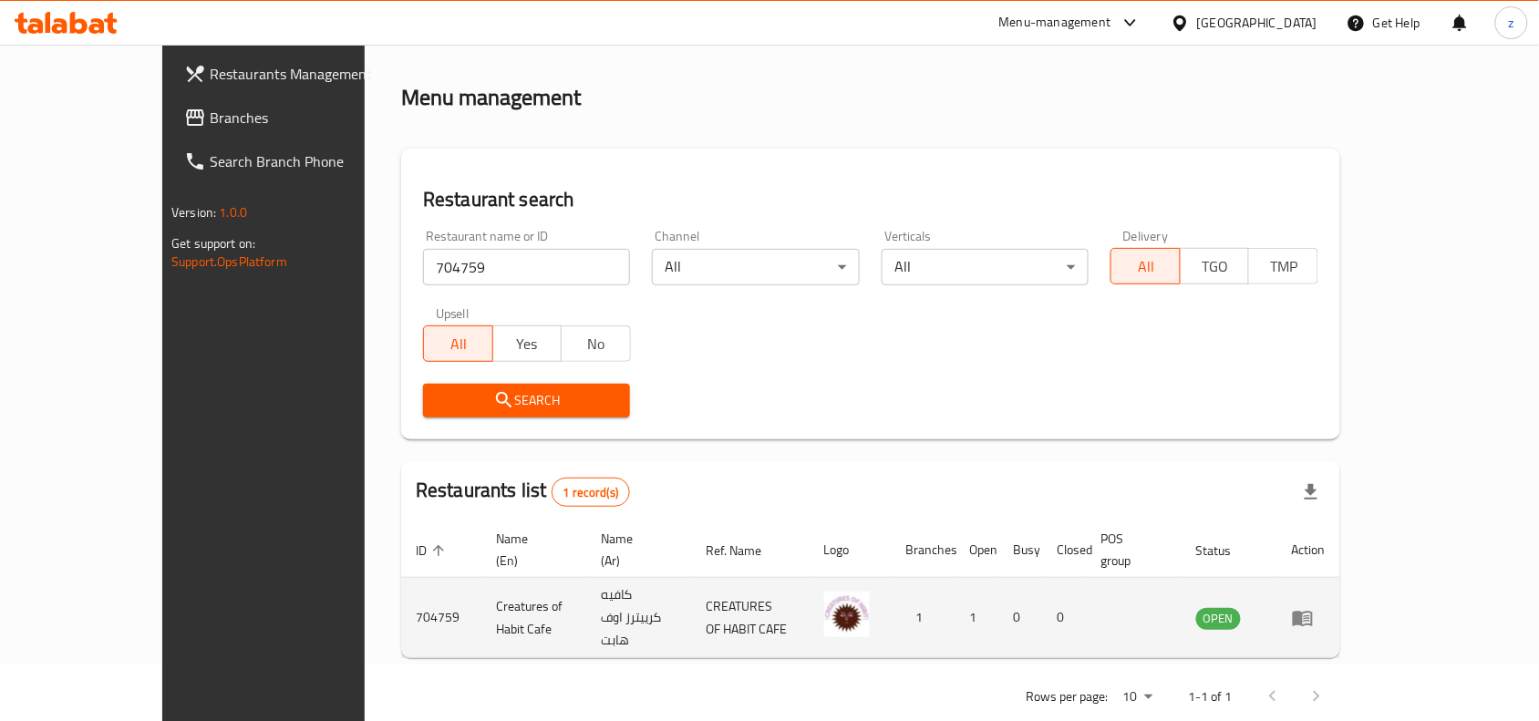
click at [664, 609] on td "کافیه کريیترز اوف هابت" at bounding box center [638, 618] width 105 height 80
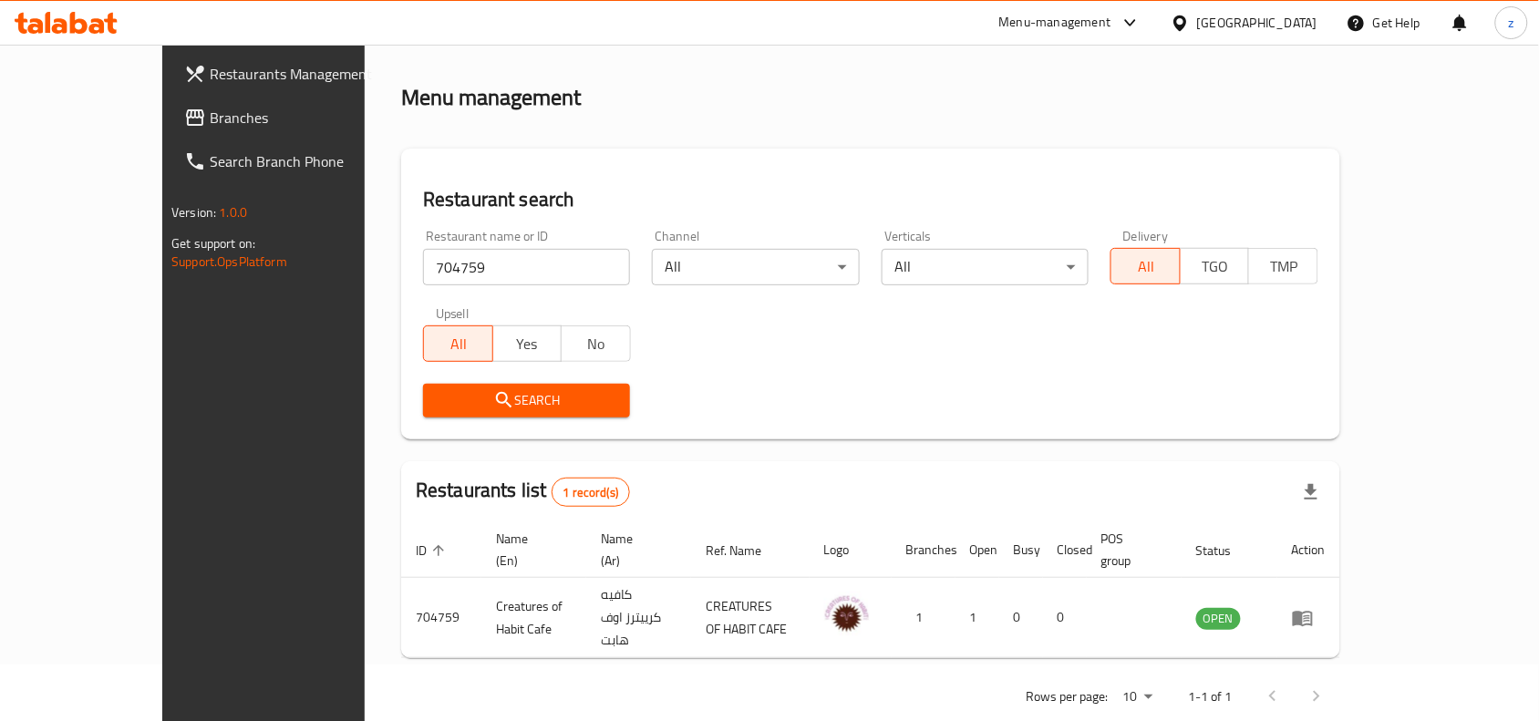
click at [210, 119] on span "Branches" at bounding box center [307, 118] width 195 height 22
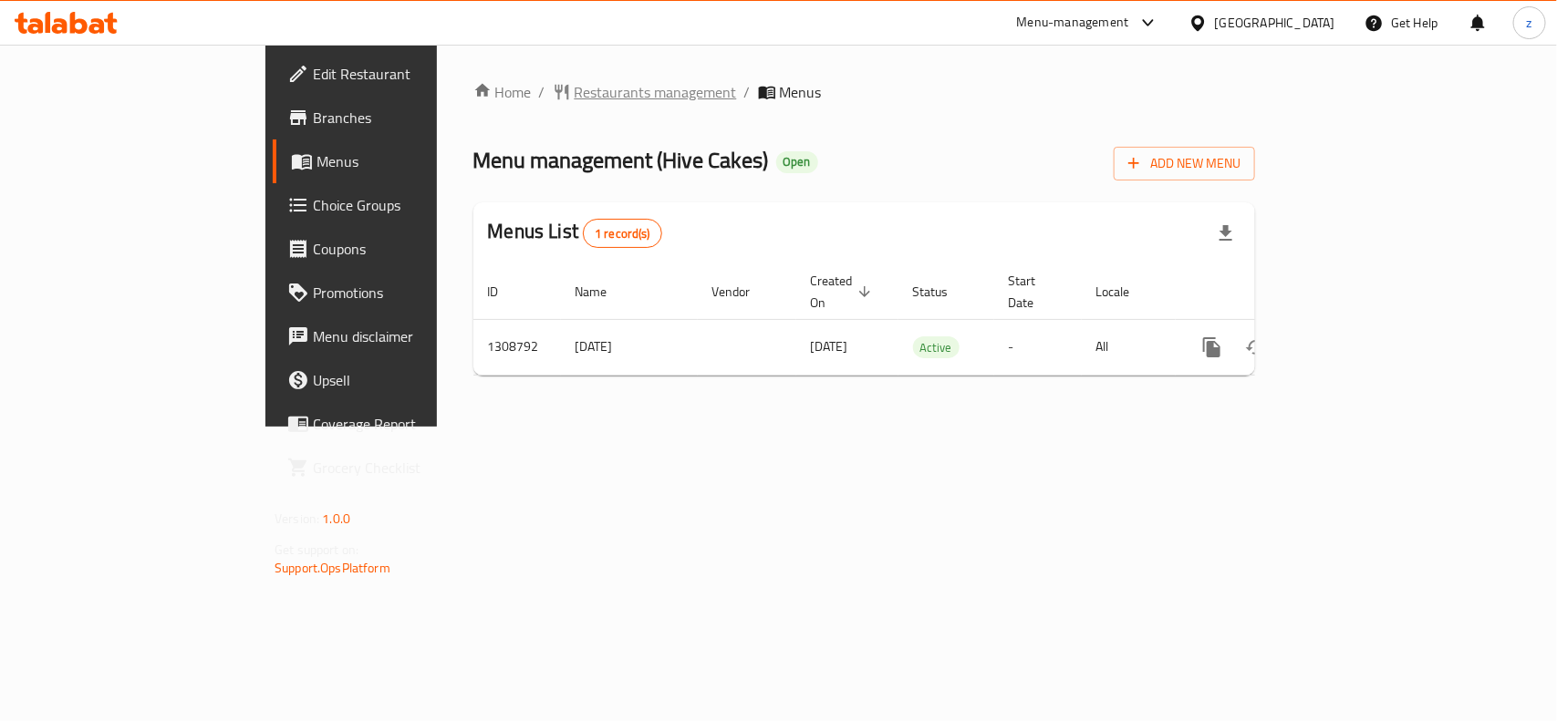
click at [575, 91] on span "Restaurants management" at bounding box center [656, 92] width 162 height 22
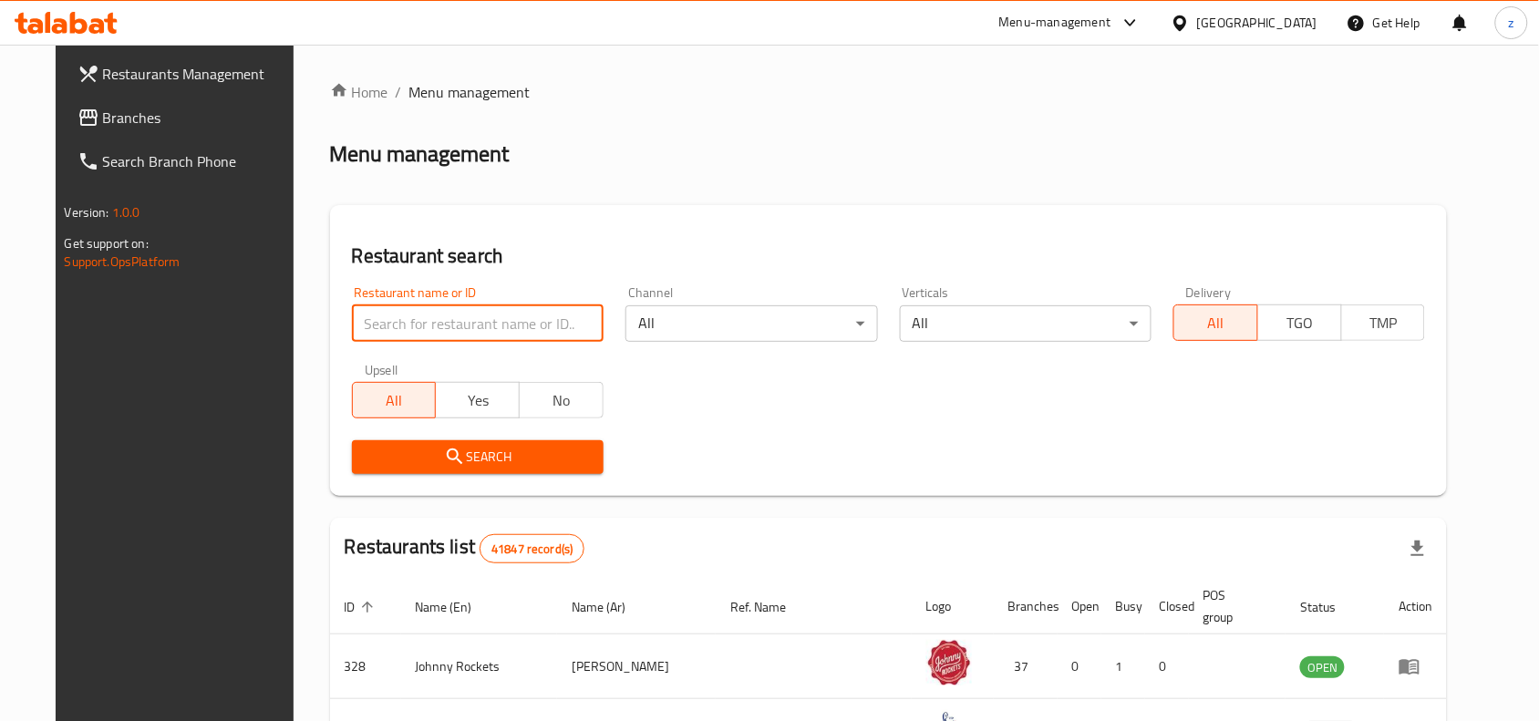
click at [397, 326] on input "search" at bounding box center [478, 323] width 252 height 36
paste input "705001"
type input "705001"
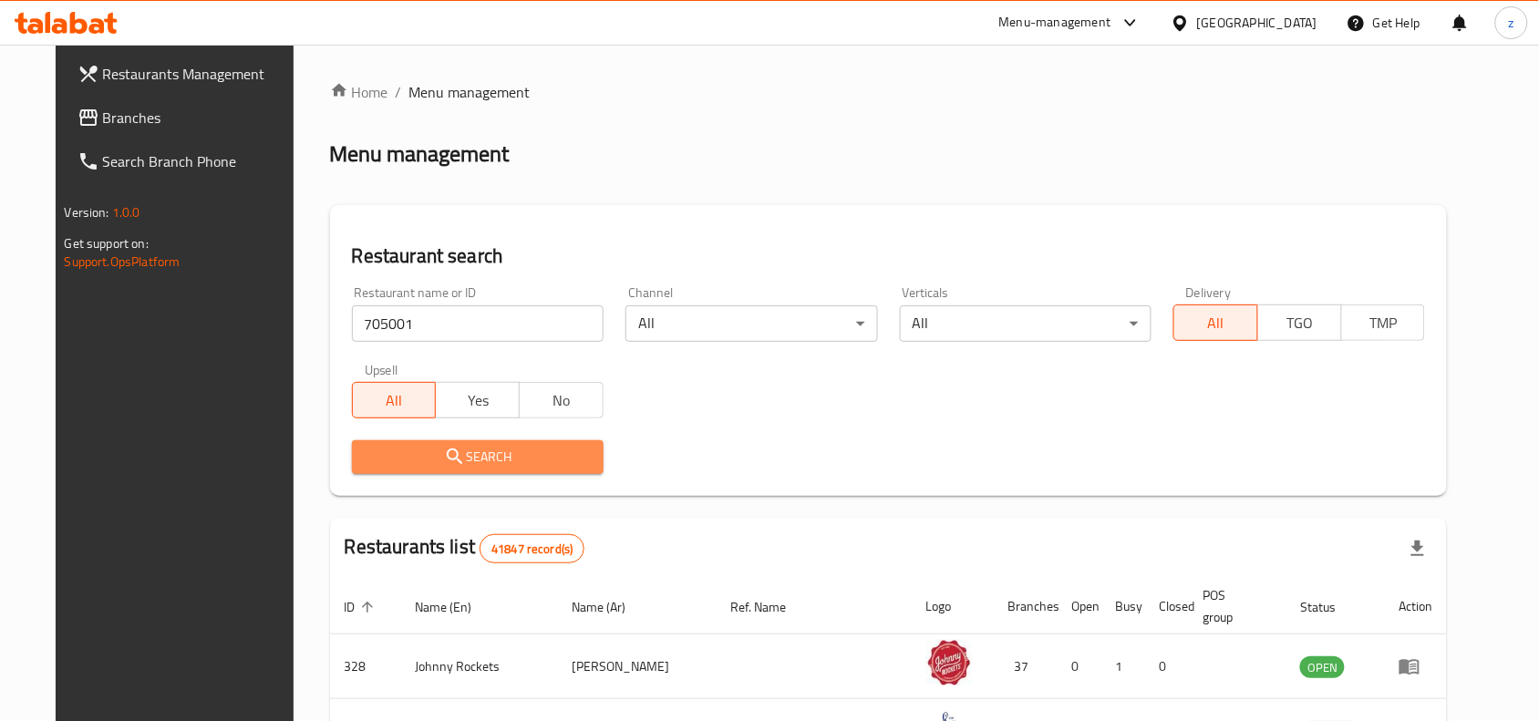
click at [477, 468] on button "Search" at bounding box center [478, 457] width 252 height 34
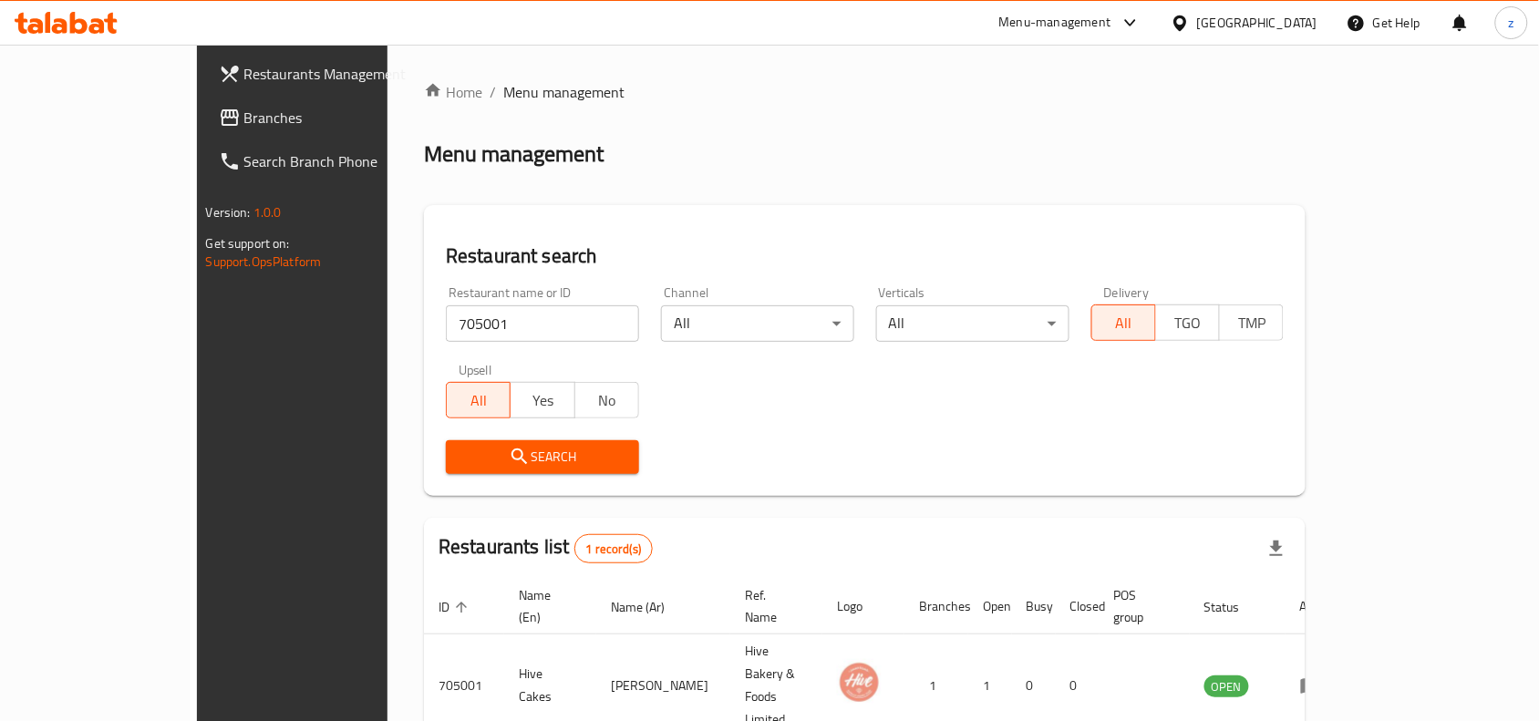
click at [244, 107] on span "Branches" at bounding box center [341, 118] width 195 height 22
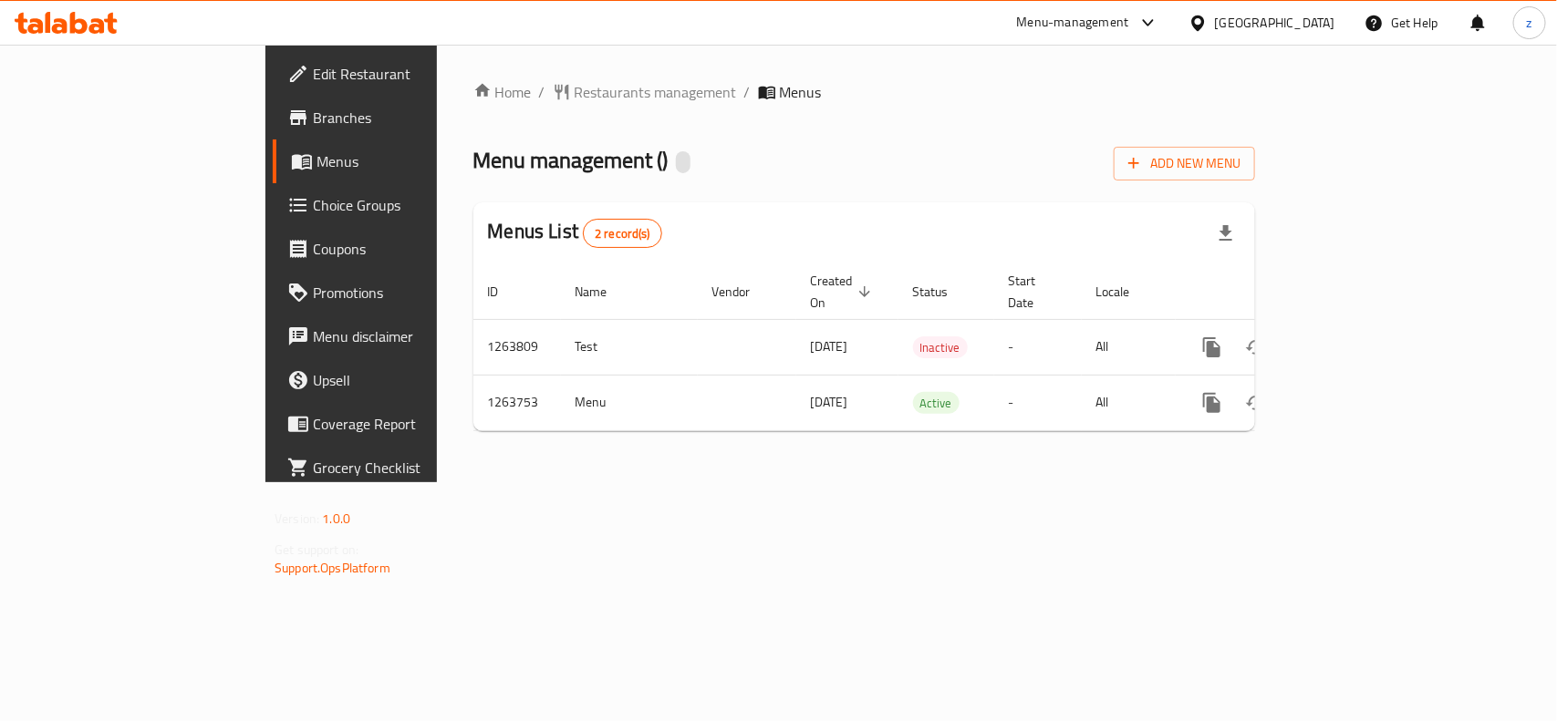
click at [575, 92] on span "Restaurants management" at bounding box center [656, 92] width 162 height 22
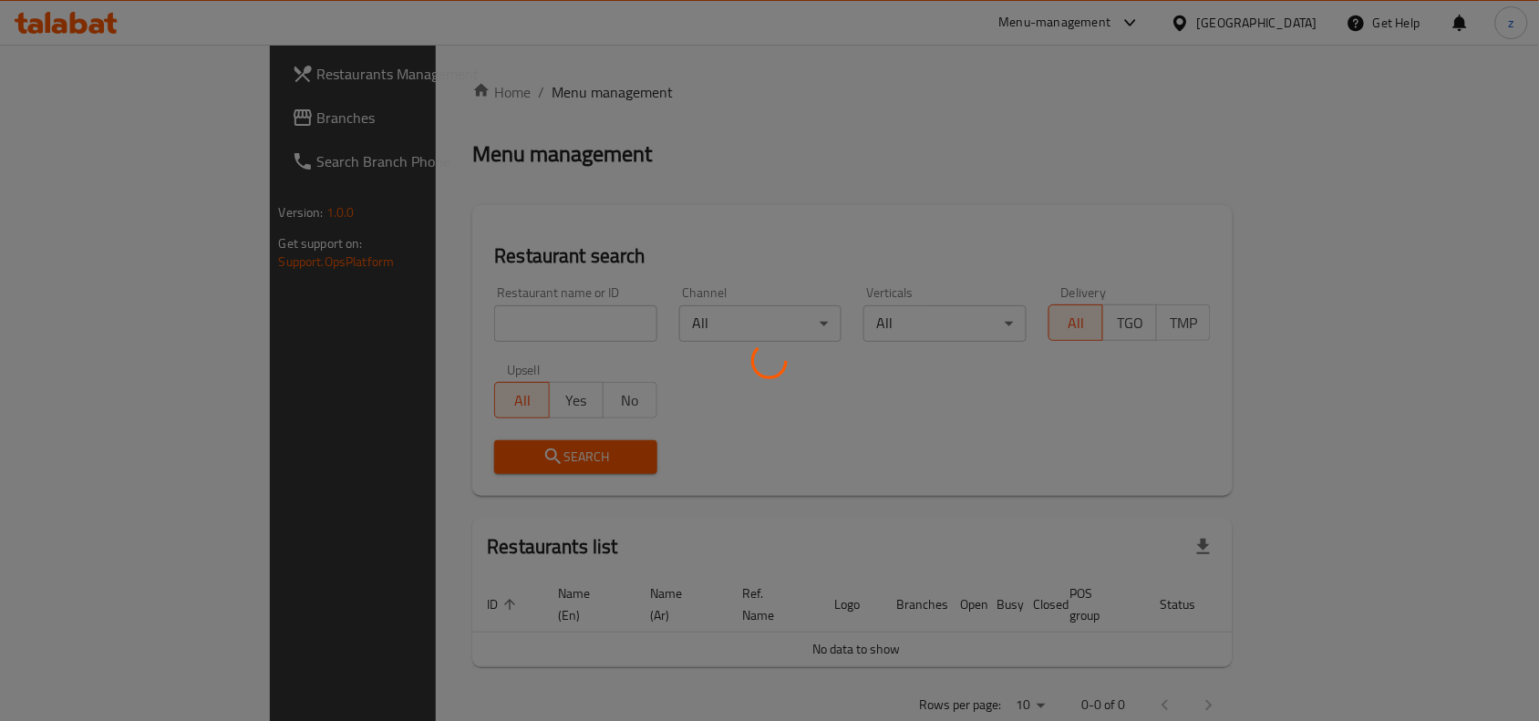
click at [536, 324] on div at bounding box center [769, 360] width 1539 height 721
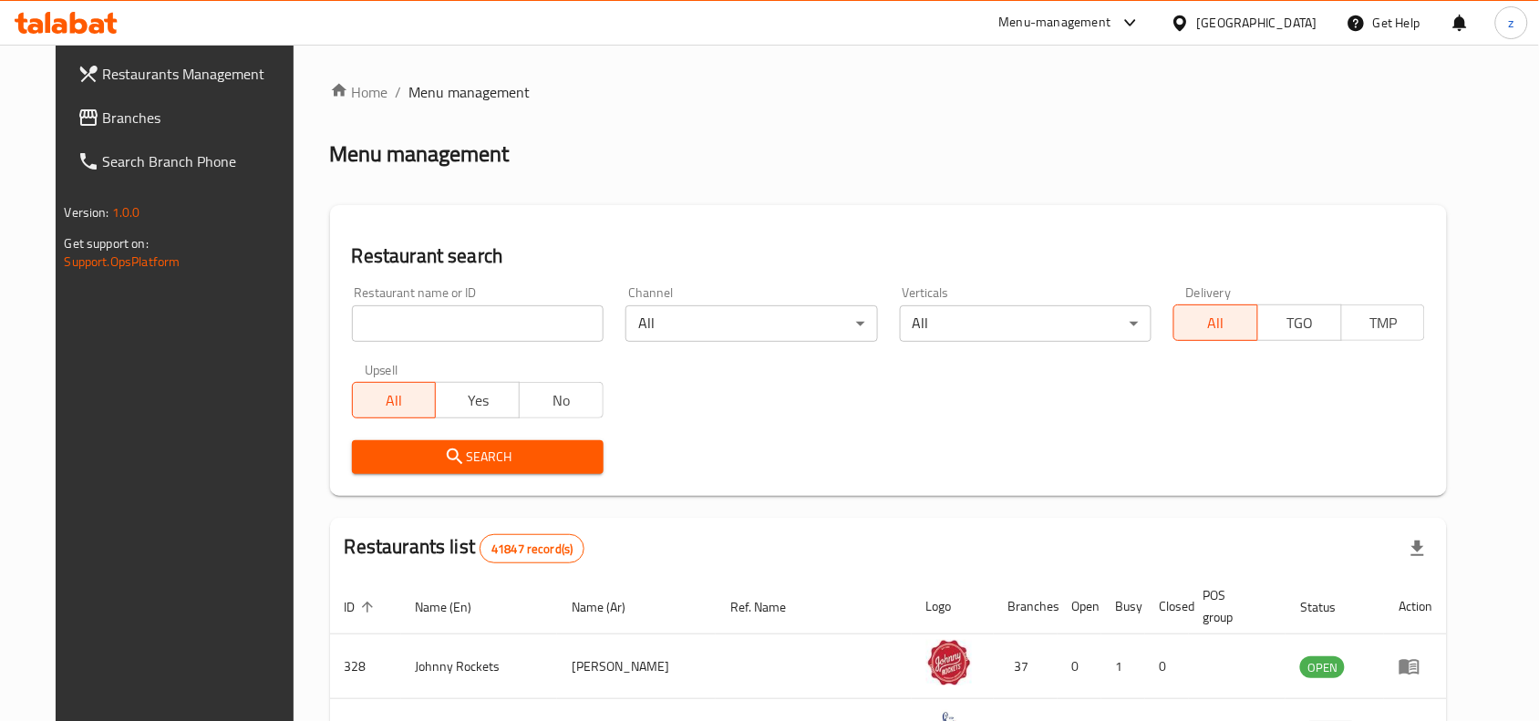
click at [424, 334] on input "search" at bounding box center [478, 323] width 252 height 36
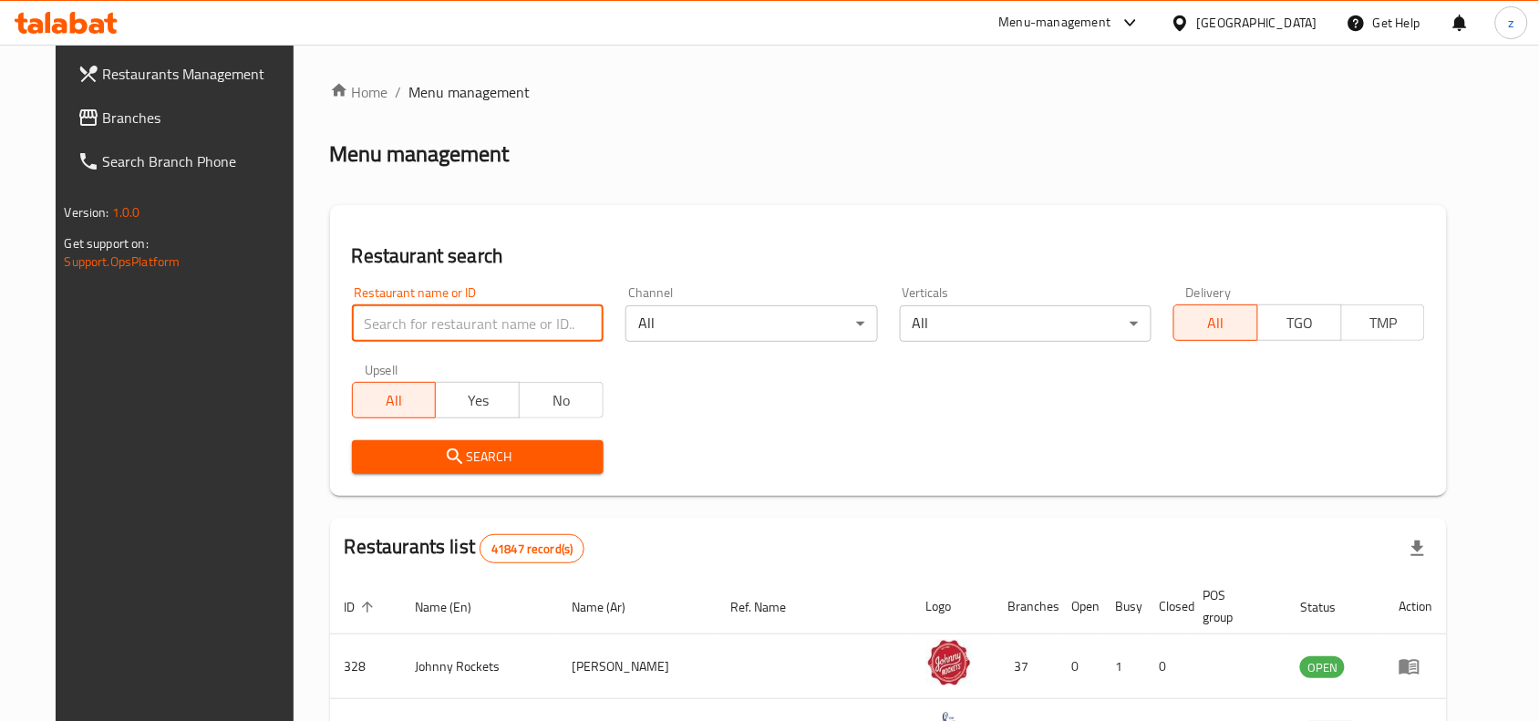
click at [420, 329] on input "search" at bounding box center [478, 323] width 252 height 36
paste input "686080"
type input "686080"
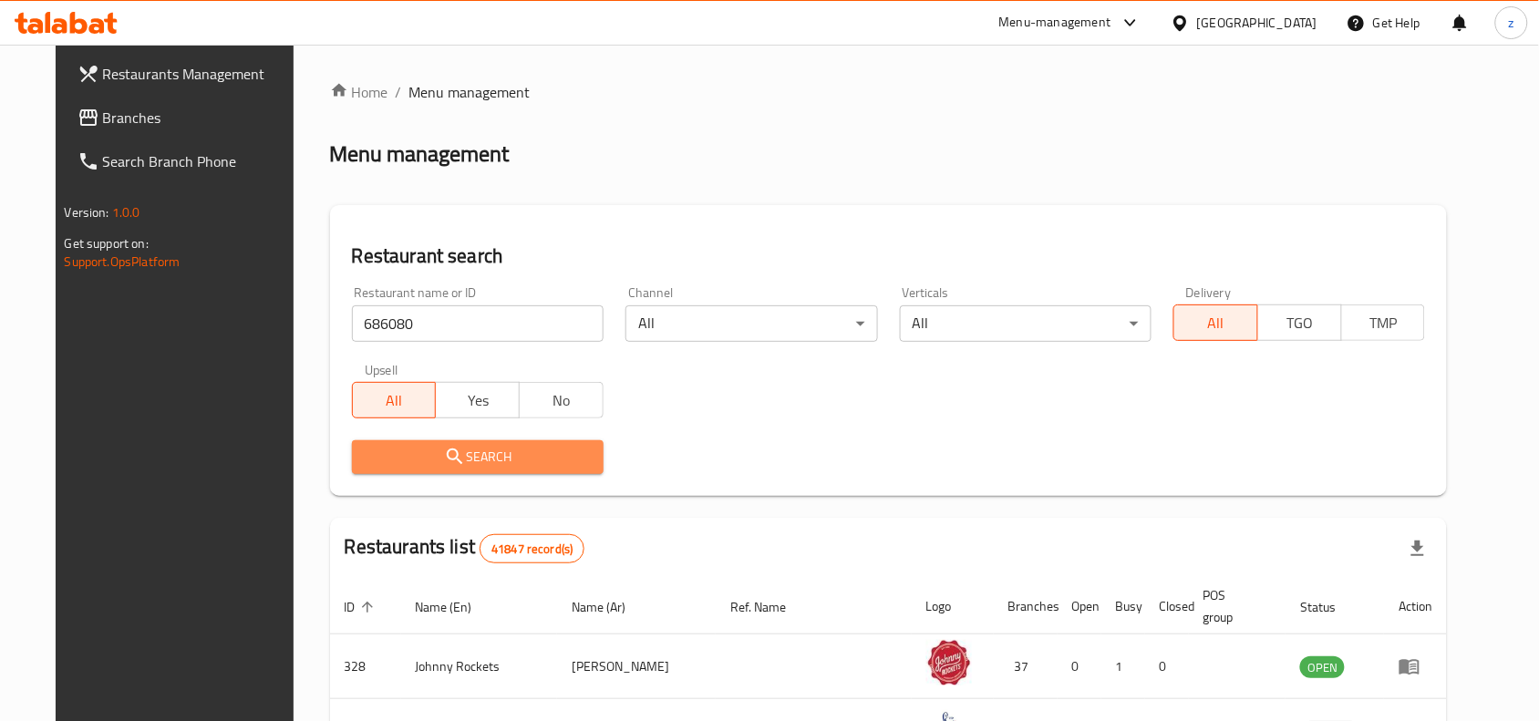
click at [520, 443] on button "Search" at bounding box center [478, 457] width 252 height 34
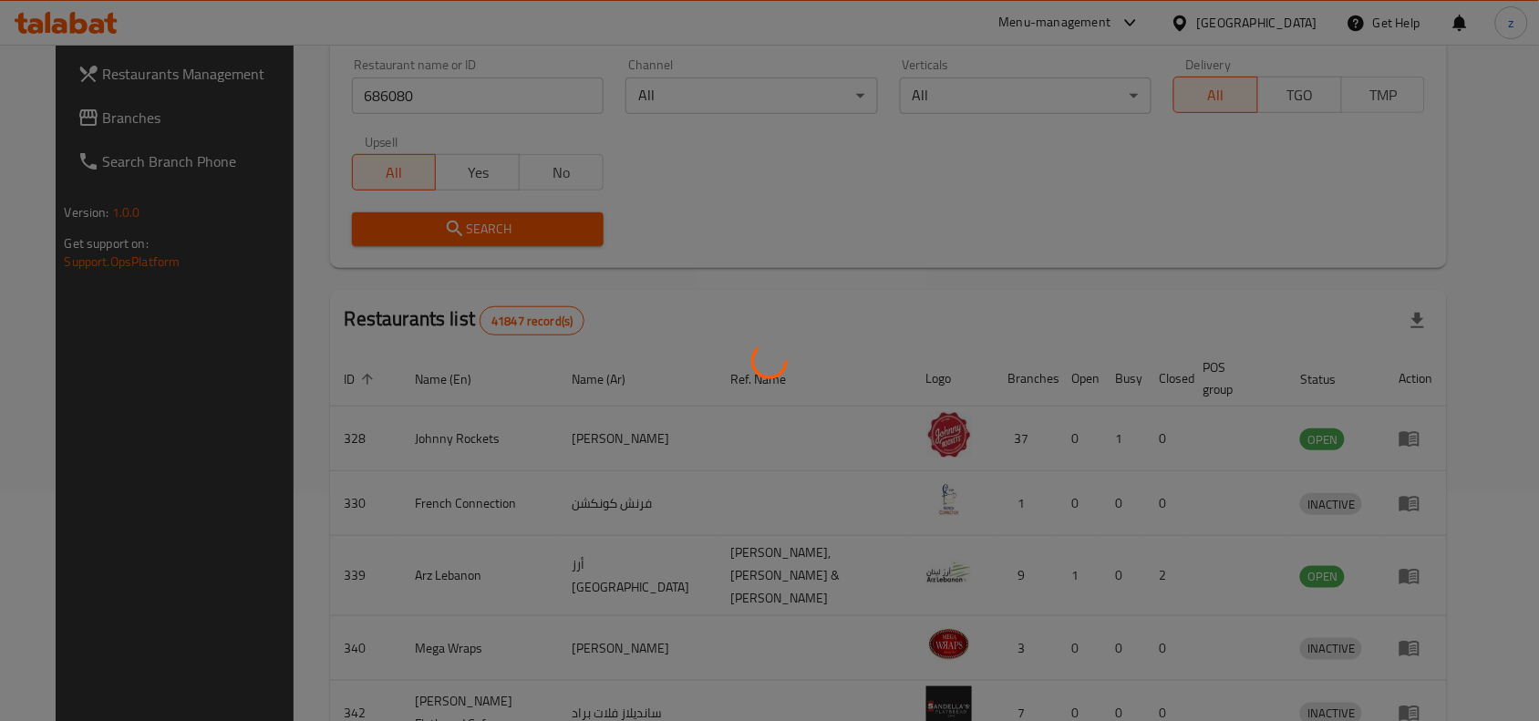
scroll to position [57, 0]
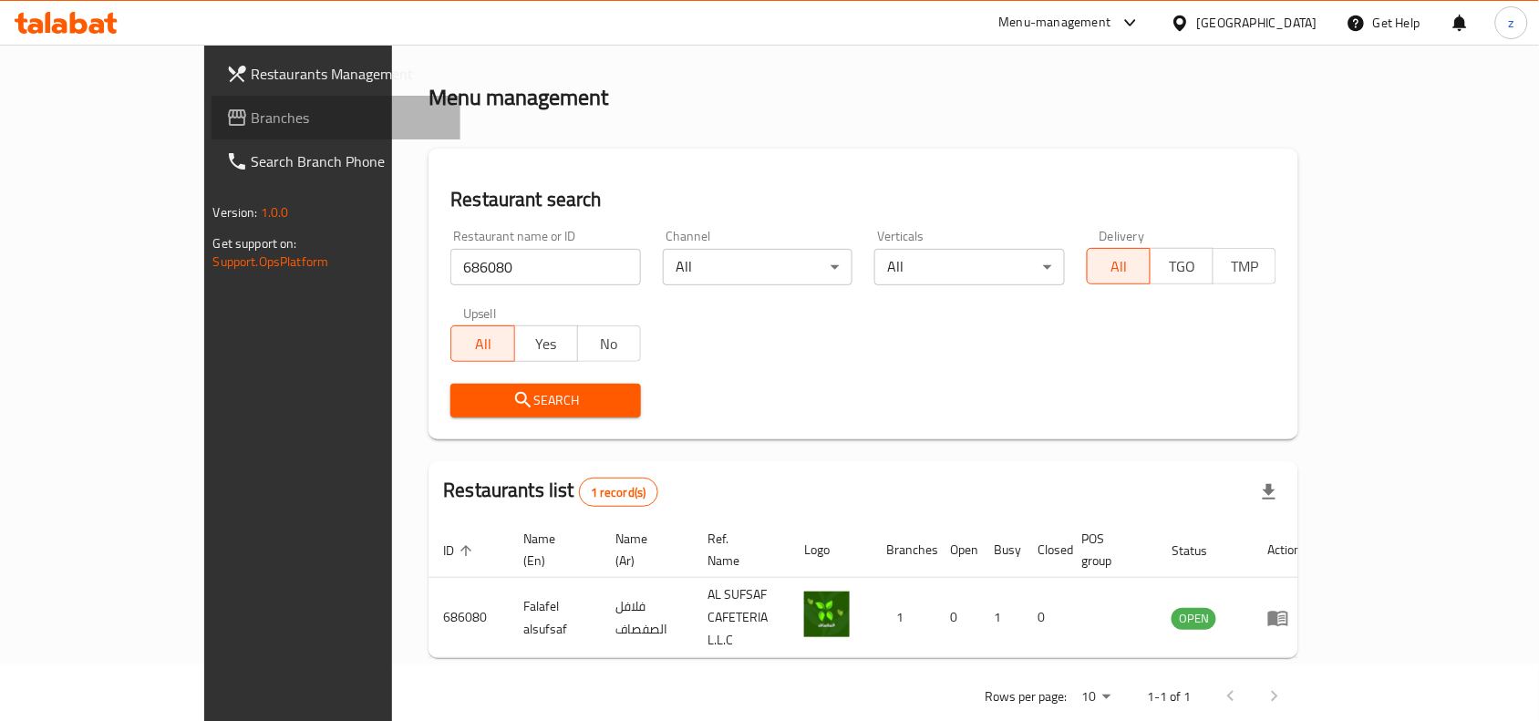
click at [252, 125] on span "Branches" at bounding box center [349, 118] width 195 height 22
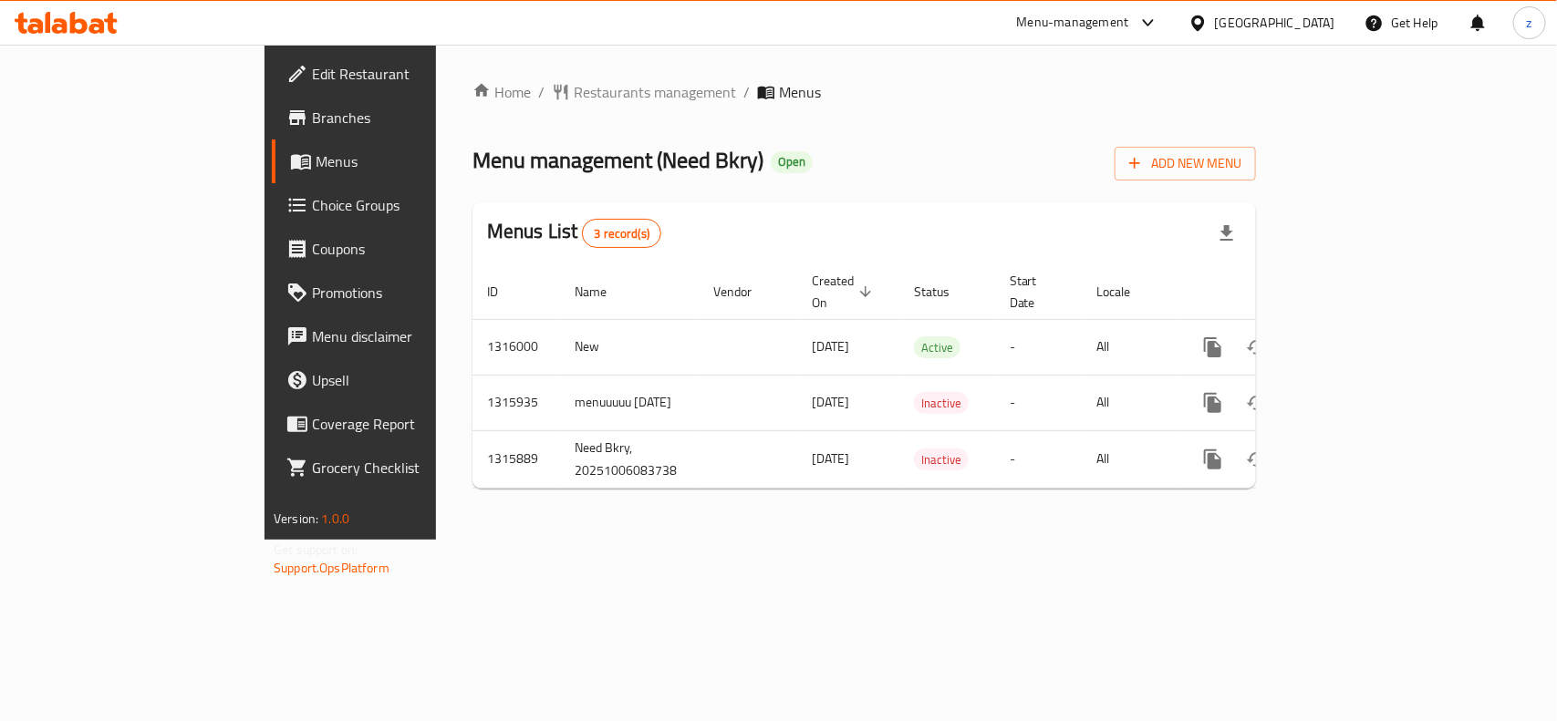
click at [574, 96] on span "Restaurants management" at bounding box center [655, 92] width 162 height 22
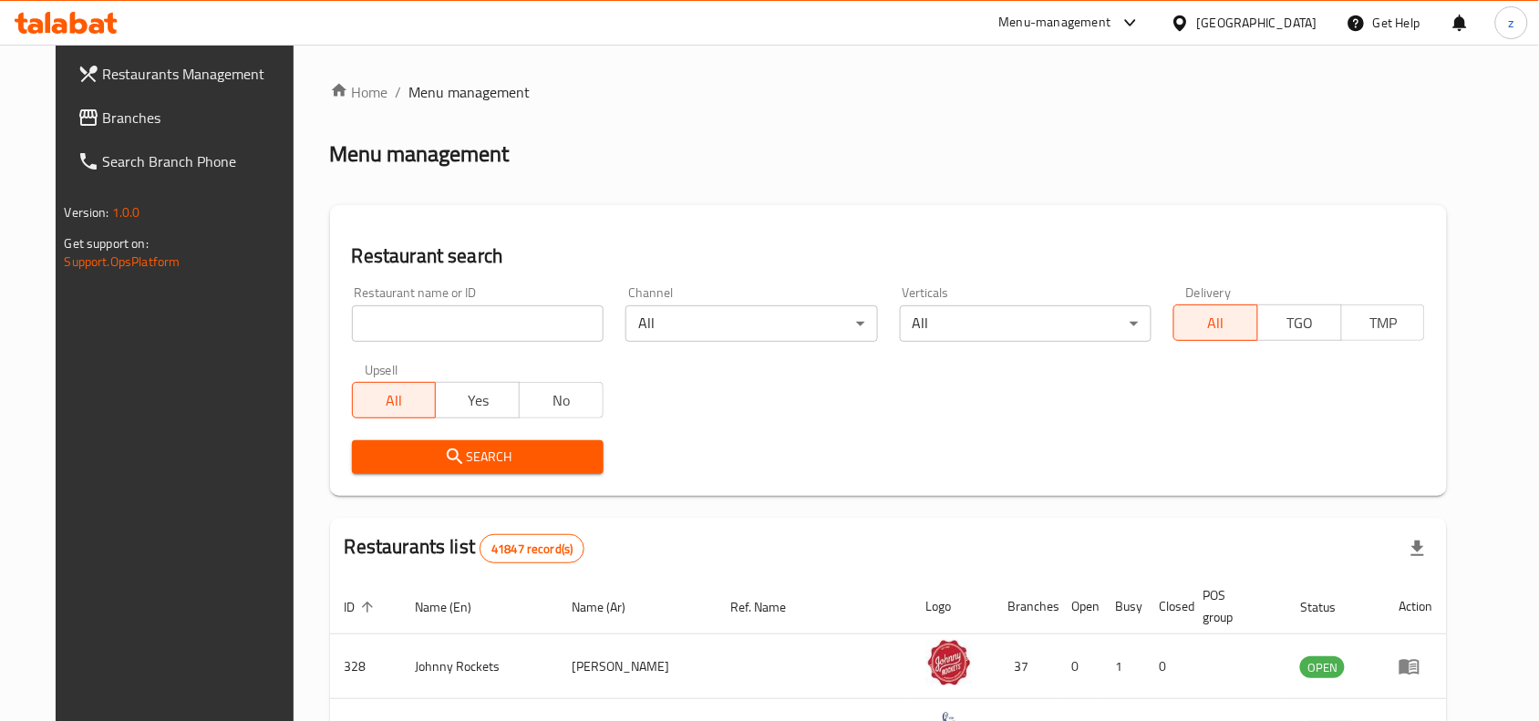
click at [416, 333] on input "search" at bounding box center [478, 323] width 252 height 36
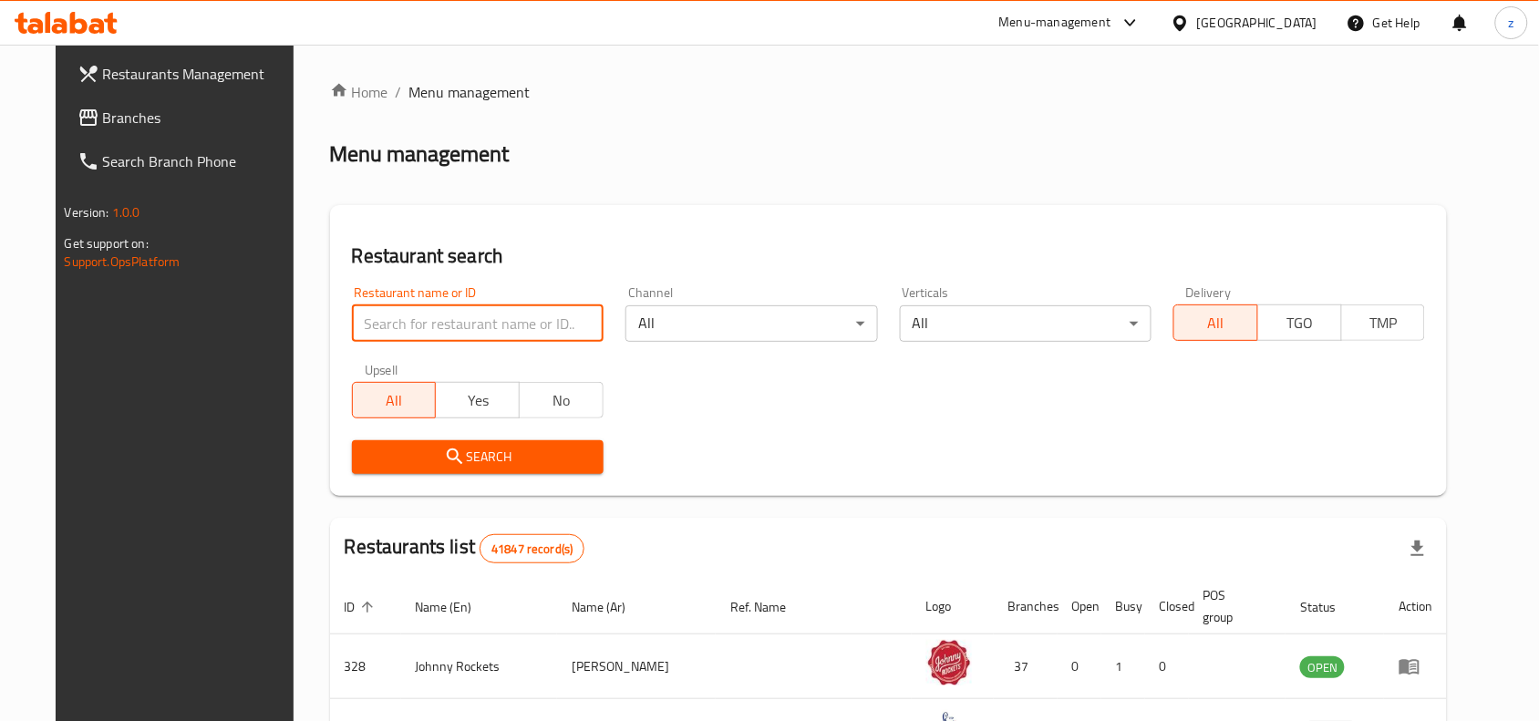
paste input "707454"
type input "707454"
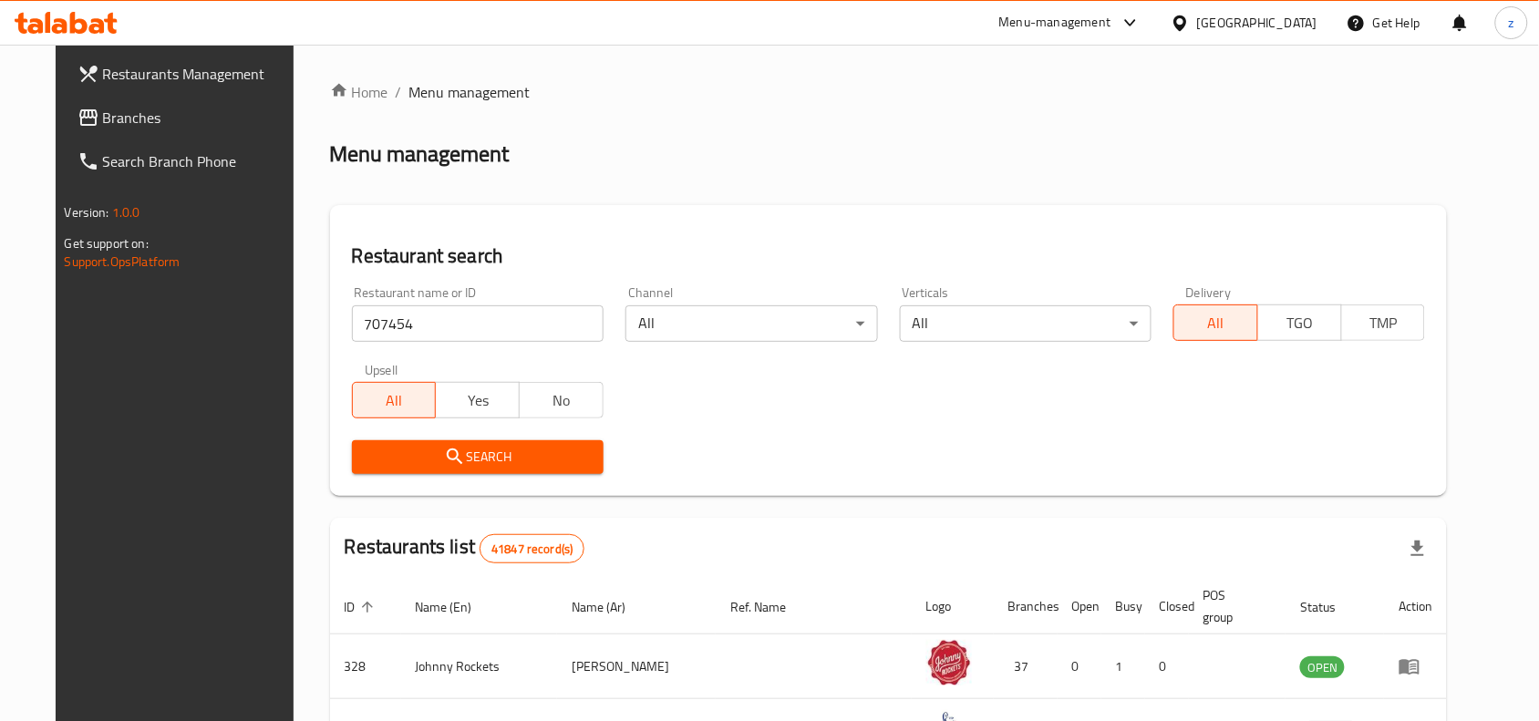
scroll to position [228, 0]
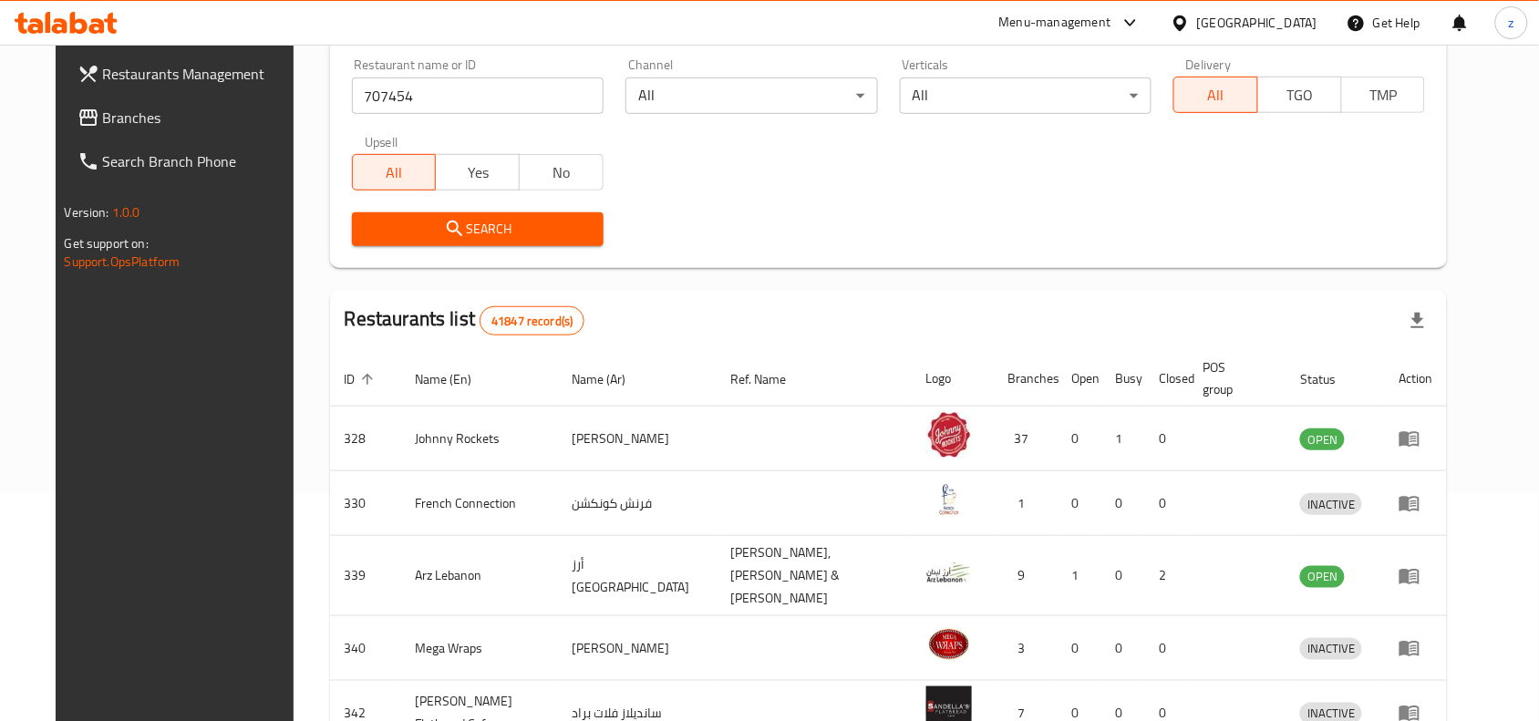
click at [508, 228] on span "Search" at bounding box center [478, 229] width 223 height 23
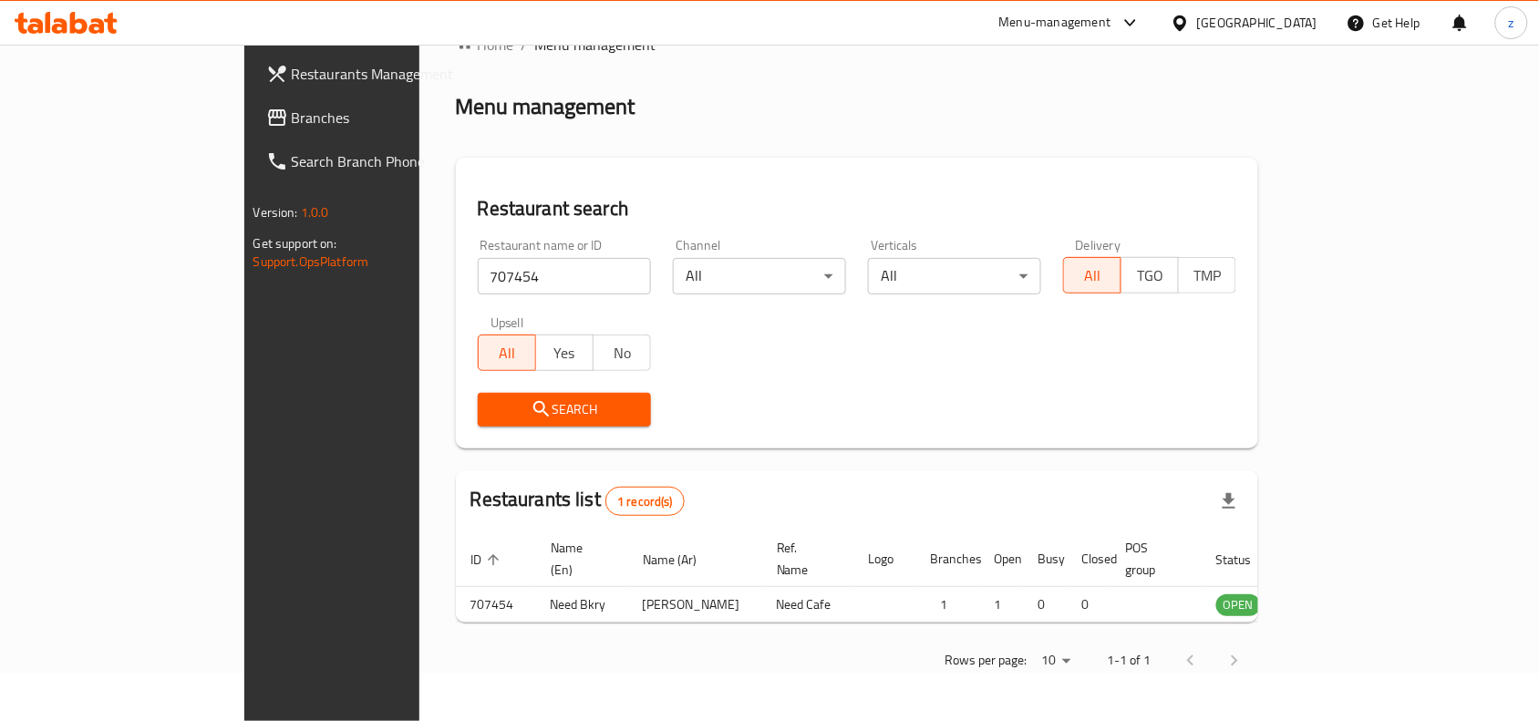
scroll to position [57, 0]
